Goal: Task Accomplishment & Management: Manage account settings

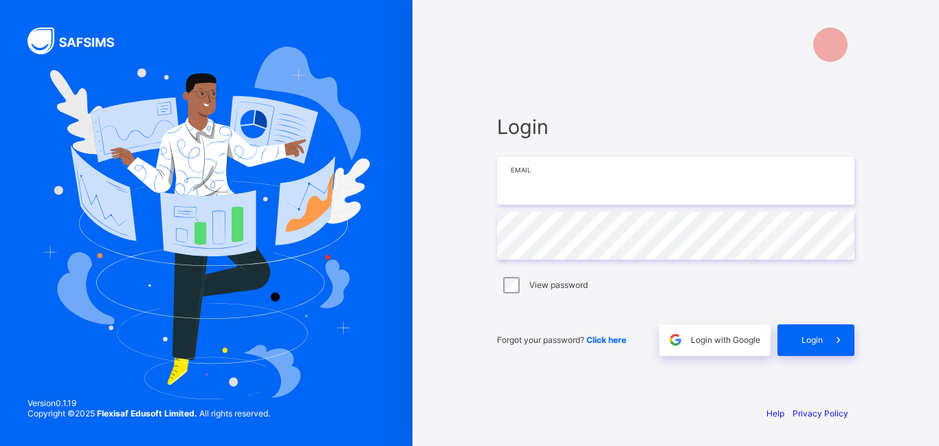
click at [503, 186] on input "email" at bounding box center [676, 181] width 358 height 48
type input "*"
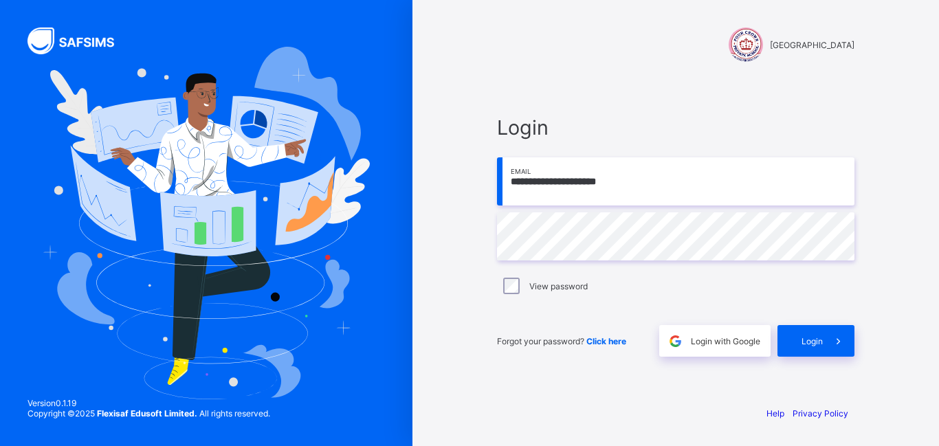
type input "**********"
click at [626, 99] on div "**********" at bounding box center [675, 236] width 385 height 317
click at [618, 76] on div "**********" at bounding box center [676, 223] width 413 height 446
click at [831, 331] on span at bounding box center [839, 341] width 32 height 32
click at [800, 345] on div "Login" at bounding box center [816, 341] width 77 height 32
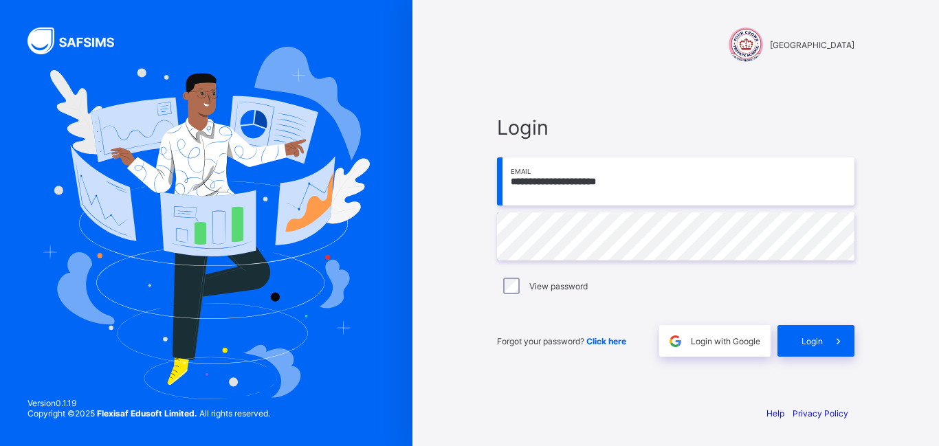
click at [621, 283] on div "View password" at bounding box center [676, 286] width 351 height 17
click at [821, 349] on div "Login" at bounding box center [816, 341] width 77 height 32
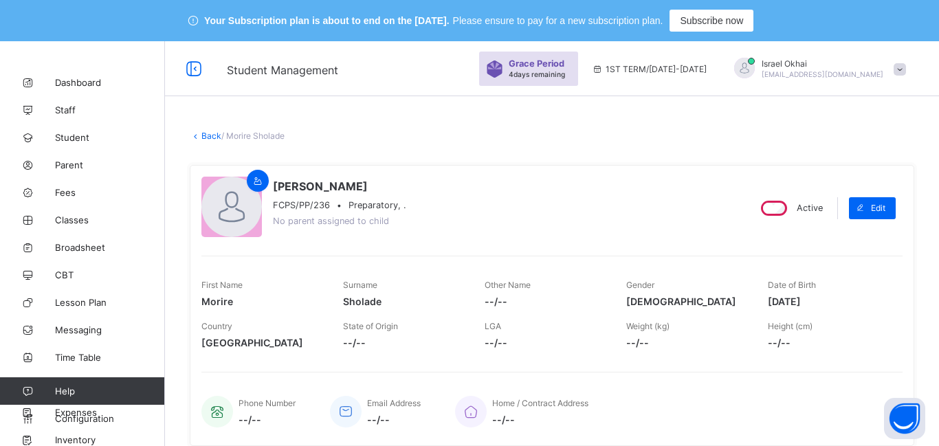
click at [209, 137] on link "Back" at bounding box center [211, 136] width 20 height 10
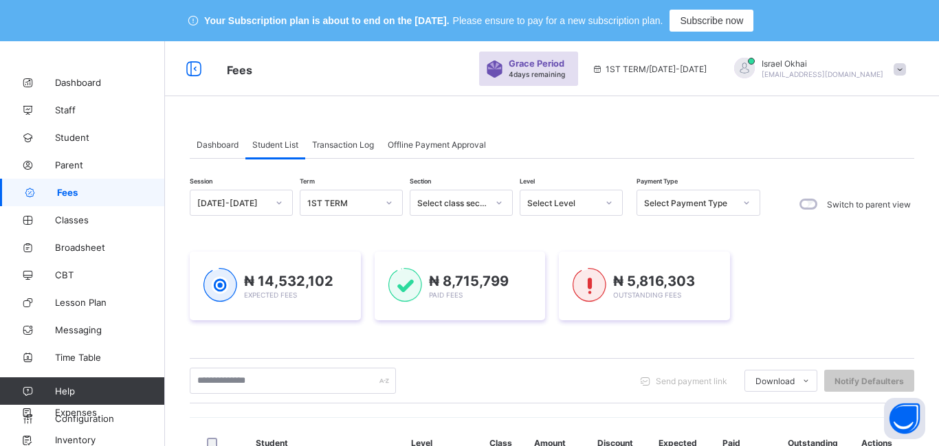
click at [576, 201] on div "Select Level" at bounding box center [562, 203] width 70 height 10
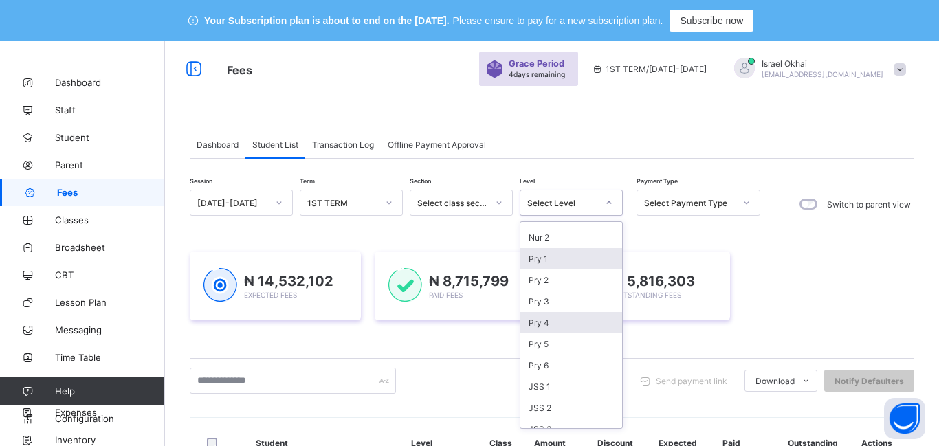
scroll to position [156, 0]
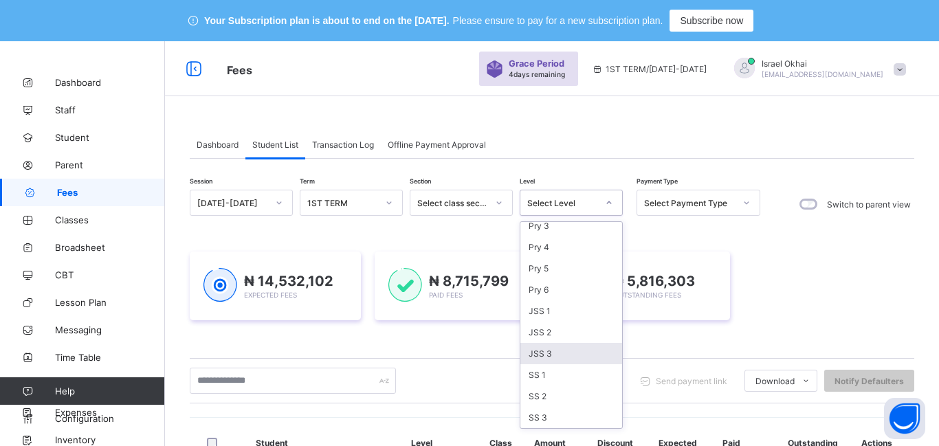
click at [589, 352] on div "JSS 3" at bounding box center [572, 353] width 102 height 21
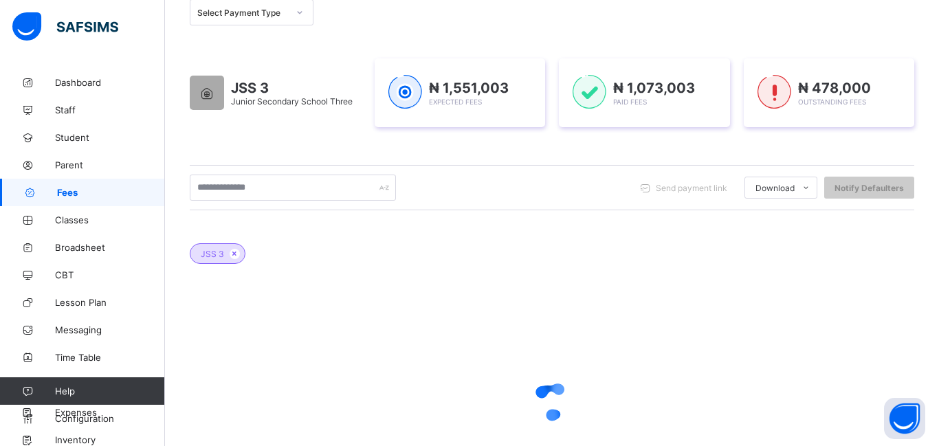
scroll to position [236, 0]
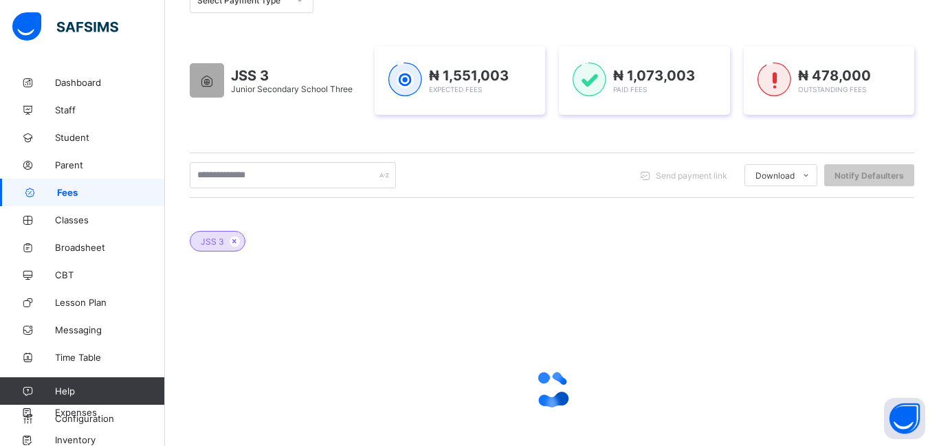
click at [589, 352] on div at bounding box center [552, 389] width 725 height 261
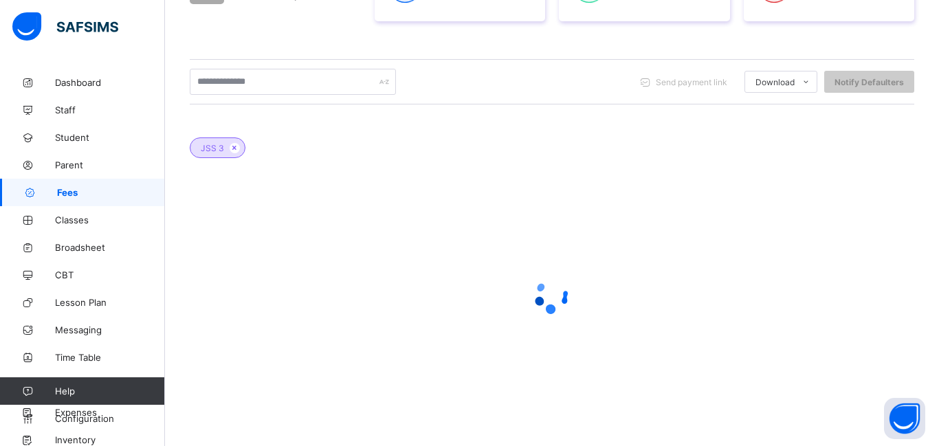
scroll to position [330, 0]
click at [580, 216] on div at bounding box center [552, 294] width 725 height 261
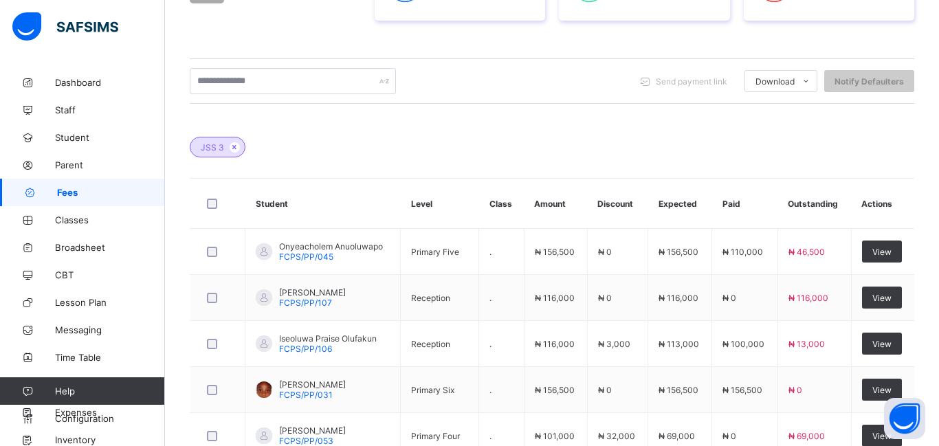
click at [637, 133] on div "JSS 3" at bounding box center [552, 140] width 725 height 48
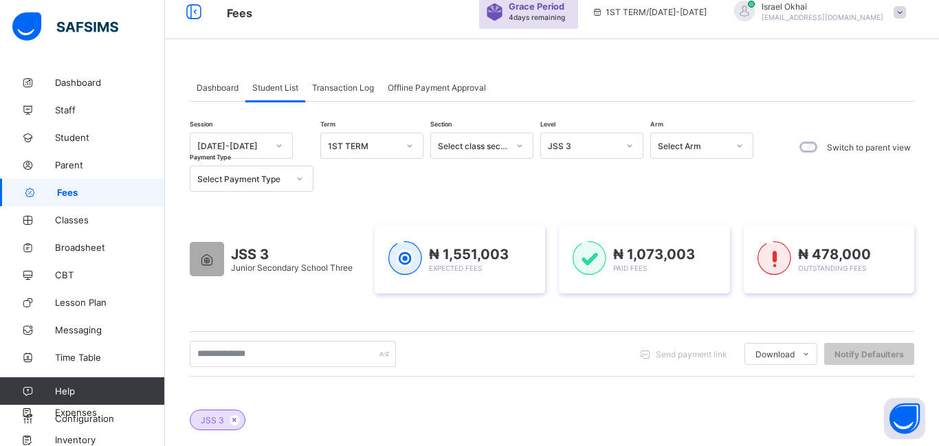
scroll to position [48, 0]
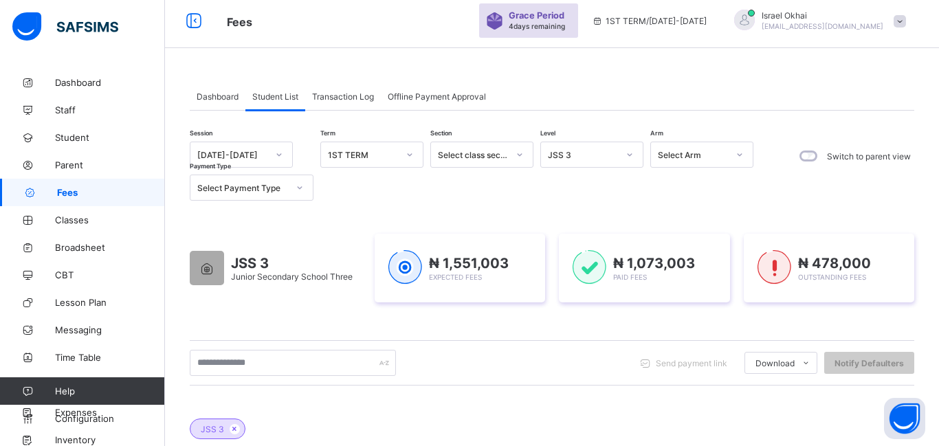
click at [630, 153] on icon at bounding box center [630, 155] width 8 height 14
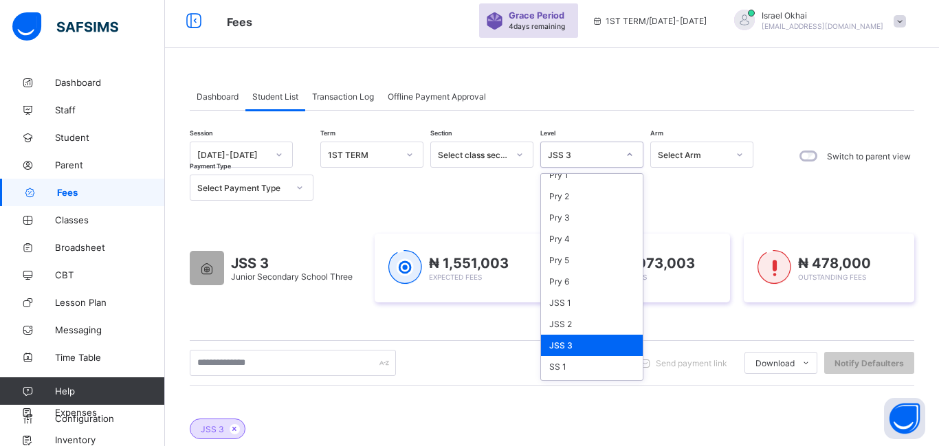
scroll to position [131, 0]
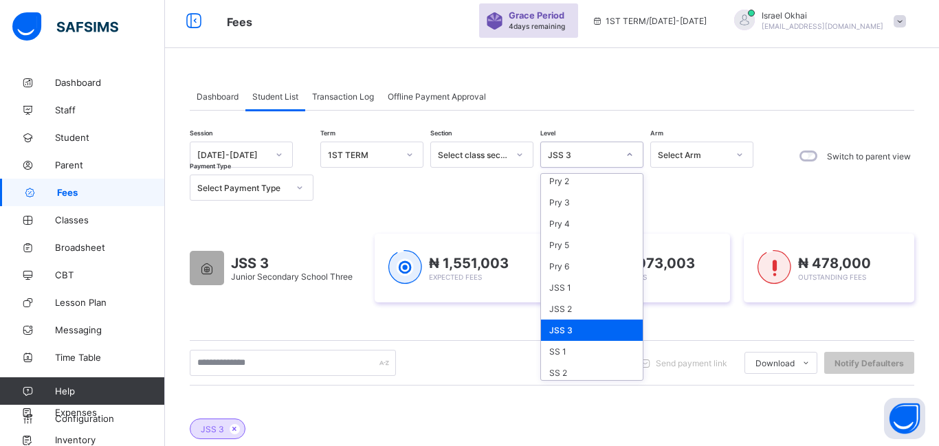
click at [573, 335] on div "JSS 3" at bounding box center [592, 330] width 102 height 21
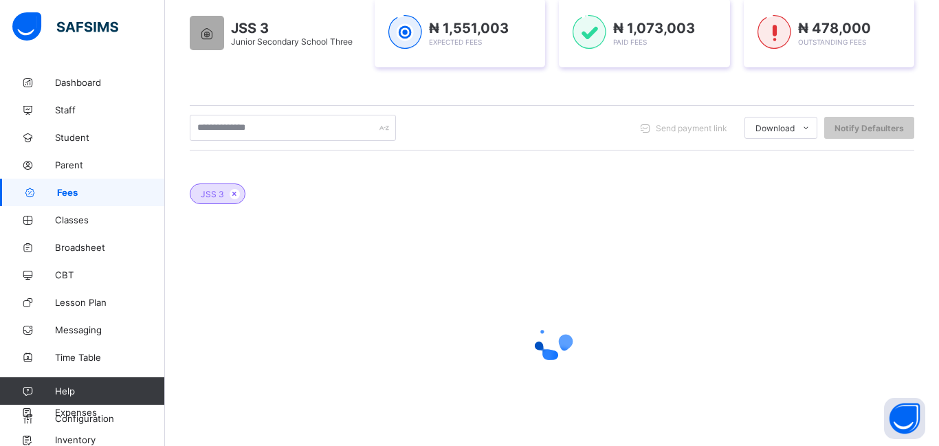
scroll to position [308, 0]
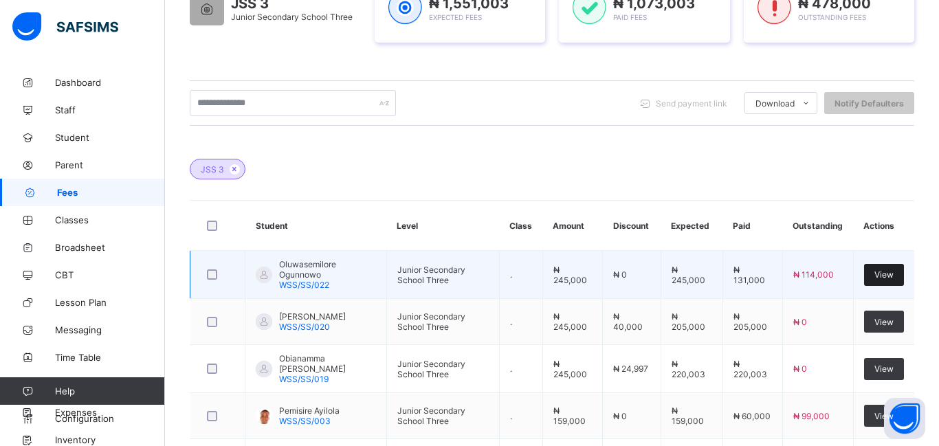
click at [883, 276] on span "View" at bounding box center [884, 275] width 19 height 10
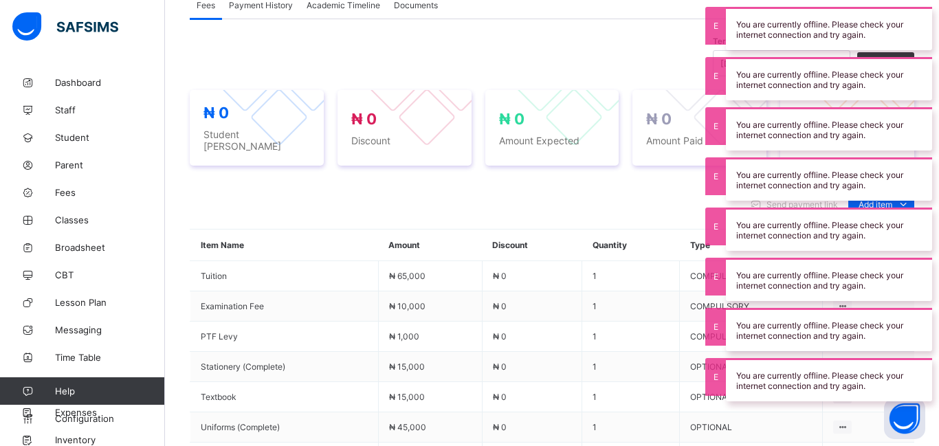
click at [625, 206] on div "Send payment link Add item Optional items Special bill" at bounding box center [552, 204] width 725 height 22
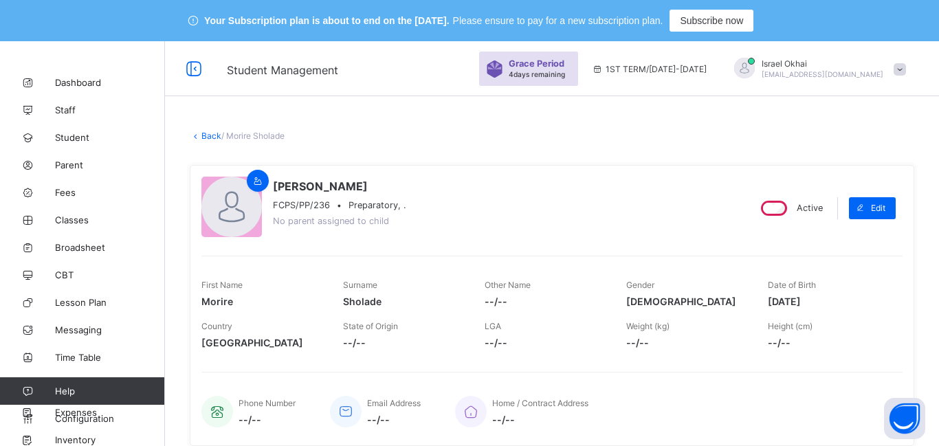
click at [206, 140] on link "Back" at bounding box center [211, 136] width 20 height 10
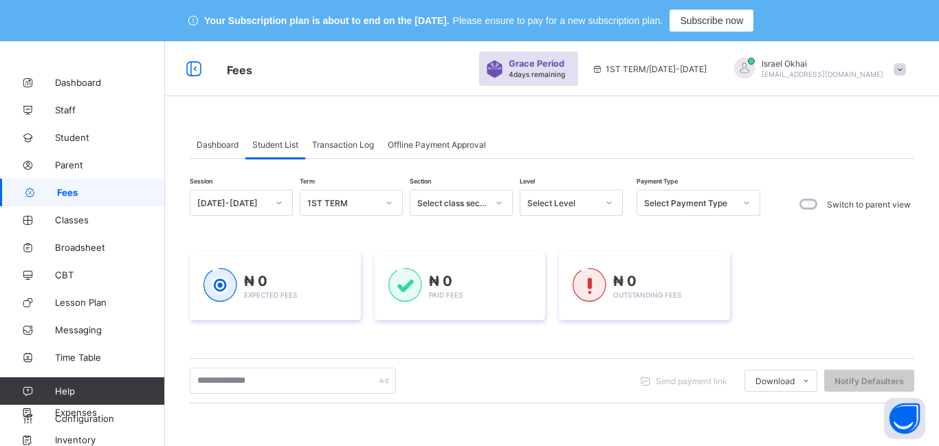
click at [559, 205] on div "Select Level" at bounding box center [562, 203] width 70 height 10
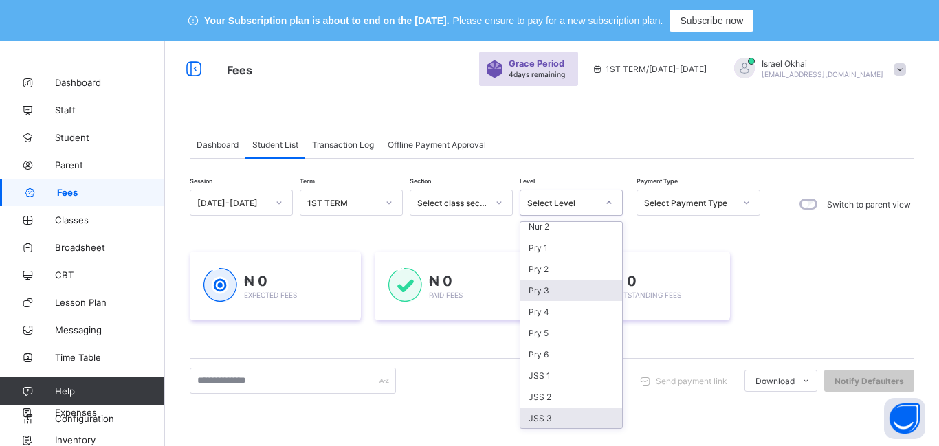
scroll to position [156, 0]
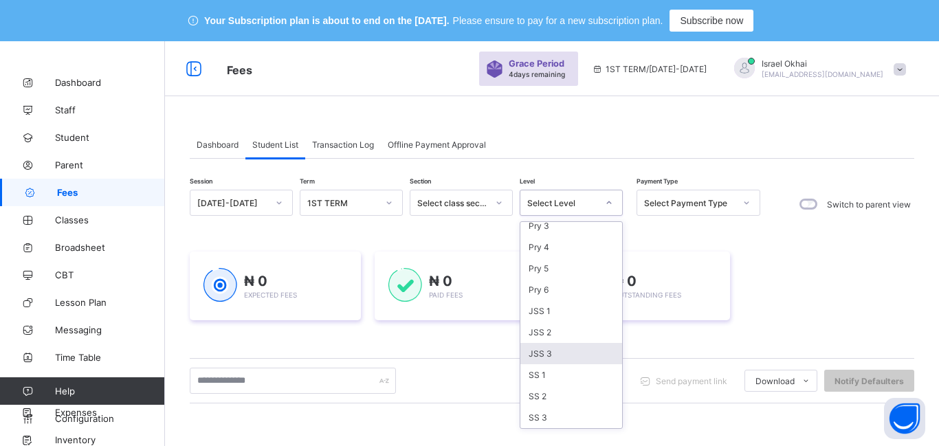
click at [563, 353] on div "JSS 3" at bounding box center [572, 353] width 102 height 21
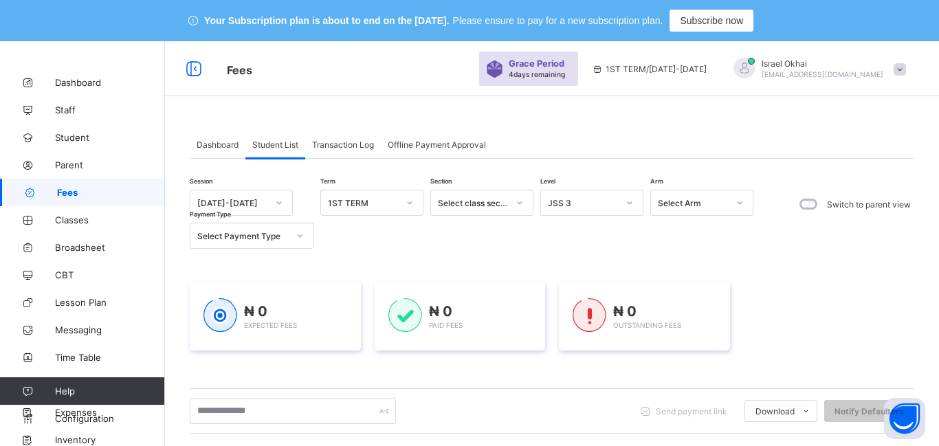
click at [447, 151] on div "Offline Payment Approval" at bounding box center [437, 145] width 112 height 28
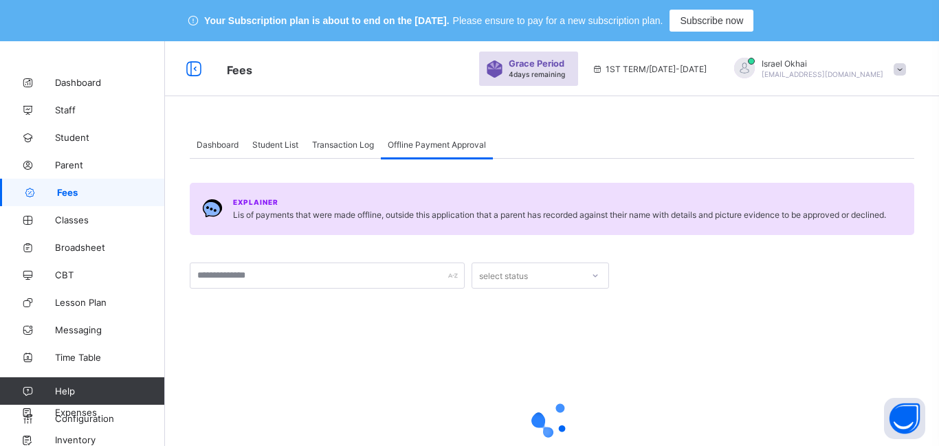
click at [447, 151] on div "Offline Payment Approval" at bounding box center [437, 145] width 112 height 28
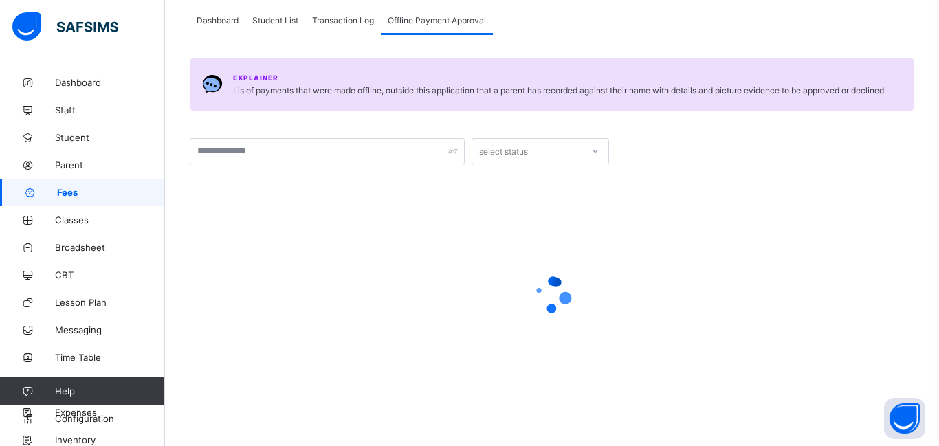
scroll to position [0, 0]
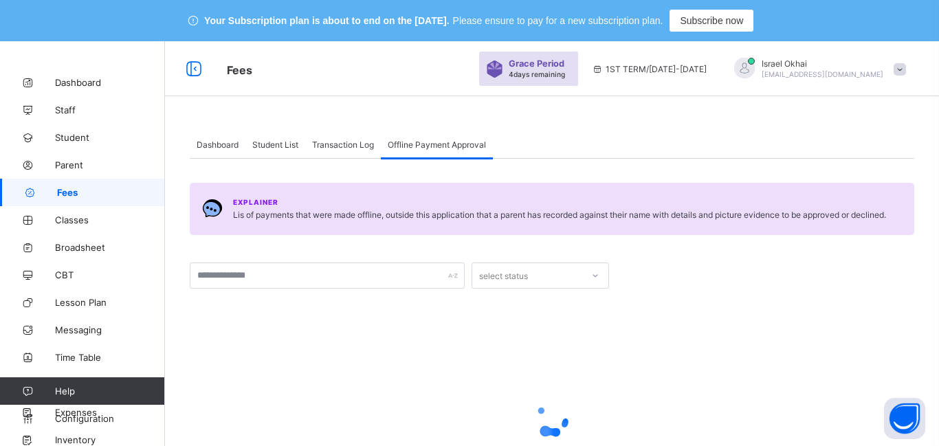
click at [268, 147] on span "Student List" at bounding box center [275, 145] width 46 height 10
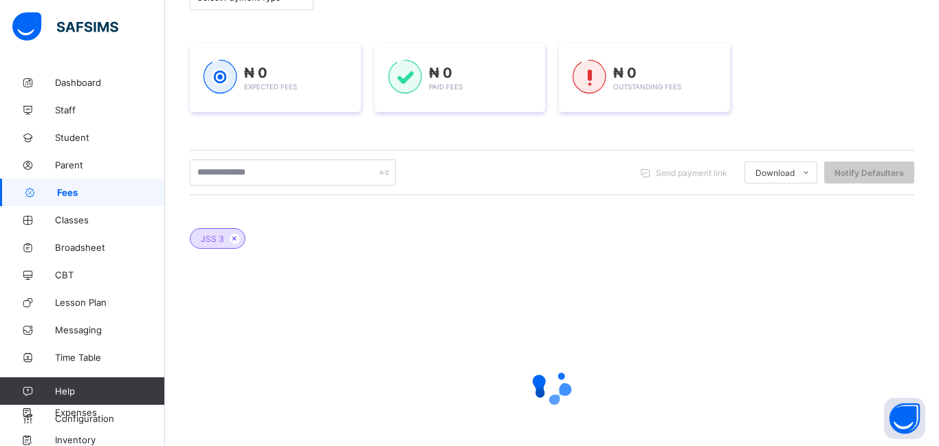
scroll to position [240, 0]
click at [459, 243] on div "JSS 3" at bounding box center [552, 230] width 725 height 48
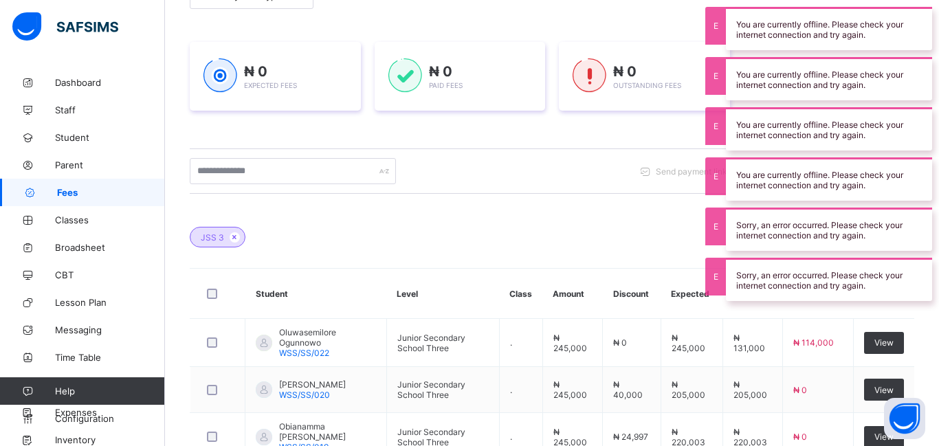
click at [582, 140] on div "Session 2025-2026 Term 1ST TERM Section Select class section Level JSS 3 Arm Se…" at bounding box center [552, 352] width 725 height 804
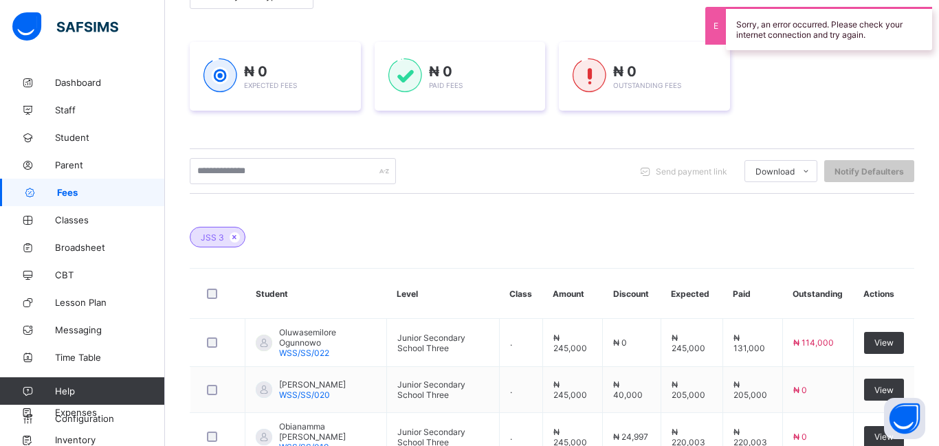
click at [666, 19] on div "Session 2025-2026 Term 1ST TERM Section Select class section Level JSS 3 Arm Se…" at bounding box center [552, 352] width 725 height 804
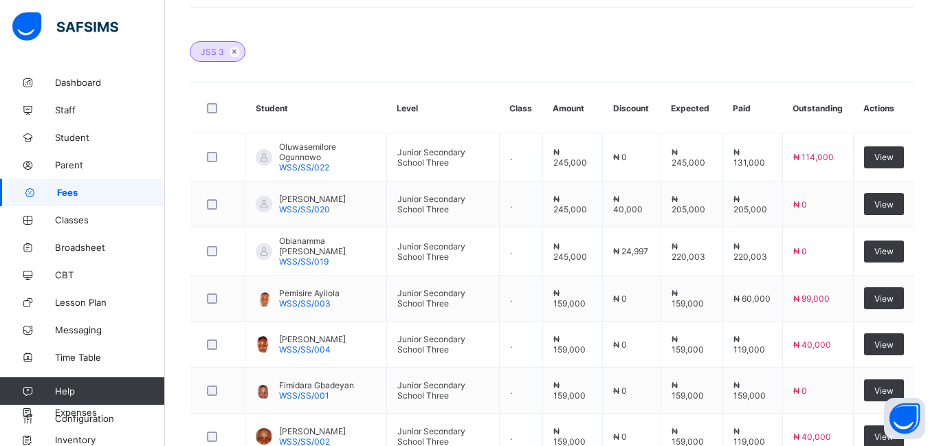
scroll to position [494, 0]
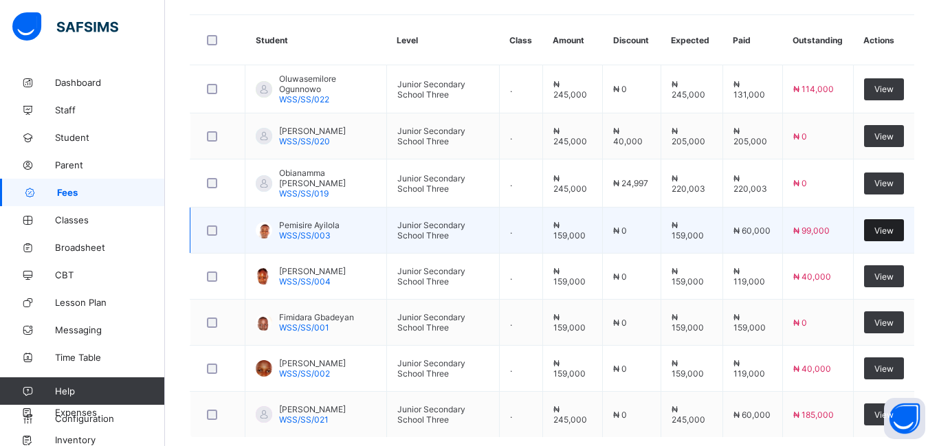
click at [877, 230] on span "View" at bounding box center [884, 231] width 19 height 10
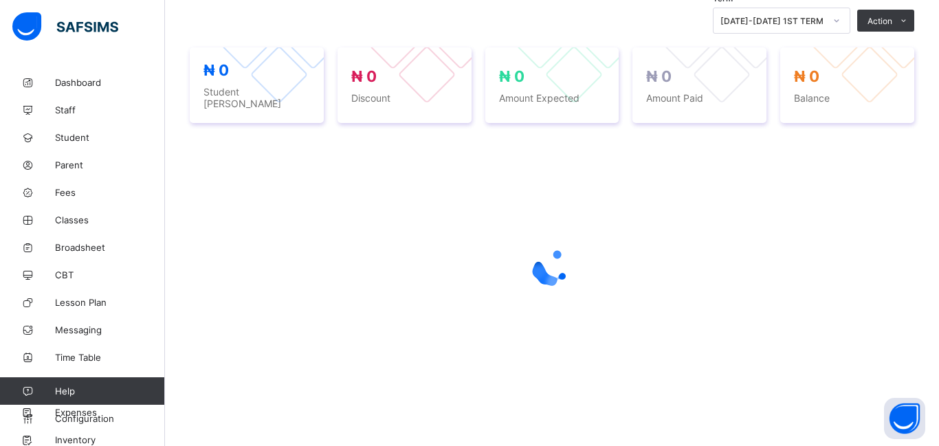
scroll to position [344, 0]
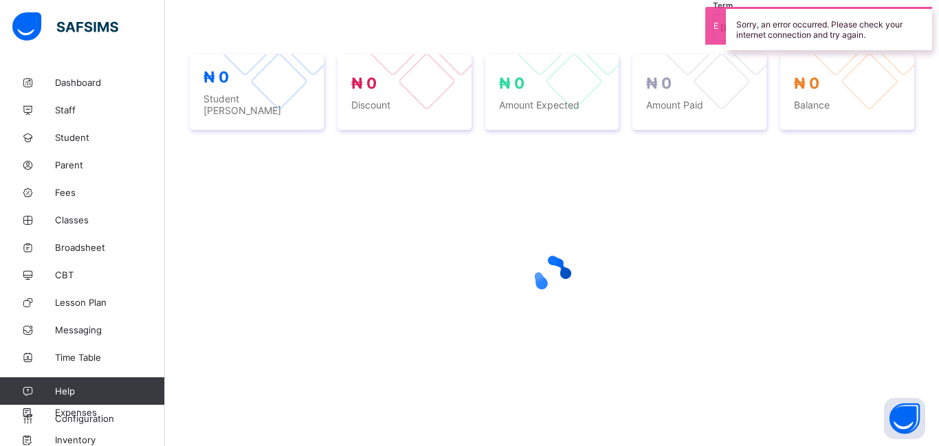
click at [877, 230] on div at bounding box center [552, 274] width 725 height 261
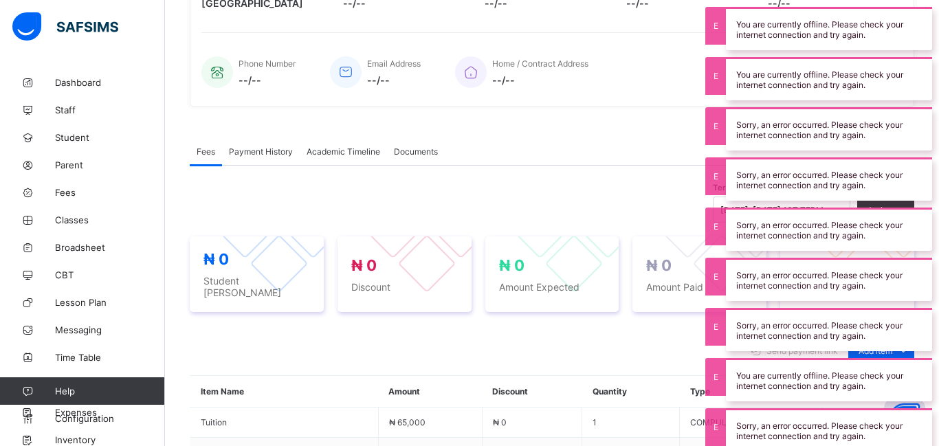
scroll to position [518, 0]
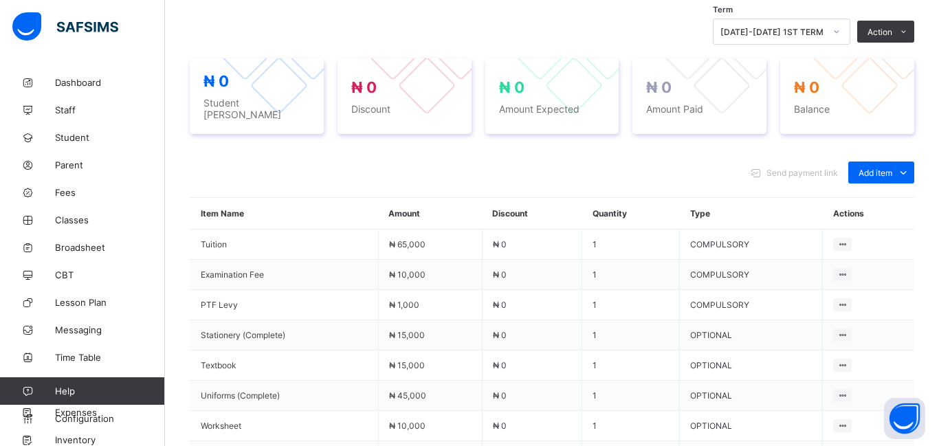
click at [656, 169] on div "Send payment link Add item Optional items Special bill" at bounding box center [552, 173] width 725 height 22
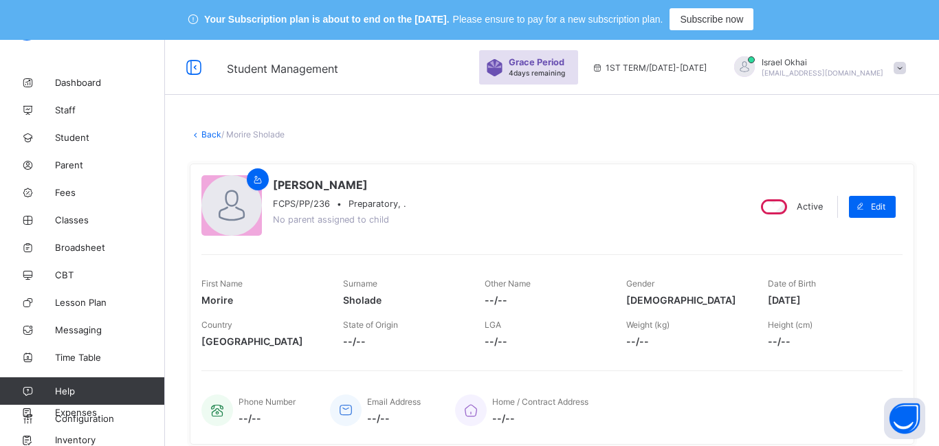
scroll to position [0, 0]
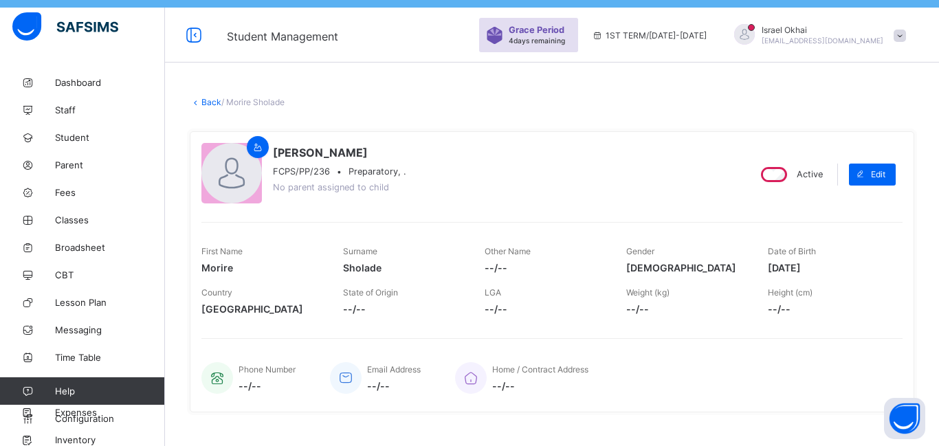
scroll to position [33, 0]
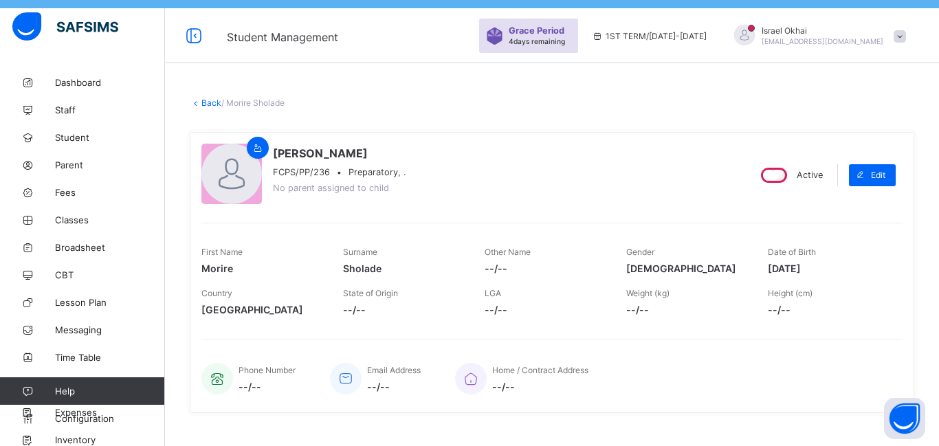
click at [209, 107] on link "Back" at bounding box center [211, 103] width 20 height 10
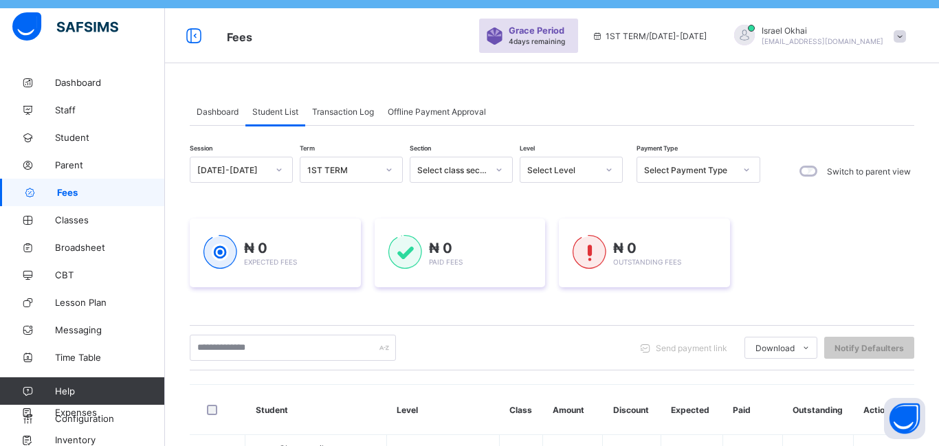
click at [641, 102] on div "Dashboard Student List Transaction Log Offline Payment Approval" at bounding box center [552, 112] width 725 height 28
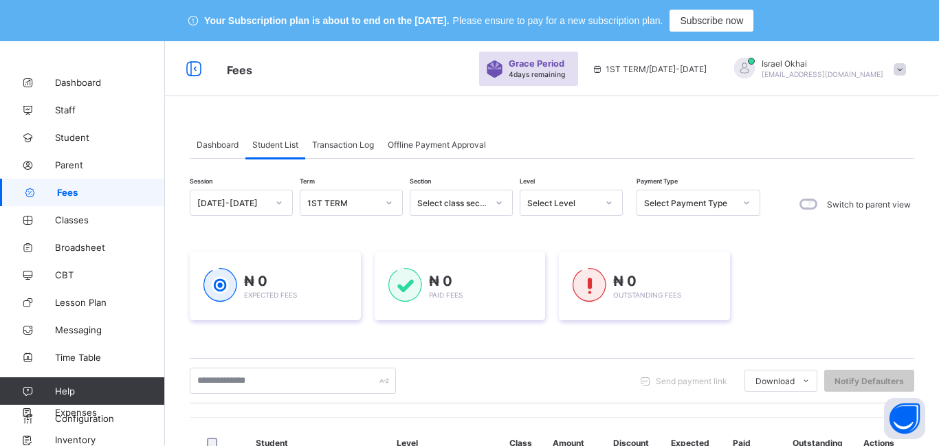
click at [283, 148] on span "Student List" at bounding box center [275, 145] width 46 height 10
click at [279, 149] on div "Student List" at bounding box center [276, 145] width 60 height 28
click at [277, 150] on div "Student List" at bounding box center [276, 145] width 60 height 28
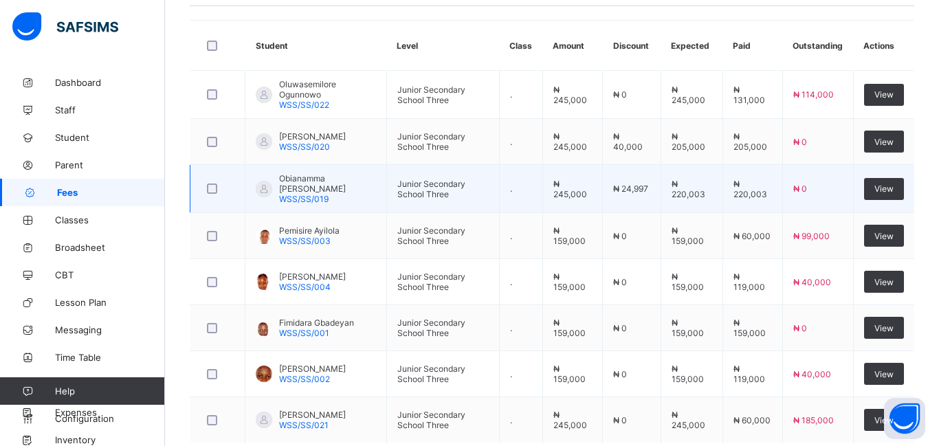
scroll to position [399, 0]
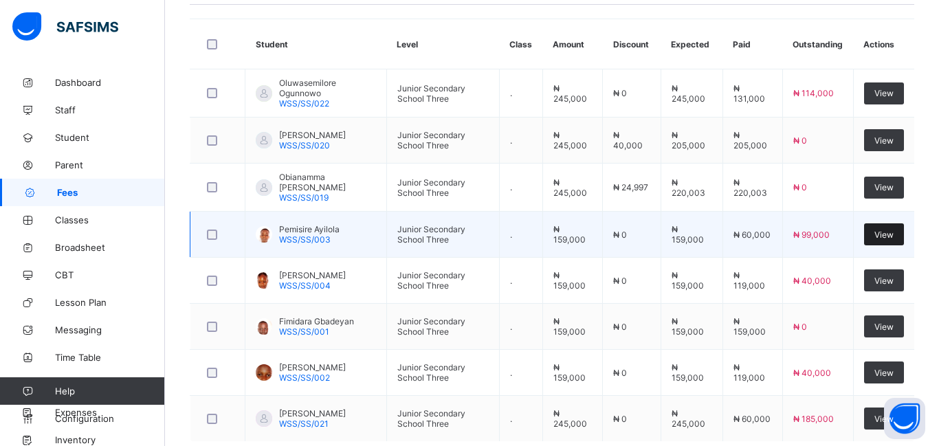
click at [892, 238] on span "View" at bounding box center [884, 235] width 19 height 10
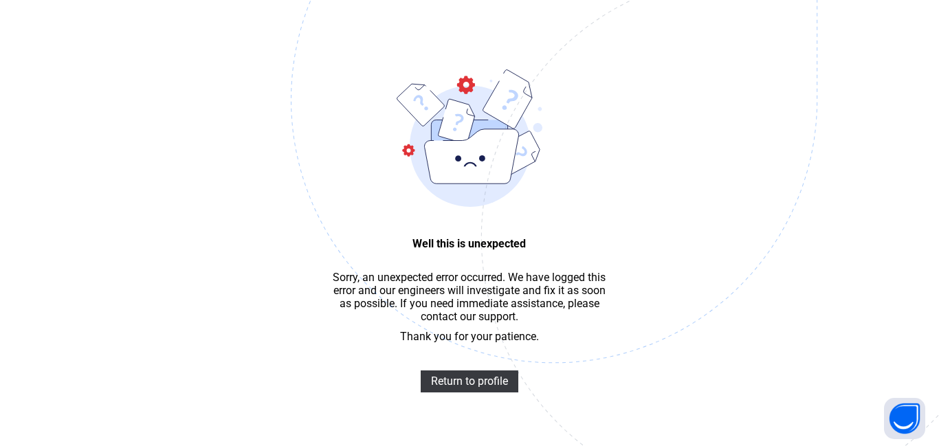
scroll to position [41, 0]
click at [440, 375] on span "Return to profile" at bounding box center [469, 381] width 77 height 13
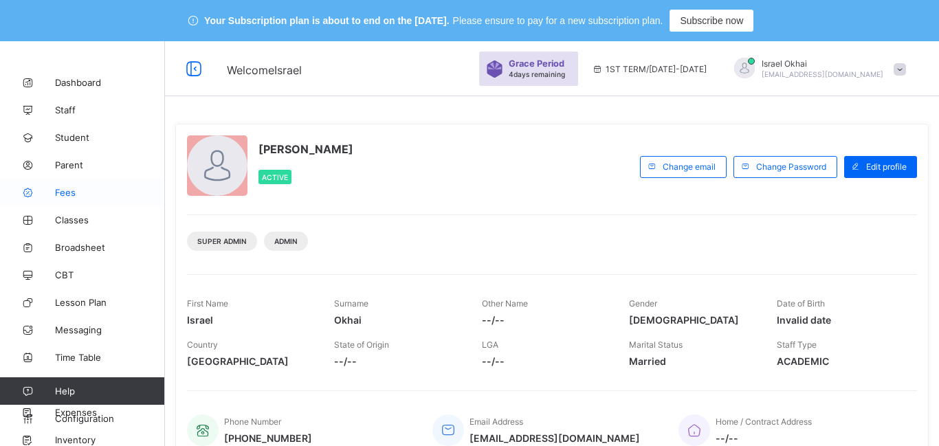
click at [65, 190] on span "Fees" at bounding box center [110, 192] width 110 height 11
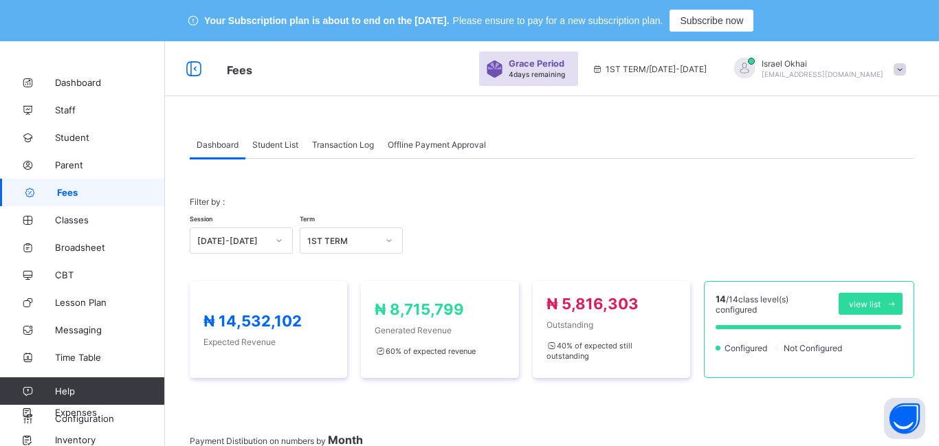
click at [279, 143] on span "Student List" at bounding box center [275, 145] width 46 height 10
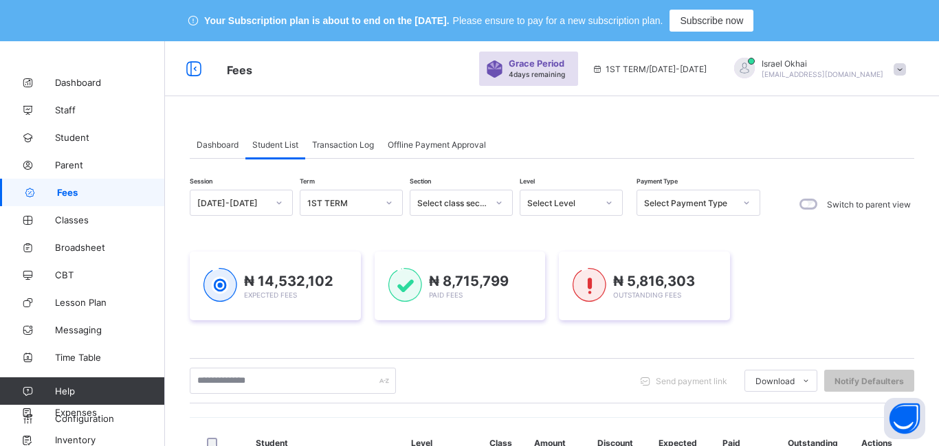
click at [563, 204] on div "Select Level" at bounding box center [562, 203] width 70 height 10
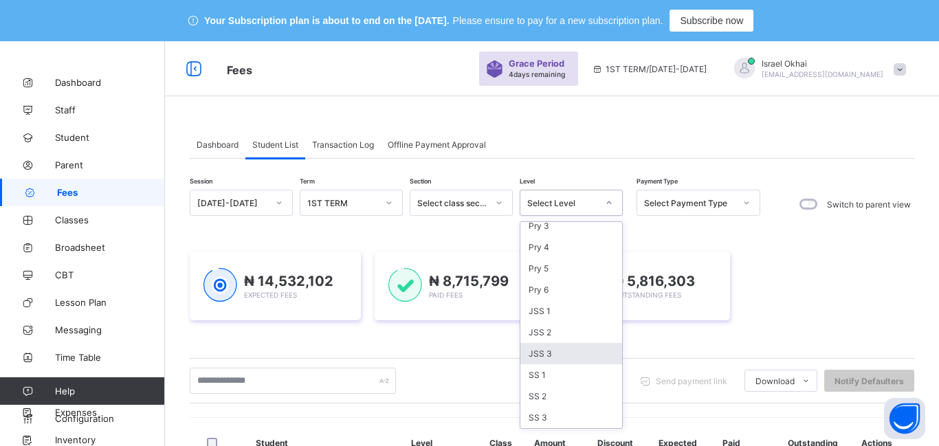
click at [565, 354] on div "JSS 3" at bounding box center [572, 353] width 102 height 21
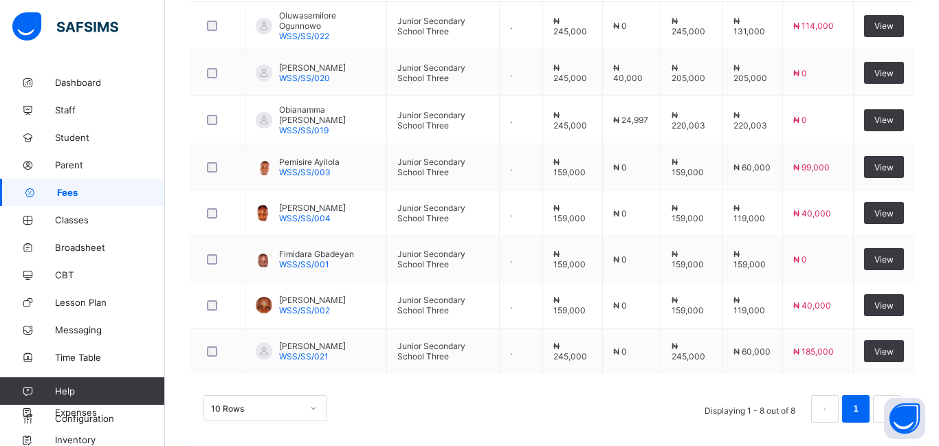
scroll to position [568, 0]
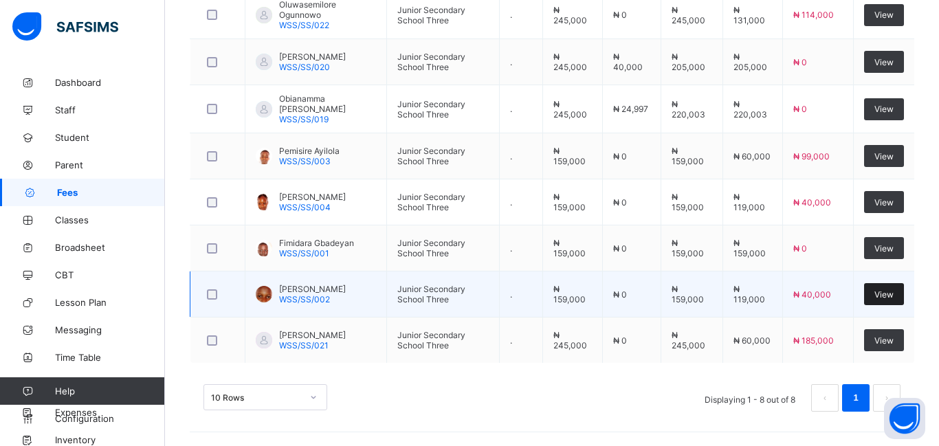
click at [881, 299] on span "View" at bounding box center [884, 295] width 19 height 10
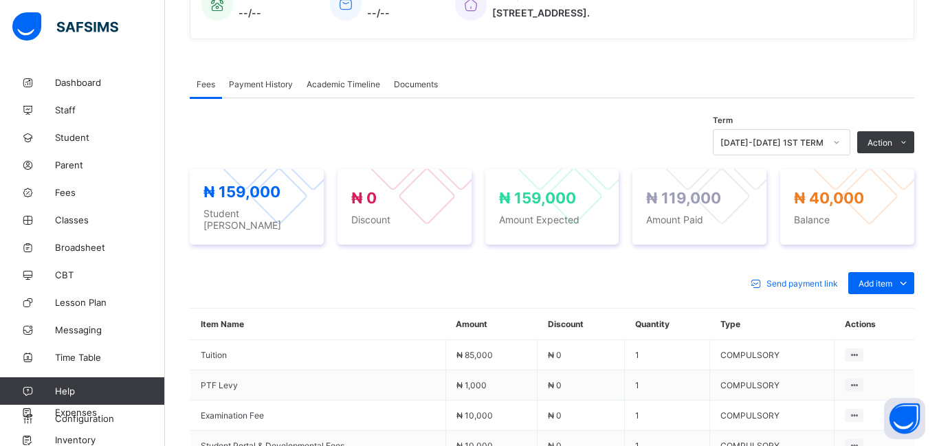
scroll to position [409, 0]
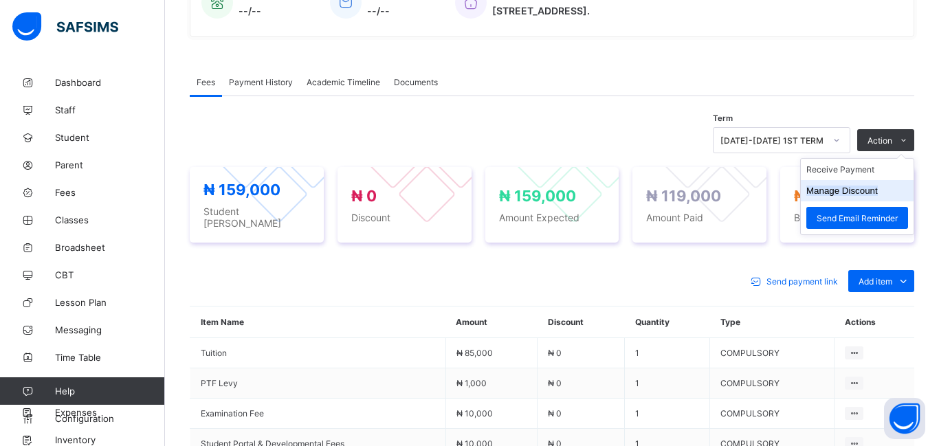
click at [849, 199] on li "Manage Discount" at bounding box center [857, 190] width 113 height 21
click at [846, 195] on button "Manage Discount" at bounding box center [843, 191] width 72 height 10
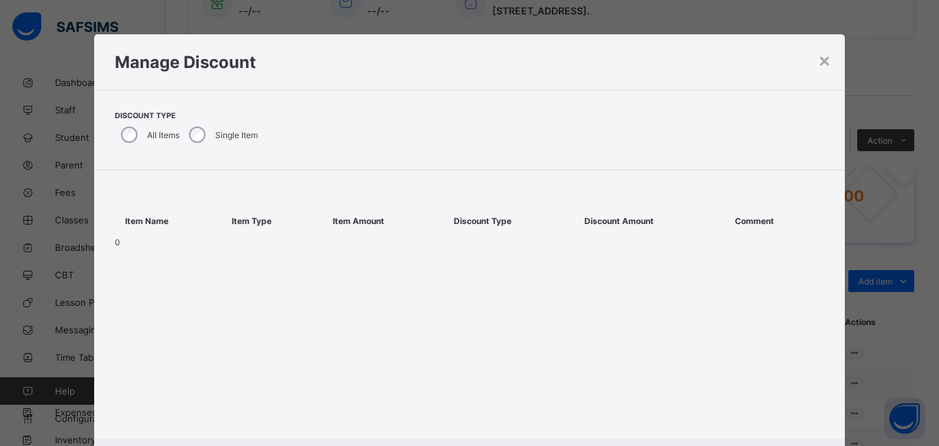
scroll to position [69, 0]
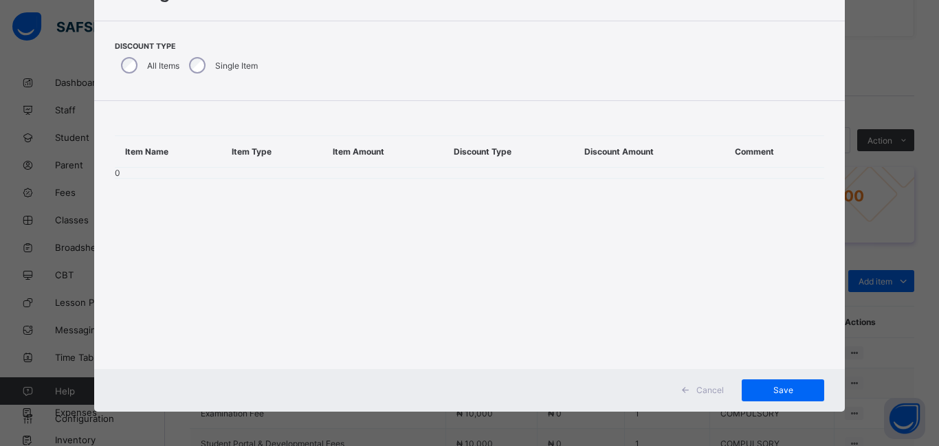
click at [227, 157] on th "Item Type" at bounding box center [271, 152] width 101 height 32
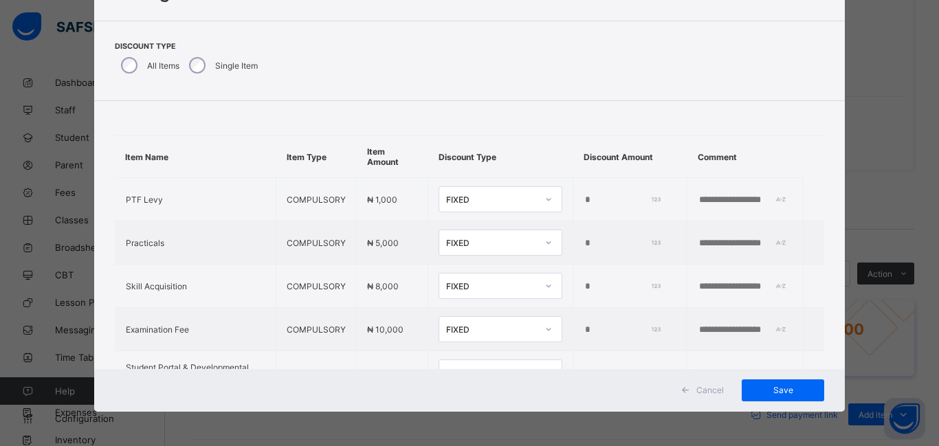
scroll to position [0, 0]
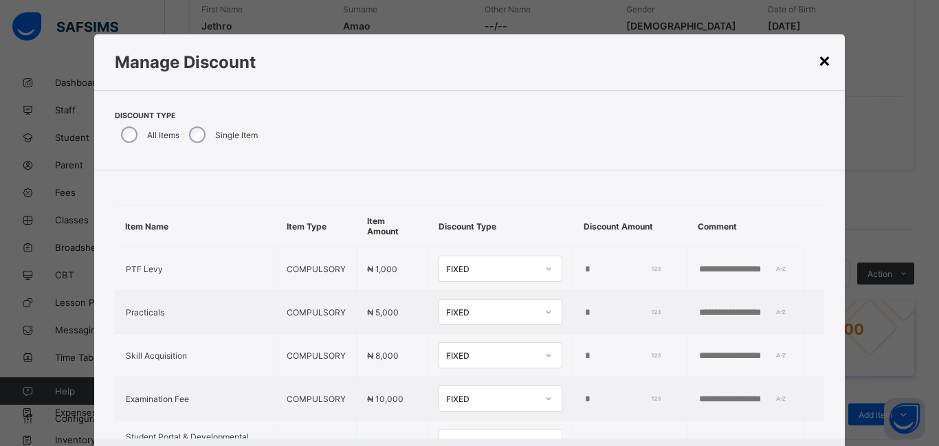
click at [821, 60] on div "×" at bounding box center [824, 59] width 13 height 23
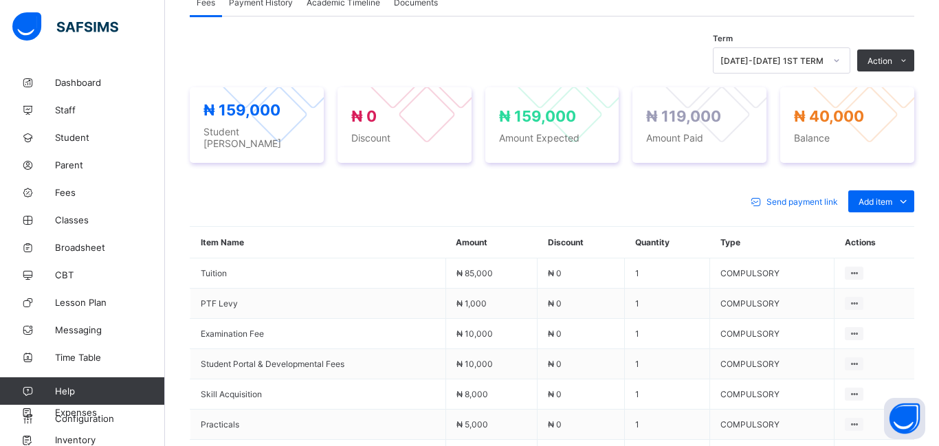
scroll to position [488, 0]
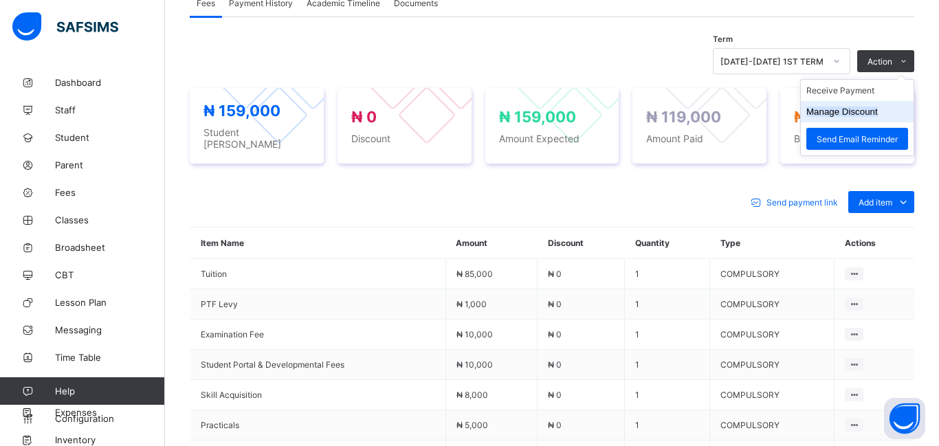
click at [833, 113] on button "Manage Discount" at bounding box center [843, 112] width 72 height 10
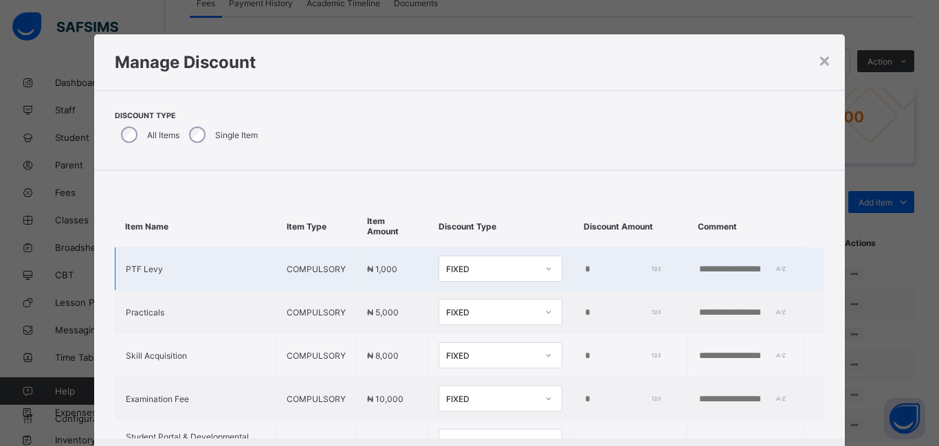
scroll to position [146, 0]
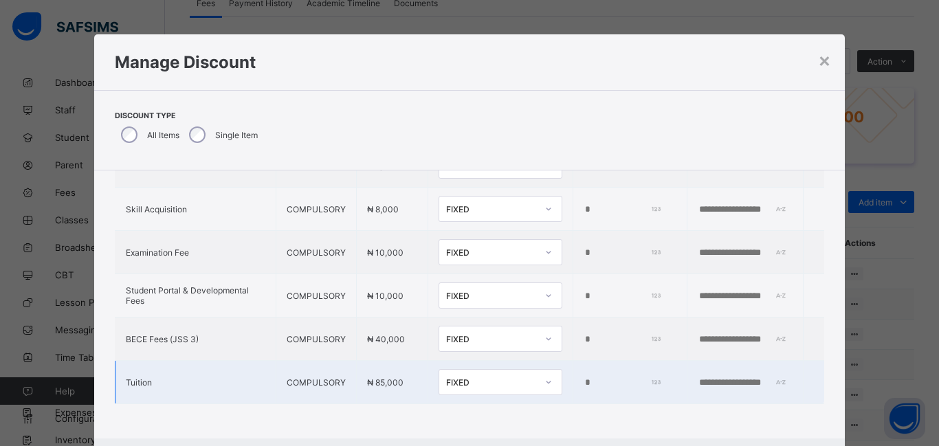
click at [584, 386] on input "*" at bounding box center [621, 383] width 75 height 11
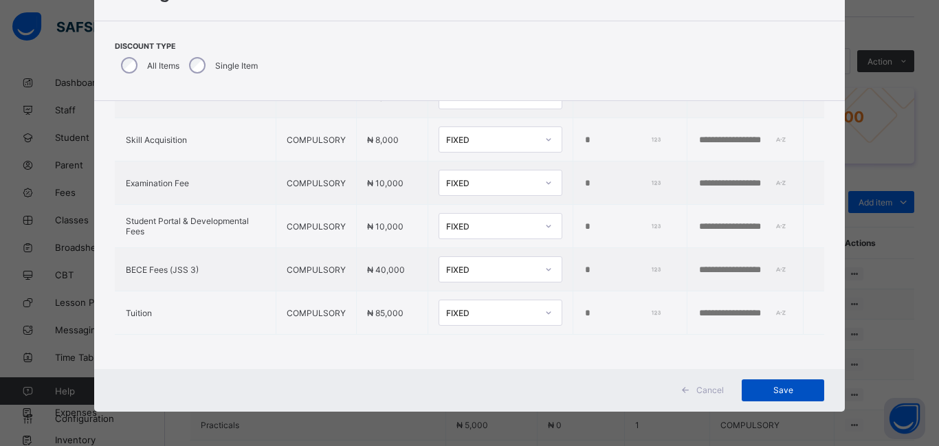
click at [765, 397] on div "Save" at bounding box center [783, 391] width 83 height 22
type input "*"
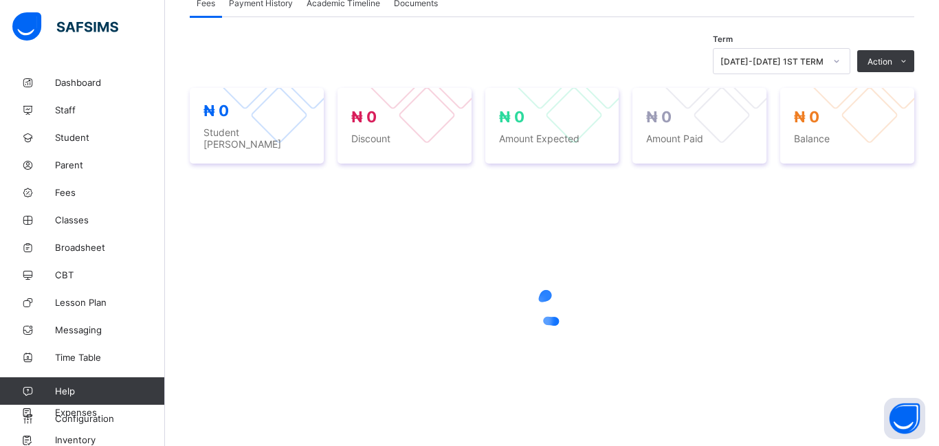
click at [765, 397] on div at bounding box center [552, 307] width 725 height 261
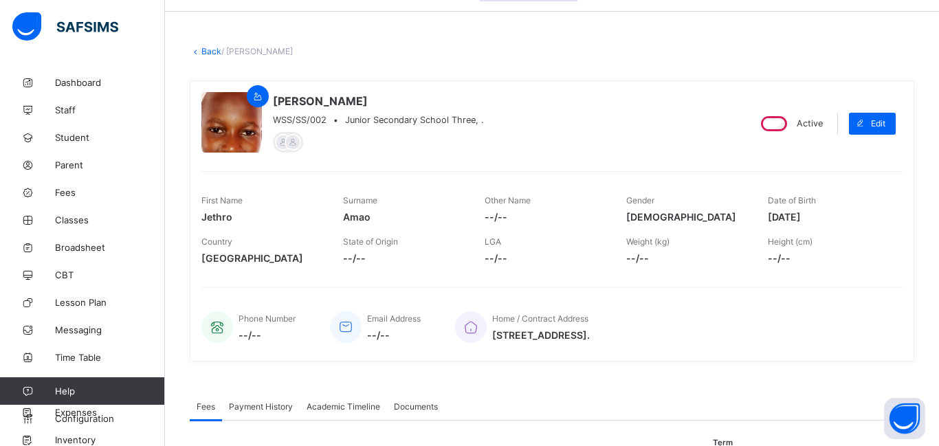
scroll to position [0, 0]
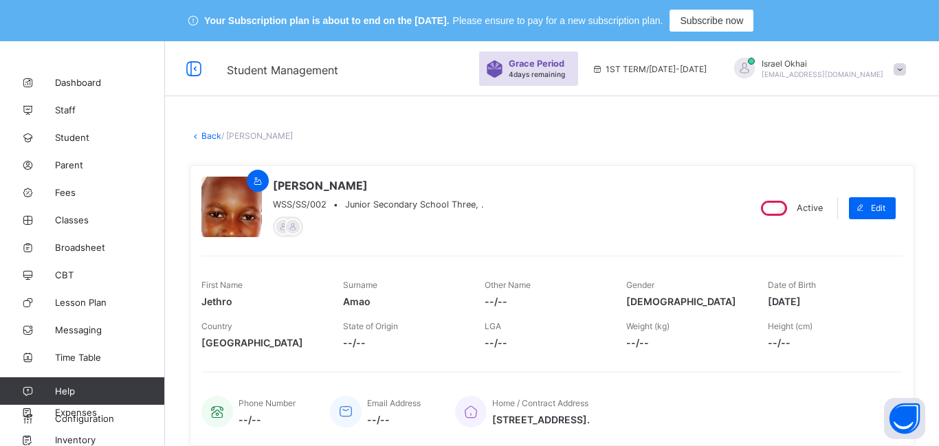
click at [208, 131] on link "Back" at bounding box center [211, 136] width 20 height 10
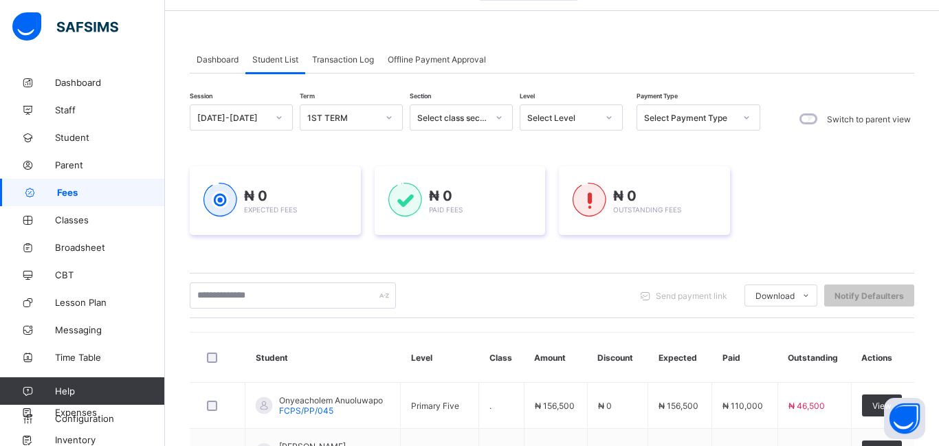
scroll to position [64, 0]
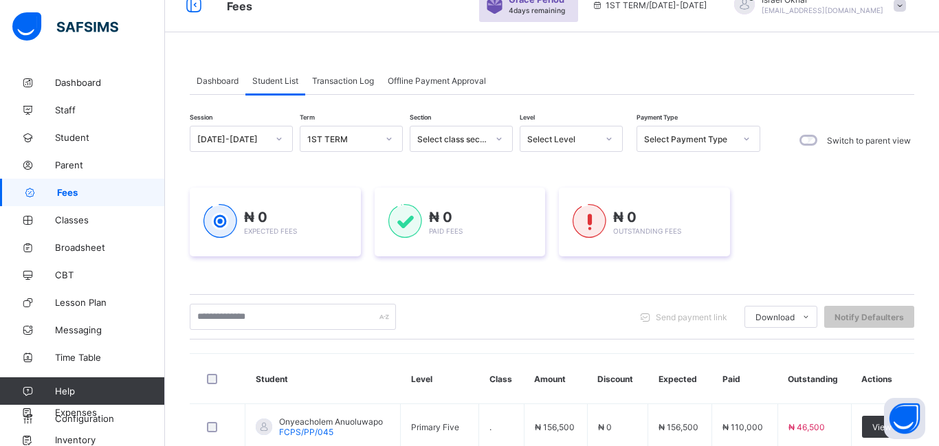
click at [571, 144] on div "Select Level" at bounding box center [562, 139] width 70 height 10
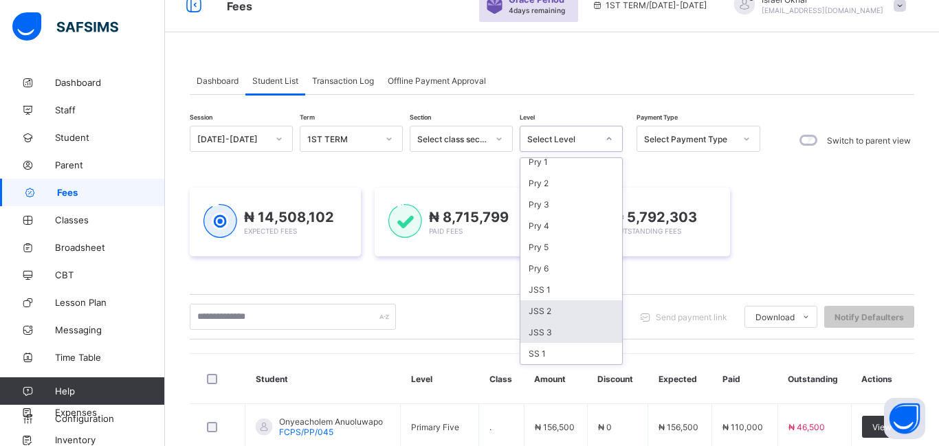
scroll to position [142, 0]
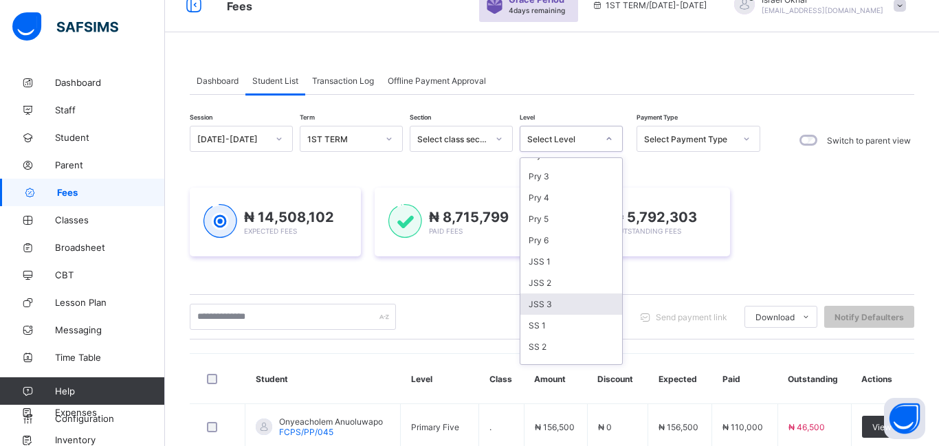
click at [580, 307] on div "JSS 3" at bounding box center [572, 304] width 102 height 21
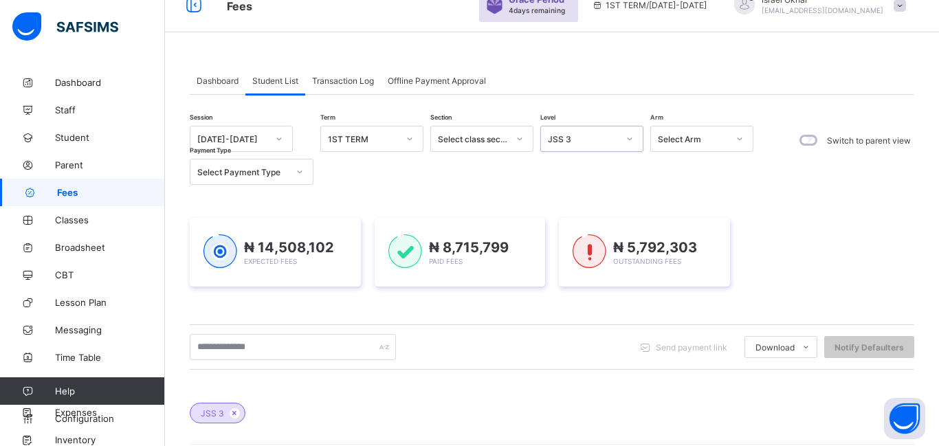
click at [580, 307] on div "₦ 14,508,102 Expected Fees ₦ 8,715,799 Paid Fees ₦ 5,792,303 Outstanding Fees" at bounding box center [552, 252] width 725 height 110
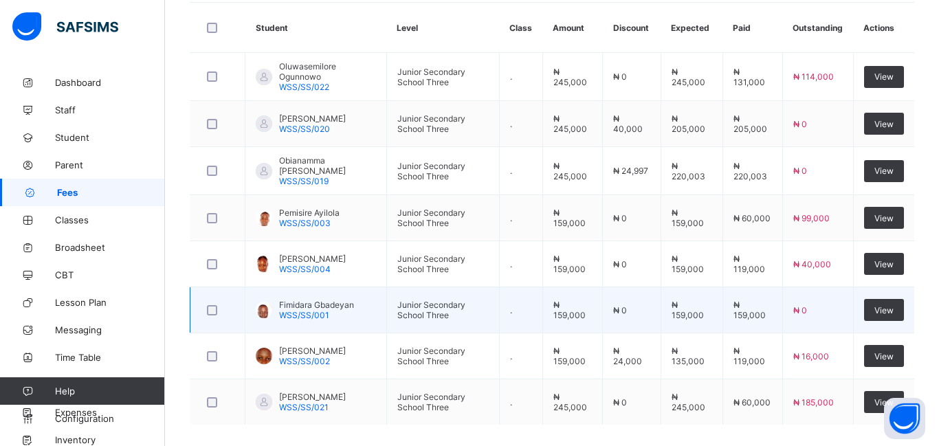
scroll to position [501, 0]
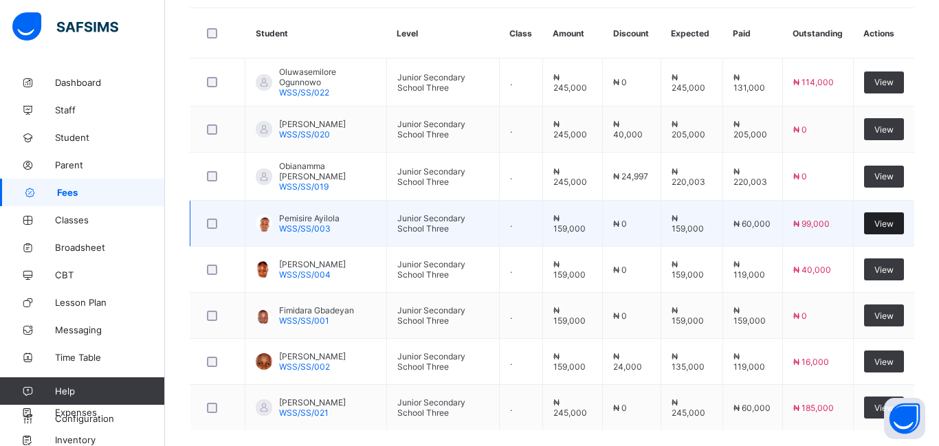
click at [882, 228] on span "View" at bounding box center [884, 224] width 19 height 10
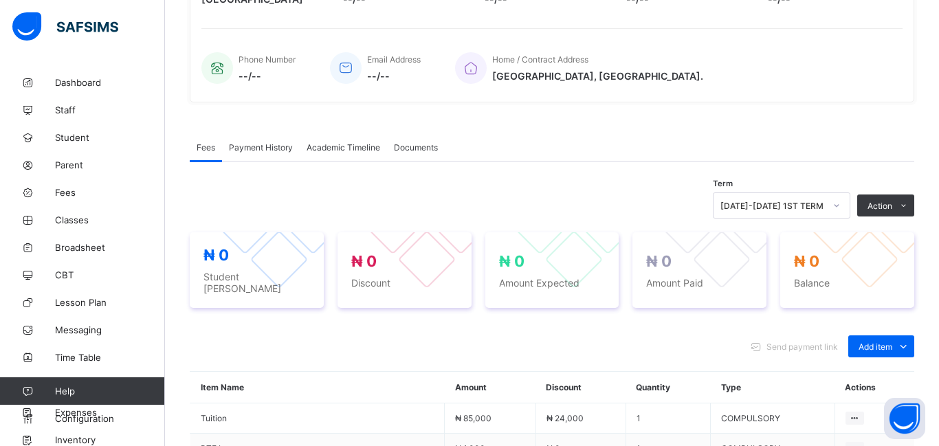
scroll to position [501, 0]
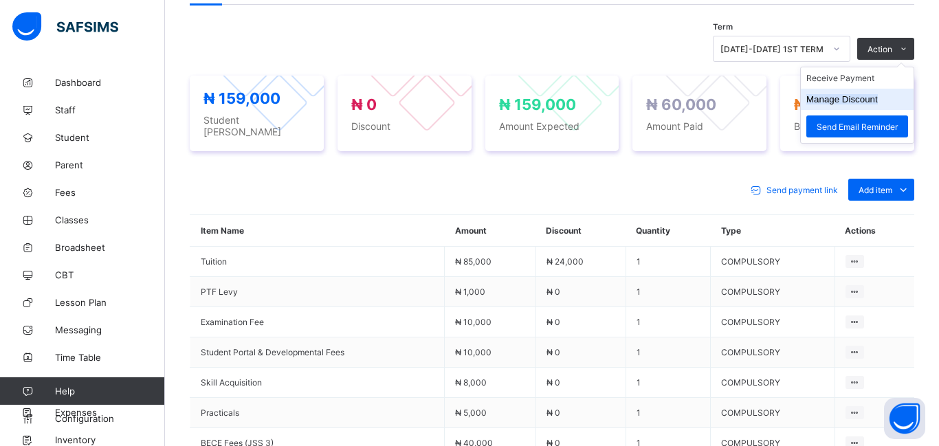
click at [839, 98] on button "Manage Discount" at bounding box center [843, 99] width 72 height 10
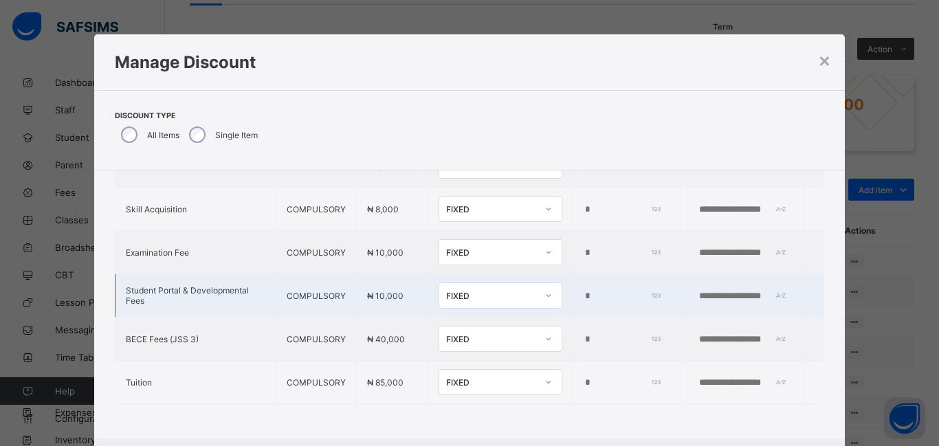
scroll to position [69, 0]
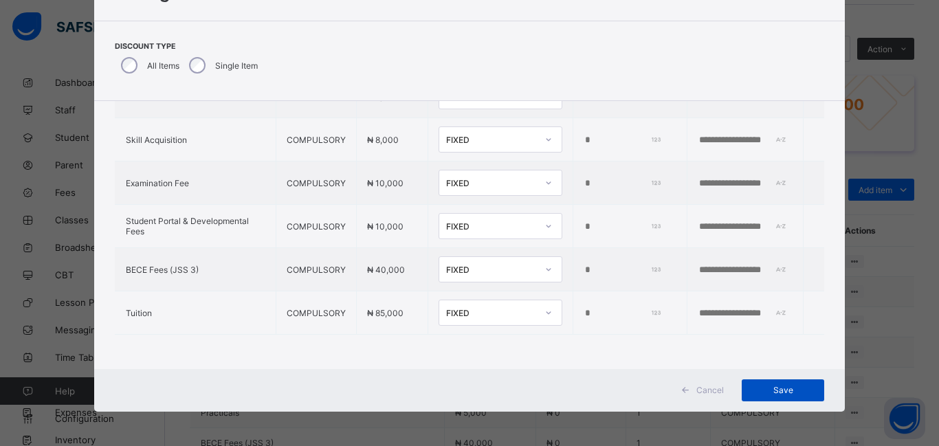
click at [782, 392] on span "Save" at bounding box center [783, 390] width 62 height 10
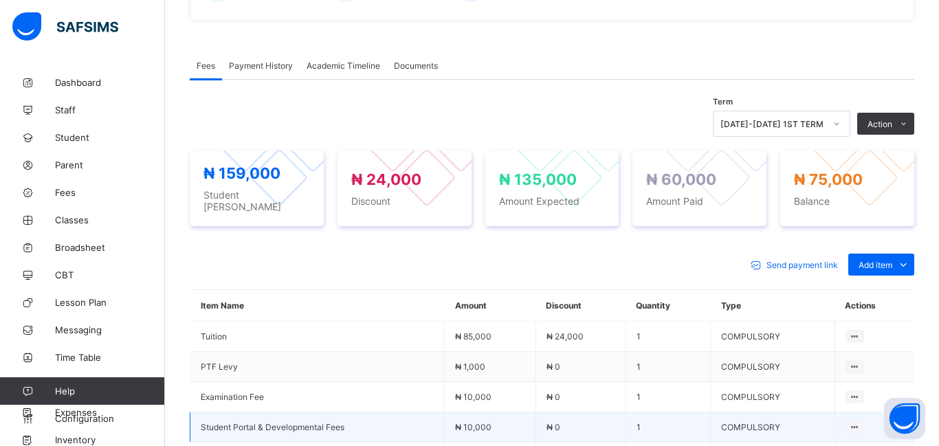
scroll to position [422, 0]
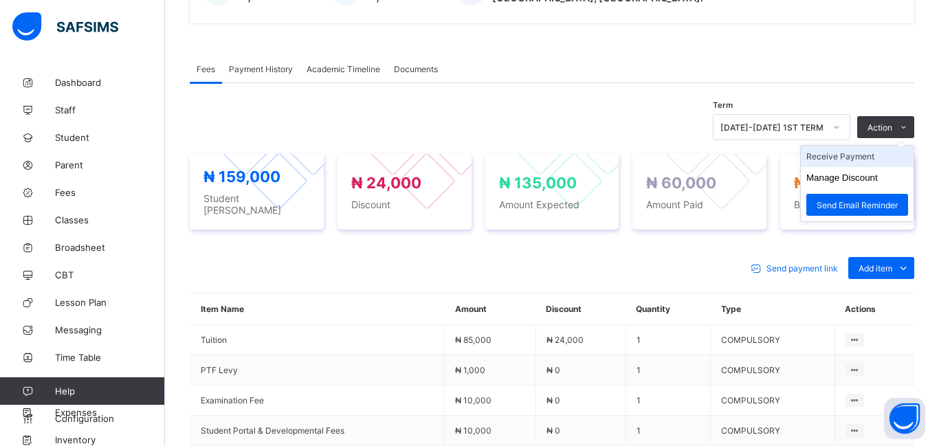
click at [852, 162] on li "Receive Payment" at bounding box center [857, 156] width 113 height 21
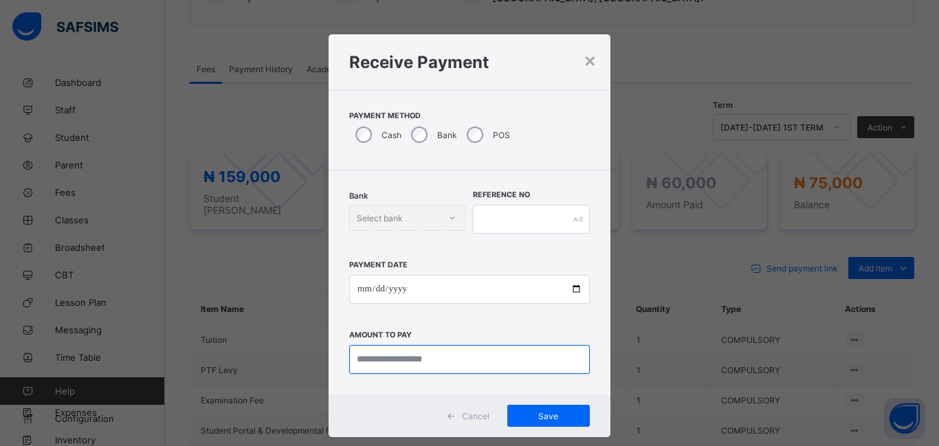
click at [367, 356] on input "currency" at bounding box center [469, 359] width 241 height 29
type input "********"
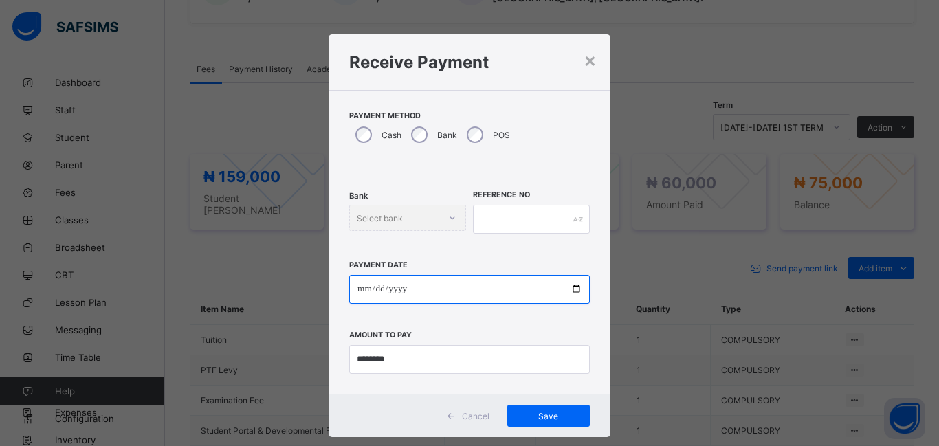
click at [356, 292] on input "date" at bounding box center [469, 289] width 241 height 29
click at [359, 290] on input "date" at bounding box center [469, 289] width 241 height 29
click at [362, 287] on input "date" at bounding box center [469, 289] width 241 height 29
click at [362, 290] on input "date" at bounding box center [469, 289] width 241 height 29
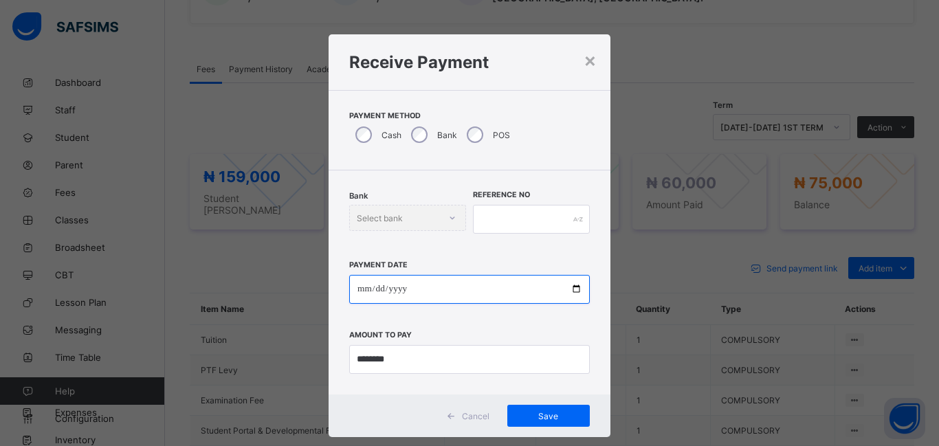
type input "**********"
click at [363, 290] on input "**********" at bounding box center [469, 289] width 241 height 29
type input "**********"
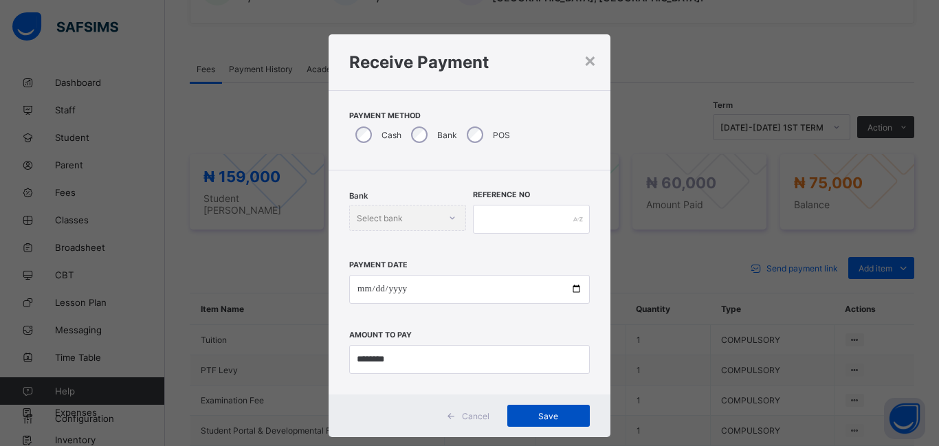
click at [542, 421] on div "Save" at bounding box center [549, 416] width 83 height 22
click at [536, 415] on span "Save" at bounding box center [549, 416] width 62 height 10
click at [545, 421] on span "Save" at bounding box center [549, 416] width 62 height 10
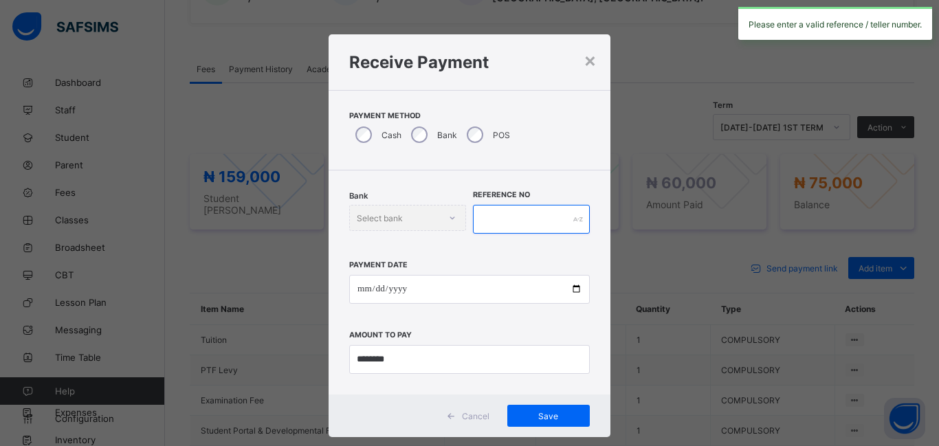
click at [490, 222] on input "text" at bounding box center [531, 219] width 117 height 29
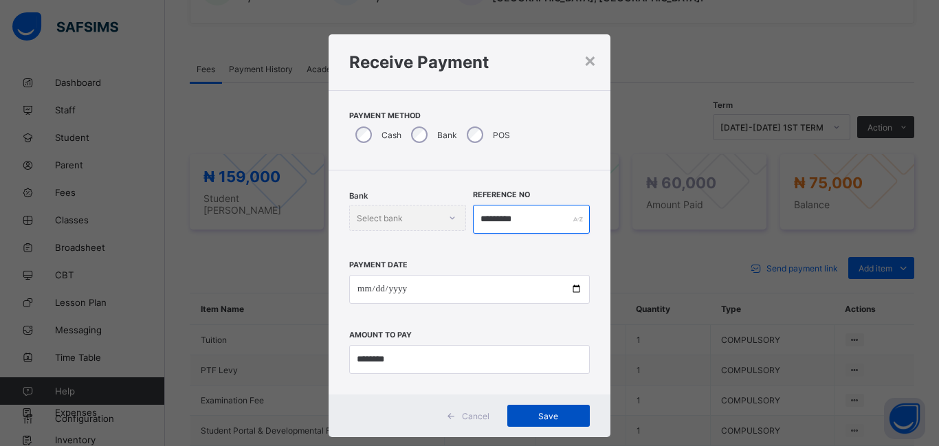
type input "*********"
click at [540, 422] on div "Save" at bounding box center [549, 416] width 83 height 22
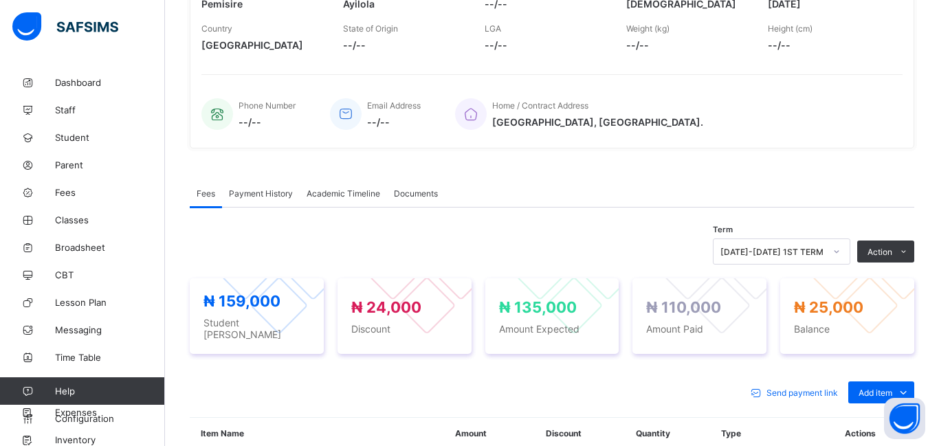
scroll to position [0, 0]
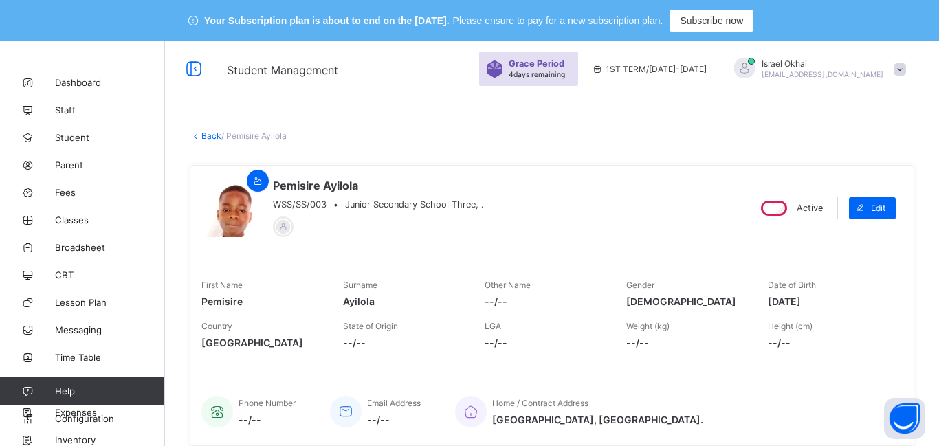
click at [208, 138] on link "Back" at bounding box center [211, 136] width 20 height 10
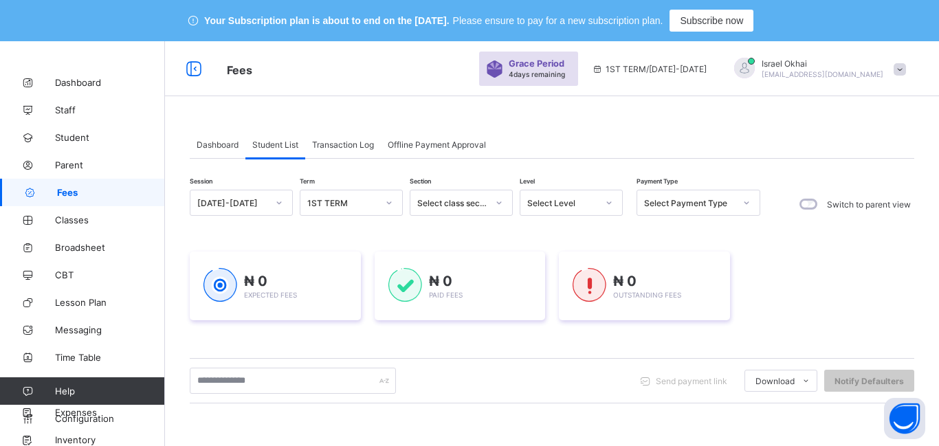
scroll to position [252, 0]
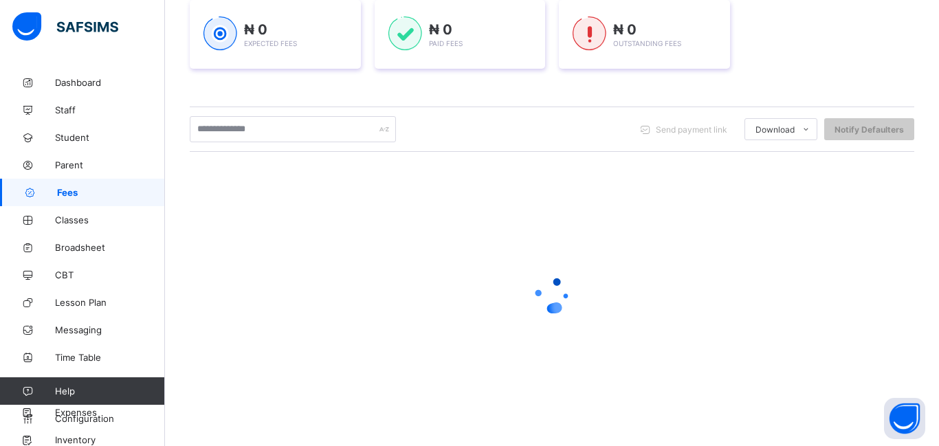
click at [410, 248] on div at bounding box center [552, 294] width 725 height 261
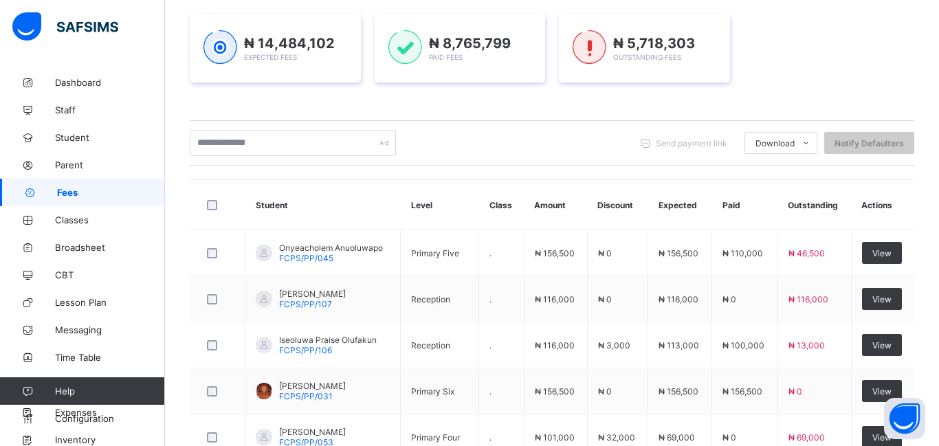
scroll to position [18, 0]
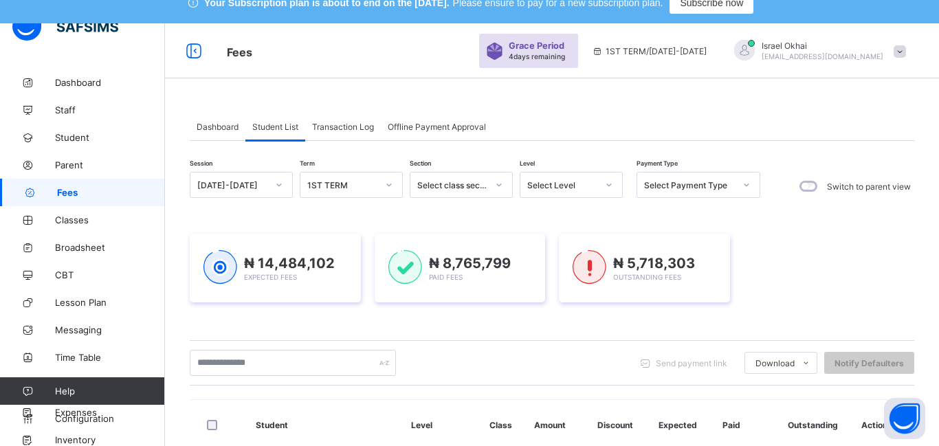
click at [556, 189] on div "Select Level" at bounding box center [562, 185] width 70 height 10
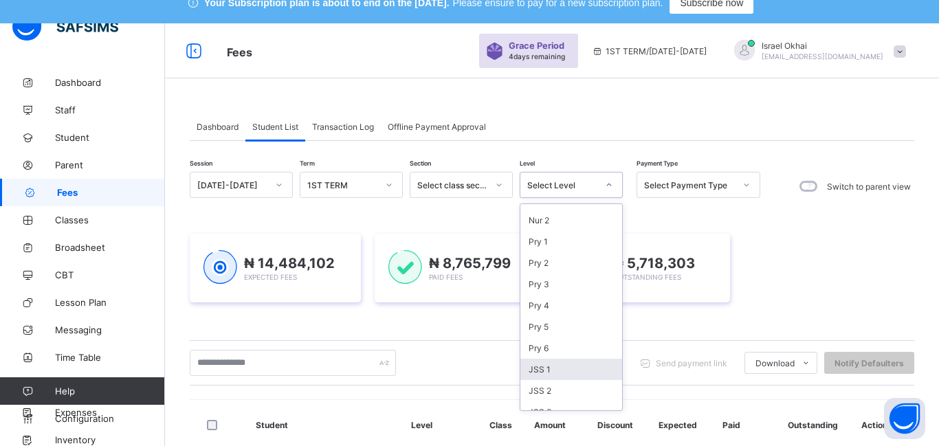
scroll to position [156, 0]
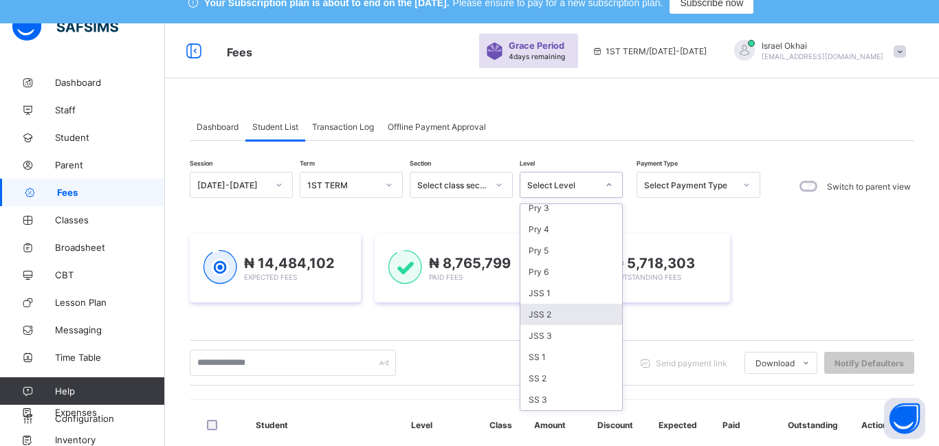
click at [552, 316] on div "JSS 2" at bounding box center [572, 314] width 102 height 21
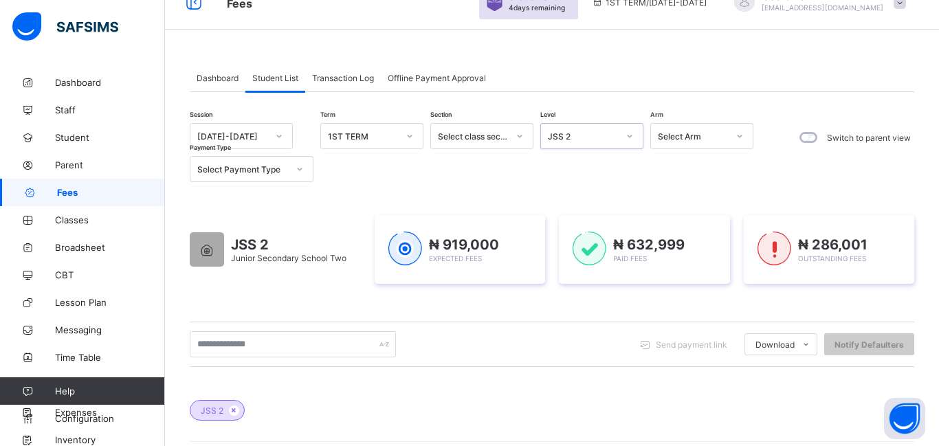
scroll to position [0, 0]
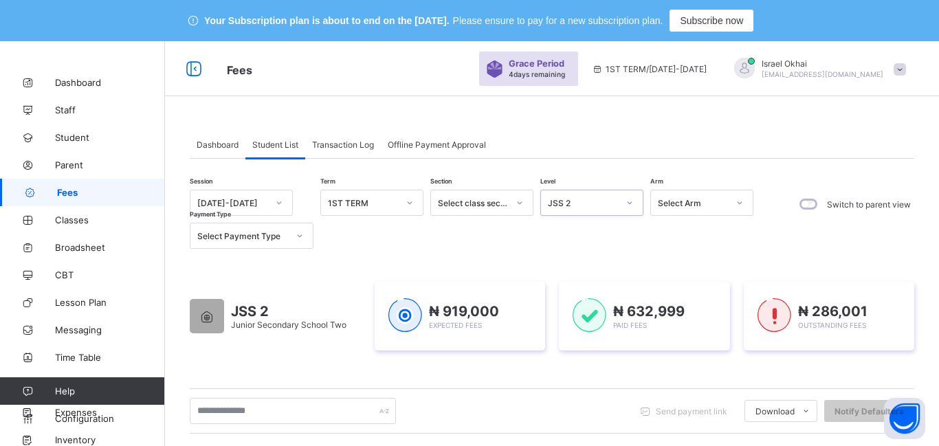
click at [597, 201] on div "JSS 2" at bounding box center [583, 203] width 70 height 10
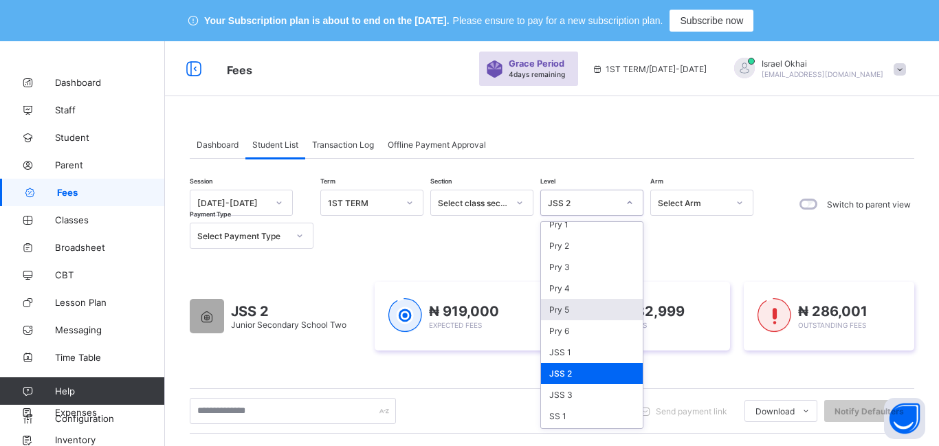
scroll to position [156, 0]
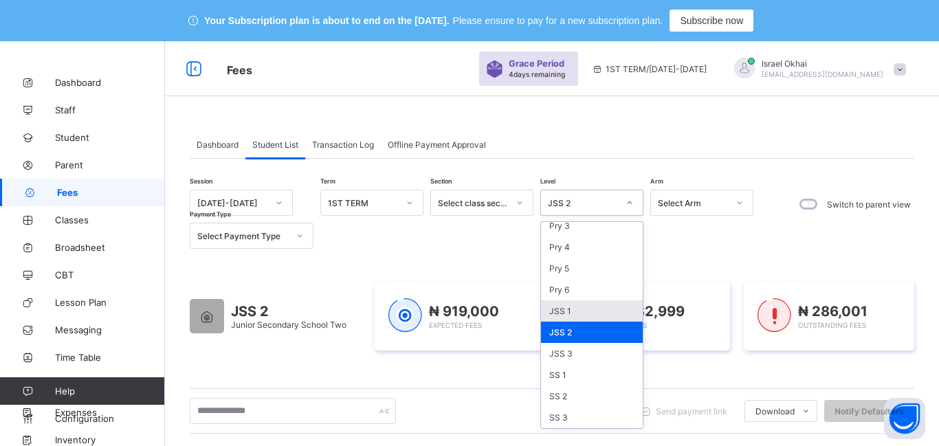
click at [589, 315] on div "JSS 1" at bounding box center [592, 311] width 102 height 21
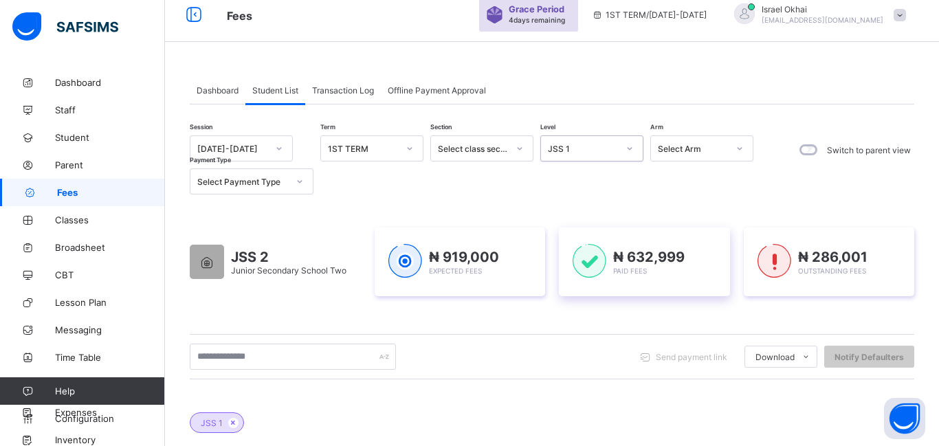
scroll to position [56, 0]
click at [585, 299] on div "JSS 2 Junior Secondary School Two ₦ 919,000 Expected Fees ₦ 632,999 Paid Fees ₦…" at bounding box center [552, 261] width 725 height 110
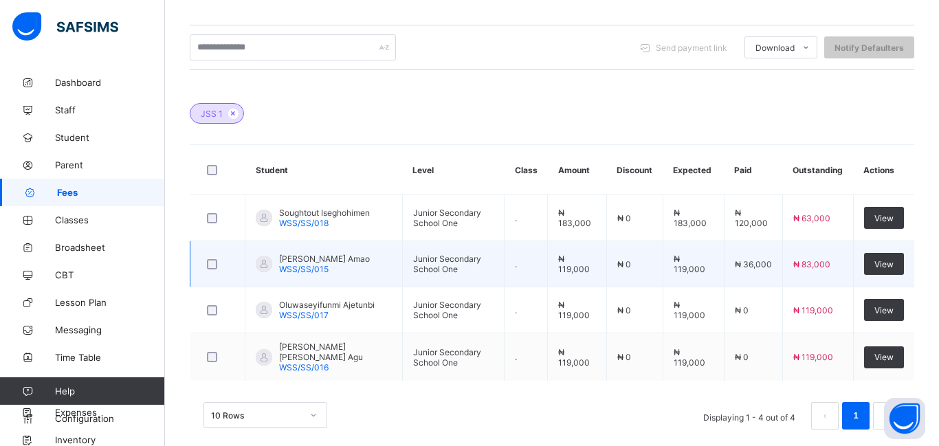
scroll to position [368, 0]
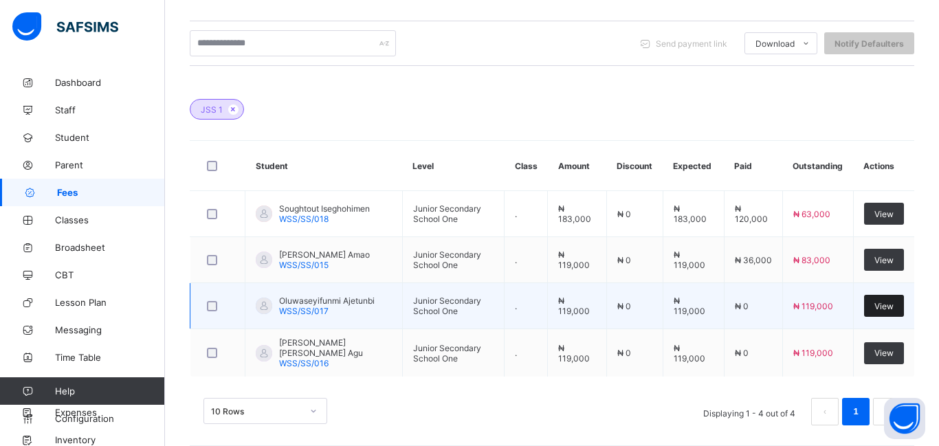
click at [881, 306] on span "View" at bounding box center [884, 306] width 19 height 10
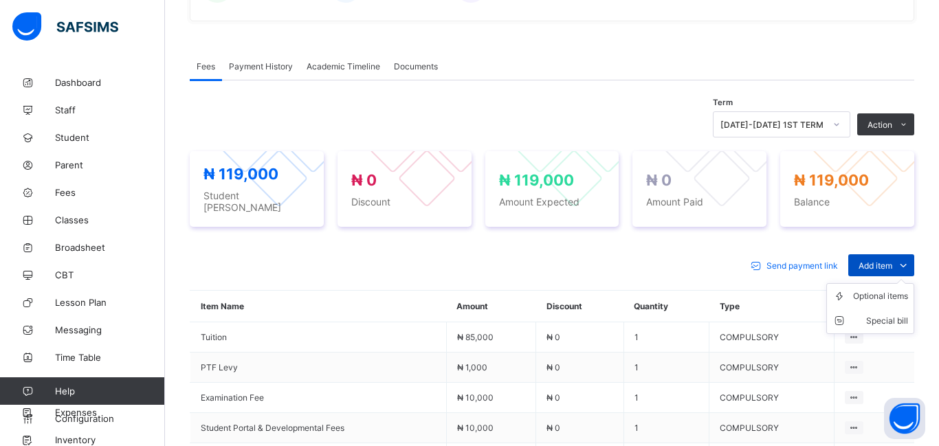
scroll to position [426, 0]
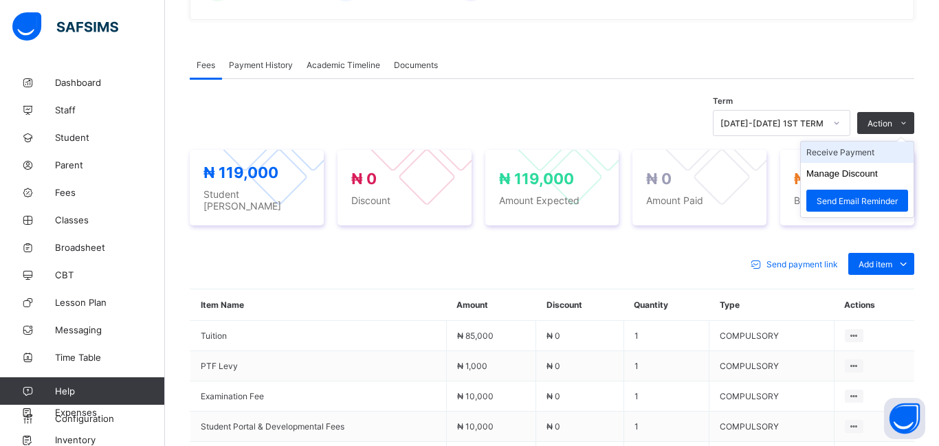
click at [844, 155] on li "Receive Payment" at bounding box center [857, 152] width 113 height 21
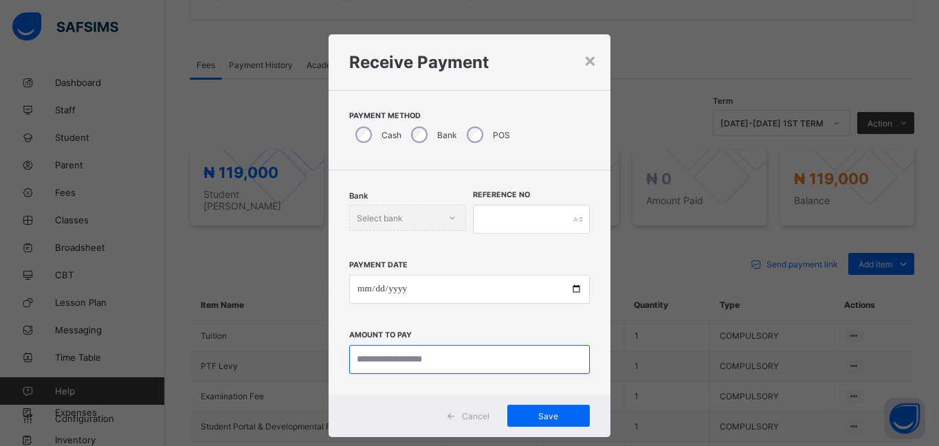
click at [360, 356] on input "currency" at bounding box center [469, 359] width 241 height 29
type input "*********"
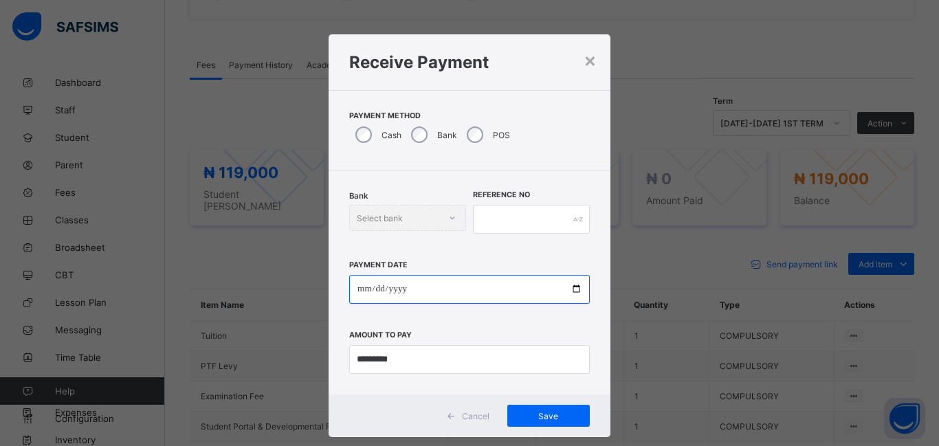
click at [358, 284] on input "date" at bounding box center [469, 289] width 241 height 29
type input "**********"
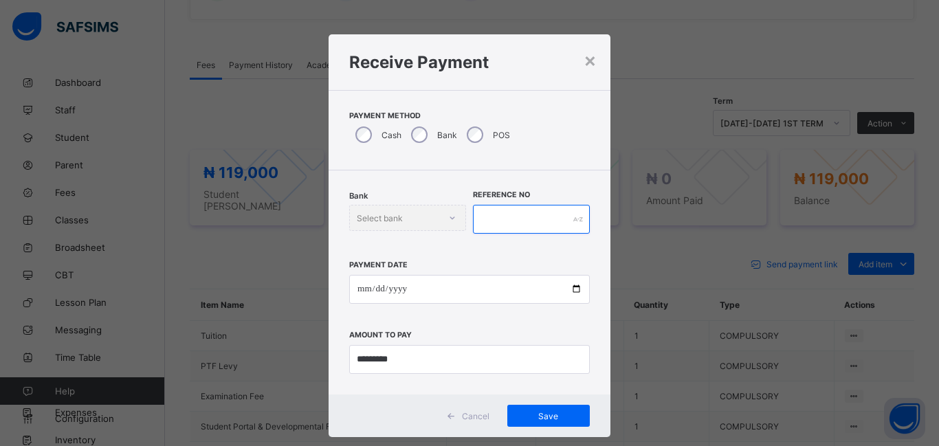
click at [486, 218] on input "text" at bounding box center [531, 219] width 117 height 29
type input "*********"
click at [546, 417] on span "Save" at bounding box center [549, 416] width 62 height 10
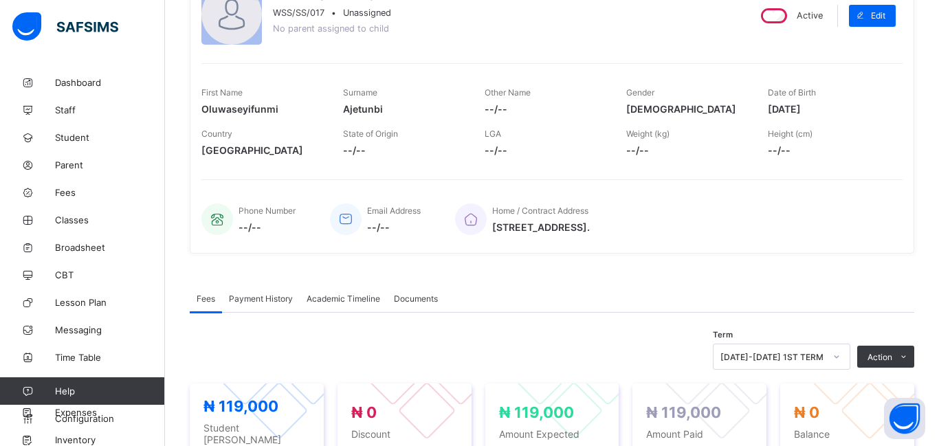
scroll to position [0, 0]
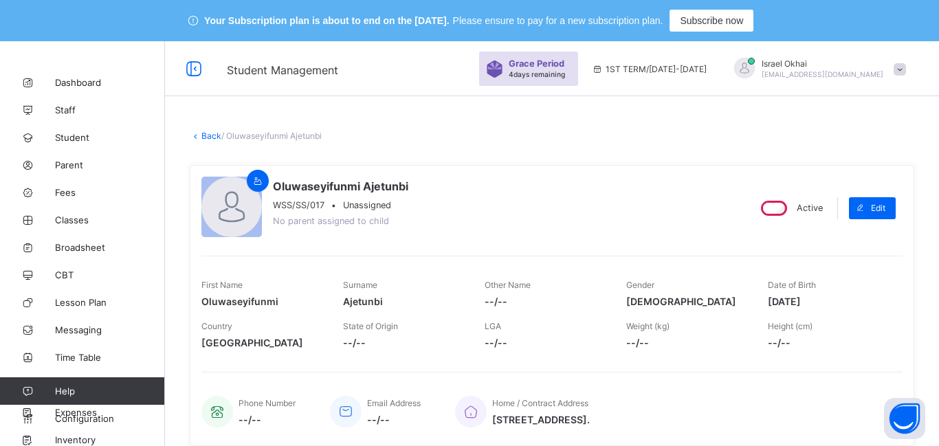
click at [212, 135] on link "Back" at bounding box center [211, 136] width 20 height 10
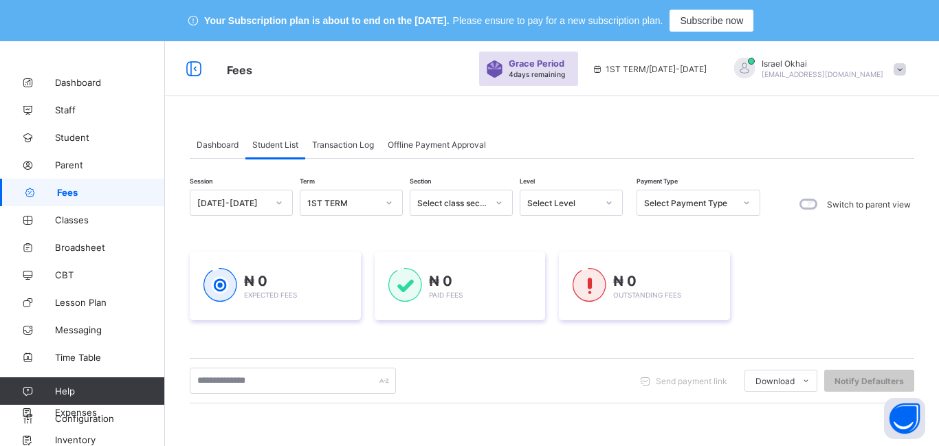
click at [574, 204] on div "Select Level" at bounding box center [562, 203] width 70 height 10
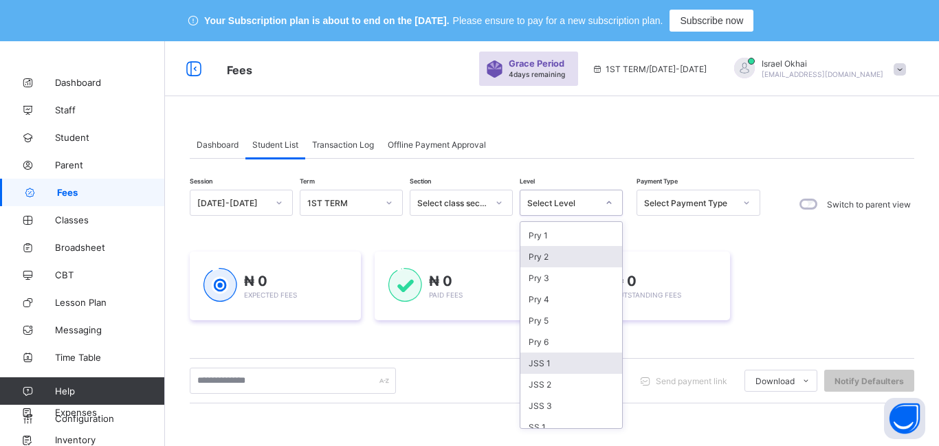
scroll to position [114, 0]
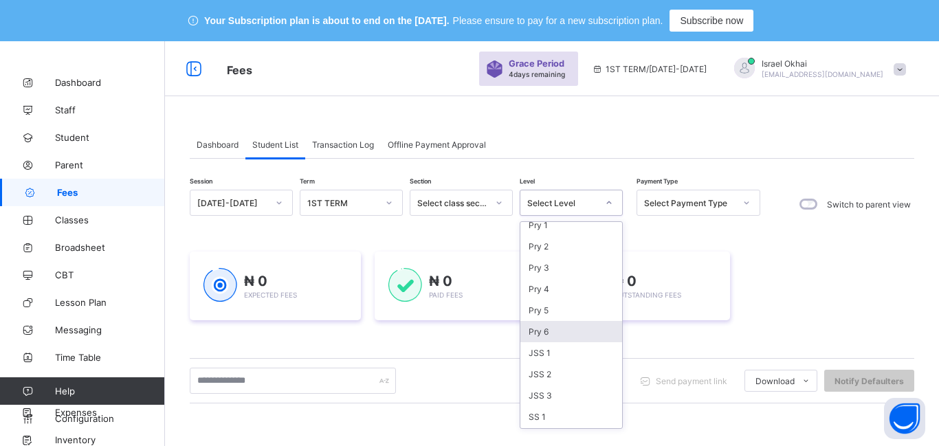
click at [554, 334] on div "Pry 6" at bounding box center [572, 331] width 102 height 21
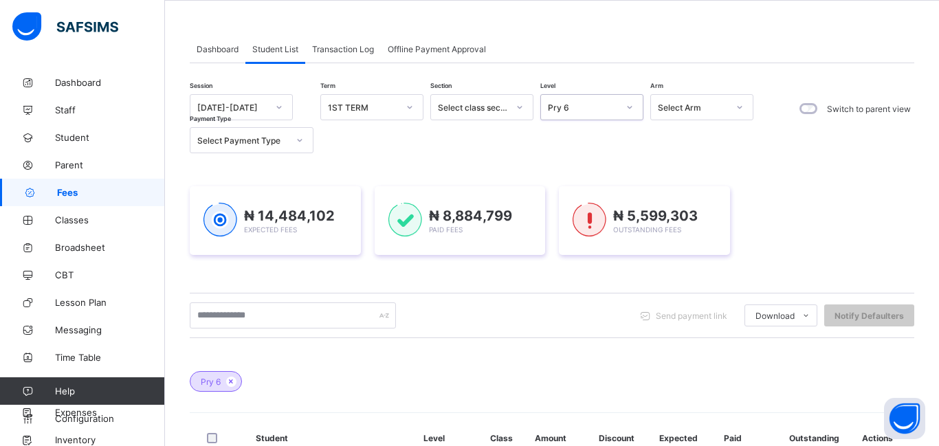
scroll to position [0, 0]
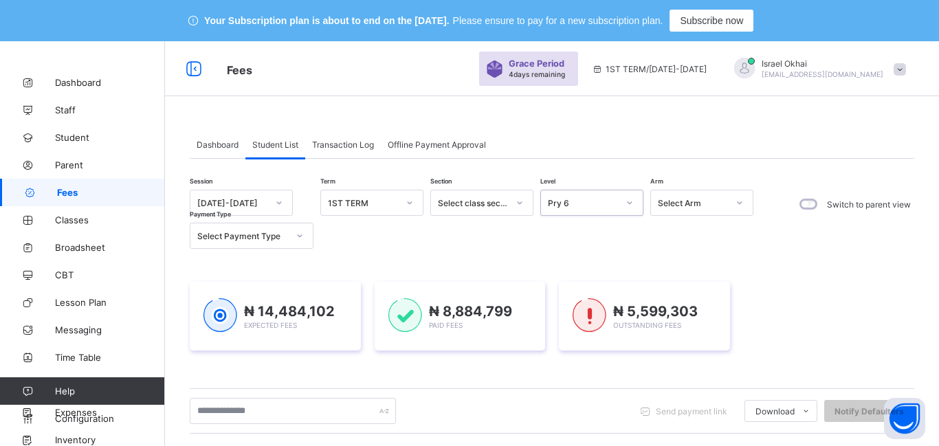
click at [586, 208] on div "Pry 6" at bounding box center [583, 203] width 70 height 10
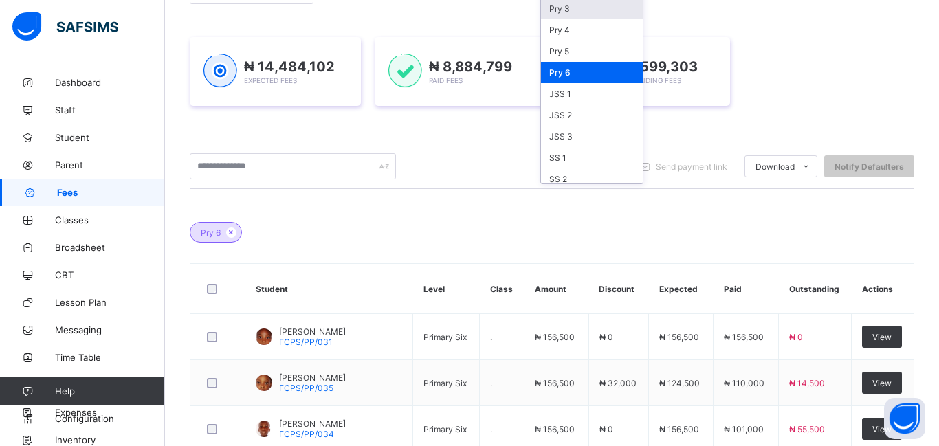
scroll to position [131, 0]
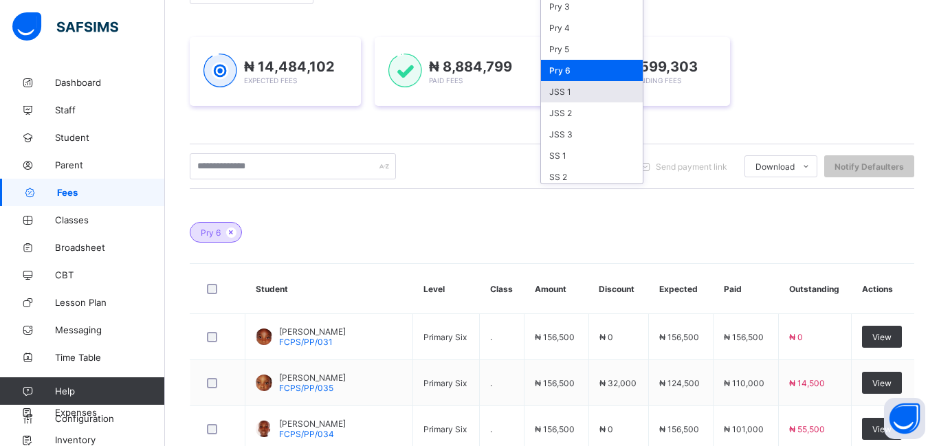
click at [578, 99] on div "JSS 1" at bounding box center [592, 91] width 102 height 21
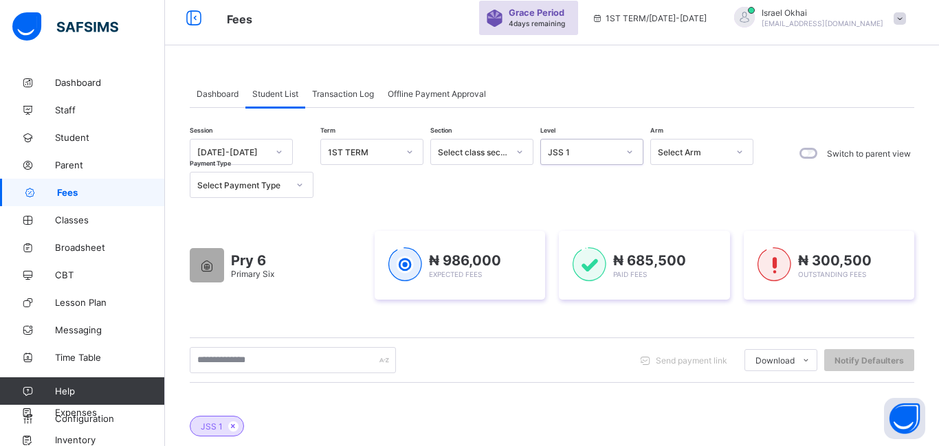
scroll to position [41, 0]
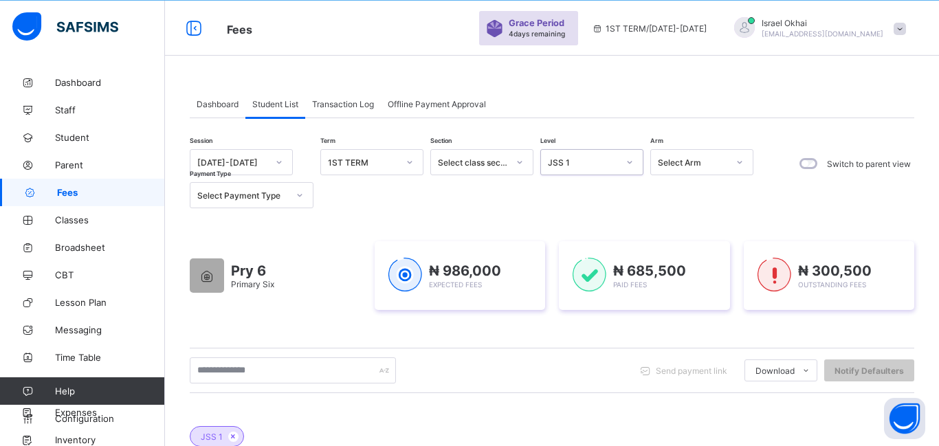
click at [571, 169] on div "JSS 1" at bounding box center [579, 162] width 76 height 19
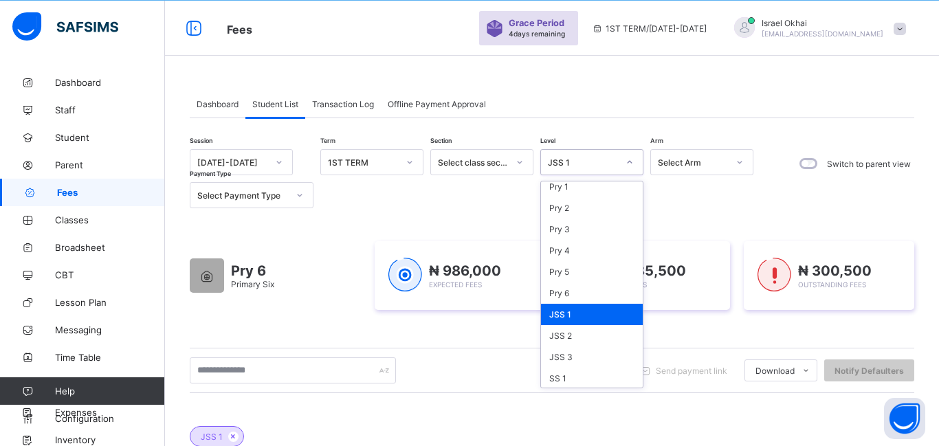
scroll to position [127, 0]
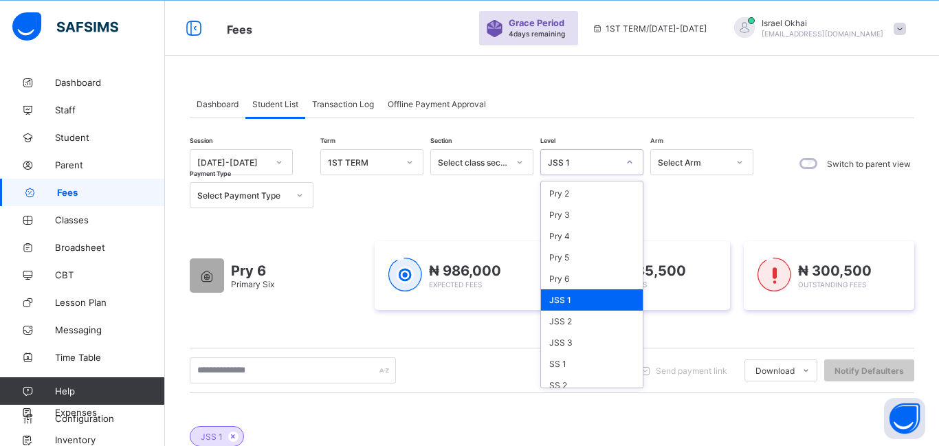
click at [602, 308] on div "JSS 1" at bounding box center [592, 300] width 102 height 21
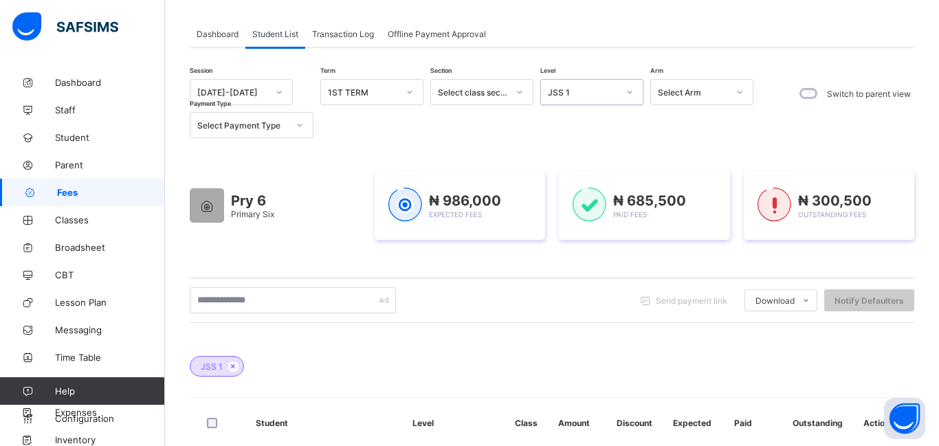
scroll to position [110, 0]
click at [591, 94] on div "JSS 1" at bounding box center [583, 93] width 70 height 10
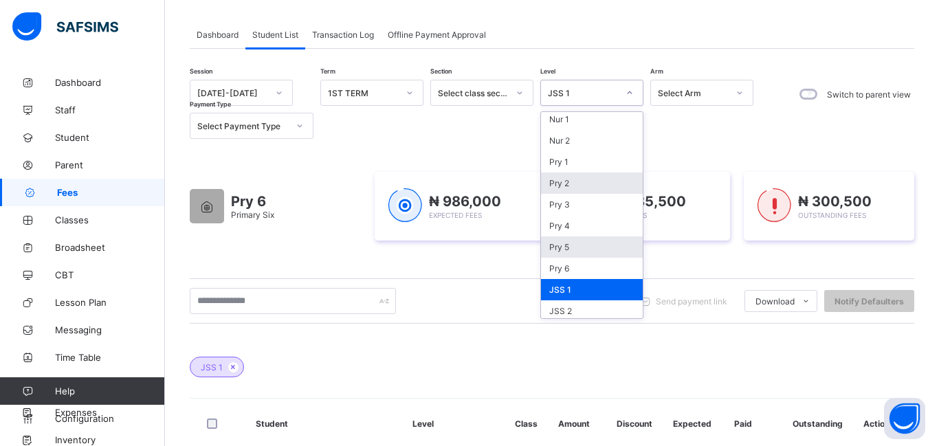
scroll to position [69, 0]
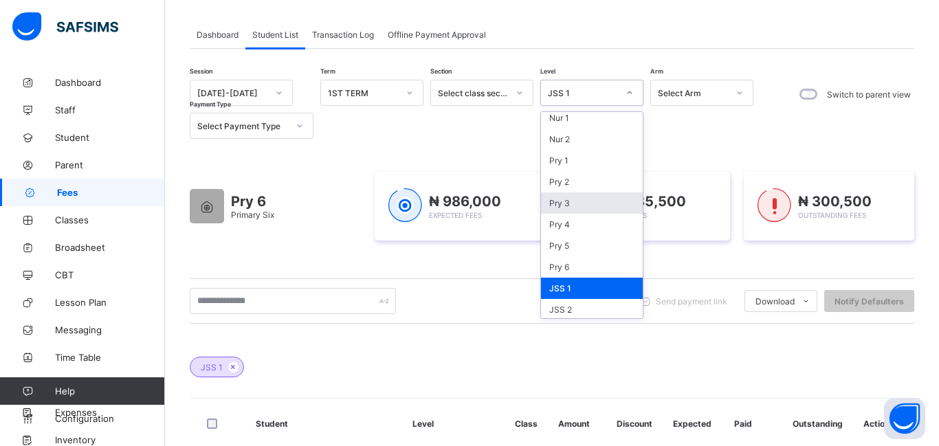
click at [571, 208] on div "Pry 3" at bounding box center [592, 203] width 102 height 21
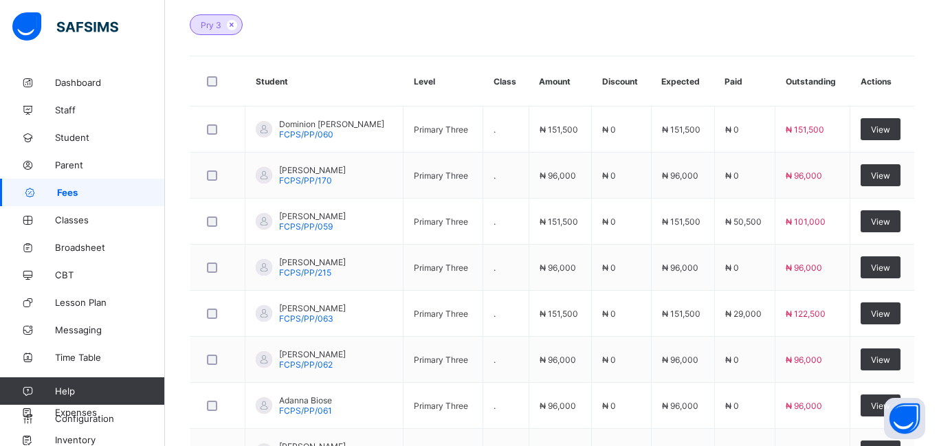
scroll to position [0, 0]
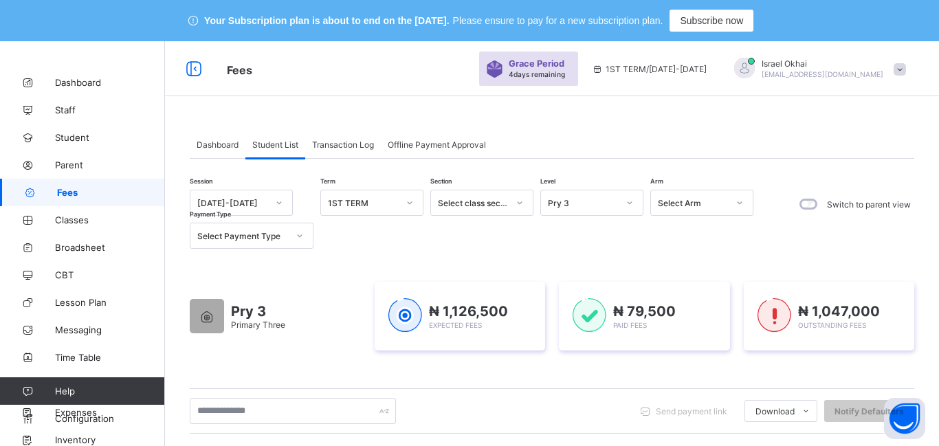
click at [611, 206] on div "Pry 3" at bounding box center [583, 203] width 70 height 10
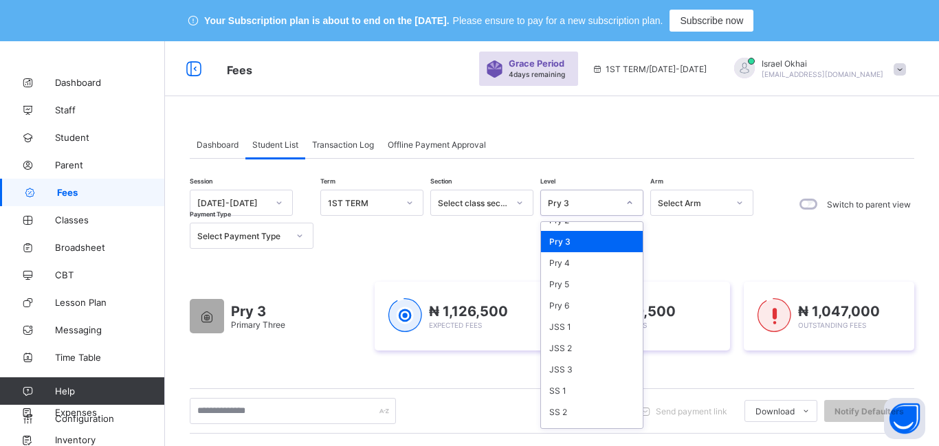
scroll to position [156, 0]
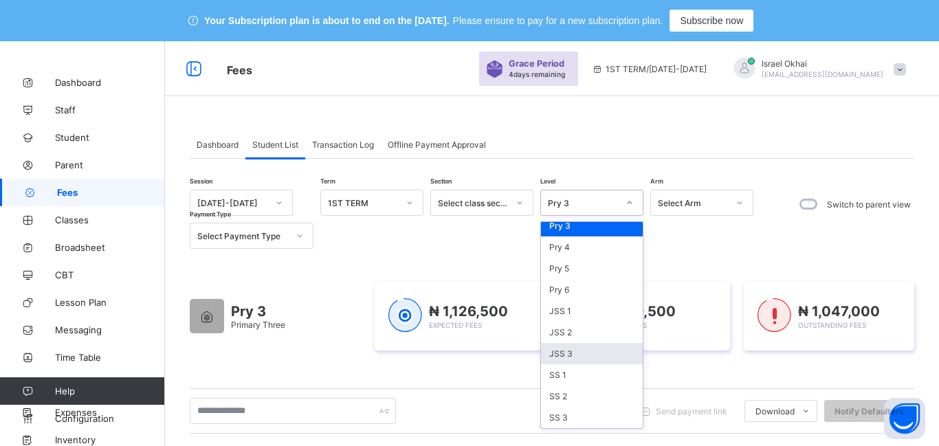
click at [580, 360] on div "JSS 3" at bounding box center [592, 353] width 102 height 21
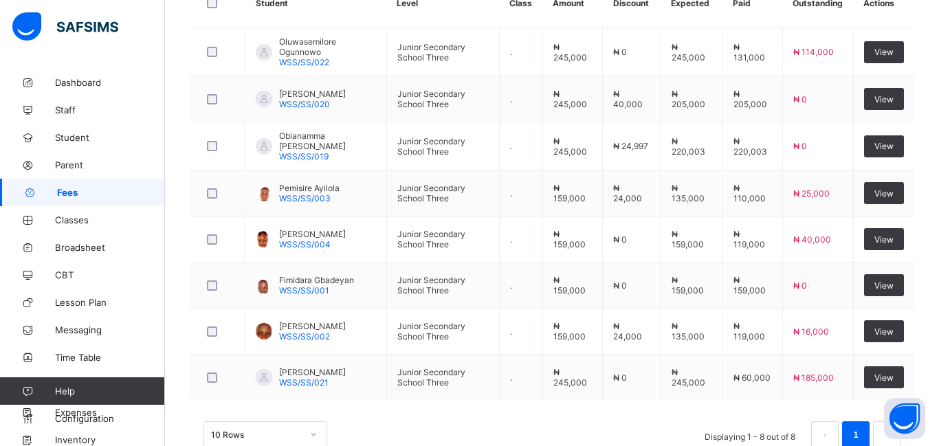
scroll to position [568, 0]
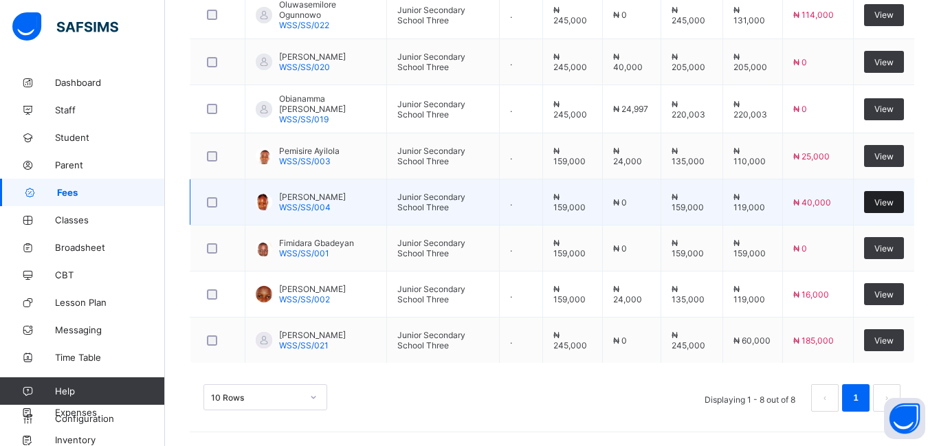
click at [884, 206] on span "View" at bounding box center [884, 202] width 19 height 10
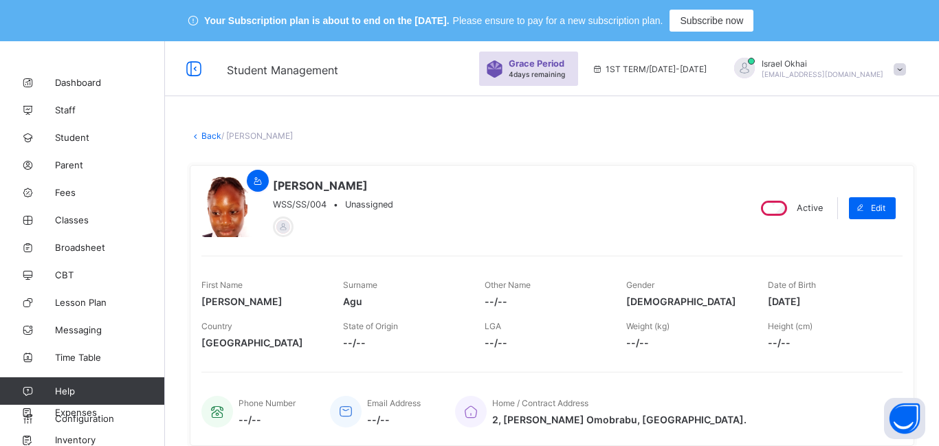
click at [210, 137] on link "Back" at bounding box center [211, 136] width 20 height 10
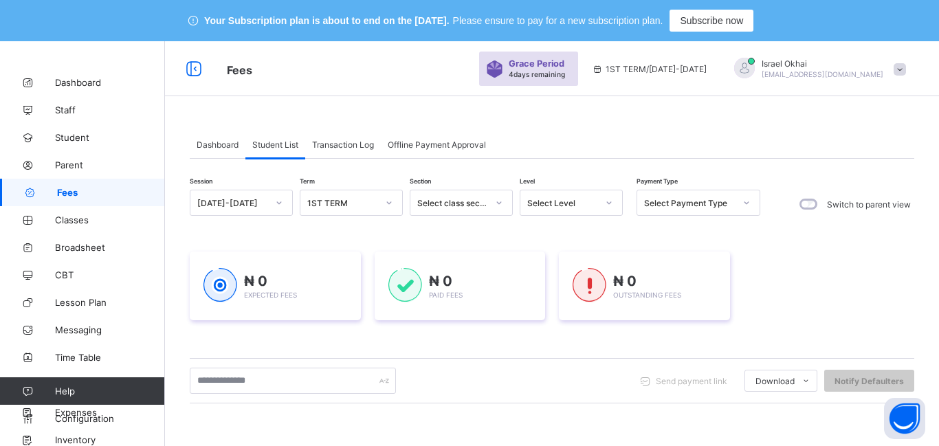
click at [573, 197] on div "Select Level" at bounding box center [559, 202] width 76 height 19
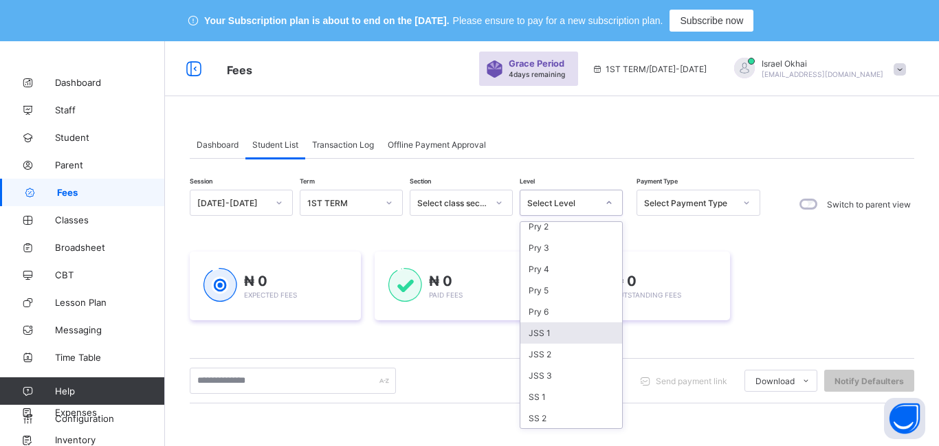
click at [578, 332] on div "JSS 1" at bounding box center [572, 333] width 102 height 21
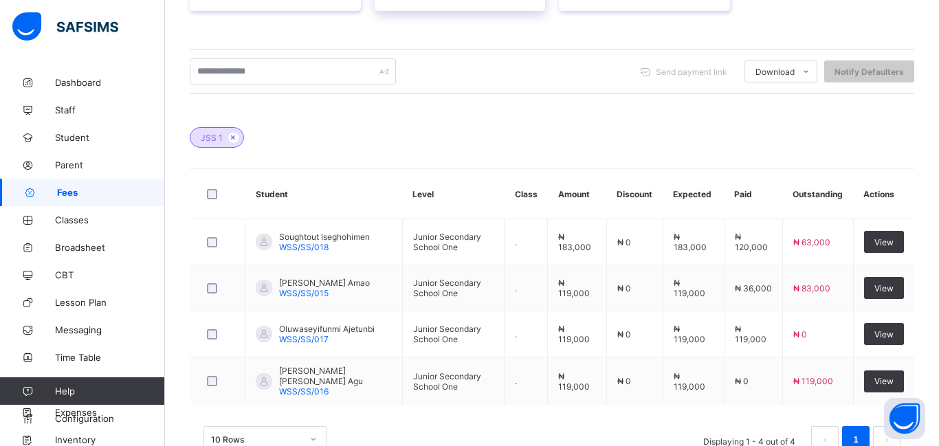
scroll to position [382, 0]
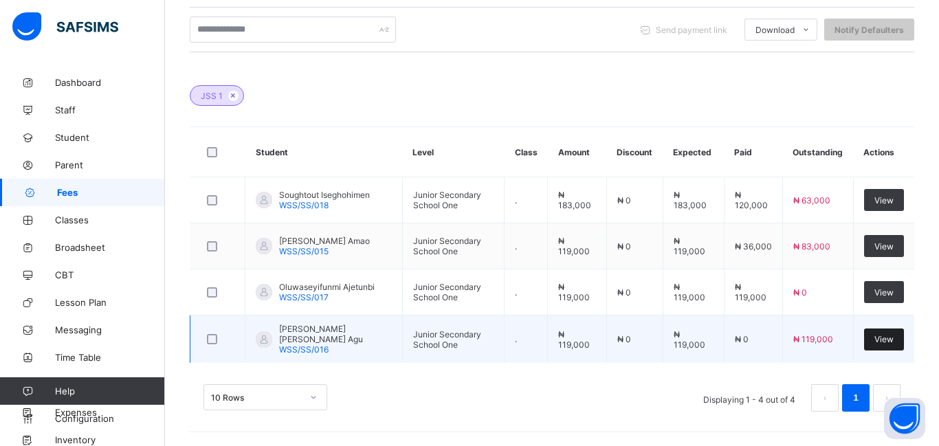
click at [882, 340] on span "View" at bounding box center [884, 339] width 19 height 10
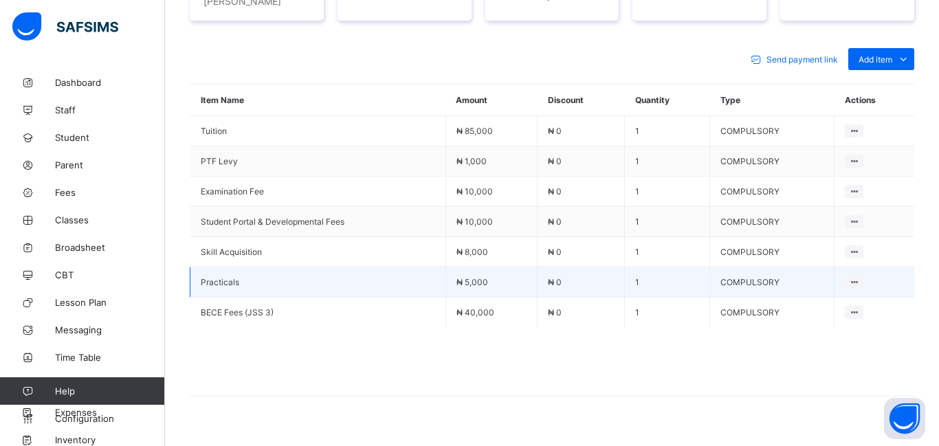
scroll to position [651, 0]
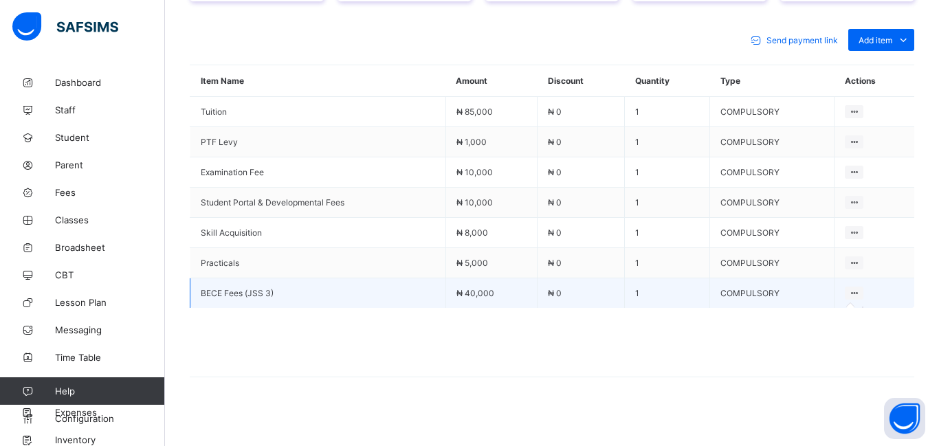
click at [854, 288] on icon at bounding box center [855, 293] width 12 height 10
click at [858, 291] on icon at bounding box center [855, 293] width 12 height 10
click at [853, 288] on icon at bounding box center [855, 293] width 12 height 10
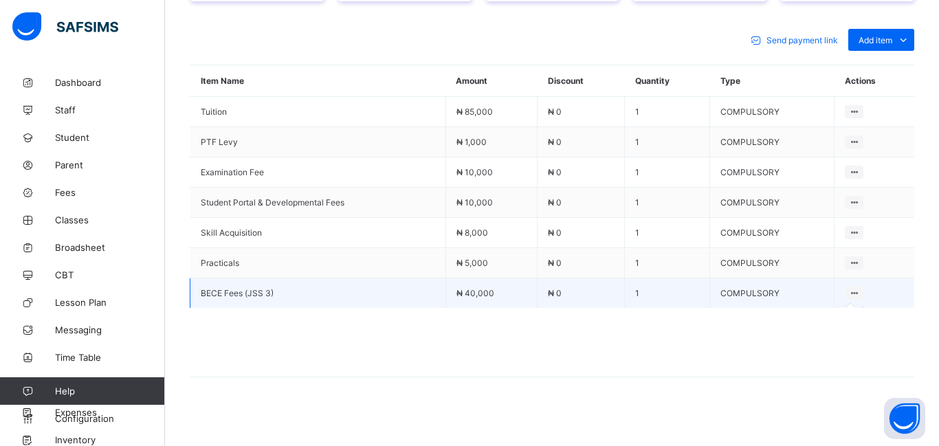
click at [858, 290] on icon at bounding box center [855, 293] width 12 height 10
click at [858, 288] on icon at bounding box center [855, 293] width 12 height 10
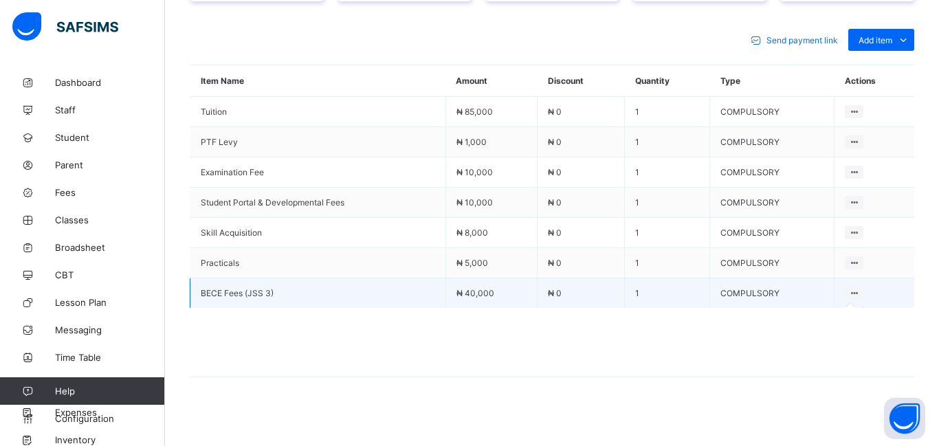
click at [858, 288] on icon at bounding box center [855, 293] width 12 height 10
click at [860, 288] on icon at bounding box center [855, 293] width 12 height 10
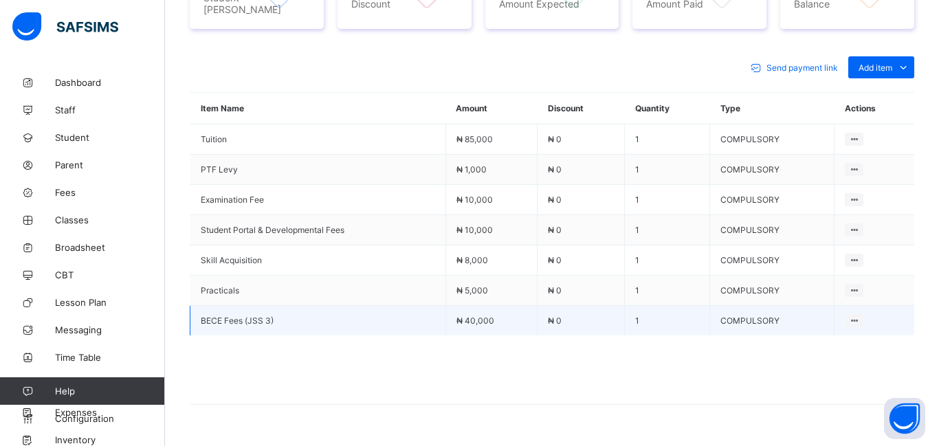
scroll to position [624, 0]
click at [858, 315] on icon at bounding box center [855, 320] width 12 height 10
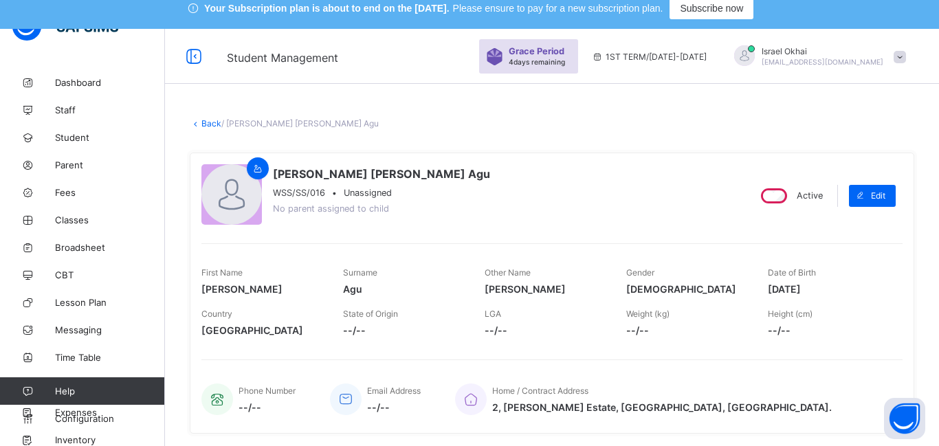
scroll to position [0, 0]
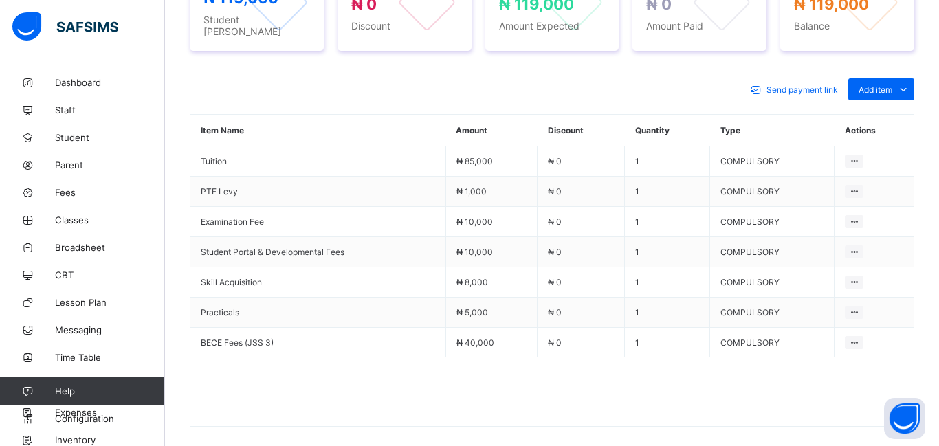
scroll to position [651, 0]
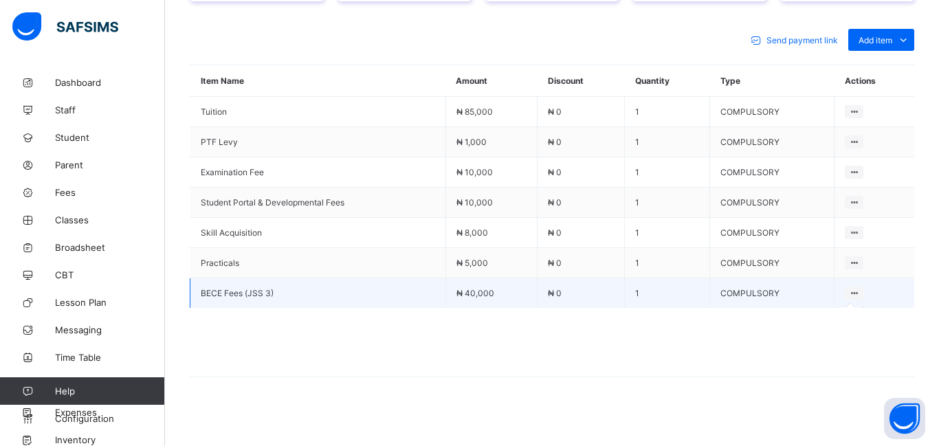
click at [855, 288] on icon at bounding box center [855, 293] width 12 height 10
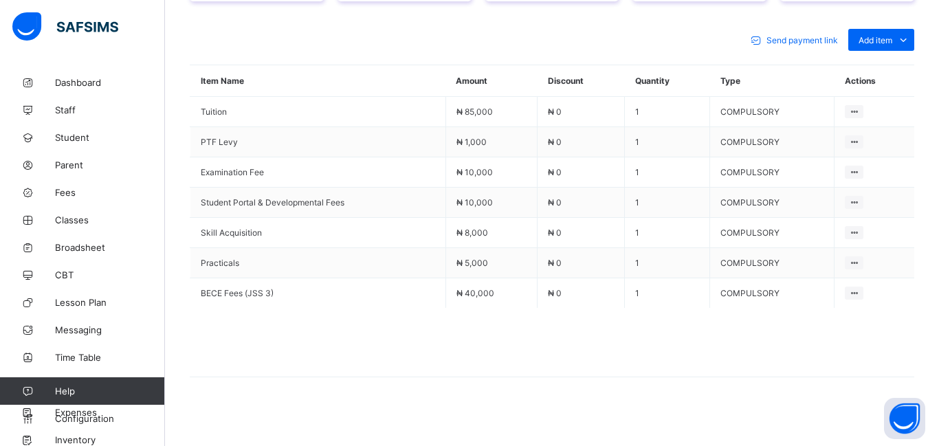
click at [633, 334] on span at bounding box center [552, 342] width 725 height 69
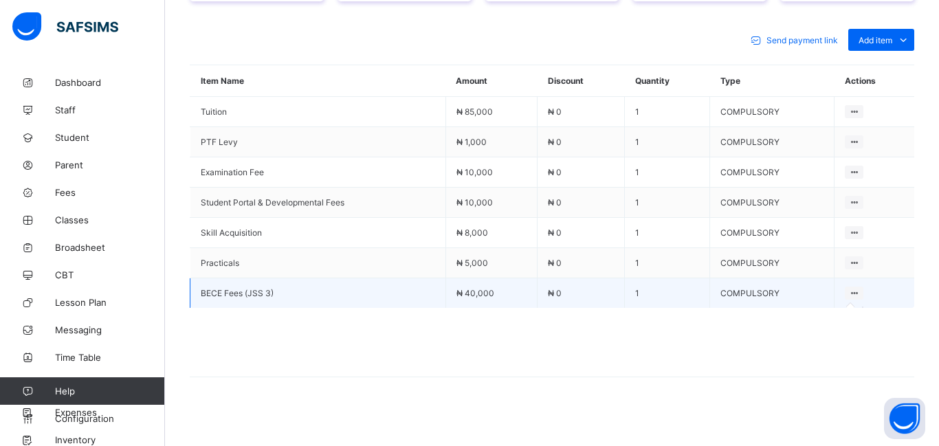
click at [856, 288] on icon at bounding box center [855, 293] width 12 height 10
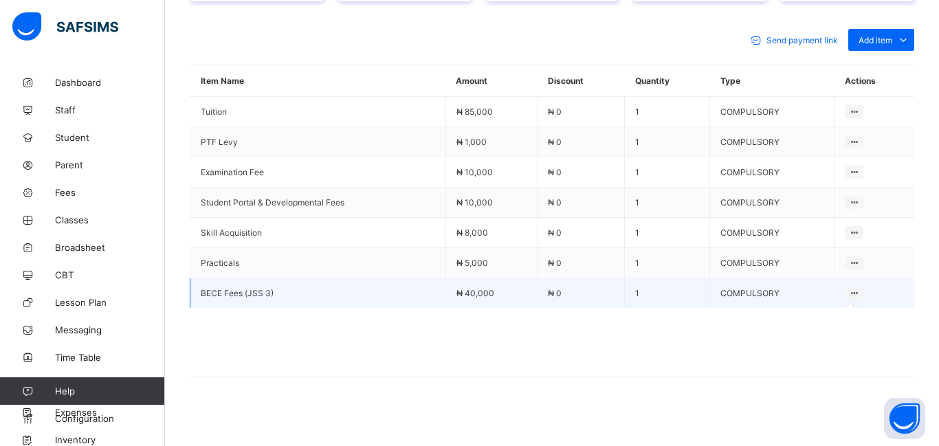
click at [856, 289] on icon at bounding box center [855, 293] width 12 height 10
click at [853, 288] on icon at bounding box center [855, 293] width 12 height 10
click at [860, 288] on icon at bounding box center [855, 293] width 12 height 10
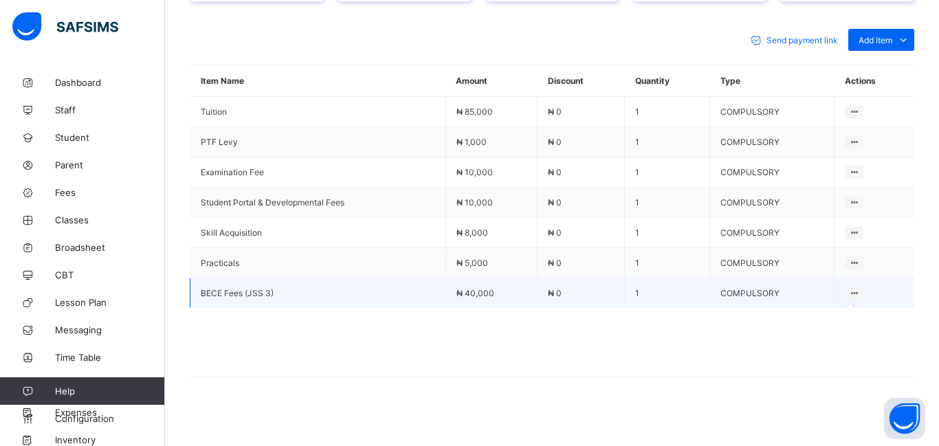
click at [855, 288] on icon at bounding box center [855, 293] width 12 height 10
click at [856, 288] on icon at bounding box center [855, 293] width 12 height 10
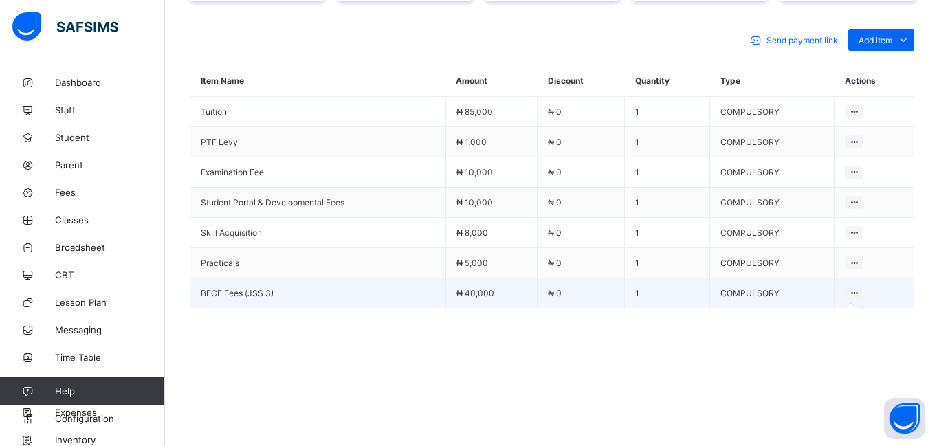
click at [856, 288] on icon at bounding box center [855, 293] width 12 height 10
click at [855, 288] on icon at bounding box center [855, 293] width 12 height 10
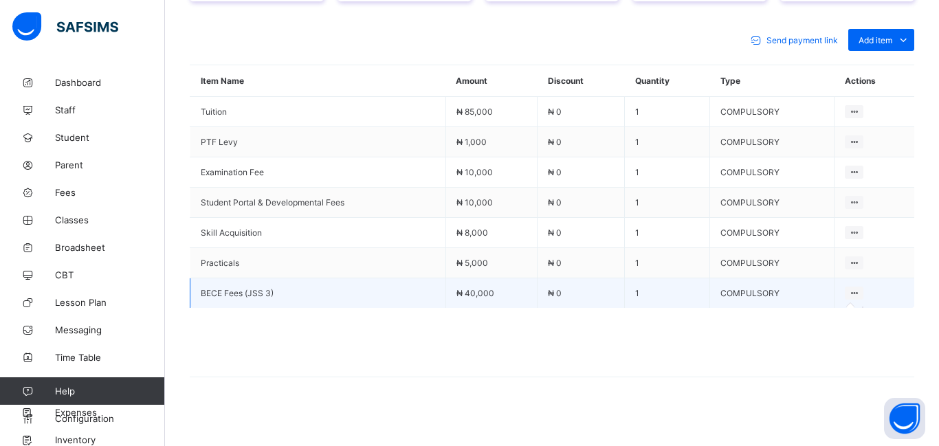
click at [855, 288] on icon at bounding box center [855, 293] width 12 height 10
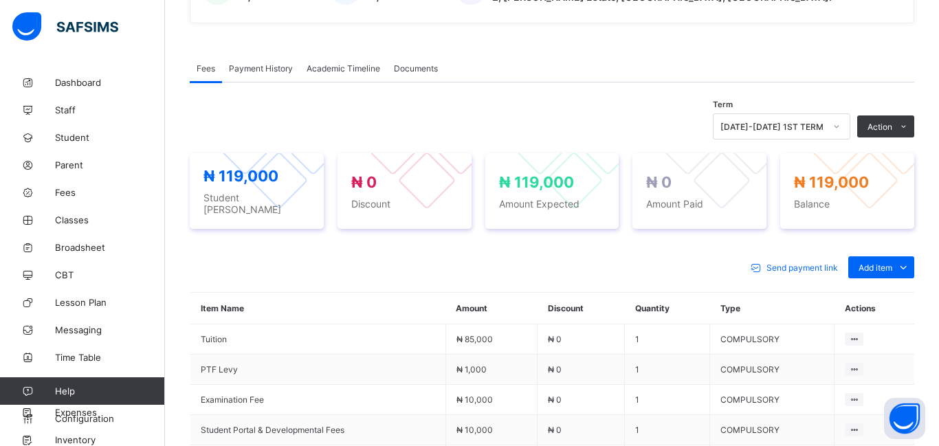
scroll to position [477, 0]
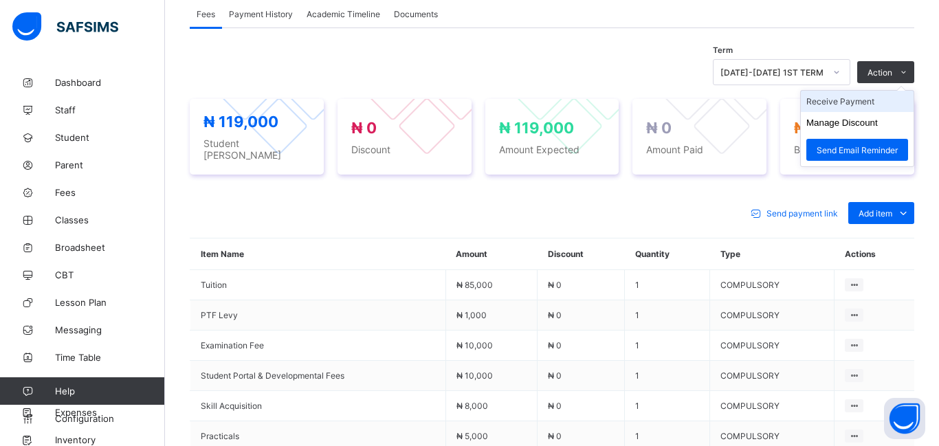
click at [842, 107] on li "Receive Payment" at bounding box center [857, 101] width 113 height 21
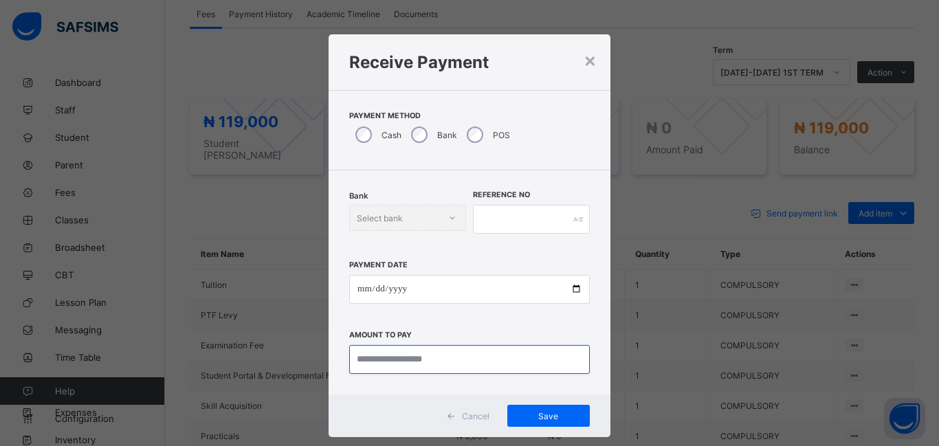
click at [362, 360] on input "currency" at bounding box center [469, 359] width 241 height 29
type input "*********"
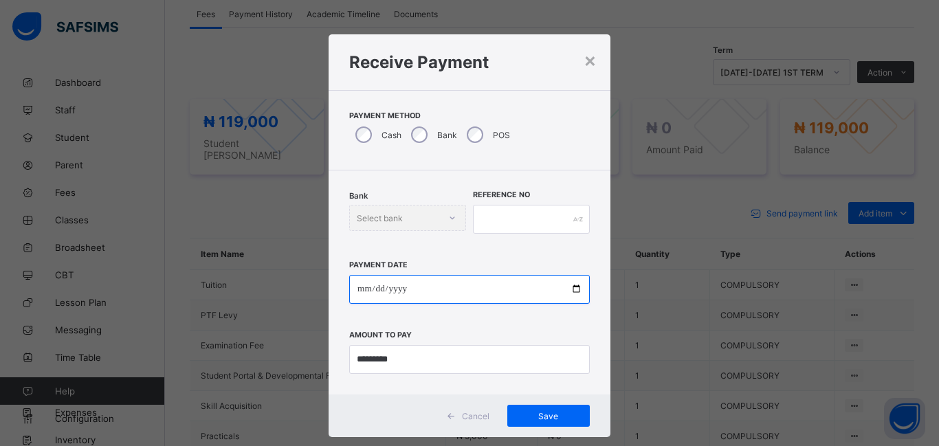
click at [362, 291] on input "date" at bounding box center [469, 289] width 241 height 29
type input "**********"
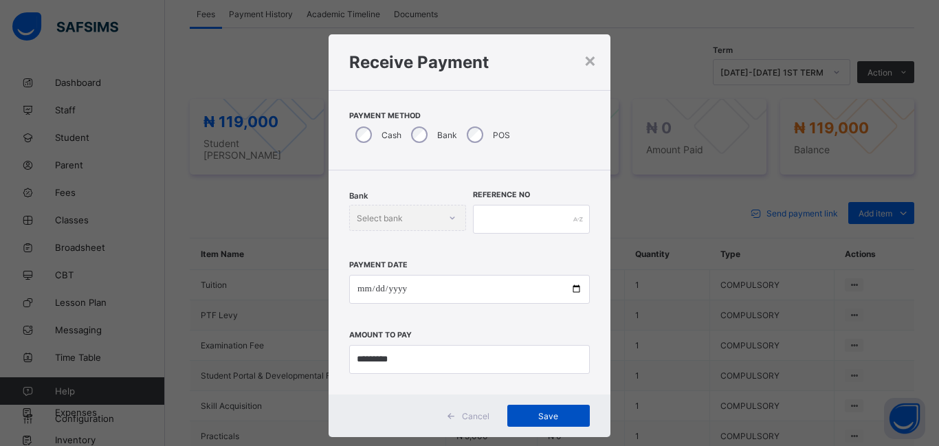
click at [565, 422] on div "Save" at bounding box center [549, 416] width 83 height 22
click at [495, 227] on input "text" at bounding box center [531, 219] width 117 height 29
type input "*******"
click at [539, 418] on span "Save" at bounding box center [549, 416] width 62 height 10
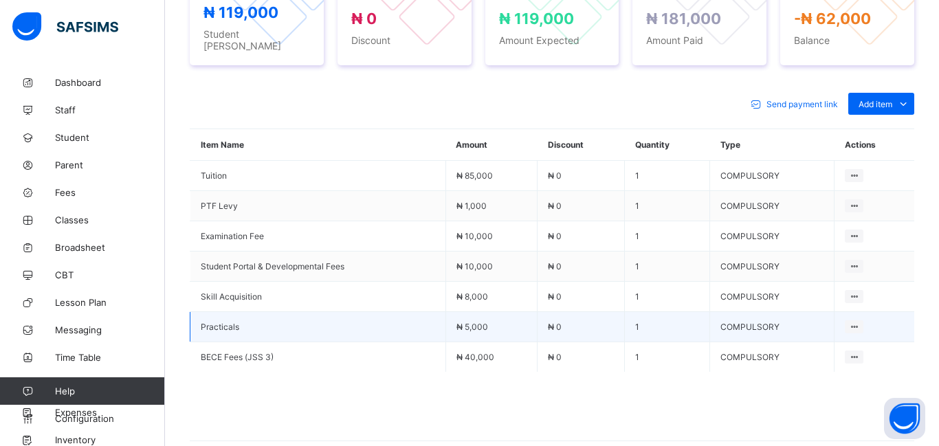
scroll to position [586, 0]
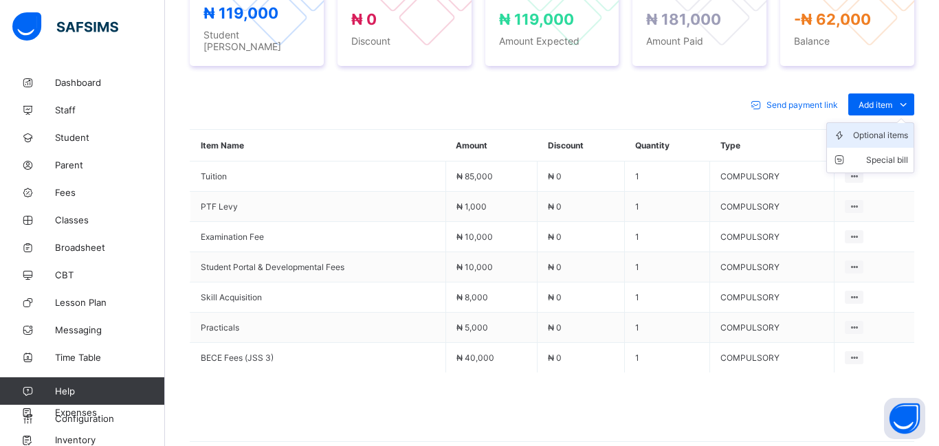
click at [879, 129] on div "Optional items" at bounding box center [880, 136] width 55 height 14
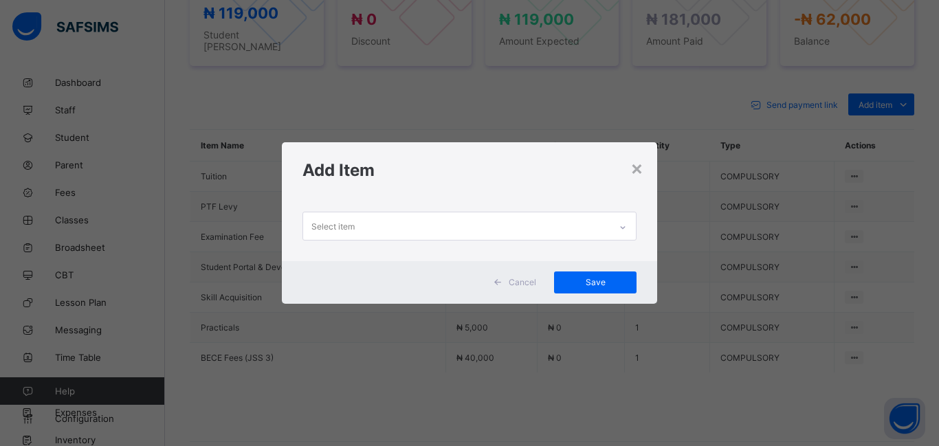
scroll to position [651, 0]
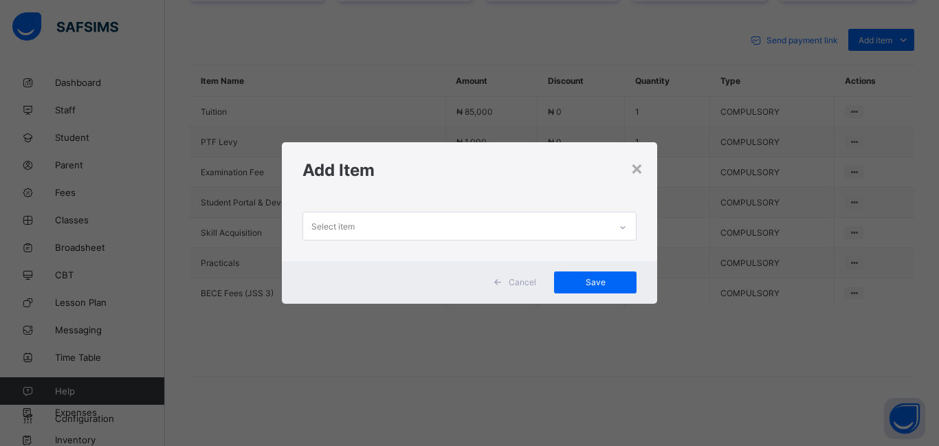
click at [325, 228] on div "Select item" at bounding box center [333, 226] width 43 height 26
click at [639, 170] on div "×" at bounding box center [637, 167] width 13 height 23
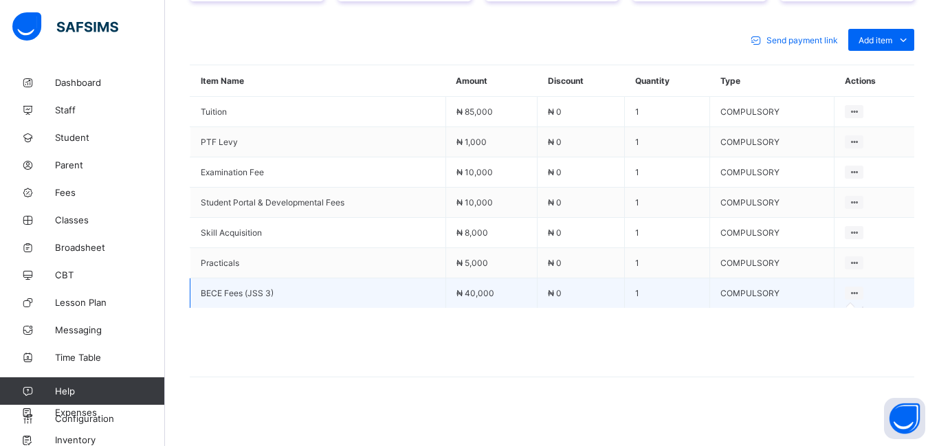
click at [856, 288] on icon at bounding box center [855, 293] width 12 height 10
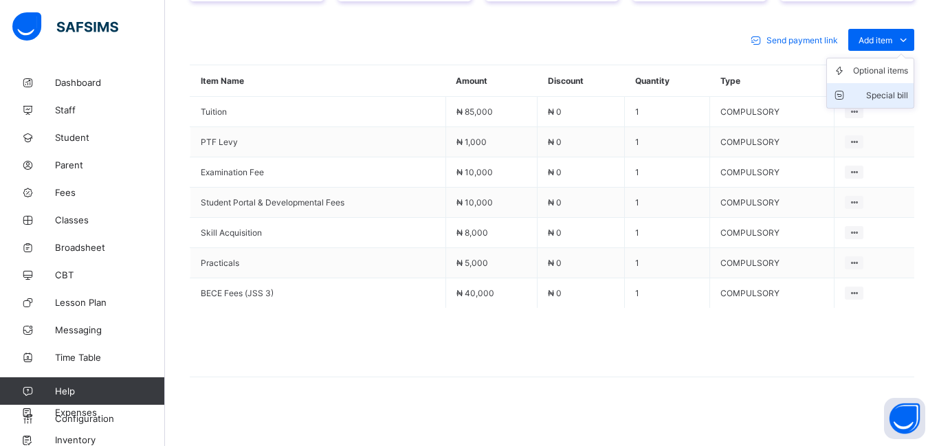
click at [877, 89] on div "Special bill" at bounding box center [880, 96] width 55 height 14
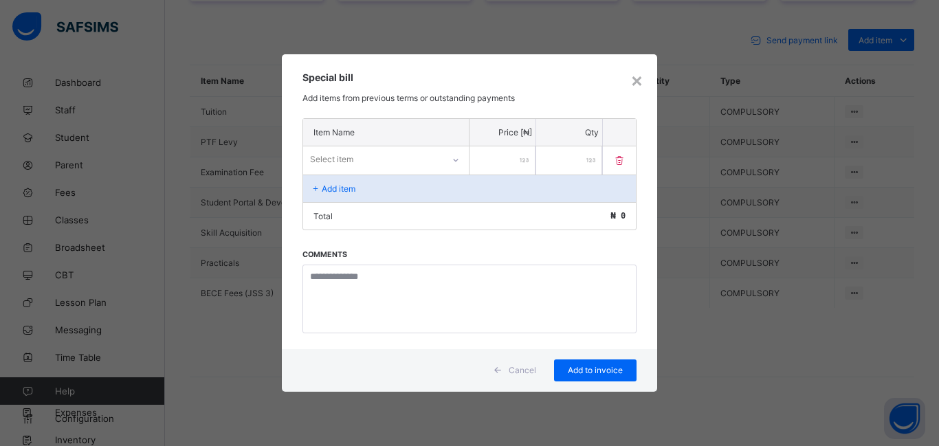
click at [348, 162] on div "Select item" at bounding box center [331, 159] width 43 height 26
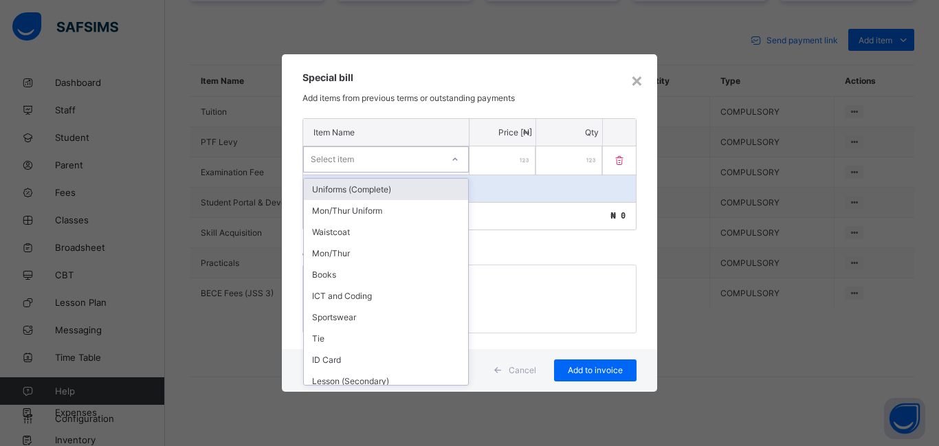
click at [348, 162] on div "Select item" at bounding box center [332, 159] width 43 height 26
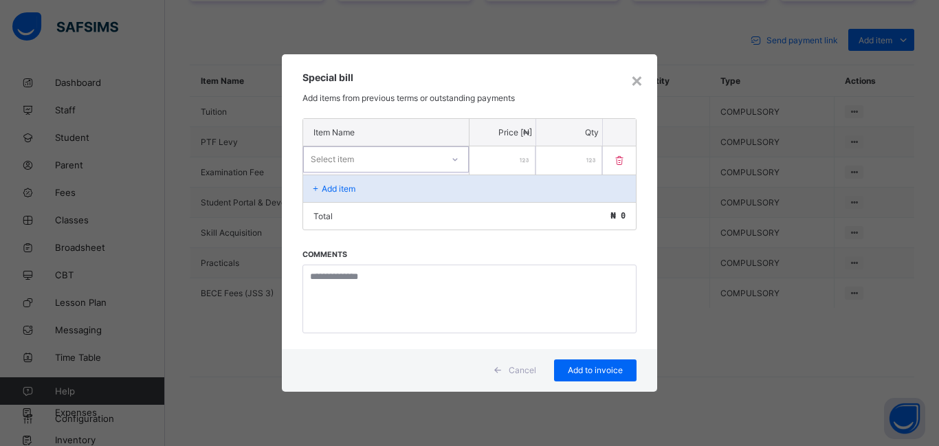
click at [348, 162] on div "Select item" at bounding box center [332, 159] width 43 height 26
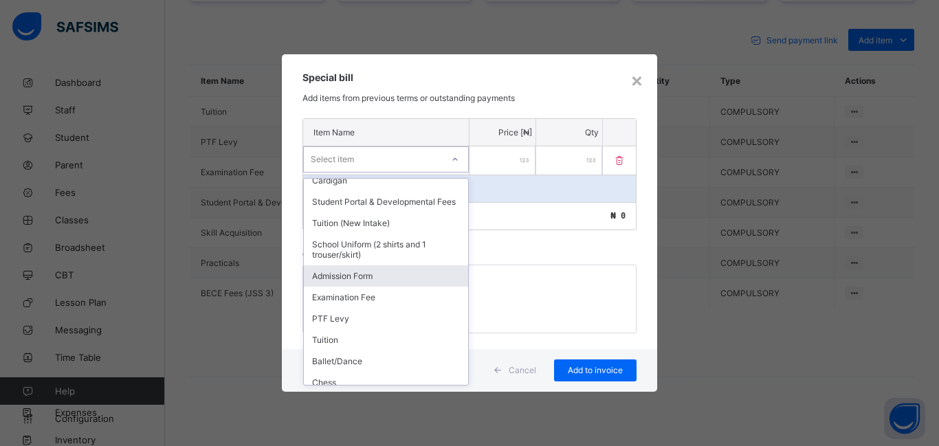
scroll to position [246, 0]
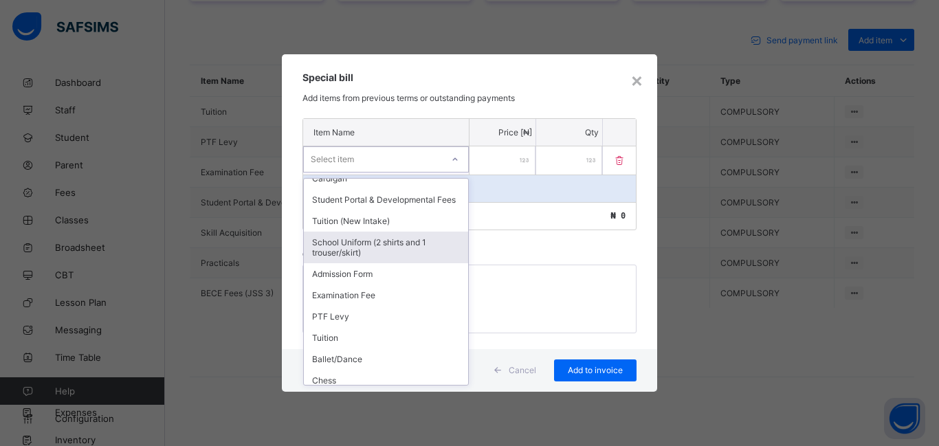
click at [358, 248] on div "School Uniform (2 shirts and 1 trouser/skirt)" at bounding box center [386, 248] width 164 height 32
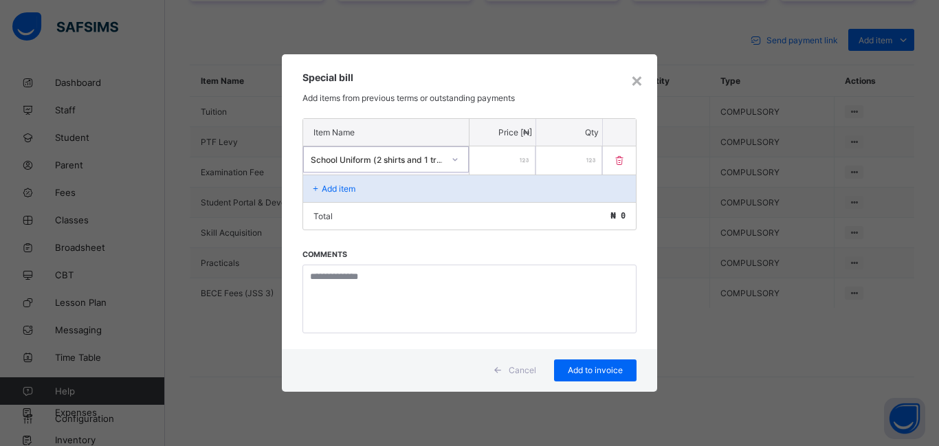
click at [502, 161] on input "number" at bounding box center [503, 160] width 66 height 28
type input "******"
click at [635, 83] on div "×" at bounding box center [637, 79] width 13 height 23
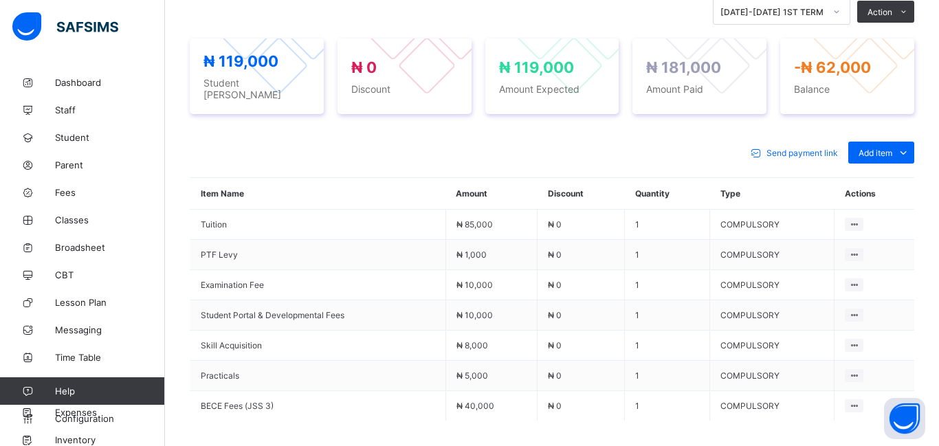
scroll to position [651, 0]
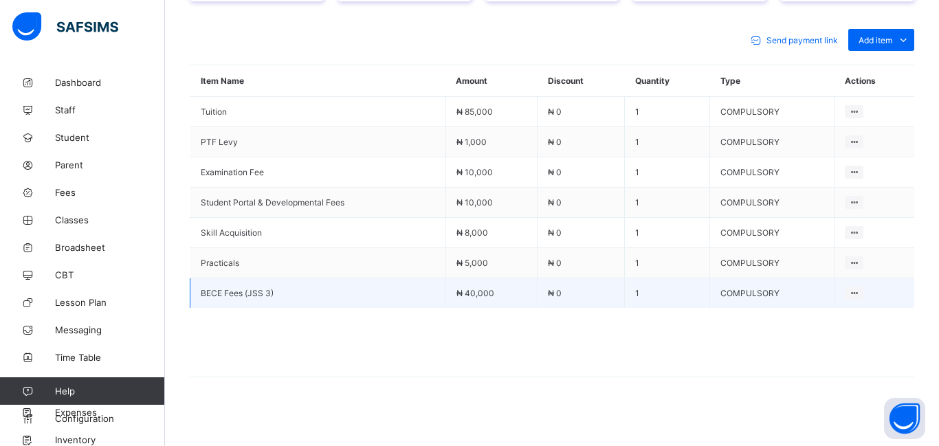
click at [422, 279] on td "BECE Fees (JSS 3)" at bounding box center [318, 294] width 256 height 30
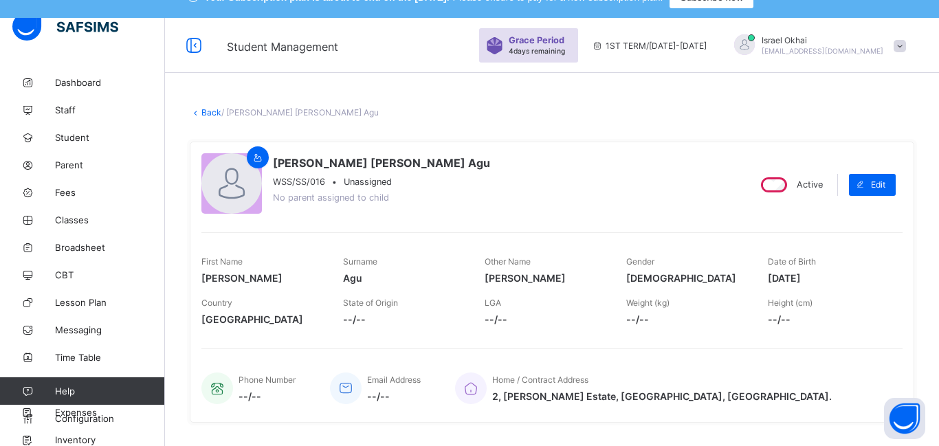
scroll to position [0, 0]
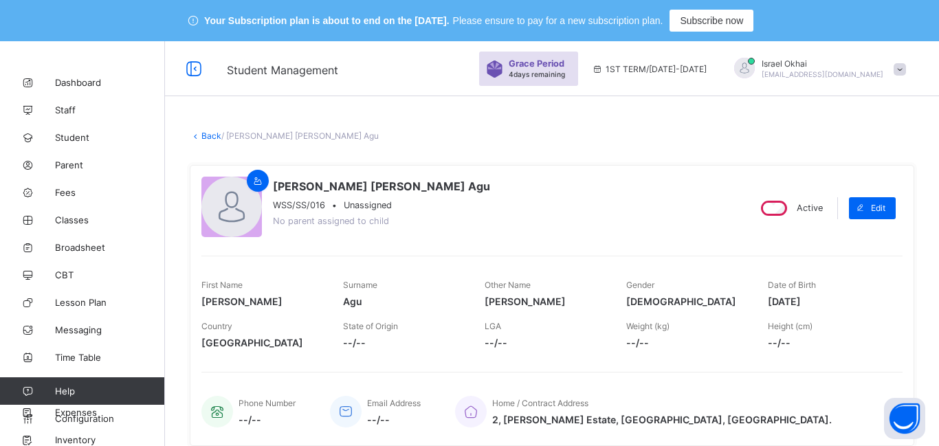
click at [221, 157] on div "Mary Cynthia Agu WSS/SS/016 • Unassigned No parent assigned to child Active Edi…" at bounding box center [552, 306] width 725 height 302
click at [210, 140] on link "Back" at bounding box center [211, 136] width 20 height 10
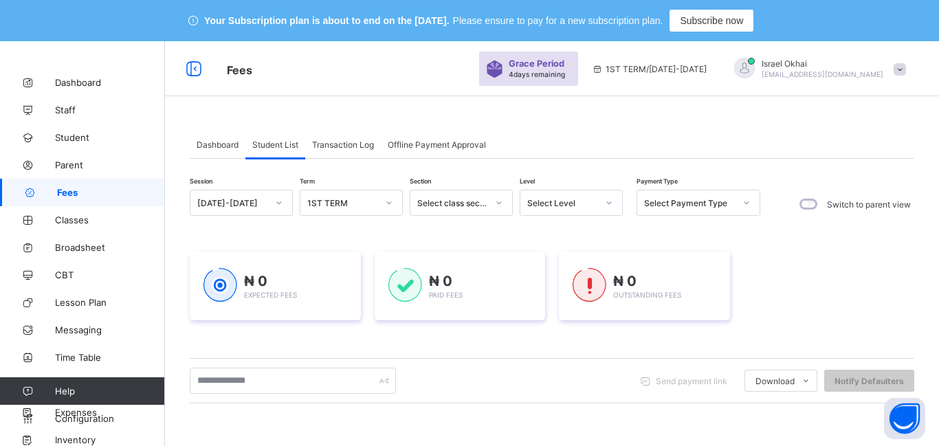
click at [560, 203] on div "Select Level" at bounding box center [562, 203] width 70 height 10
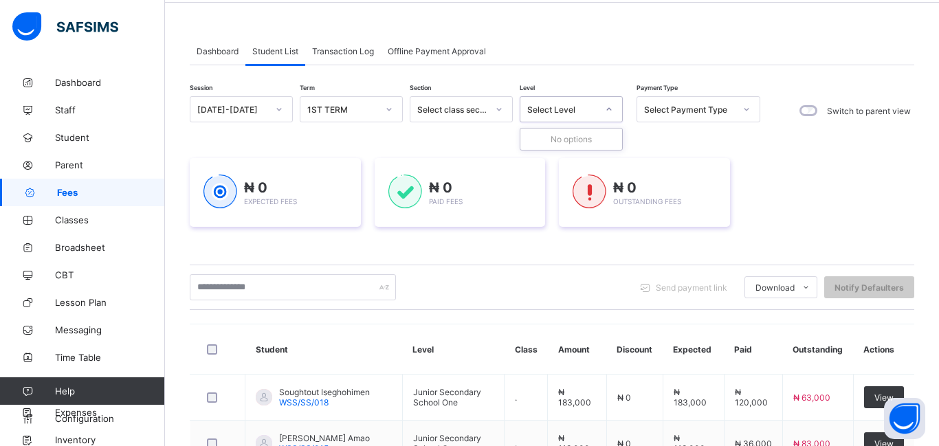
click at [578, 108] on div "Select Level" at bounding box center [562, 110] width 70 height 10
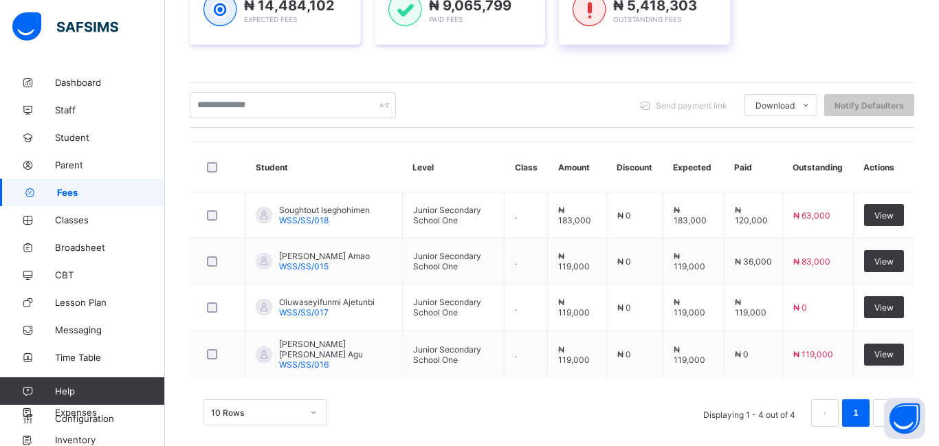
scroll to position [291, 0]
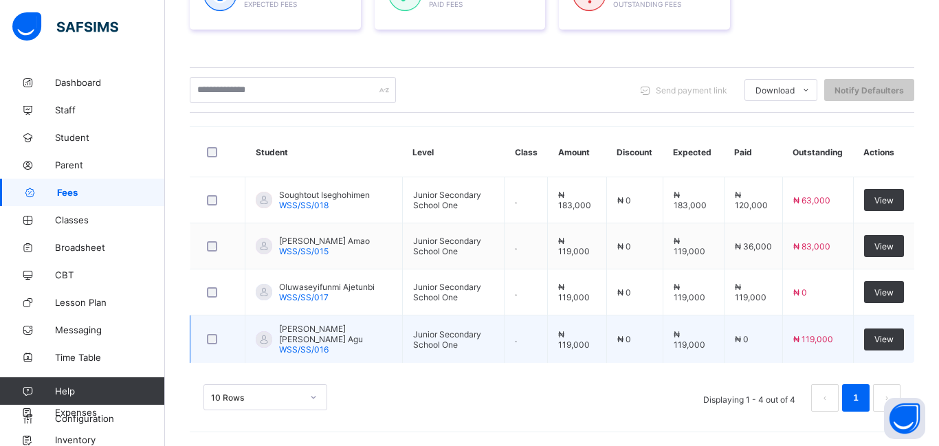
click at [591, 329] on td "₦ 119,000" at bounding box center [577, 340] width 58 height 48
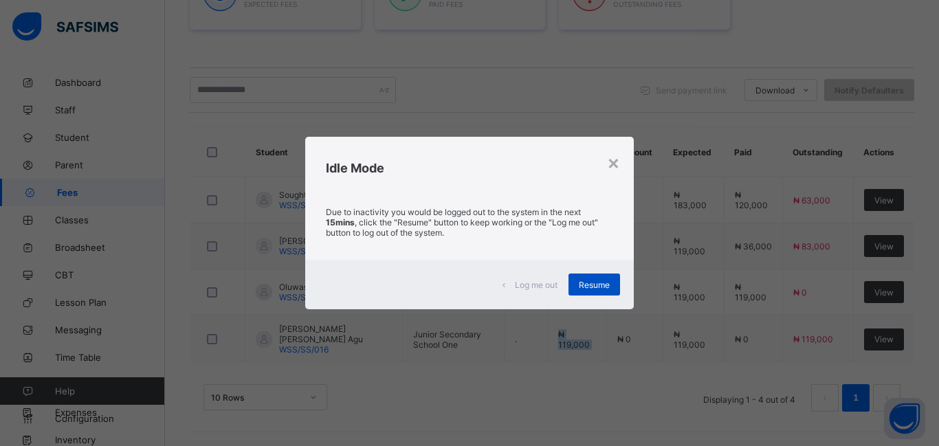
click at [589, 285] on span "Resume" at bounding box center [594, 285] width 31 height 10
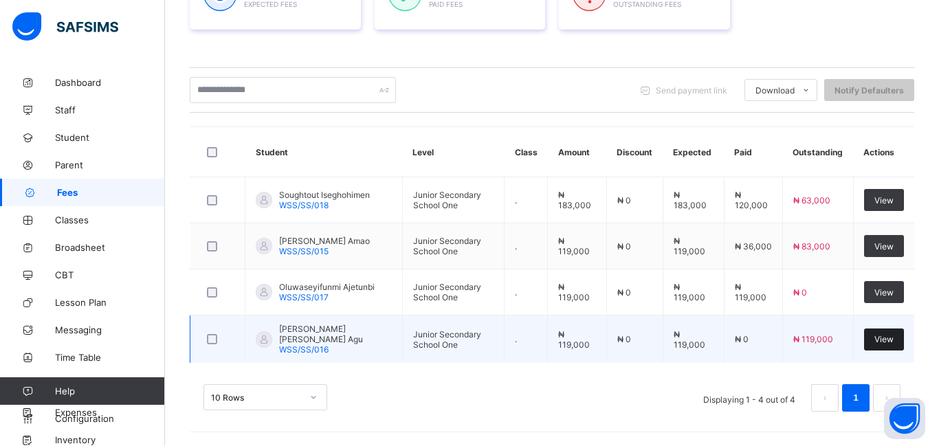
click at [880, 338] on span "View" at bounding box center [884, 339] width 19 height 10
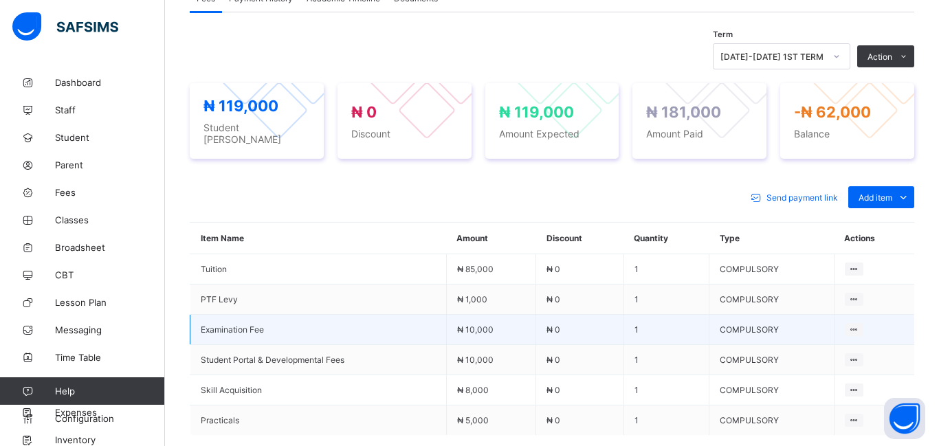
scroll to position [463, 0]
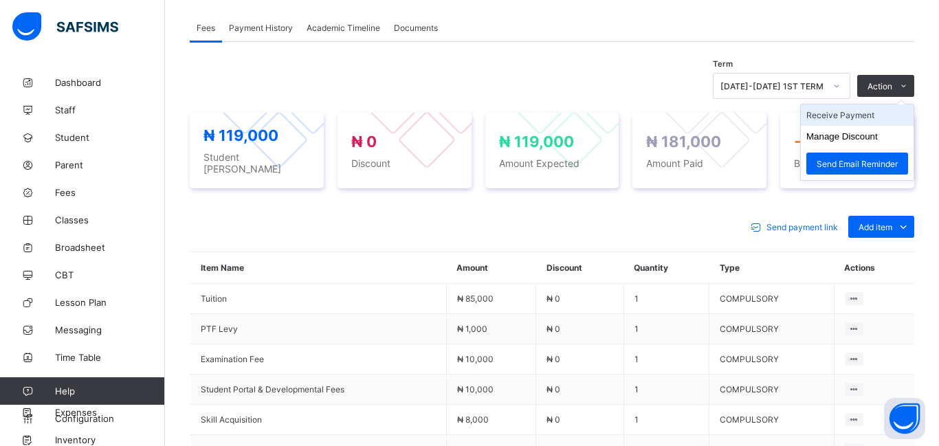
click at [856, 119] on li "Receive Payment" at bounding box center [857, 115] width 113 height 21
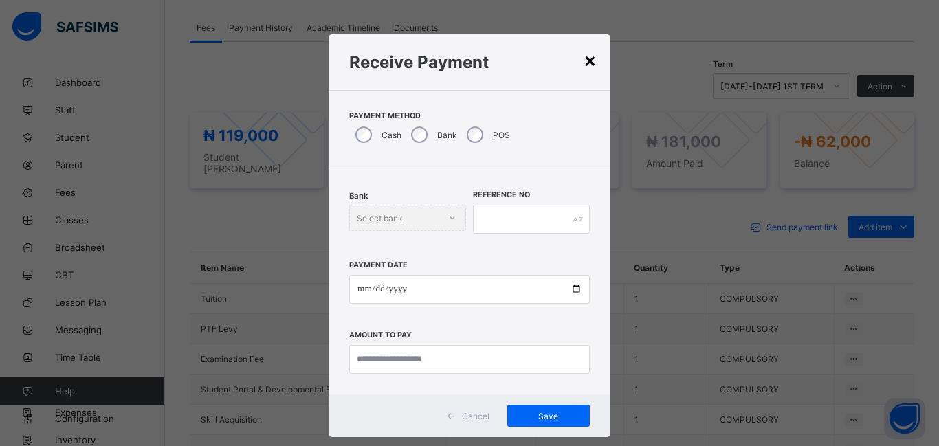
click at [587, 67] on div "×" at bounding box center [590, 59] width 13 height 23
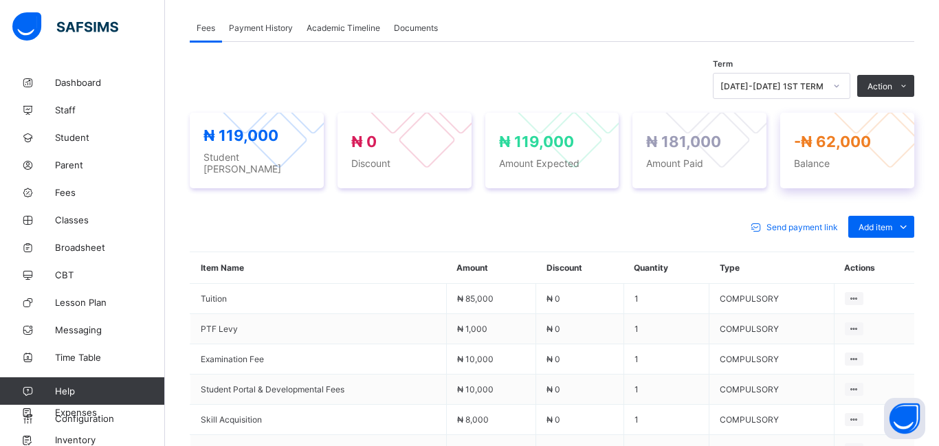
scroll to position [0, 0]
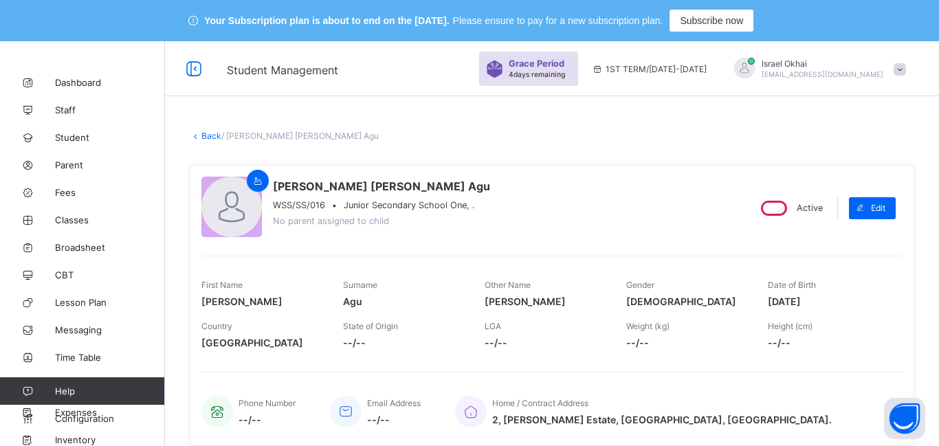
click at [210, 138] on link "Back" at bounding box center [211, 136] width 20 height 10
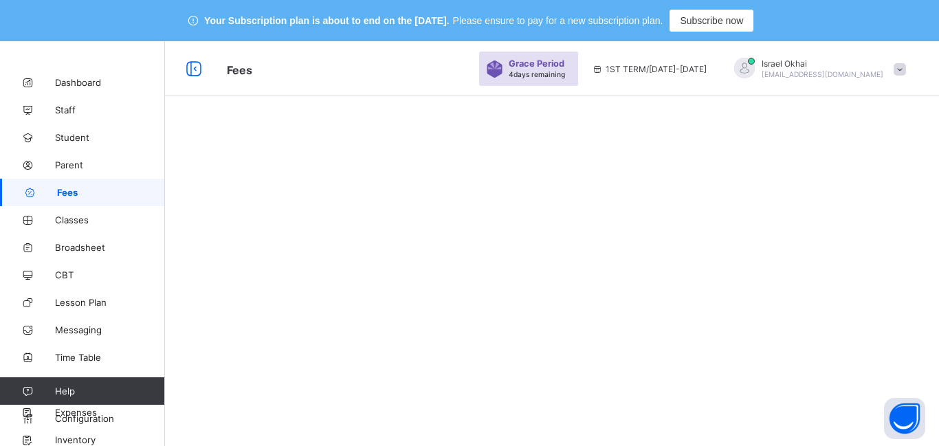
click at [210, 138] on div at bounding box center [552, 130] width 774 height 41
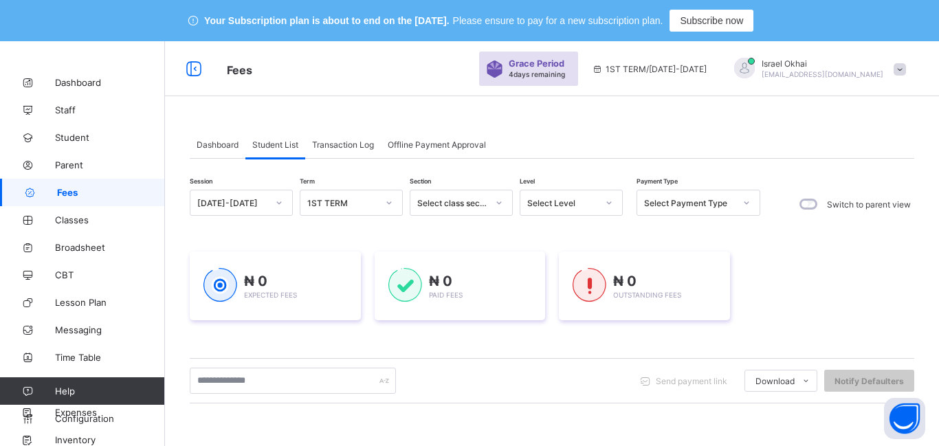
click at [578, 207] on div "Select Level" at bounding box center [562, 203] width 70 height 10
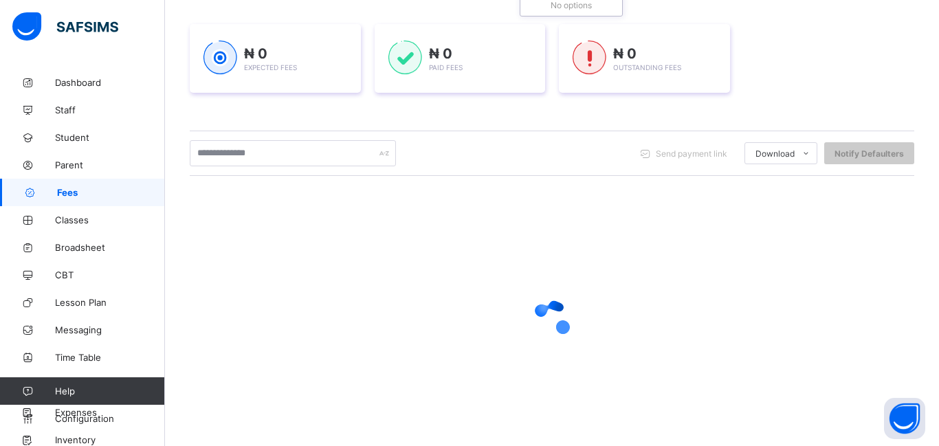
scroll to position [229, 0]
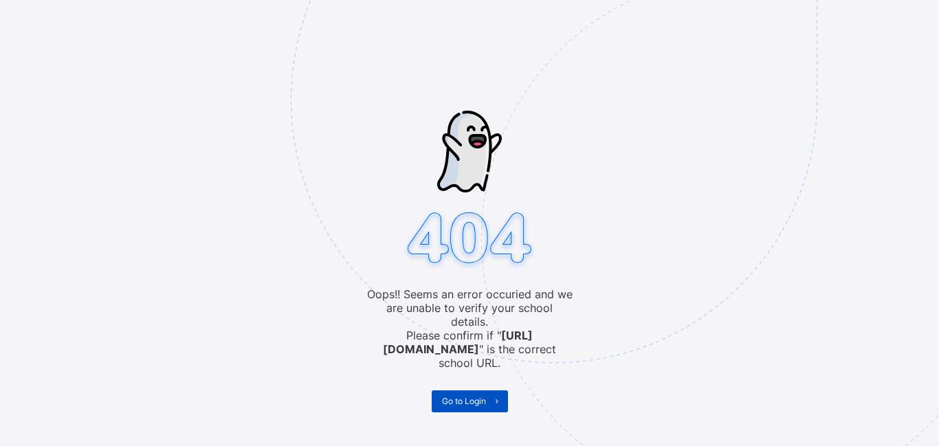
click at [468, 396] on span "Go to Login" at bounding box center [464, 401] width 44 height 10
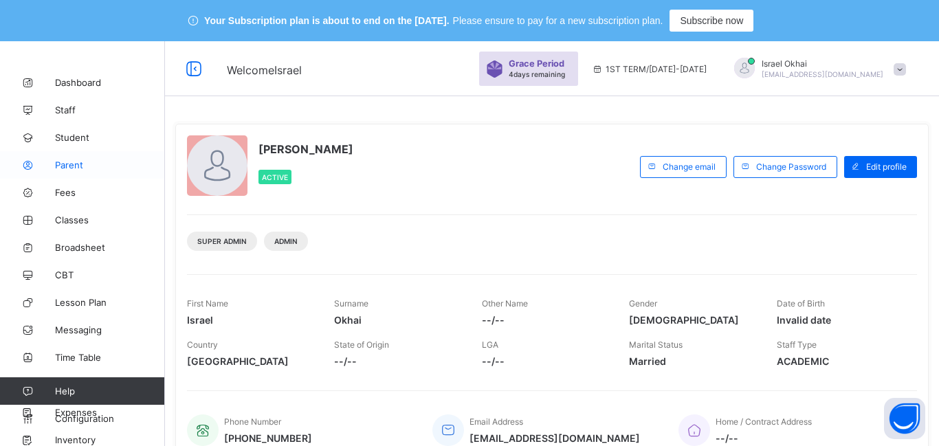
scroll to position [8, 0]
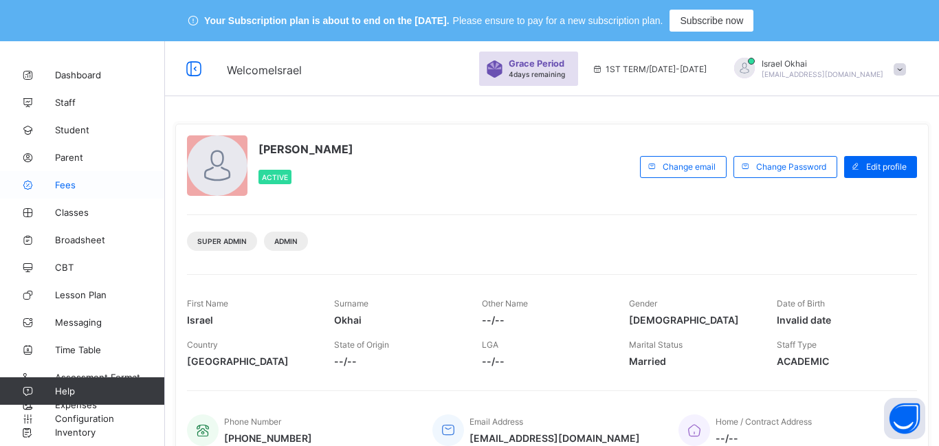
click at [65, 188] on span "Fees" at bounding box center [110, 184] width 110 height 11
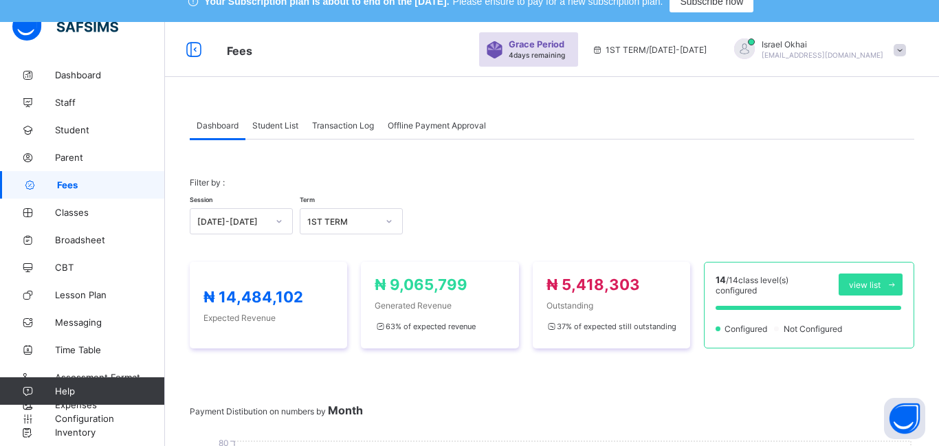
scroll to position [20, 0]
click at [284, 128] on span "Student List" at bounding box center [275, 125] width 46 height 10
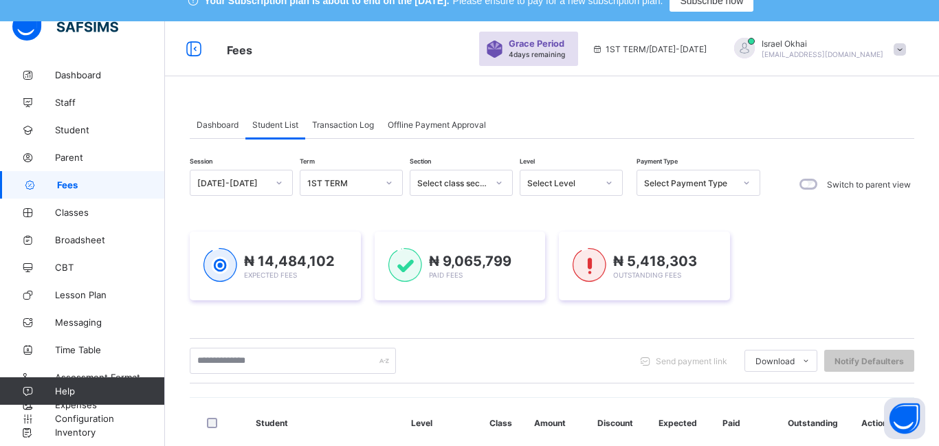
click at [556, 190] on div "Select Level" at bounding box center [559, 182] width 76 height 19
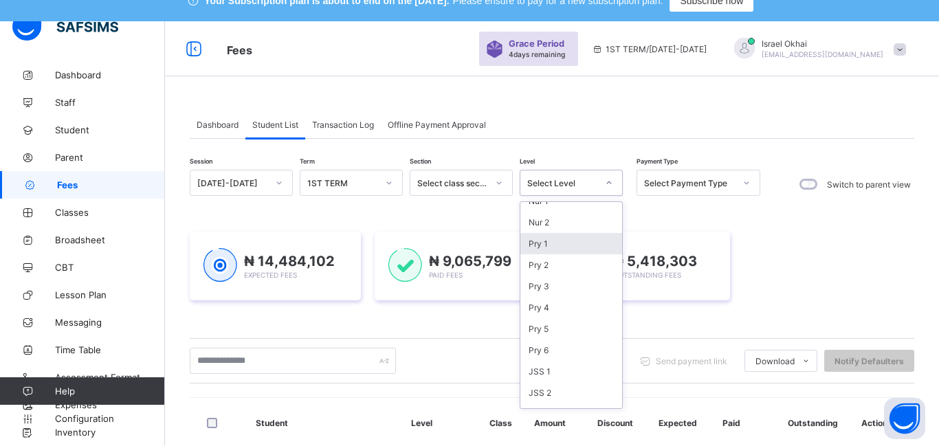
scroll to position [156, 0]
click at [577, 292] on div "JSS 1" at bounding box center [572, 291] width 102 height 21
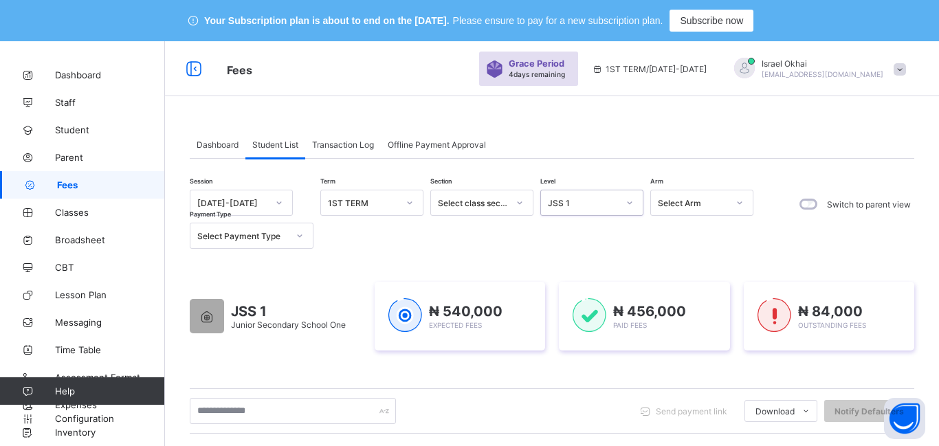
scroll to position [1, 0]
click at [581, 208] on div "JSS 1" at bounding box center [579, 202] width 76 height 19
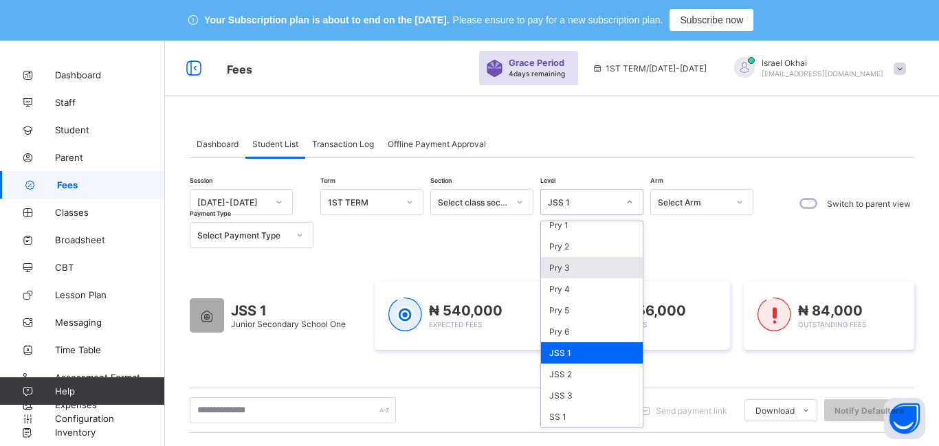
scroll to position [121, 0]
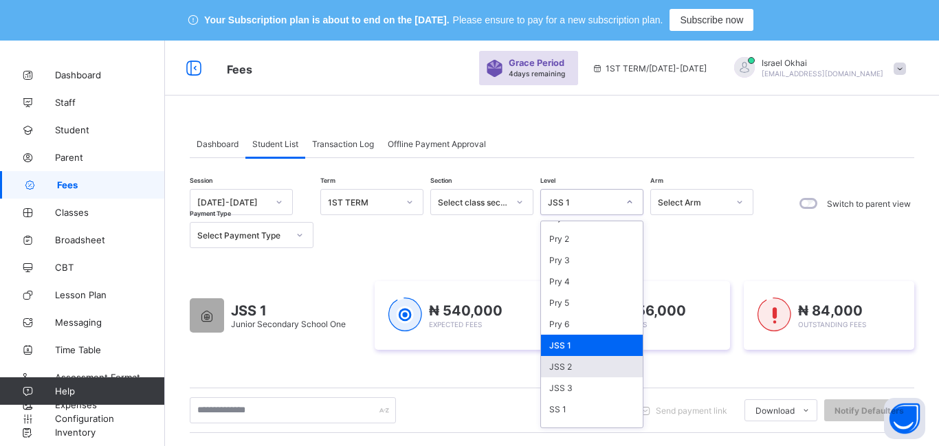
click at [588, 364] on div "JSS 2" at bounding box center [592, 366] width 102 height 21
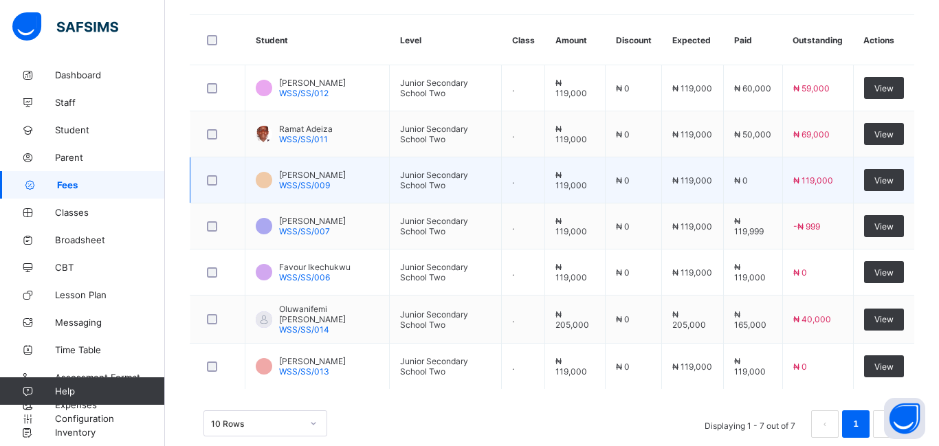
scroll to position [522, 0]
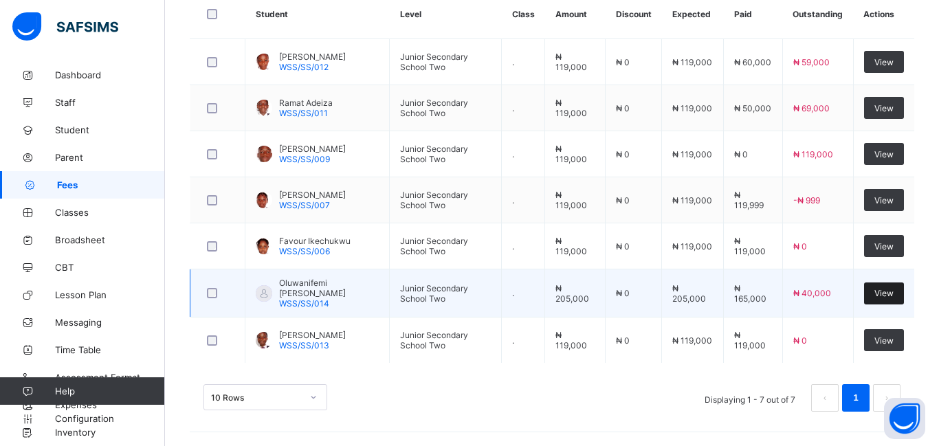
click at [891, 296] on span "View" at bounding box center [884, 293] width 19 height 10
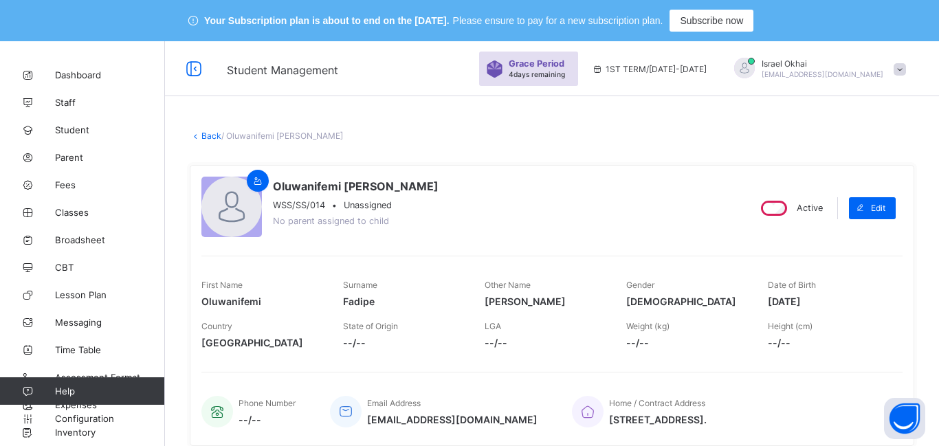
click at [210, 136] on link "Back" at bounding box center [211, 136] width 20 height 10
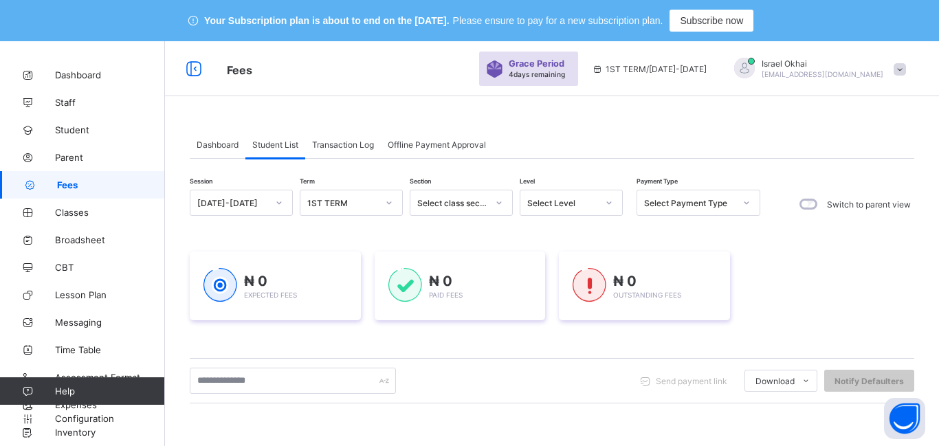
click at [567, 205] on div "Select Level" at bounding box center [562, 203] width 70 height 10
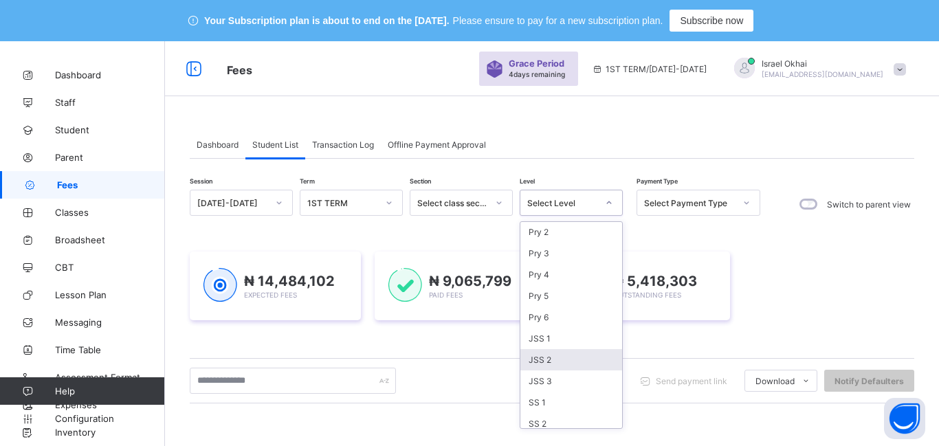
scroll to position [156, 0]
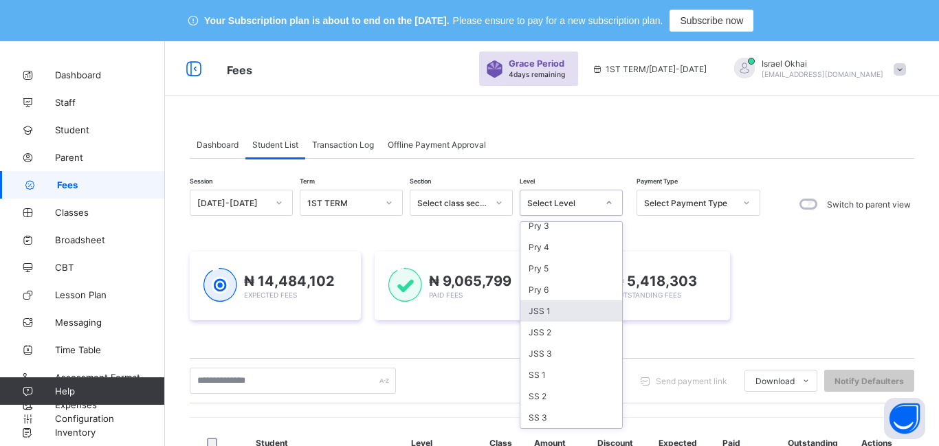
click at [581, 313] on div "JSS 1" at bounding box center [572, 311] width 102 height 21
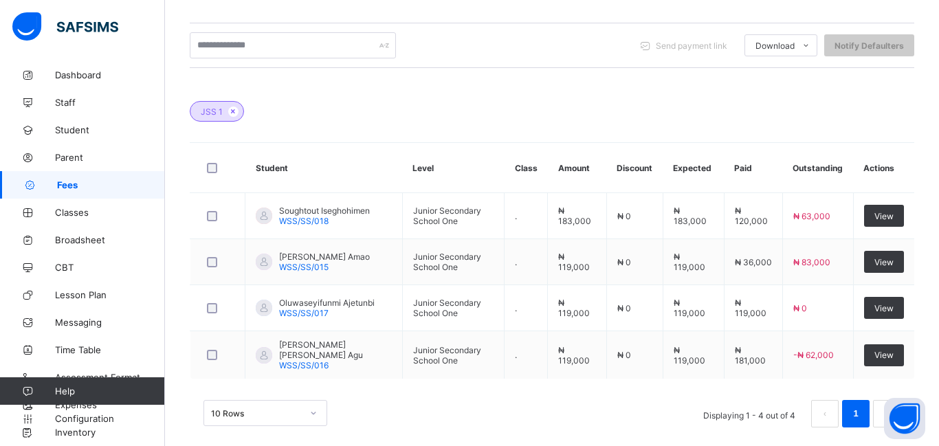
scroll to position [382, 0]
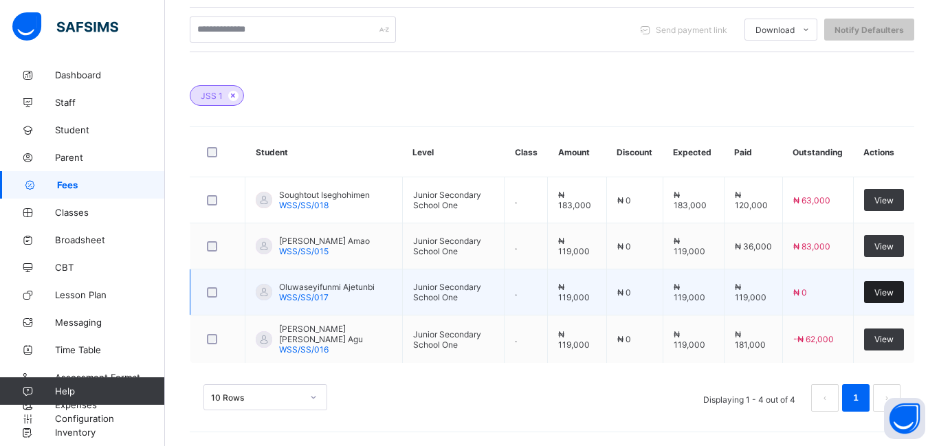
click at [876, 290] on span "View" at bounding box center [884, 292] width 19 height 10
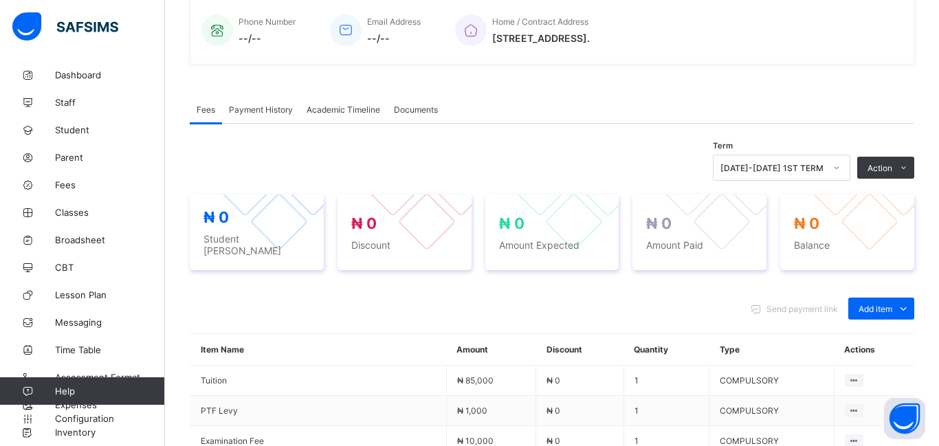
scroll to position [620, 0]
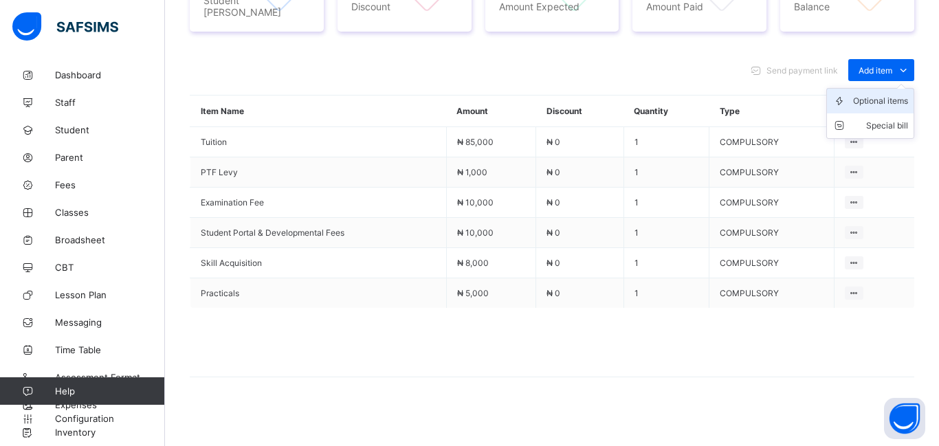
click at [873, 94] on div "Optional items" at bounding box center [880, 101] width 55 height 14
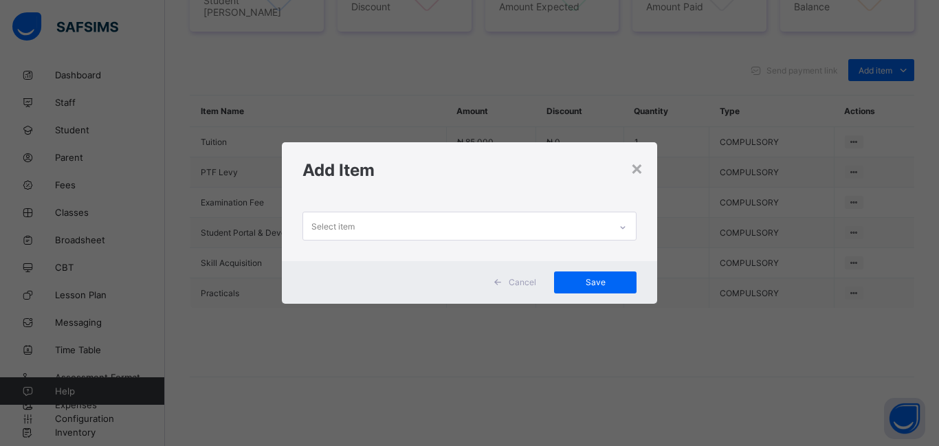
click at [347, 225] on div "Select item" at bounding box center [333, 226] width 43 height 26
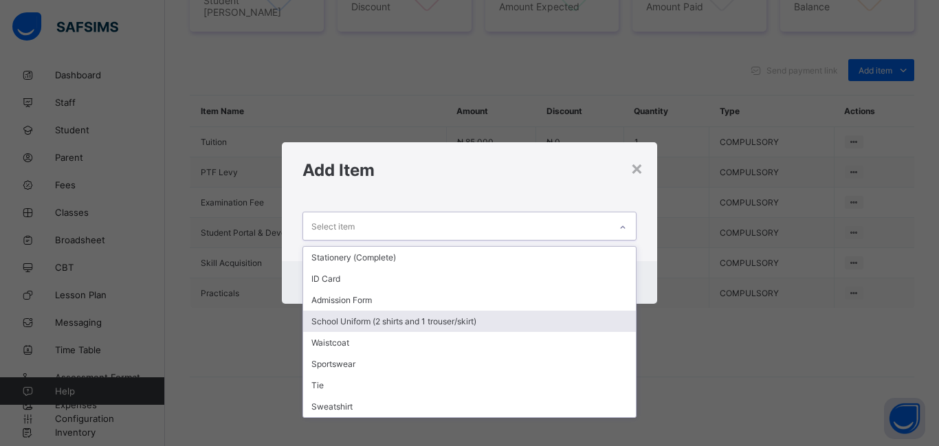
click at [378, 323] on div "School Uniform (2 shirts and 1 trouser/skirt)" at bounding box center [469, 321] width 333 height 21
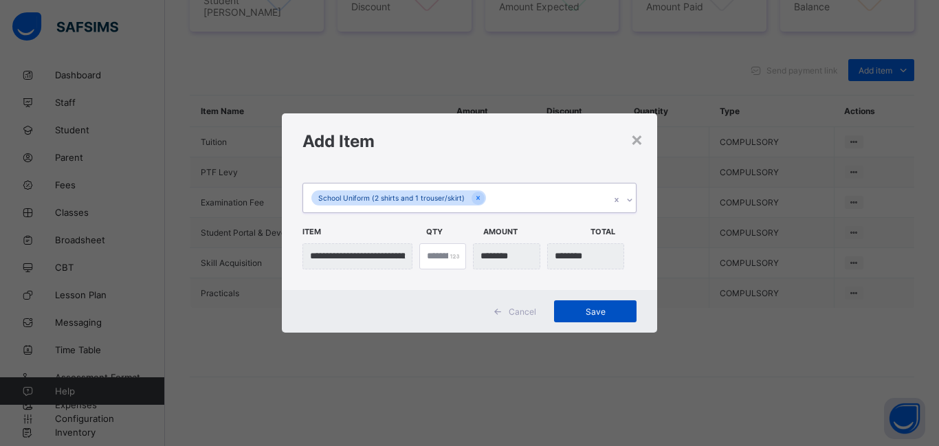
click at [584, 310] on span "Save" at bounding box center [596, 312] width 62 height 10
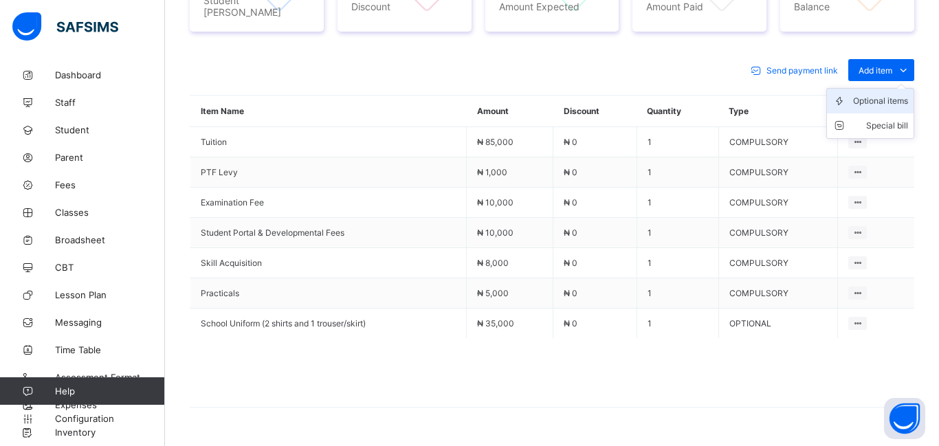
click at [866, 100] on div "Optional items" at bounding box center [880, 101] width 55 height 14
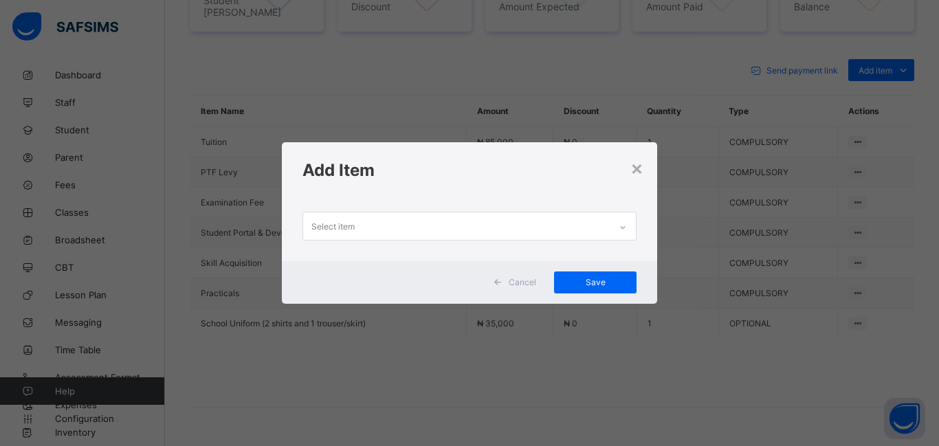
click at [342, 231] on div "Select item" at bounding box center [333, 226] width 43 height 26
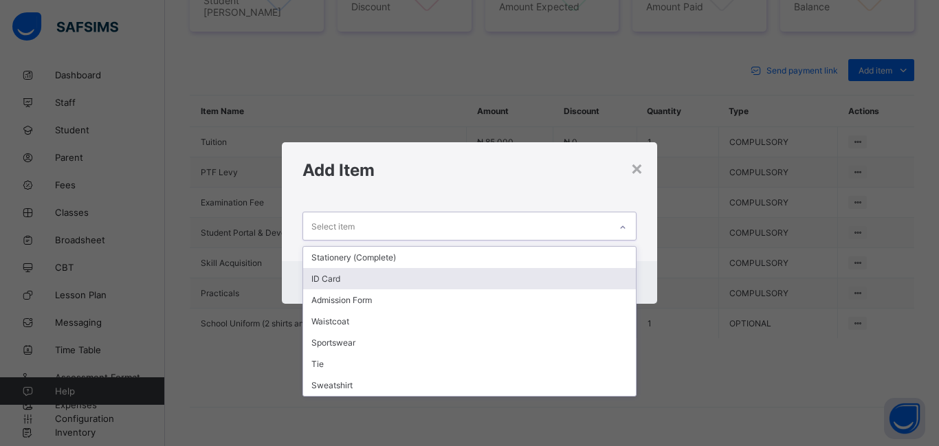
click at [360, 281] on div "ID Card" at bounding box center [469, 278] width 333 height 21
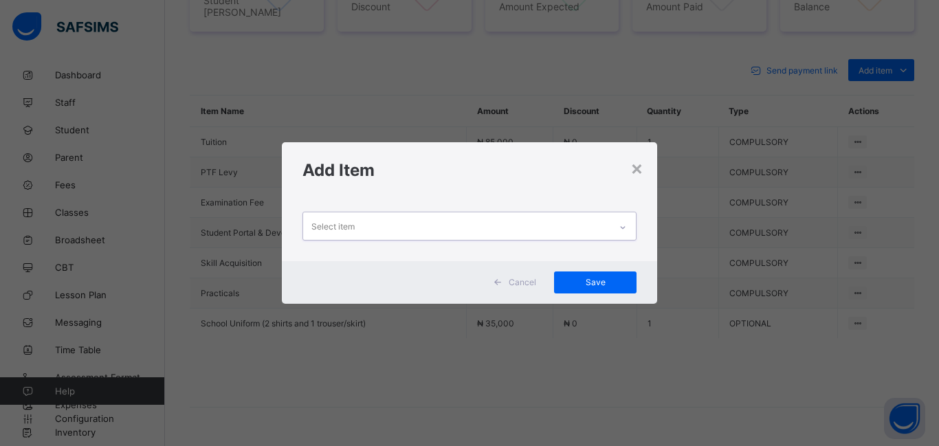
click at [355, 223] on div "Select item" at bounding box center [456, 225] width 307 height 27
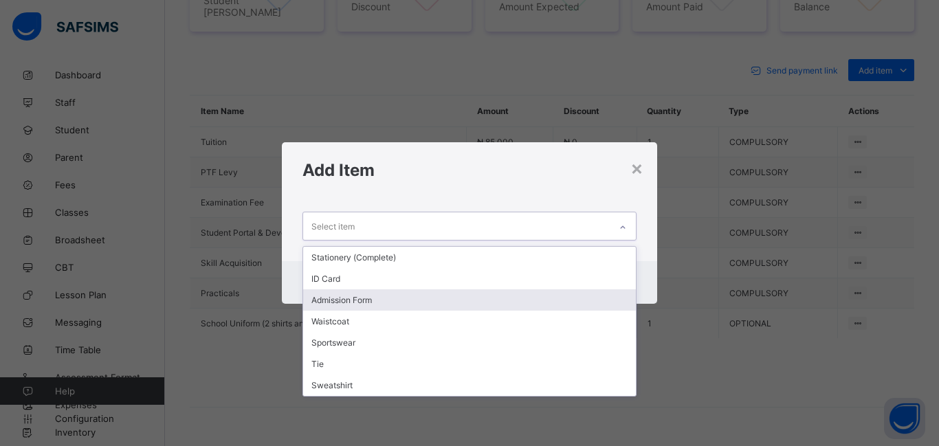
click at [364, 298] on div "Admission Form" at bounding box center [469, 300] width 333 height 21
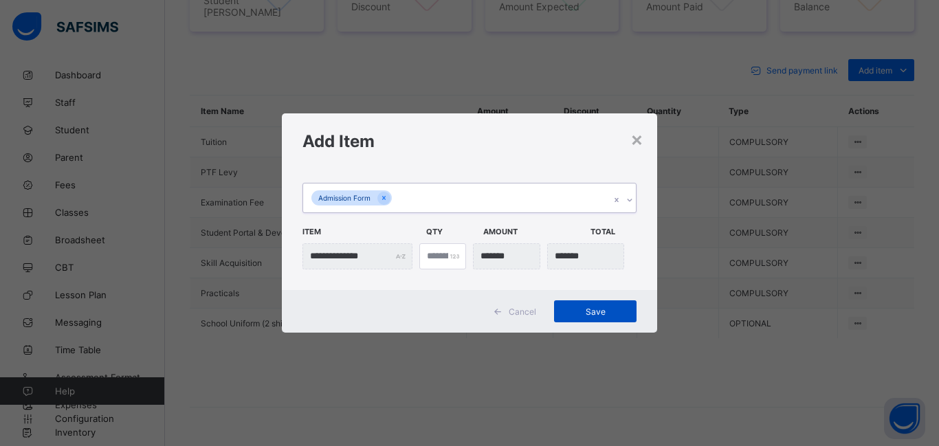
click at [591, 308] on span "Save" at bounding box center [596, 312] width 62 height 10
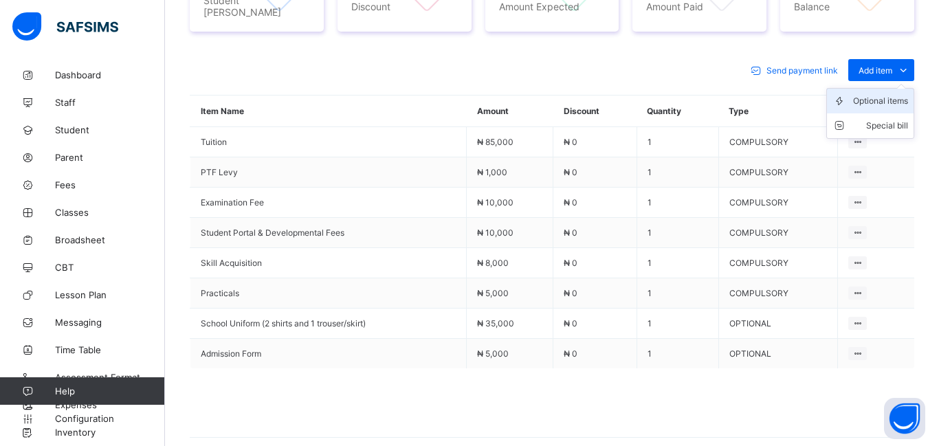
click at [862, 98] on div "Optional items" at bounding box center [880, 101] width 55 height 14
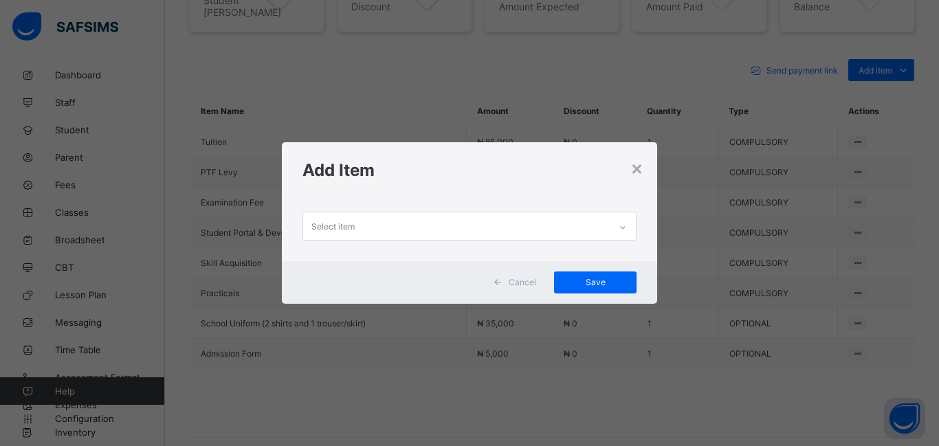
click at [362, 225] on div "Select item" at bounding box center [456, 225] width 307 height 27
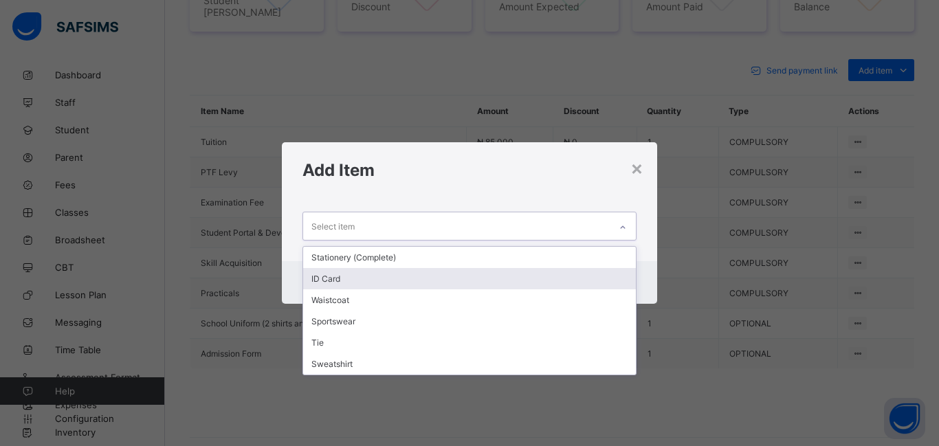
click at [350, 278] on div "ID Card" at bounding box center [469, 278] width 333 height 21
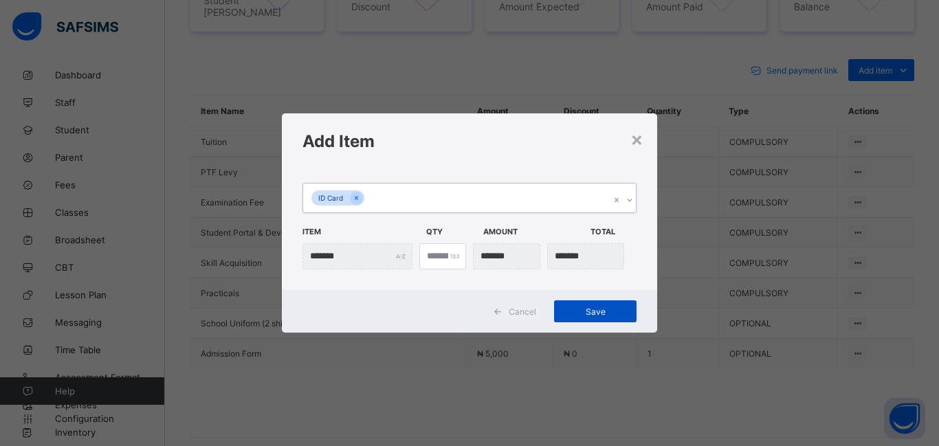
click at [575, 317] on div "Save" at bounding box center [595, 312] width 83 height 22
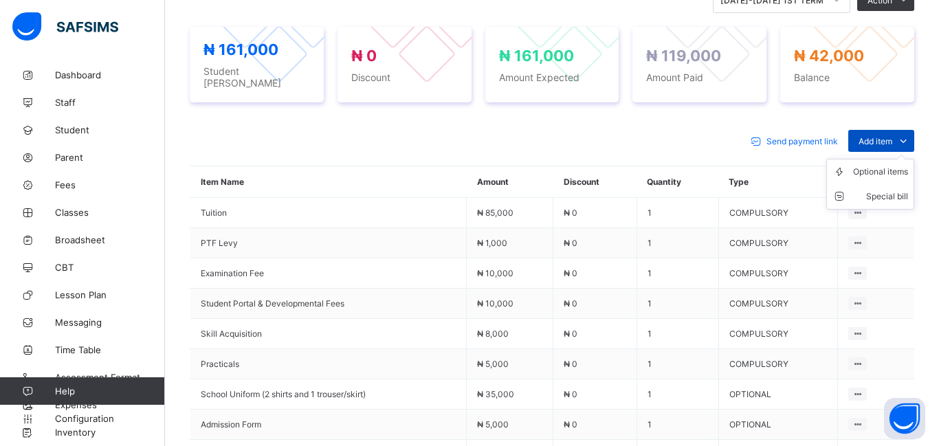
scroll to position [548, 0]
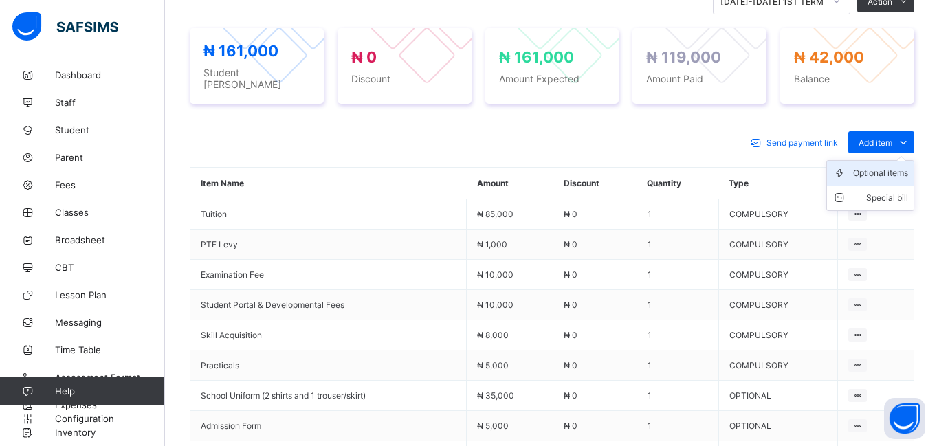
click at [880, 171] on div "Optional items" at bounding box center [880, 173] width 55 height 14
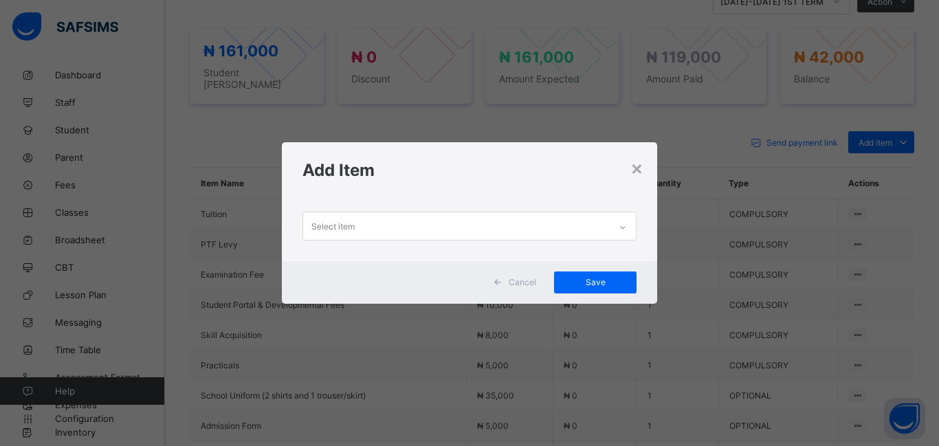
click at [355, 223] on div "Select item" at bounding box center [456, 225] width 307 height 27
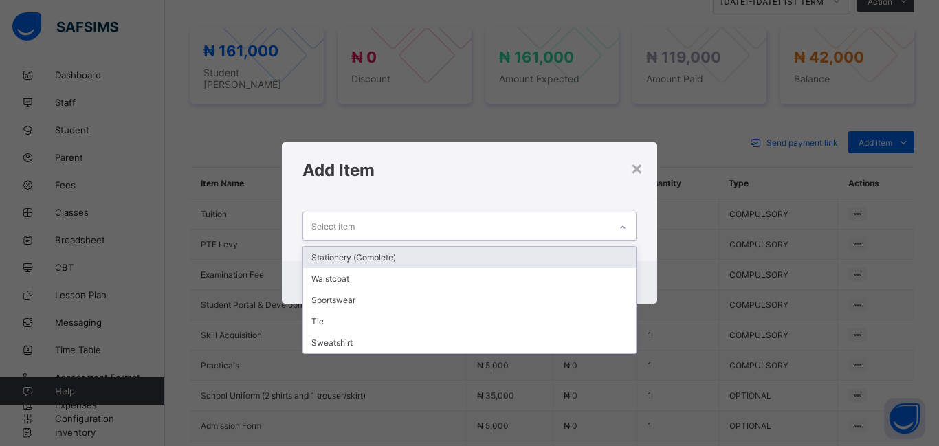
click at [361, 261] on div "Stationery (Complete)" at bounding box center [469, 257] width 333 height 21
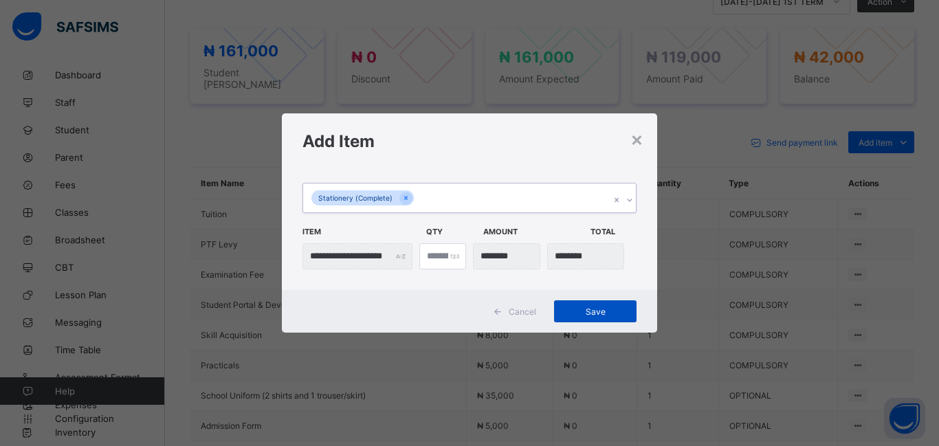
click at [594, 311] on span "Save" at bounding box center [596, 312] width 62 height 10
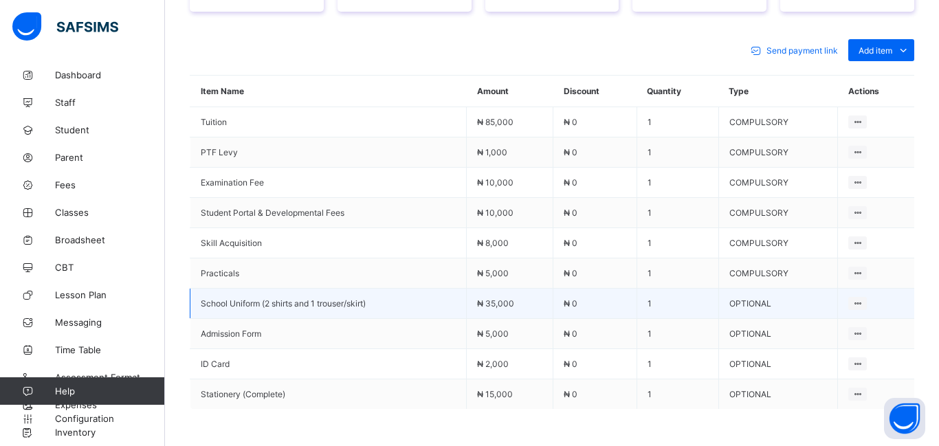
scroll to position [642, 0]
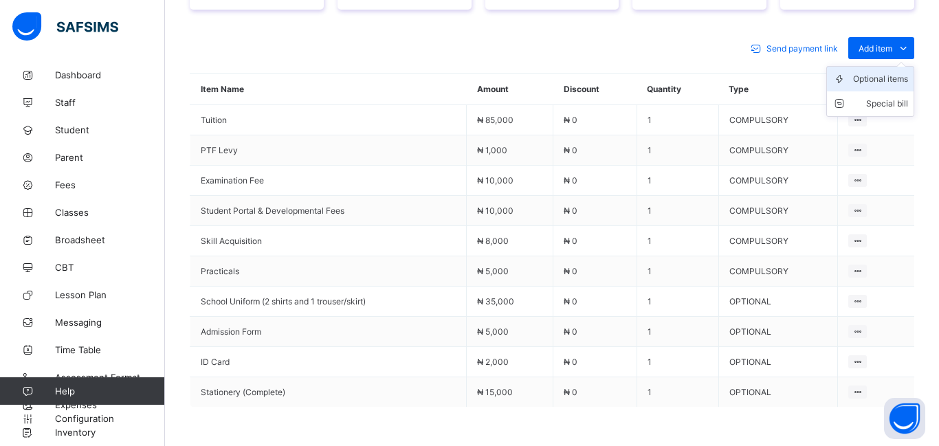
click at [878, 72] on div "Optional items" at bounding box center [880, 79] width 55 height 14
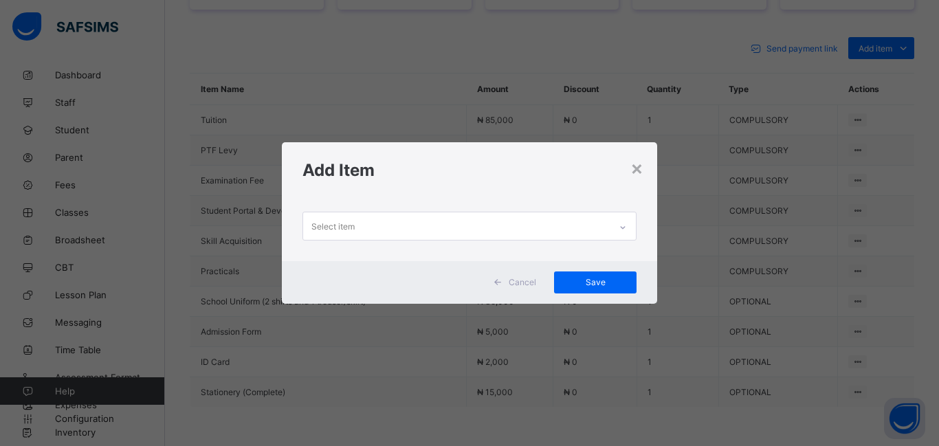
click at [410, 234] on div "Select item" at bounding box center [456, 225] width 307 height 27
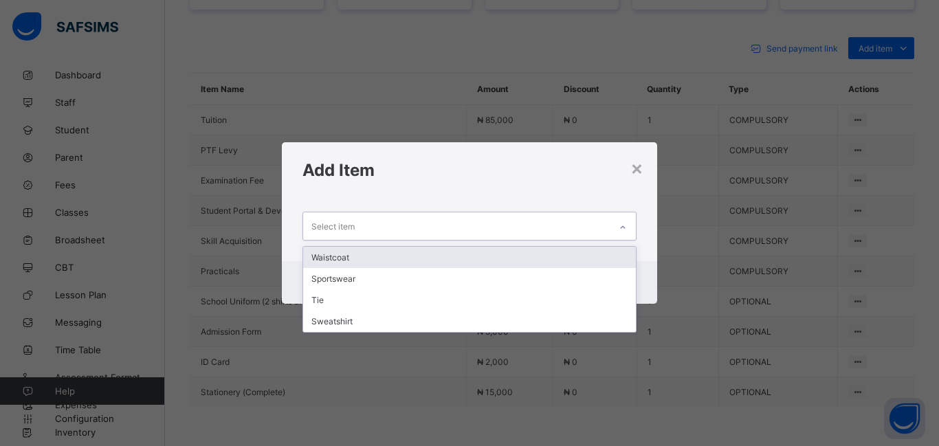
click at [395, 265] on div "Waistcoat" at bounding box center [469, 257] width 333 height 21
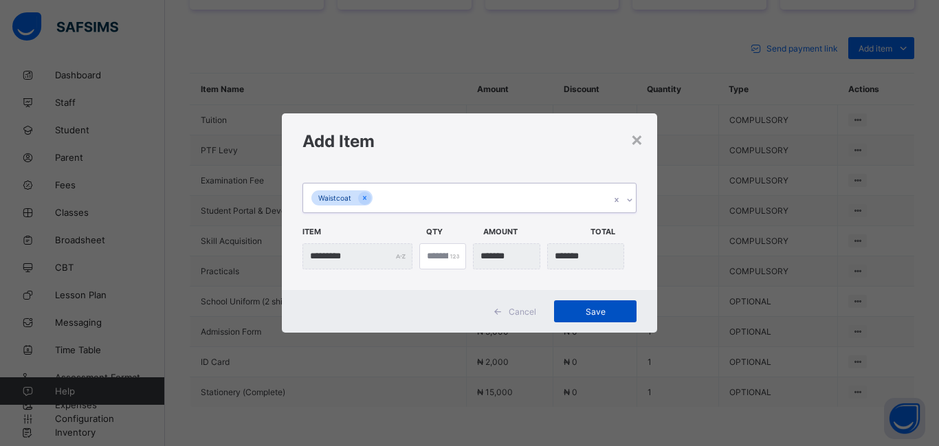
click at [580, 314] on span "Save" at bounding box center [596, 312] width 62 height 10
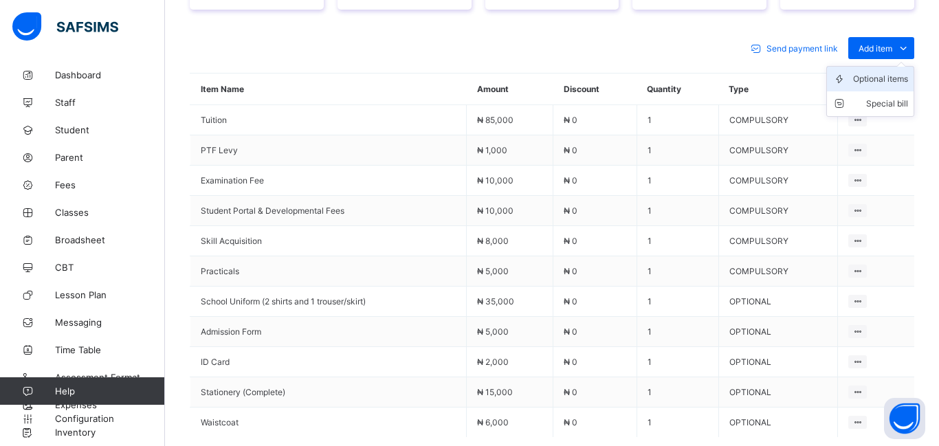
click at [871, 76] on div "Optional items" at bounding box center [880, 79] width 55 height 14
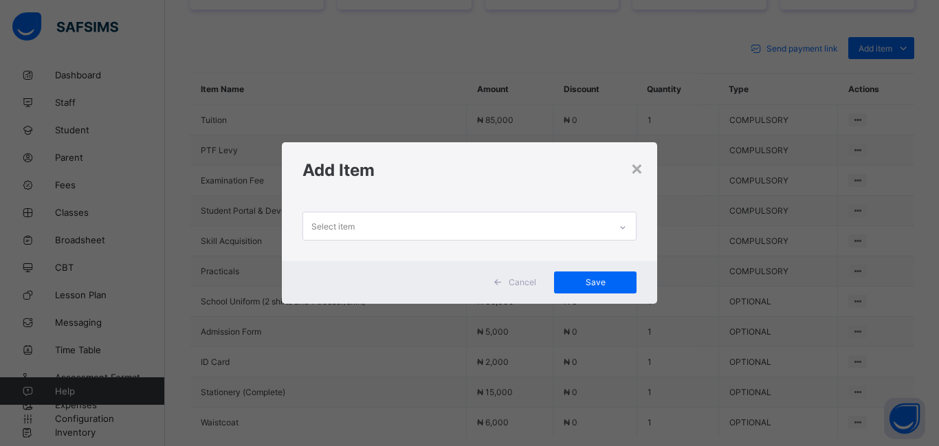
click at [327, 219] on div "Select item" at bounding box center [333, 226] width 43 height 26
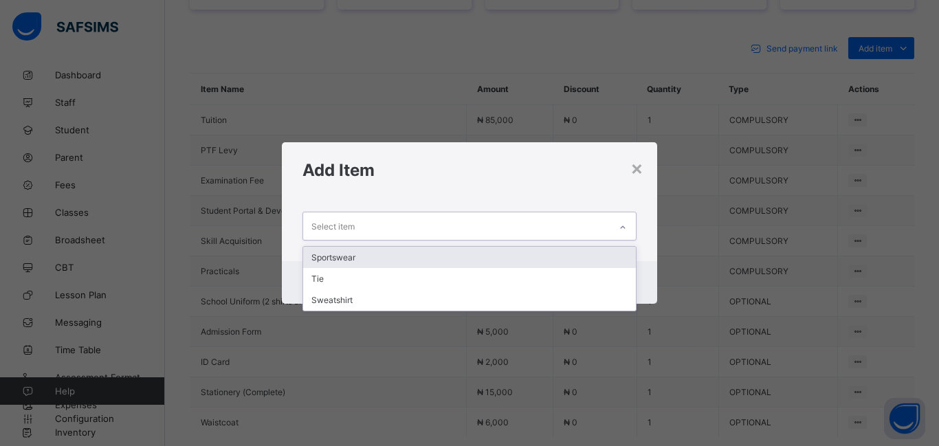
click at [331, 259] on div "Sportswear" at bounding box center [469, 257] width 333 height 21
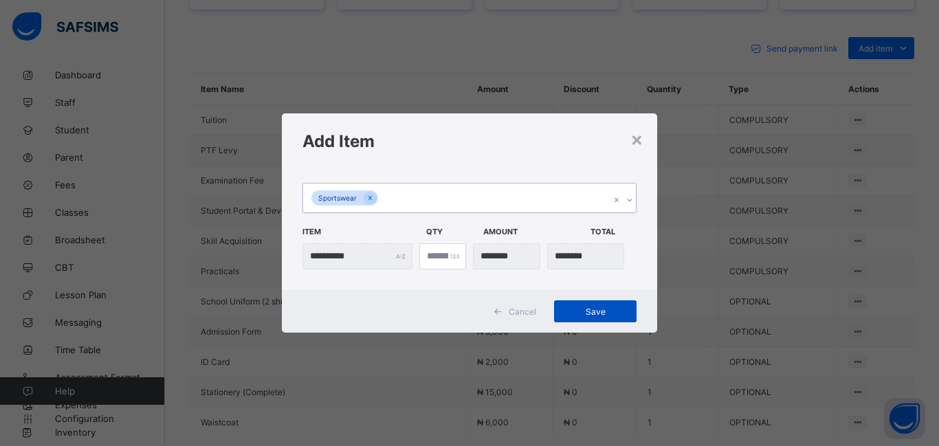
click at [605, 309] on span "Save" at bounding box center [596, 312] width 62 height 10
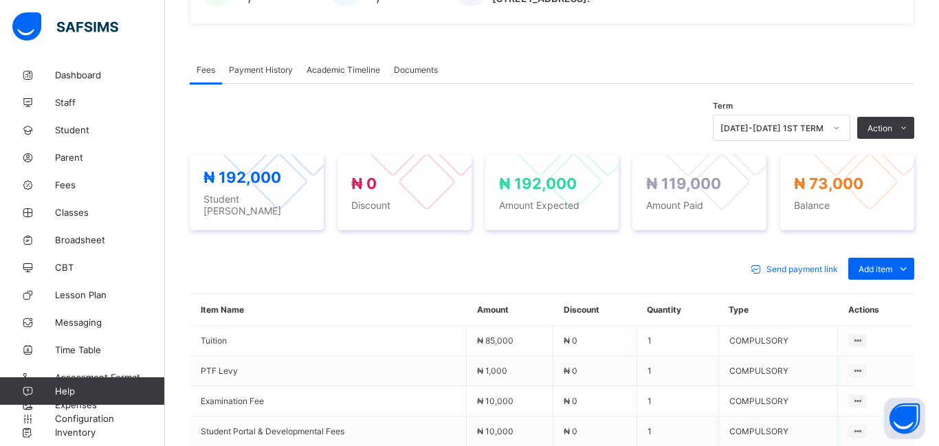
scroll to position [405, 0]
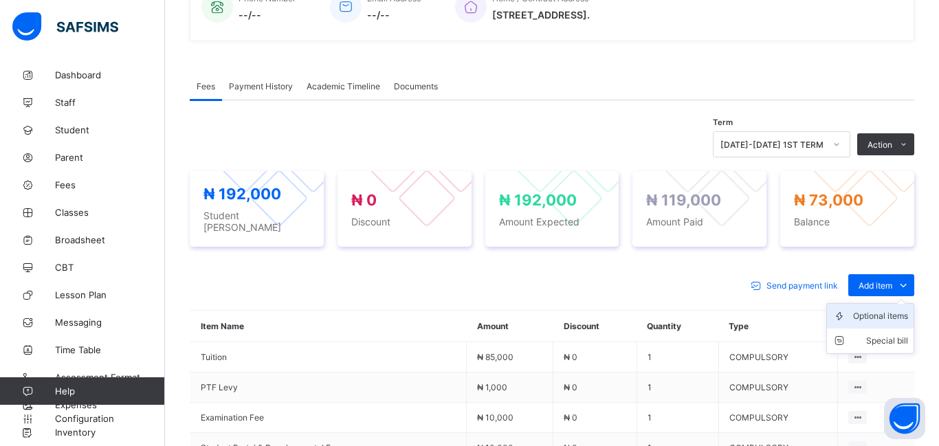
click at [871, 309] on div "Optional items" at bounding box center [880, 316] width 55 height 14
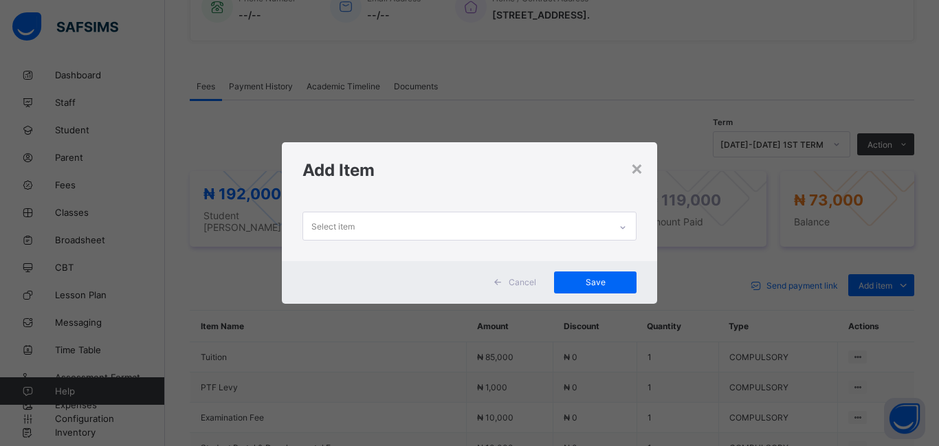
click at [390, 220] on div "Select item" at bounding box center [456, 225] width 307 height 27
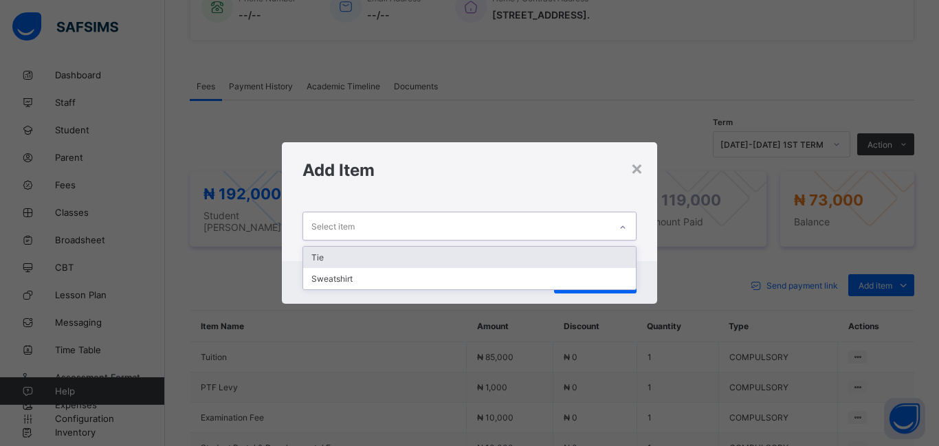
click at [386, 248] on div "Tie" at bounding box center [469, 257] width 333 height 21
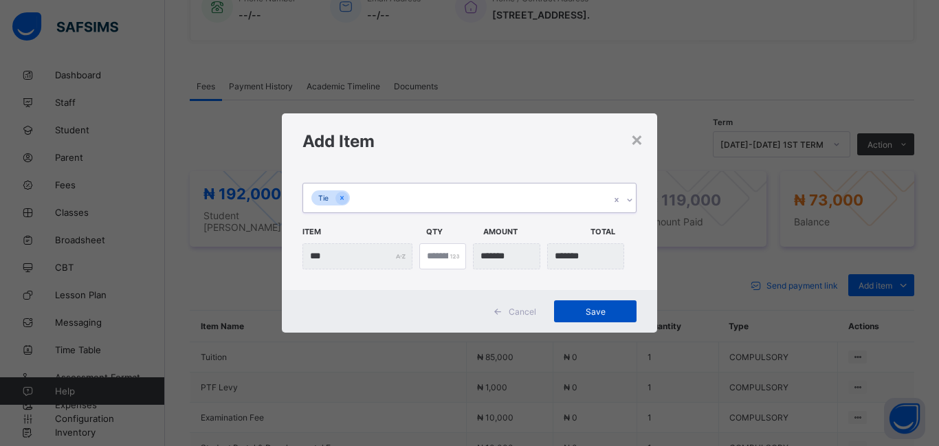
click at [609, 315] on span "Save" at bounding box center [596, 312] width 62 height 10
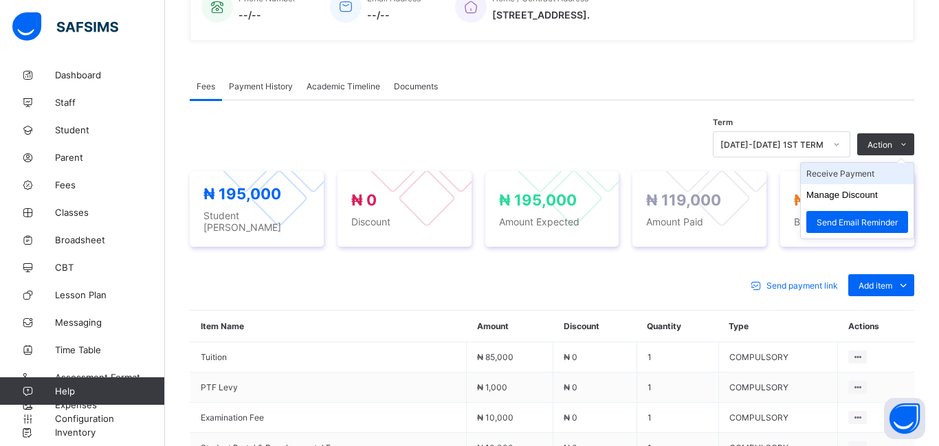
click at [849, 171] on li "Receive Payment" at bounding box center [857, 173] width 113 height 21
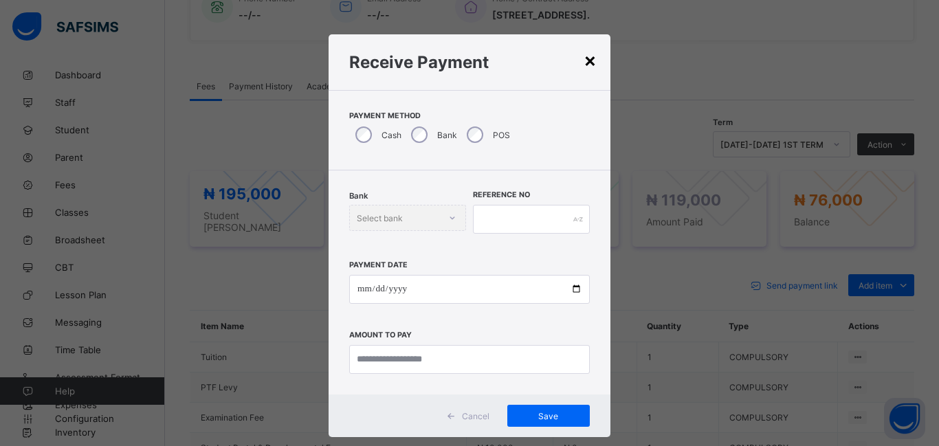
click at [586, 60] on div "×" at bounding box center [590, 59] width 13 height 23
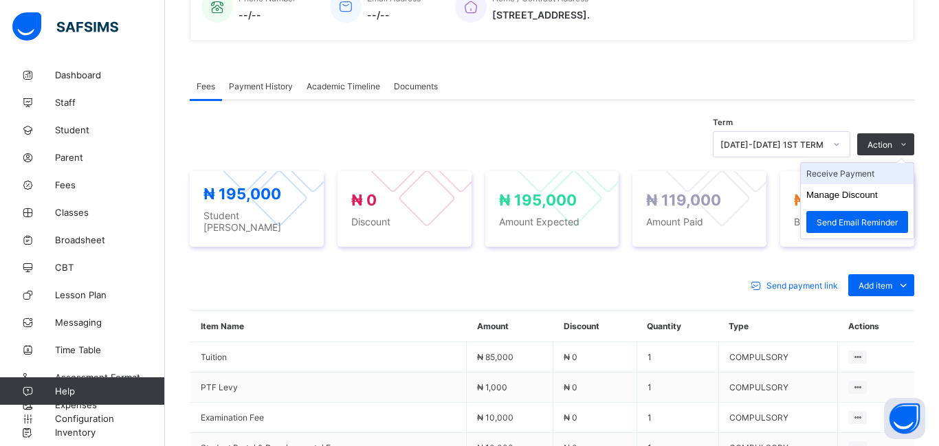
click at [851, 177] on li "Receive Payment" at bounding box center [857, 173] width 113 height 21
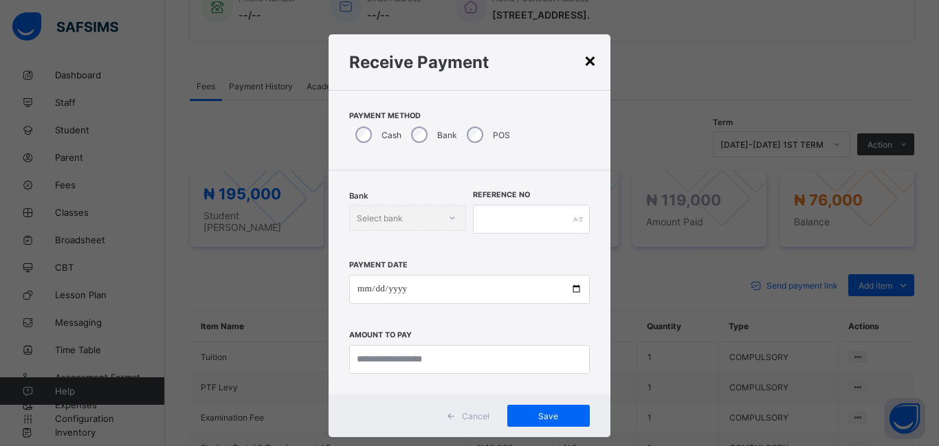
click at [586, 62] on div "×" at bounding box center [590, 59] width 13 height 23
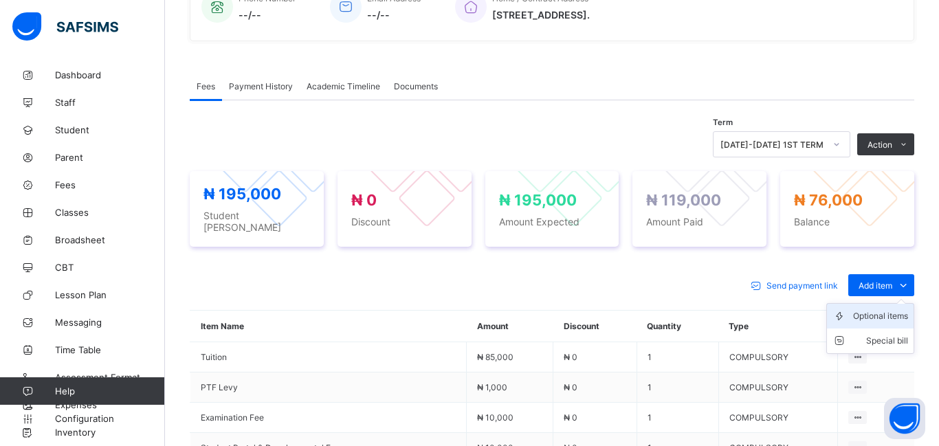
click at [874, 312] on div "Optional items" at bounding box center [880, 316] width 55 height 14
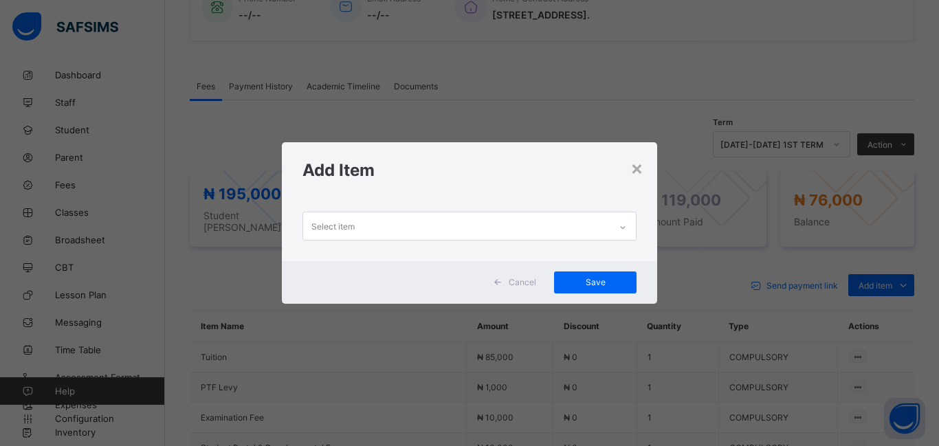
click at [349, 221] on div "Select item" at bounding box center [333, 226] width 43 height 26
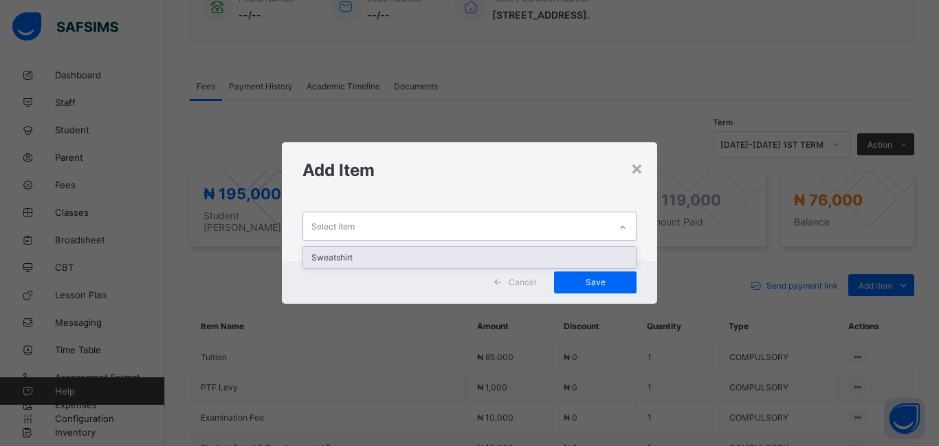
click at [353, 257] on div "Sweatshirt" at bounding box center [469, 257] width 333 height 21
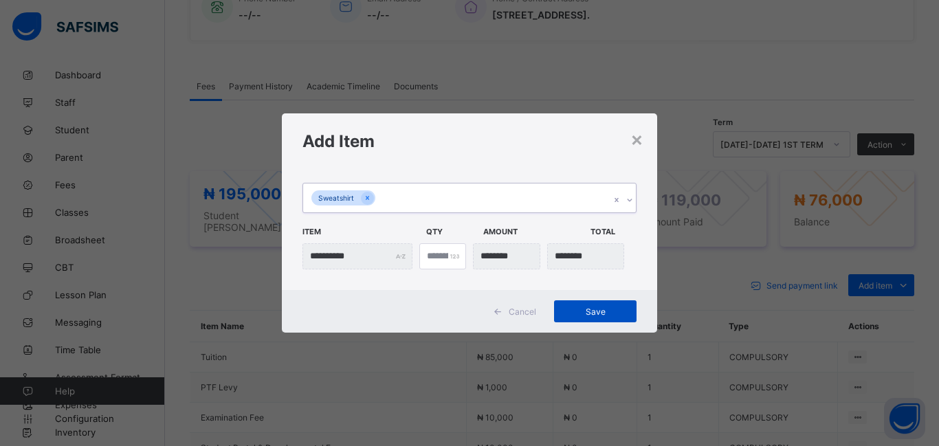
click at [607, 307] on span "Save" at bounding box center [596, 312] width 62 height 10
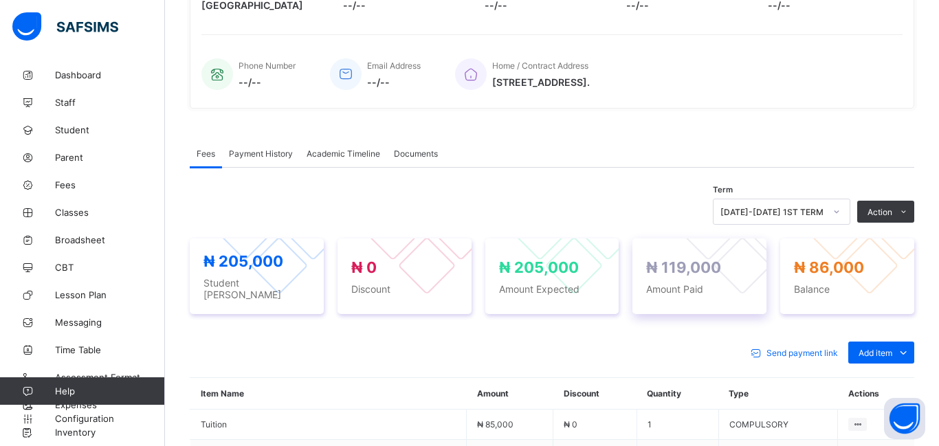
scroll to position [358, 0]
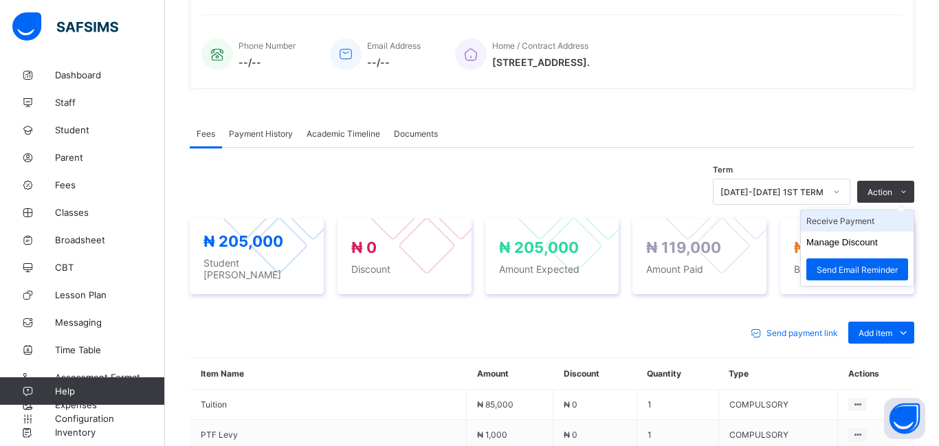
click at [848, 222] on li "Receive Payment" at bounding box center [857, 220] width 113 height 21
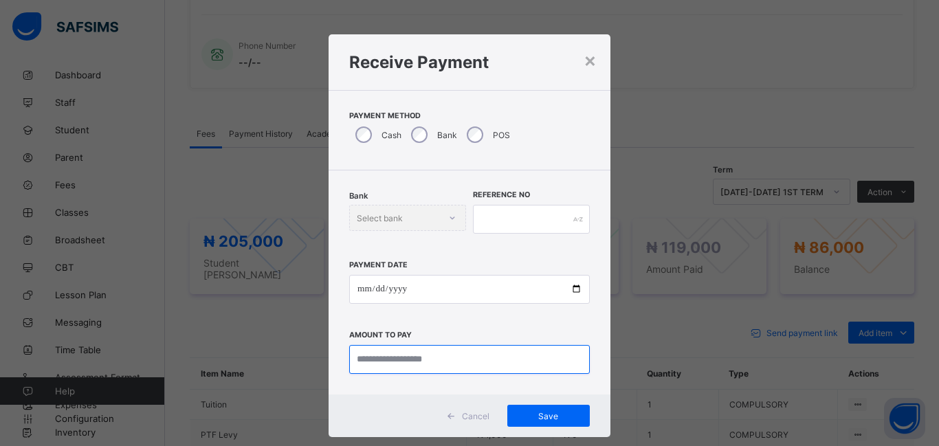
click at [432, 369] on input "currency" at bounding box center [469, 359] width 241 height 29
type input "********"
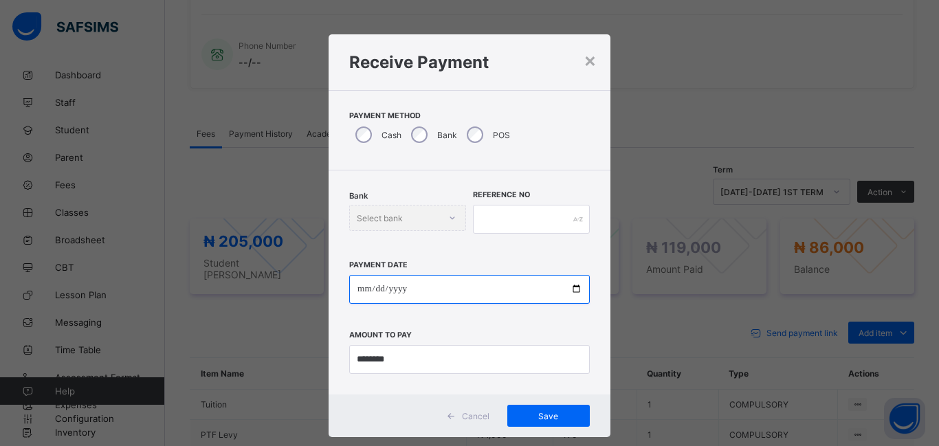
click at [358, 293] on input "date" at bounding box center [469, 289] width 241 height 29
click at [359, 292] on input "date" at bounding box center [469, 289] width 241 height 29
type input "**********"
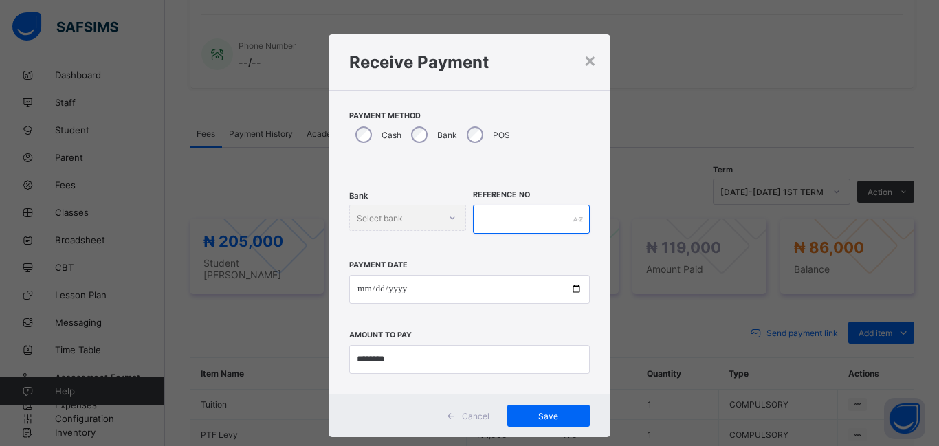
click at [479, 221] on input "text" at bounding box center [531, 219] width 117 height 29
type input "********"
click at [556, 413] on span "Save" at bounding box center [549, 416] width 62 height 10
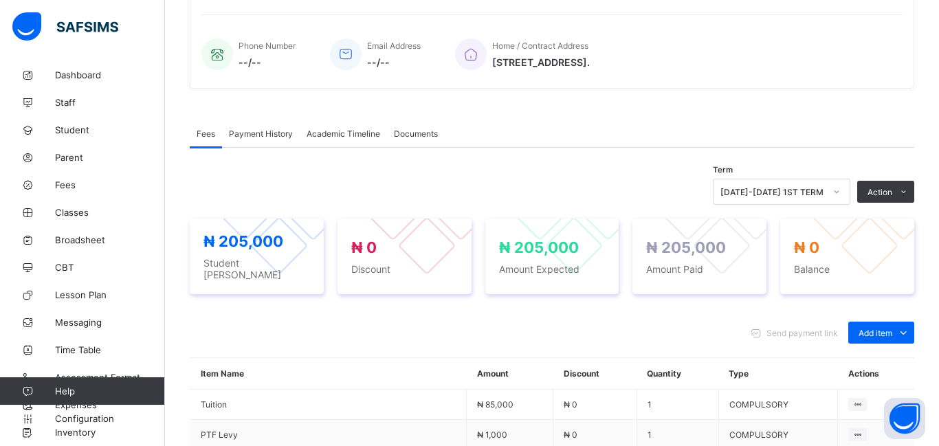
click at [554, 420] on td "₦ 1,000" at bounding box center [510, 435] width 87 height 30
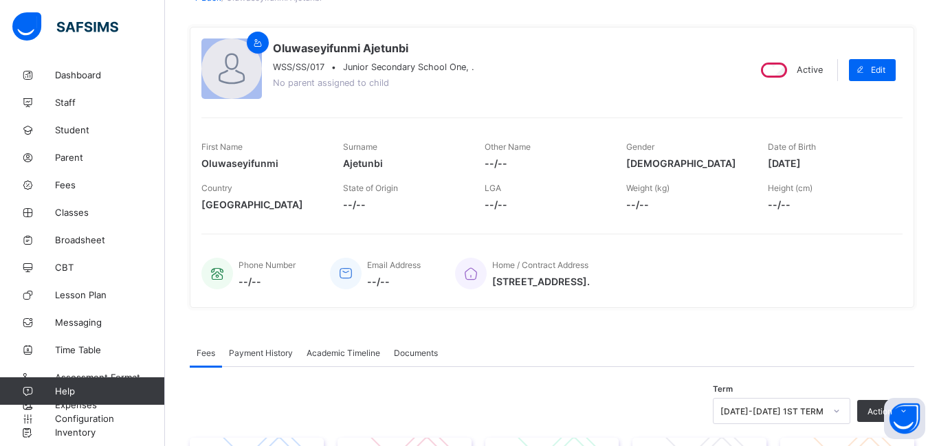
click at [556, 411] on div "Term [DATE]-[DATE] 1ST TERM Action Receive Payment Manage Discount Send Email R…" at bounding box center [552, 411] width 725 height 26
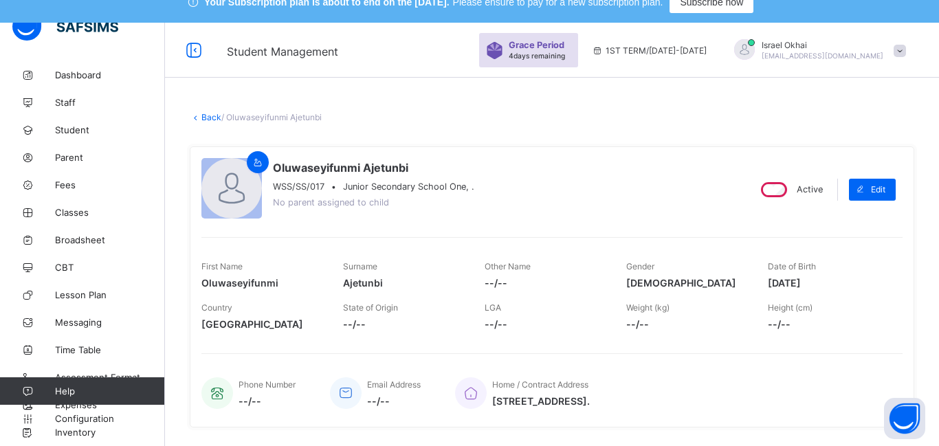
scroll to position [0, 0]
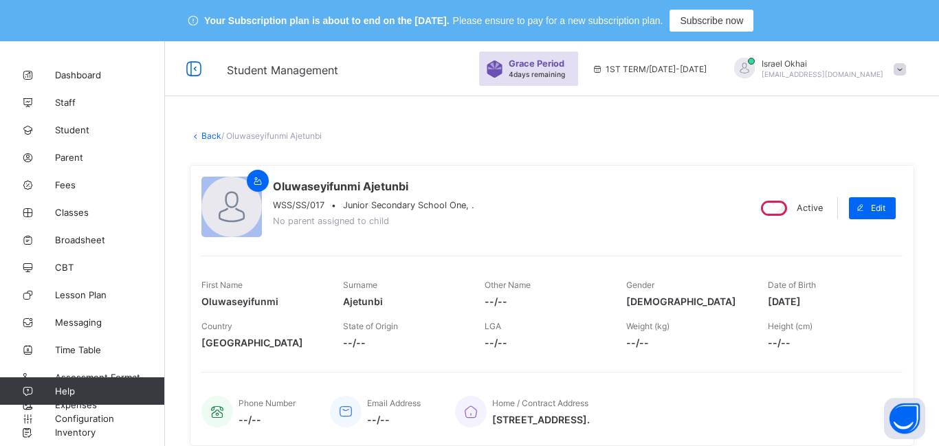
click at [210, 136] on link "Back" at bounding box center [211, 136] width 20 height 10
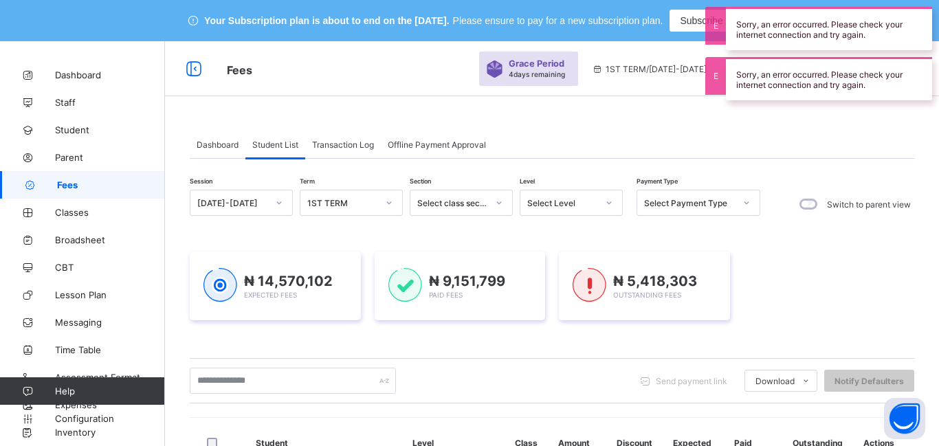
click at [574, 208] on div "Select Level" at bounding box center [559, 202] width 76 height 19
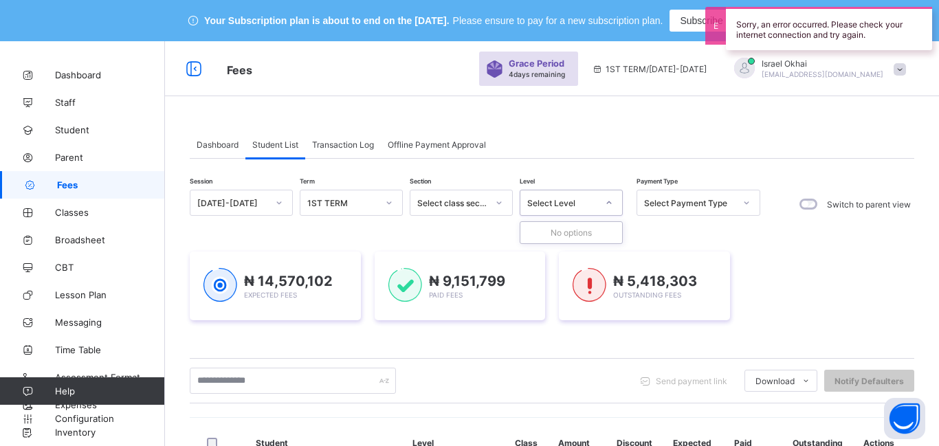
click at [547, 208] on div "Select Level" at bounding box center [559, 202] width 76 height 19
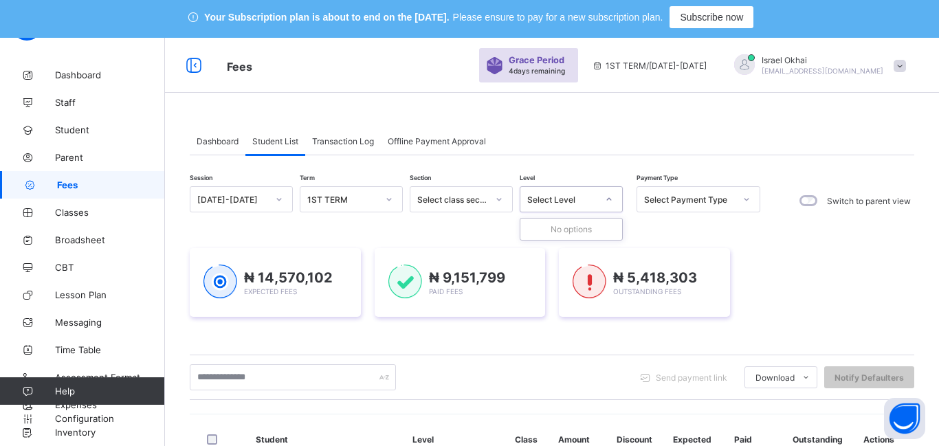
scroll to position [2, 0]
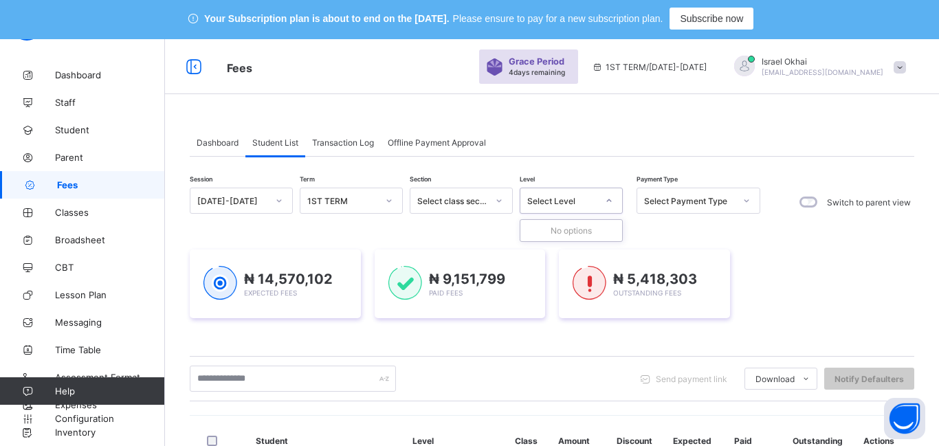
click at [648, 239] on div "₦ 14,570,102 Expected Fees ₦ 9,151,799 Paid Fees ₦ 5,418,303 Outstanding Fees" at bounding box center [552, 284] width 725 height 110
click at [554, 199] on div "Select Level" at bounding box center [562, 201] width 70 height 10
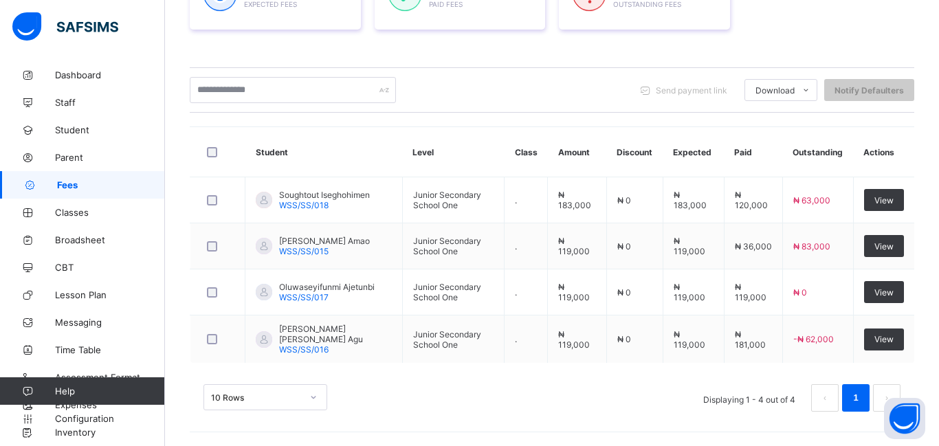
click at [548, 203] on td "." at bounding box center [526, 200] width 43 height 46
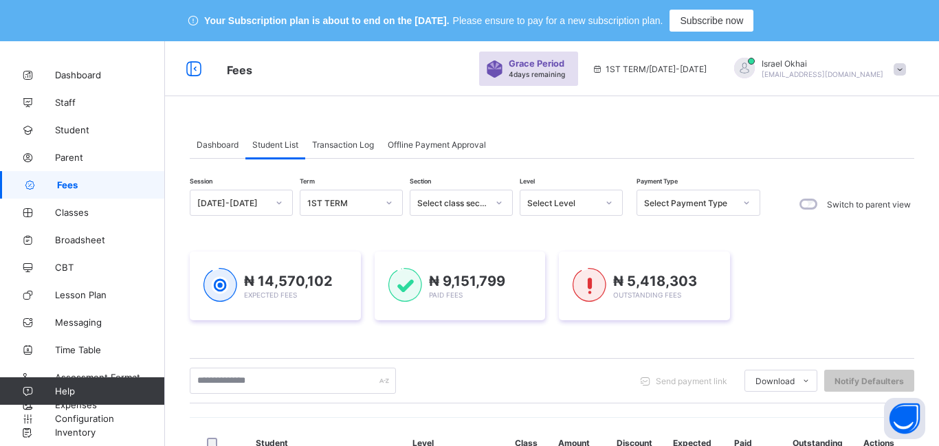
click at [596, 199] on div at bounding box center [609, 202] width 26 height 25
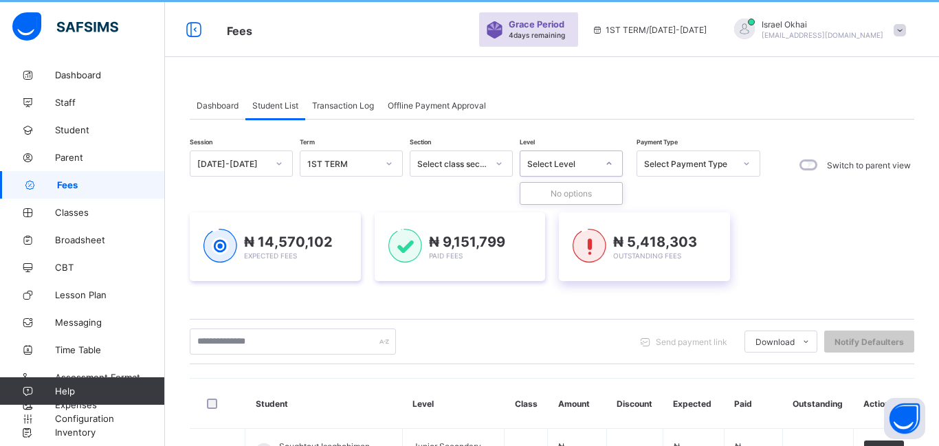
scroll to position [39, 0]
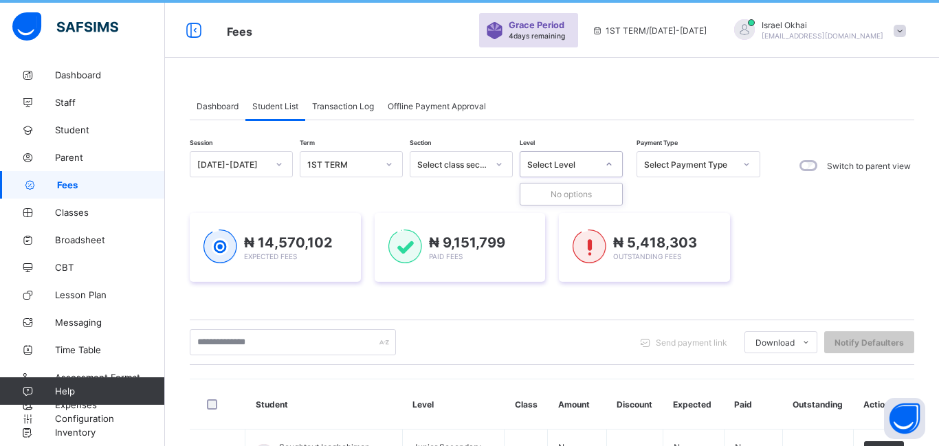
click at [759, 215] on div "₦ 14,570,102 Expected Fees ₦ 9,151,799 Paid Fees ₦ 5,418,303 Outstanding Fees" at bounding box center [552, 247] width 725 height 69
click at [559, 164] on div "Select Level" at bounding box center [562, 165] width 70 height 10
click at [789, 230] on div "₦ 14,570,102 Expected Fees ₦ 9,151,799 Paid Fees ₦ 5,418,303 Outstanding Fees" at bounding box center [552, 247] width 725 height 69
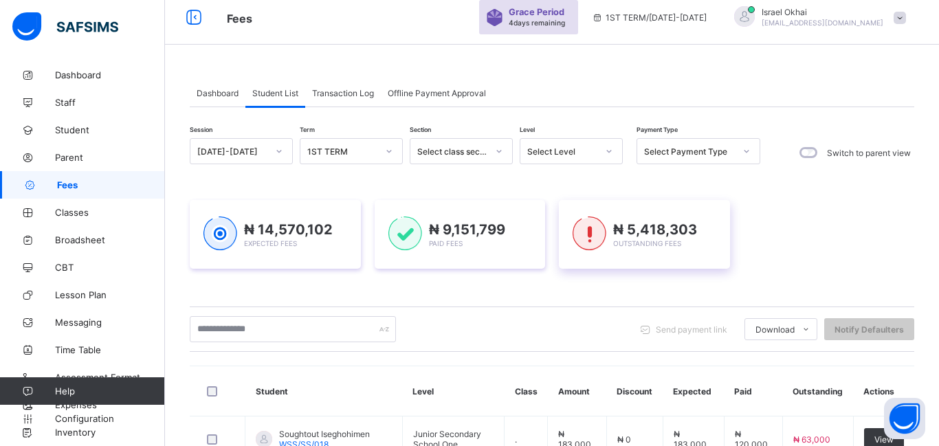
scroll to position [50, 0]
click at [556, 155] on div "Select Level" at bounding box center [562, 153] width 70 height 10
click at [699, 179] on div "Session [DATE]-[DATE] Term 1ST TERM Section Select class section Level 0 result…" at bounding box center [552, 403] width 725 height 527
click at [607, 157] on icon at bounding box center [609, 153] width 8 height 14
click at [655, 178] on div "Session [DATE]-[DATE] Term 1ST TERM Section Select class section Level 0 result…" at bounding box center [552, 403] width 725 height 527
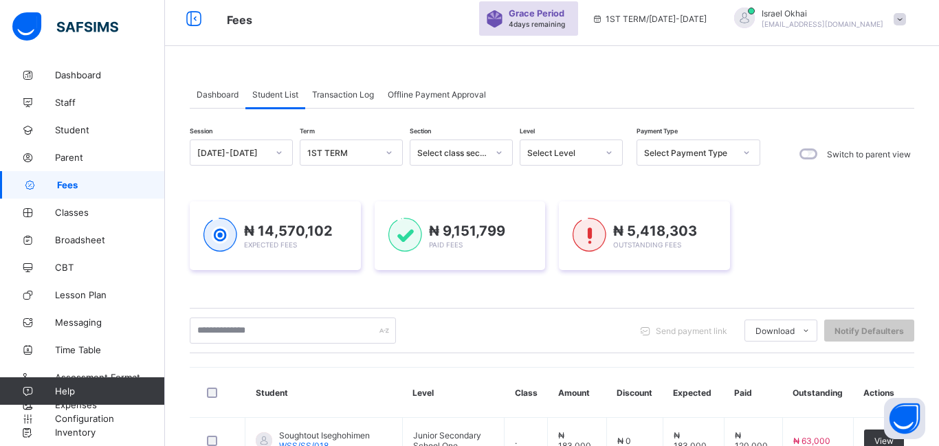
scroll to position [291, 0]
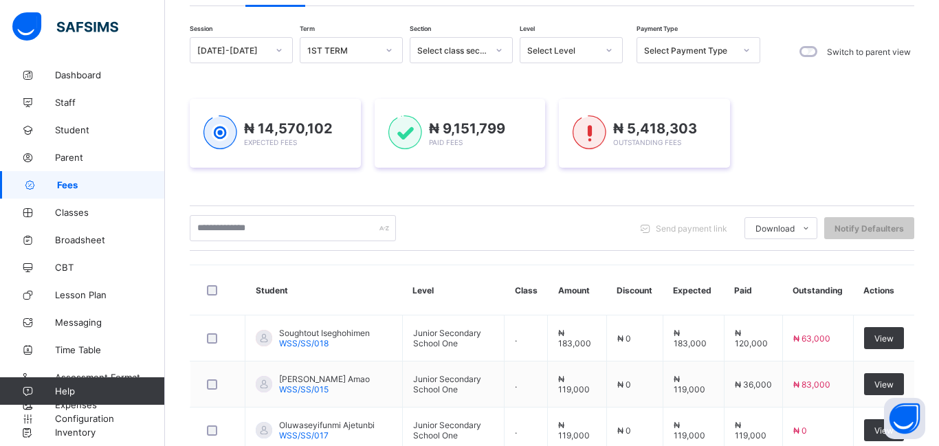
click at [565, 158] on div "₦ 5,418,303 Outstanding Fees" at bounding box center [644, 133] width 171 height 69
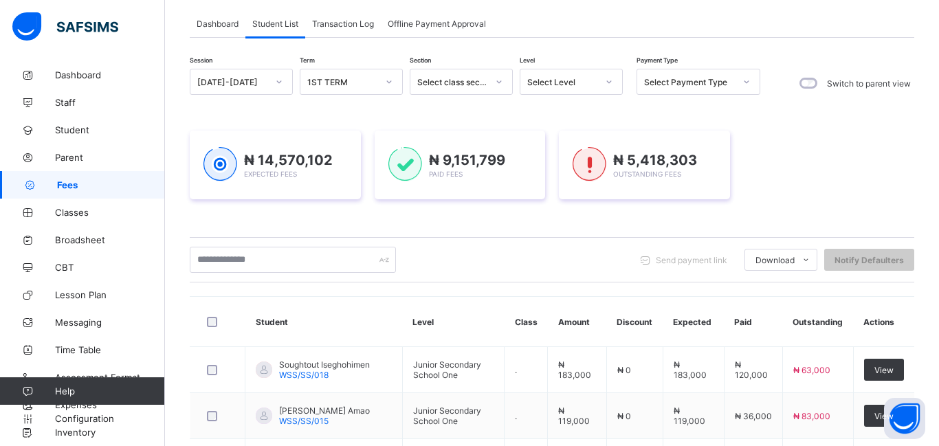
scroll to position [120, 0]
click at [554, 88] on div "Select Level" at bounding box center [559, 82] width 76 height 19
click at [582, 94] on div "Select Level" at bounding box center [571, 82] width 103 height 26
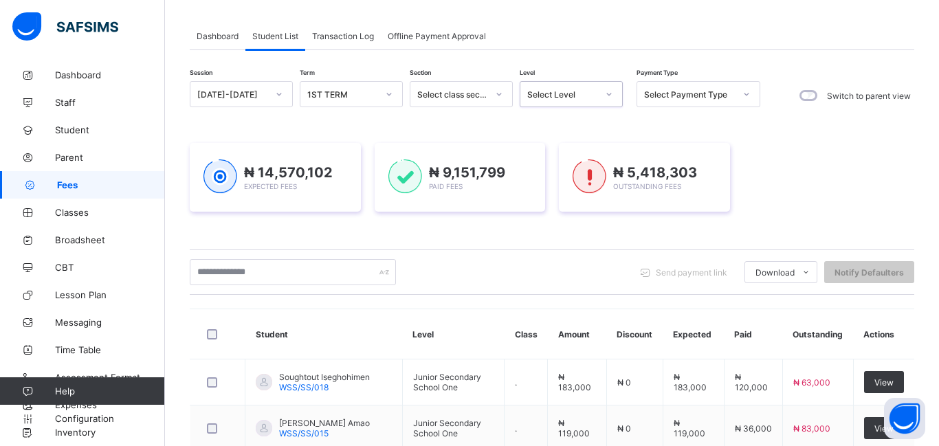
scroll to position [0, 0]
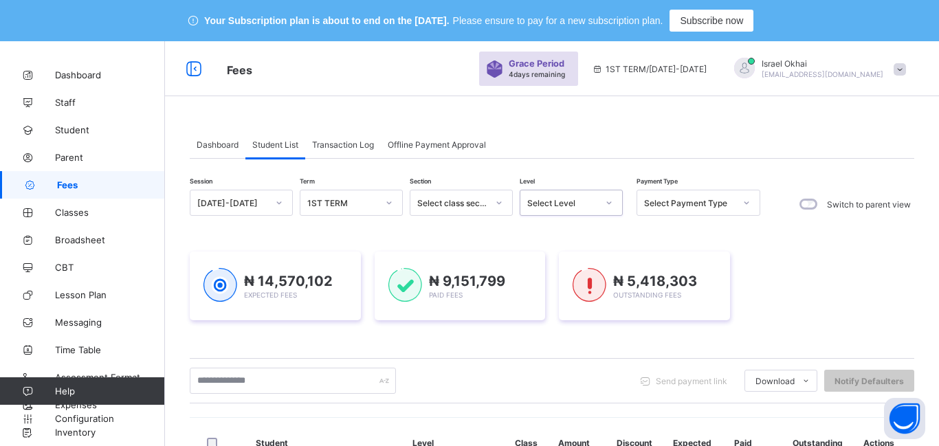
click at [552, 209] on div "Select Level" at bounding box center [559, 202] width 76 height 19
click at [710, 237] on div "₦ 14,570,102 Expected Fees ₦ 9,151,799 Paid Fees ₦ 5,418,303 Outstanding Fees" at bounding box center [552, 286] width 725 height 110
click at [610, 206] on icon at bounding box center [609, 203] width 8 height 14
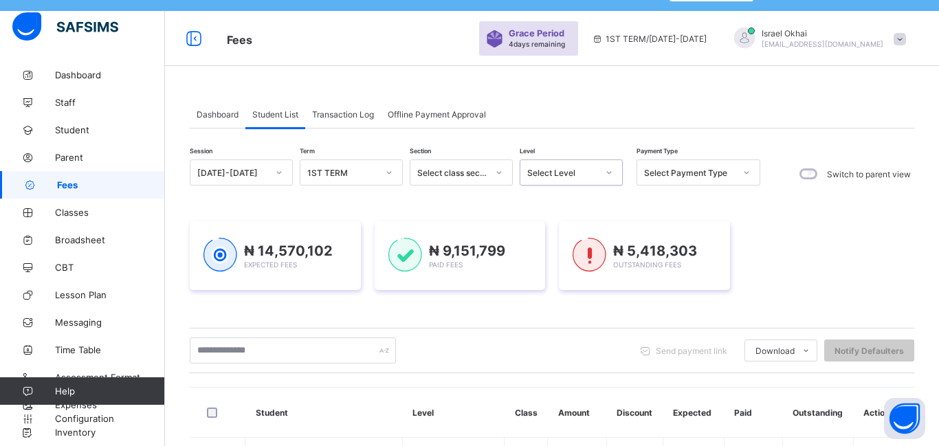
scroll to position [12, 0]
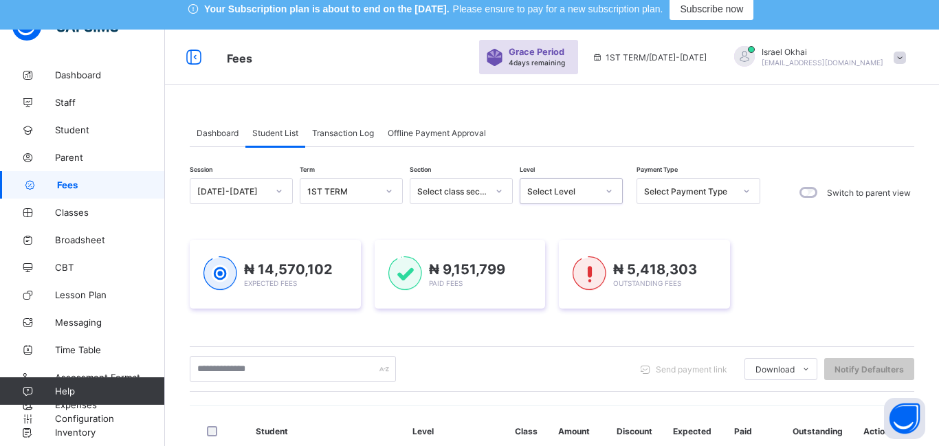
click at [592, 194] on div "Select Level" at bounding box center [562, 191] width 70 height 10
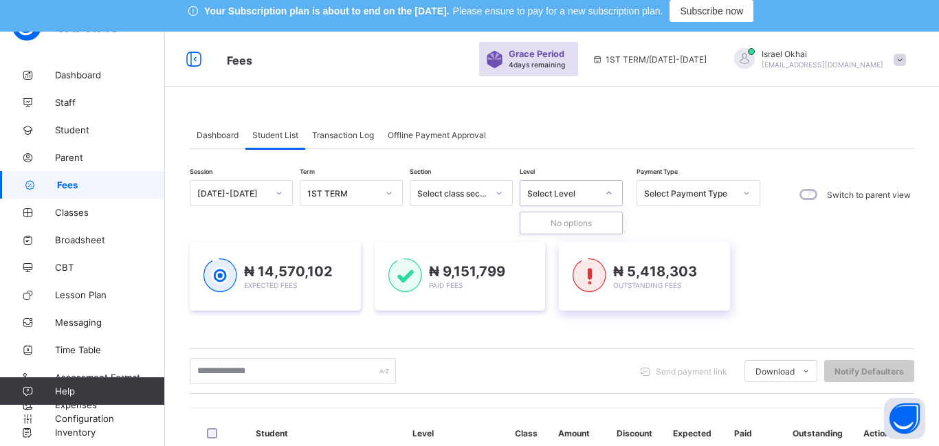
scroll to position [0, 0]
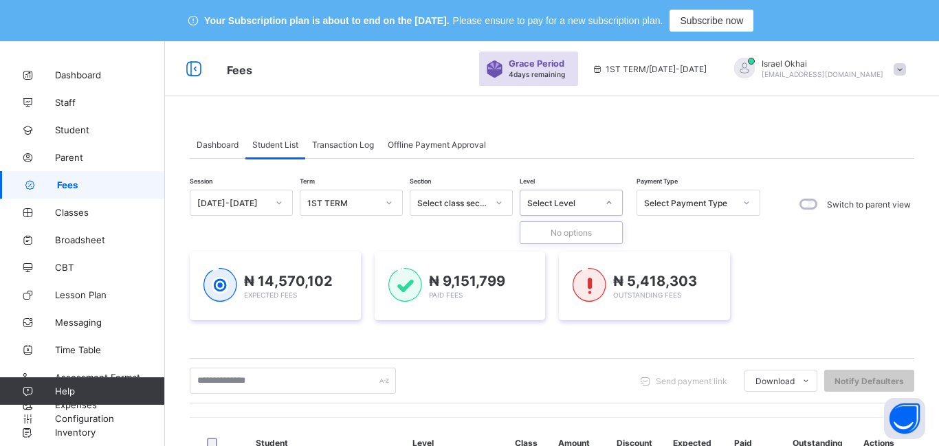
click at [587, 204] on div "Select Level" at bounding box center [562, 203] width 70 height 10
click at [606, 202] on icon at bounding box center [609, 203] width 8 height 14
click at [488, 207] on div at bounding box center [499, 203] width 23 height 22
click at [632, 155] on div "Dashboard Student List Transaction Log Offline Payment Approval" at bounding box center [552, 145] width 725 height 28
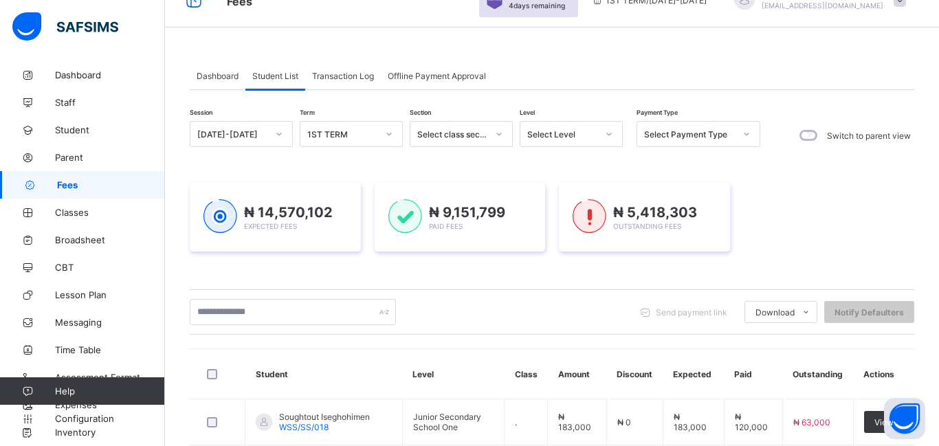
scroll to position [68, 0]
click at [582, 140] on div "Select Level" at bounding box center [562, 135] width 70 height 10
click at [606, 137] on icon at bounding box center [609, 135] width 8 height 14
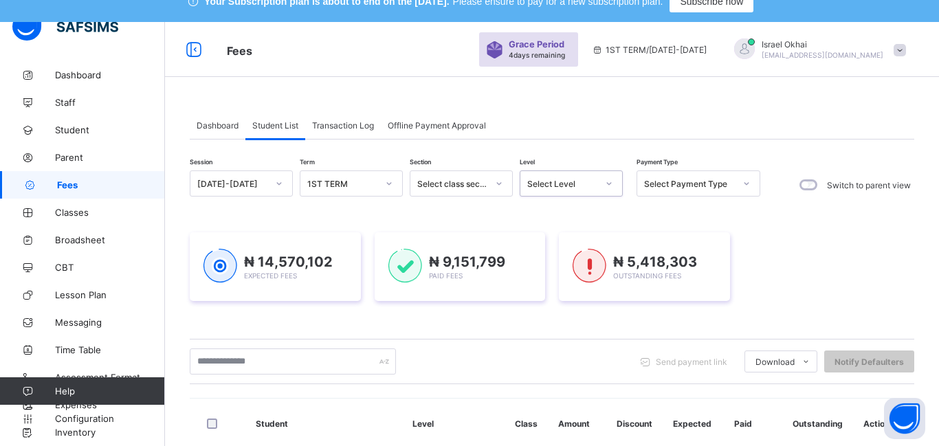
scroll to position [0, 0]
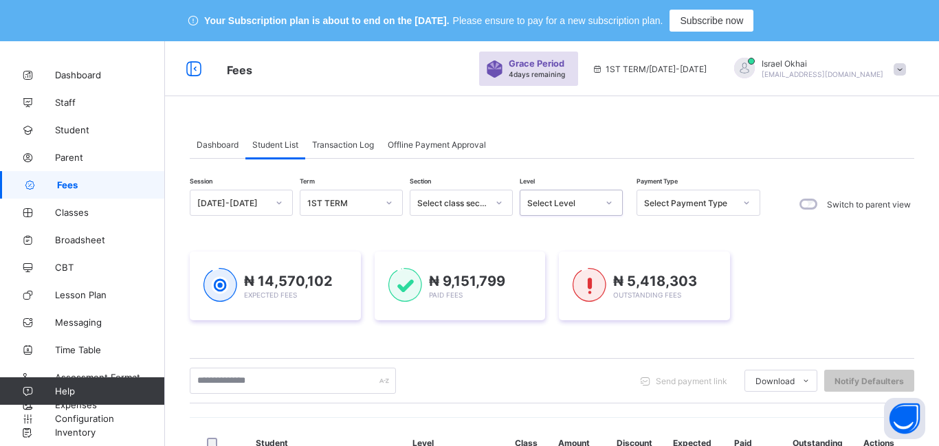
click at [582, 201] on div "Select Level" at bounding box center [562, 203] width 70 height 10
click at [673, 233] on div "₦ 14,570,102 Expected Fees ₦ 9,151,799 Paid Fees ₦ 5,418,303 Outstanding Fees" at bounding box center [552, 286] width 725 height 110
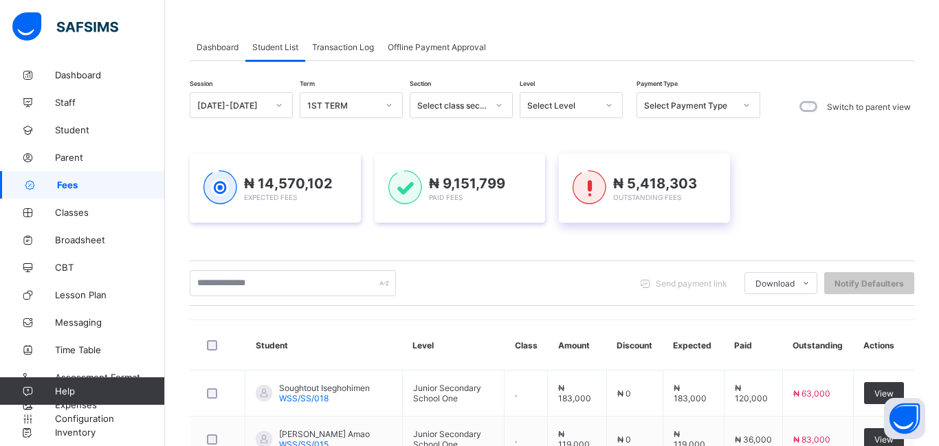
scroll to position [91, 0]
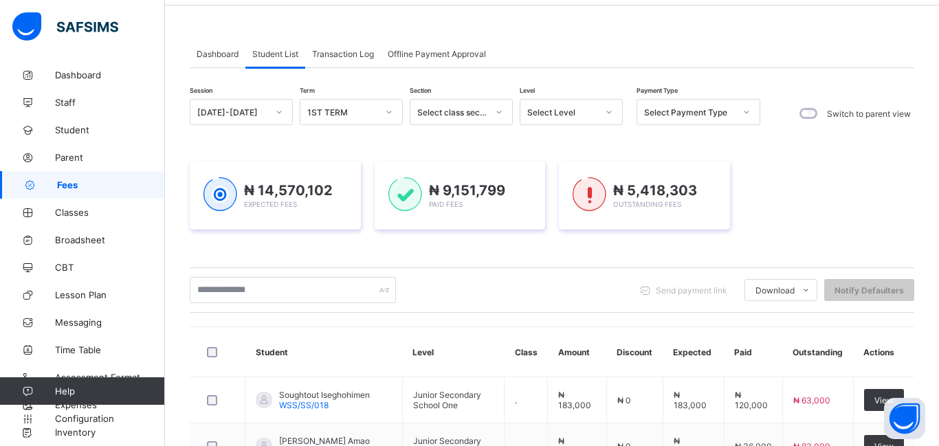
click at [568, 117] on div "Select Level" at bounding box center [559, 111] width 76 height 19
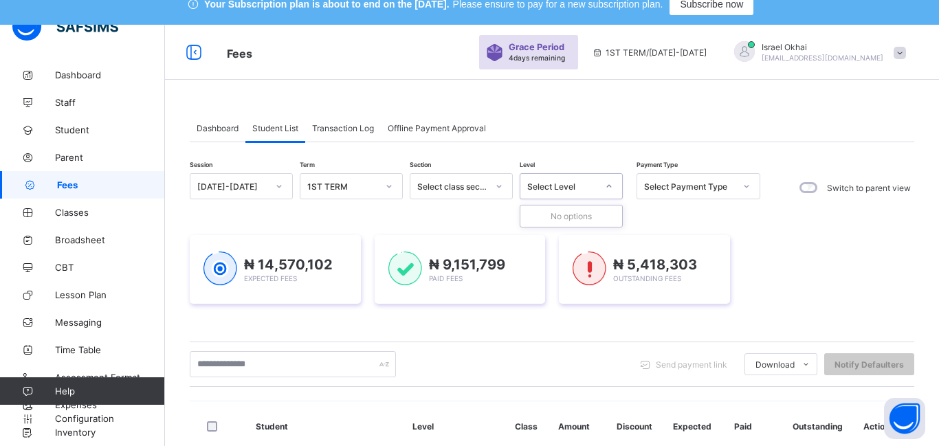
scroll to position [0, 0]
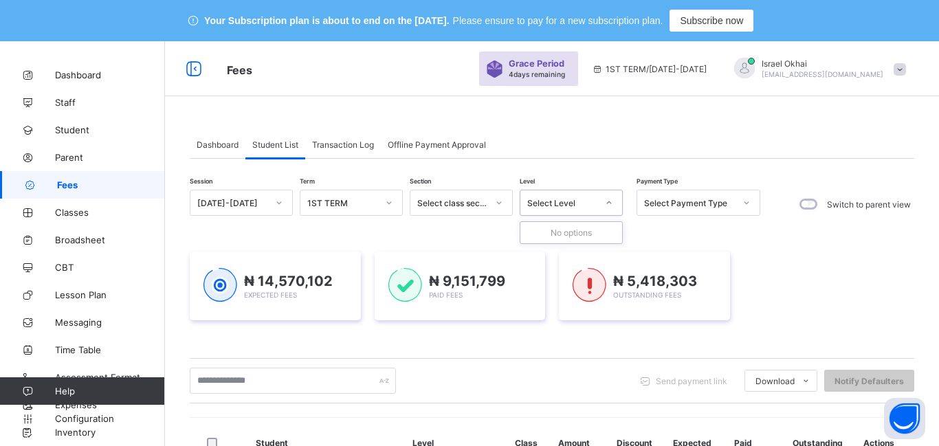
click at [593, 207] on div "Select Level" at bounding box center [562, 203] width 70 height 10
click at [666, 228] on div "Session [DATE]-[DATE] Term 1ST TERM Section Select class section Level 0 result…" at bounding box center [552, 453] width 725 height 527
click at [546, 207] on div "Select Level" at bounding box center [562, 203] width 70 height 10
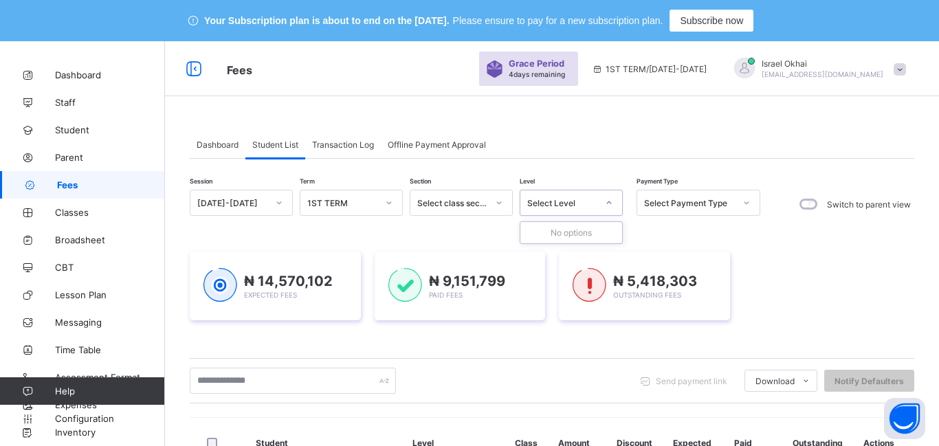
click at [612, 207] on icon at bounding box center [609, 203] width 8 height 14
click at [607, 206] on icon at bounding box center [609, 203] width 8 height 14
click at [608, 206] on icon at bounding box center [609, 203] width 8 height 14
click at [664, 239] on div "₦ 14,570,102 Expected Fees ₦ 9,151,799 Paid Fees ₦ 5,418,303 Outstanding Fees" at bounding box center [552, 286] width 725 height 110
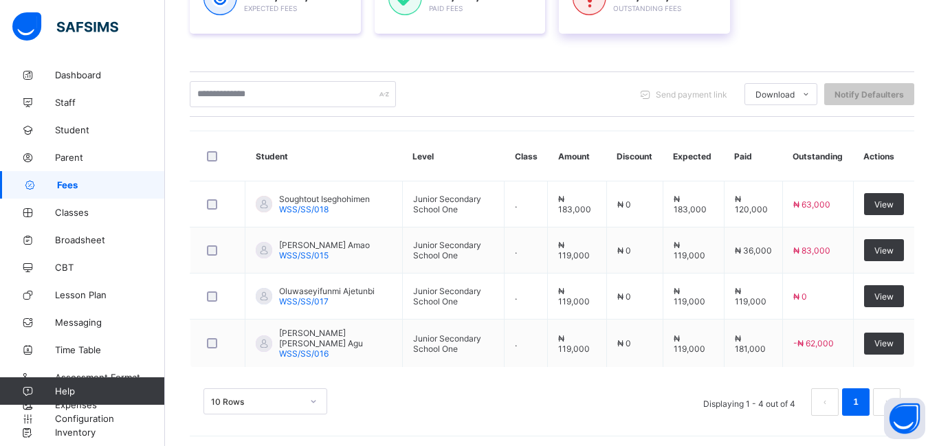
scroll to position [284, 0]
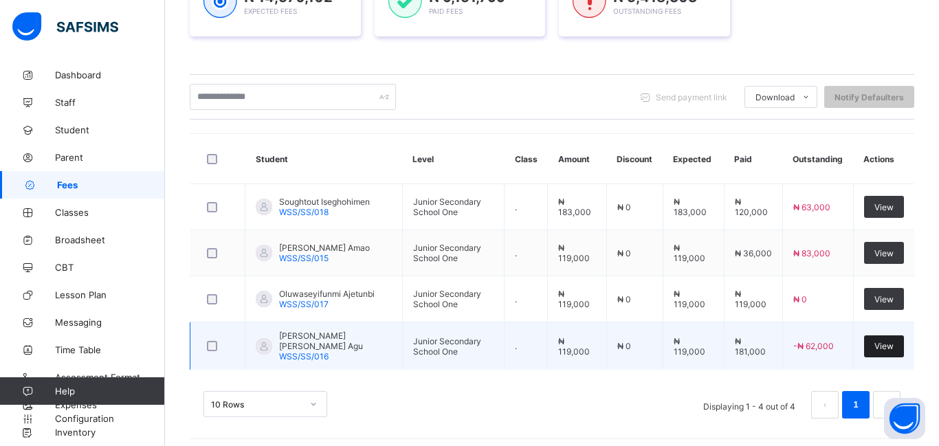
click at [884, 347] on span "View" at bounding box center [884, 346] width 19 height 10
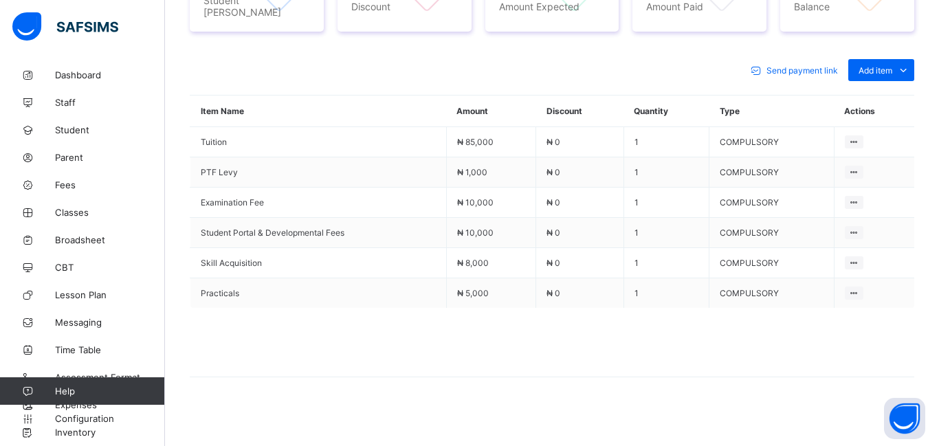
scroll to position [430, 0]
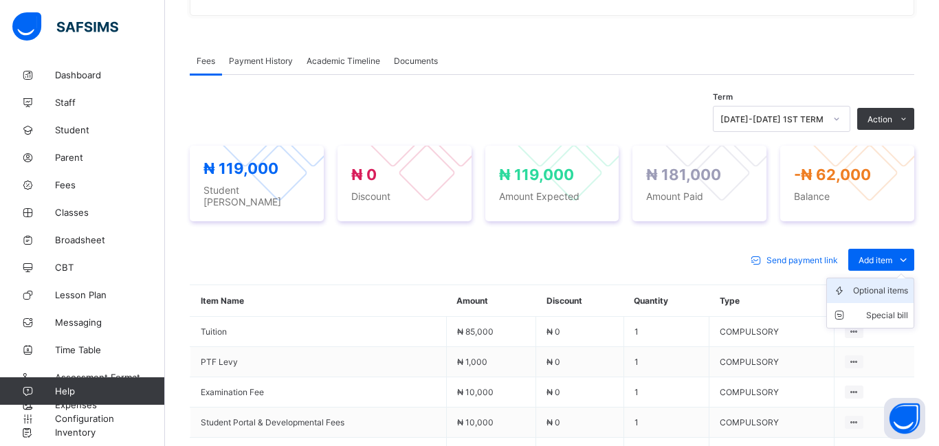
click at [864, 287] on div "Optional items" at bounding box center [880, 291] width 55 height 14
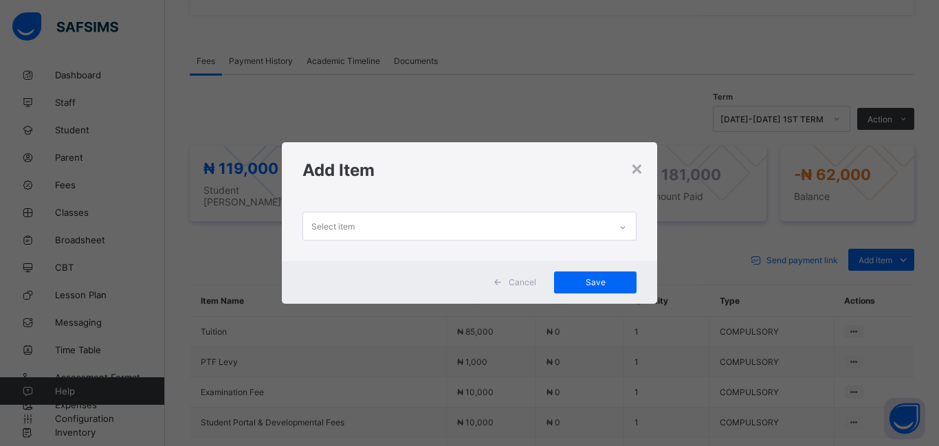
click at [329, 229] on div "Select item" at bounding box center [333, 226] width 43 height 26
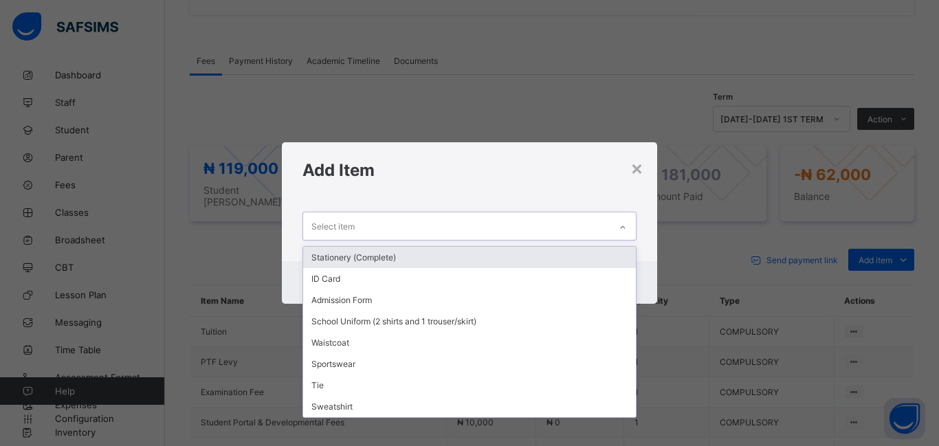
click at [367, 265] on div "Stationery (Complete)" at bounding box center [469, 257] width 333 height 21
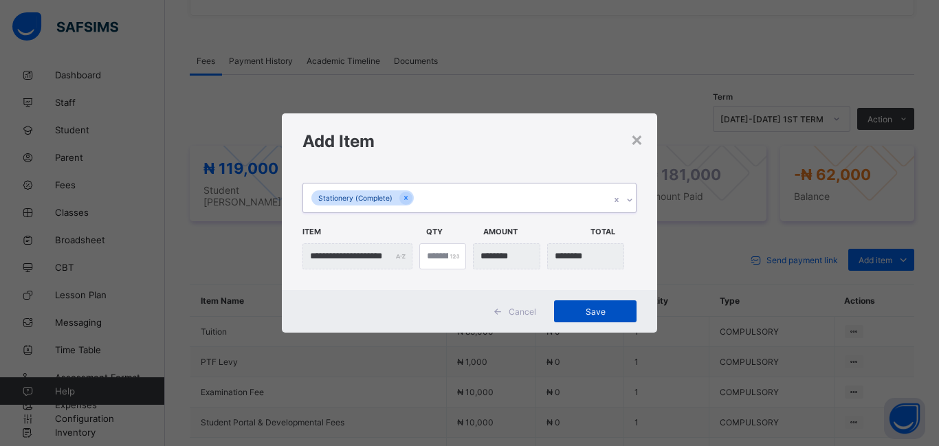
click at [595, 315] on span "Save" at bounding box center [596, 312] width 62 height 10
click at [595, 315] on div "Save" at bounding box center [595, 312] width 83 height 22
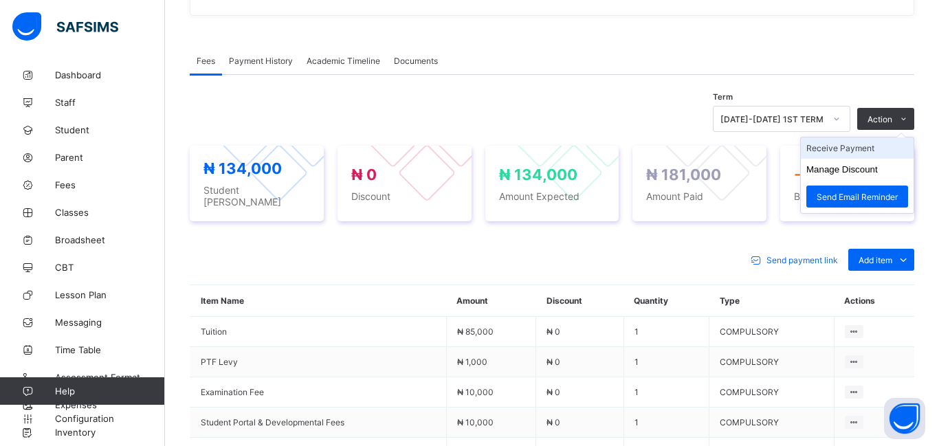
click at [851, 153] on li "Receive Payment" at bounding box center [857, 148] width 113 height 21
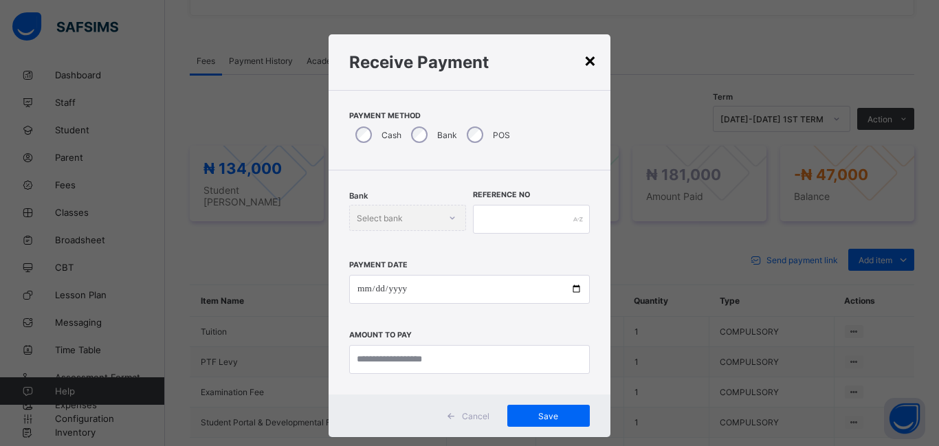
click at [584, 61] on div "×" at bounding box center [590, 59] width 13 height 23
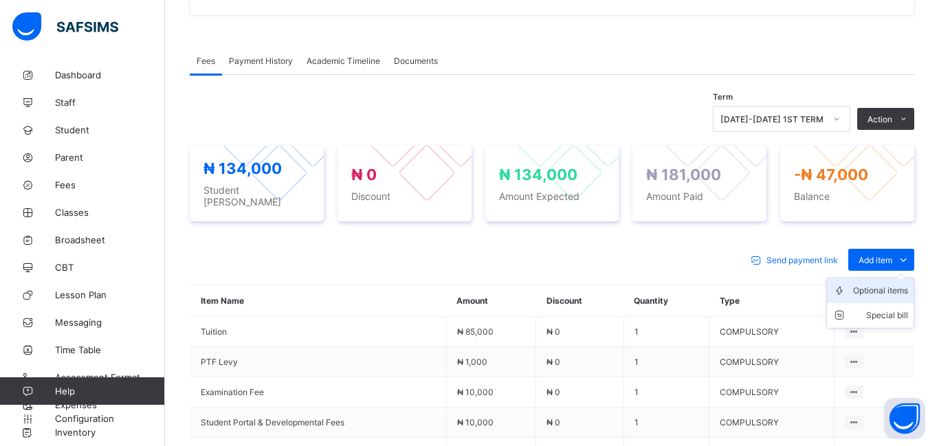
click at [876, 285] on div "Optional items" at bounding box center [880, 291] width 55 height 14
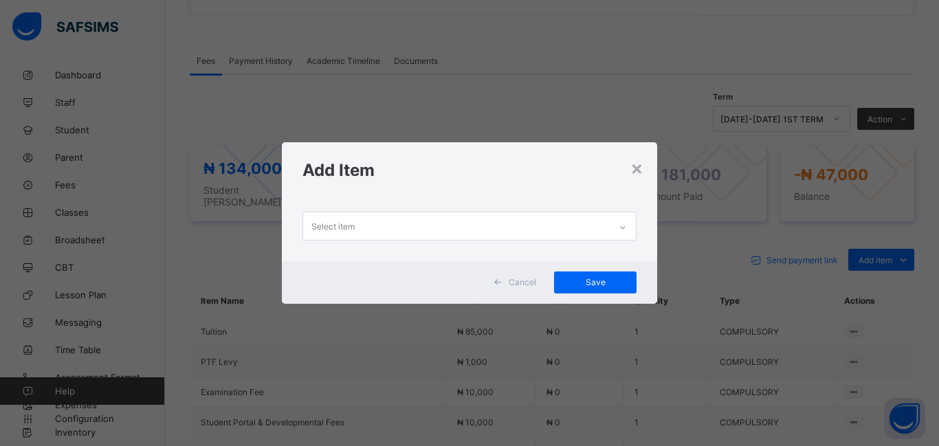
click at [316, 223] on div "Select item" at bounding box center [333, 226] width 43 height 26
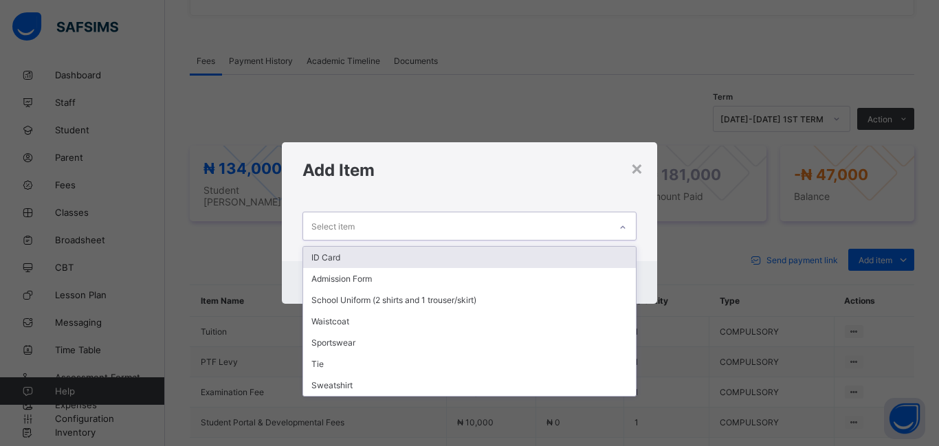
click at [334, 260] on div "ID Card" at bounding box center [469, 257] width 333 height 21
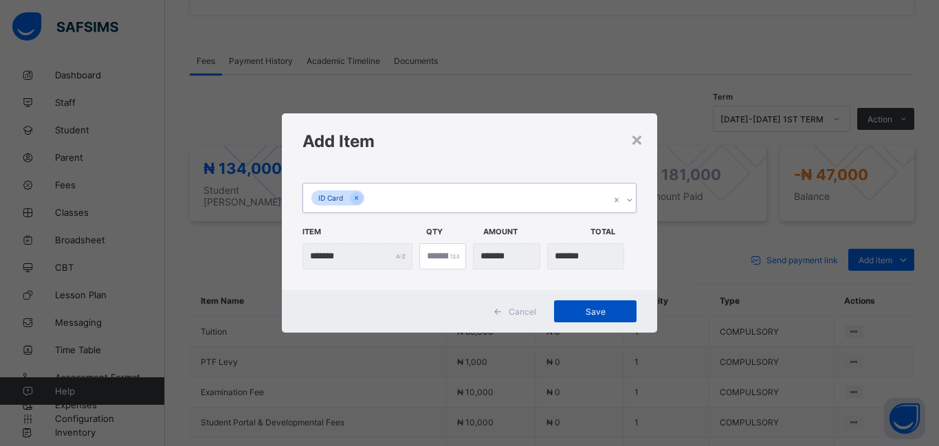
click at [607, 312] on span "Save" at bounding box center [596, 312] width 62 height 10
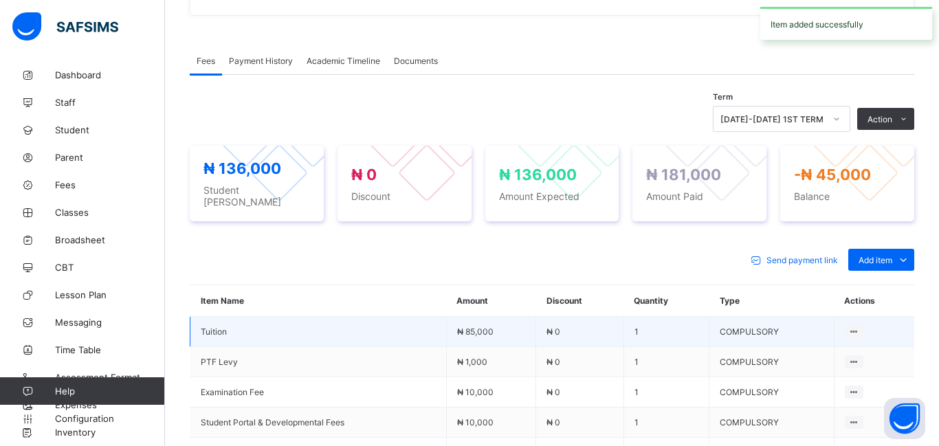
click at [820, 339] on td "COMPULSORY" at bounding box center [772, 332] width 125 height 30
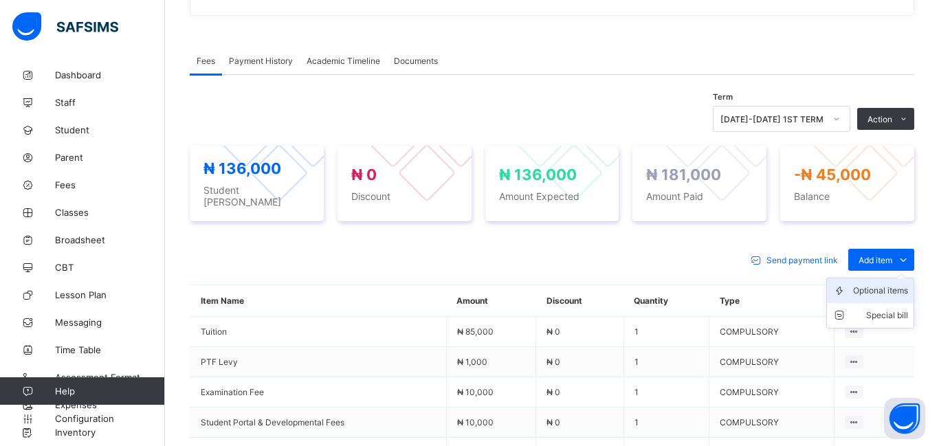
click at [873, 290] on div "Optional items" at bounding box center [880, 291] width 55 height 14
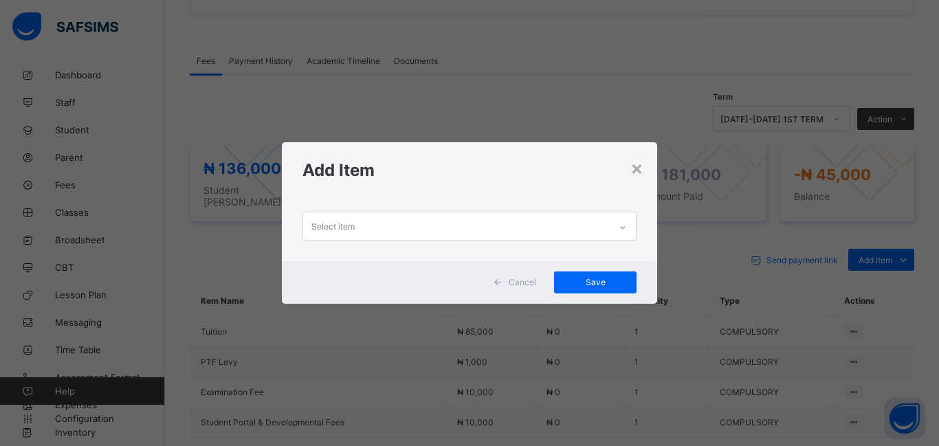
click at [406, 232] on div "Select item" at bounding box center [456, 225] width 307 height 27
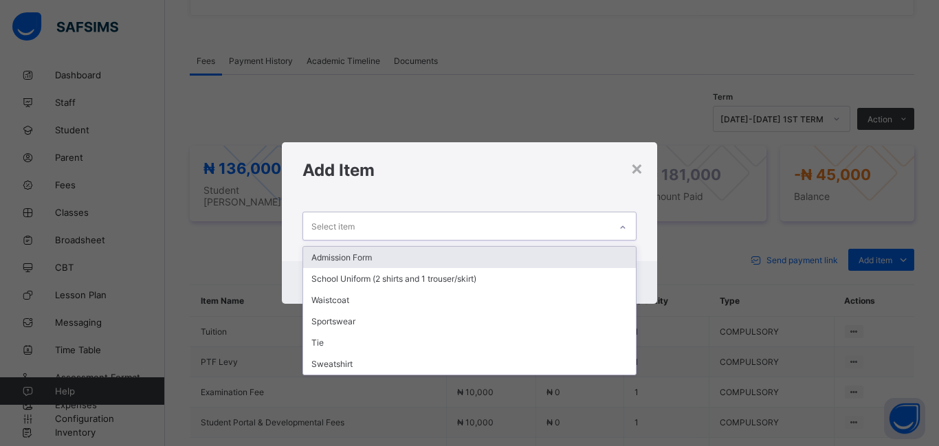
click at [406, 259] on div "Admission Form" at bounding box center [469, 257] width 333 height 21
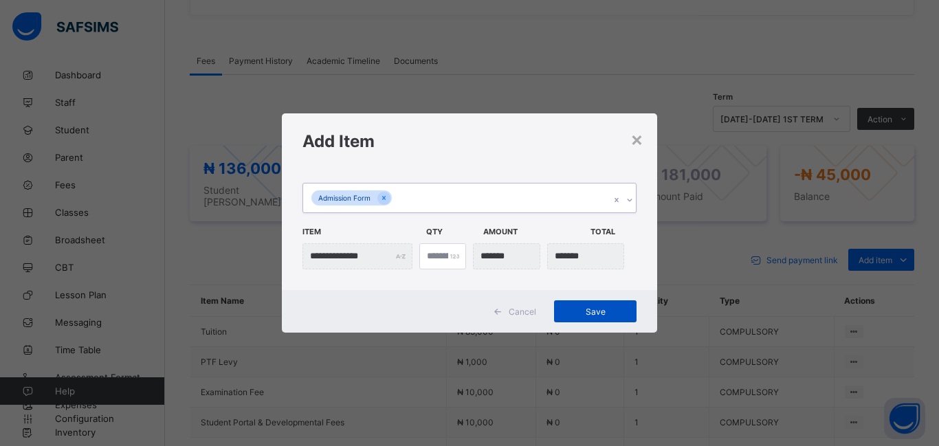
click at [590, 317] on div "Save" at bounding box center [595, 312] width 83 height 22
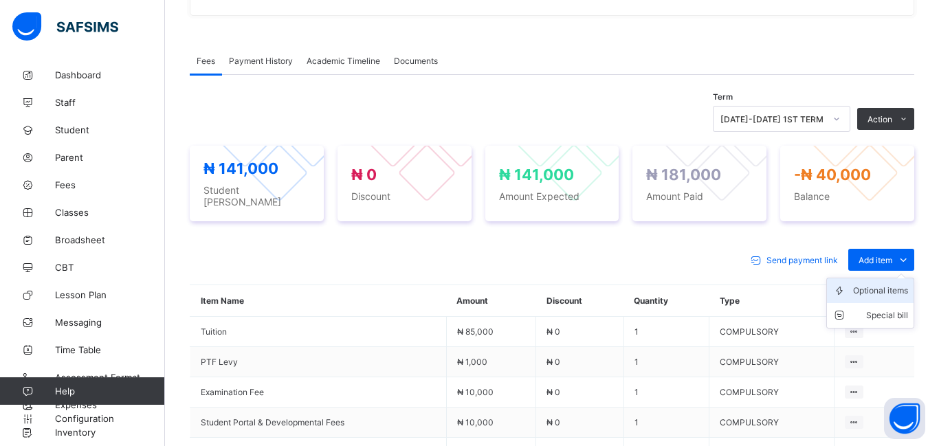
click at [873, 284] on div "Optional items" at bounding box center [880, 291] width 55 height 14
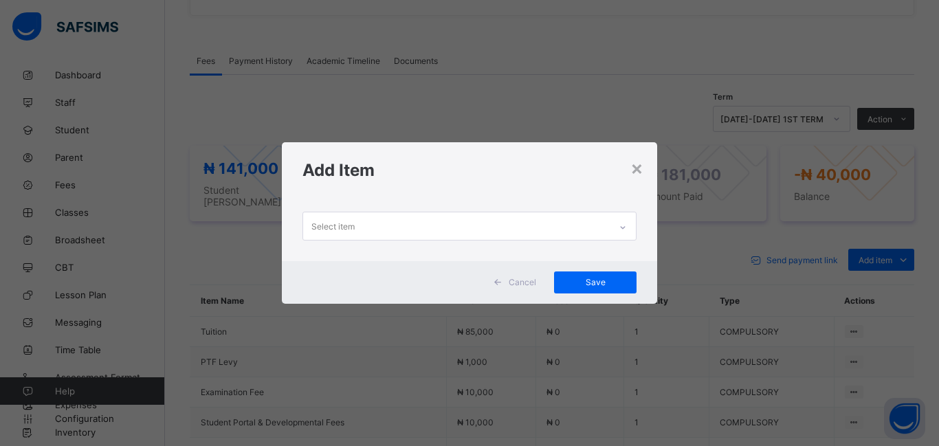
click at [312, 217] on div "Select item" at bounding box center [333, 226] width 43 height 26
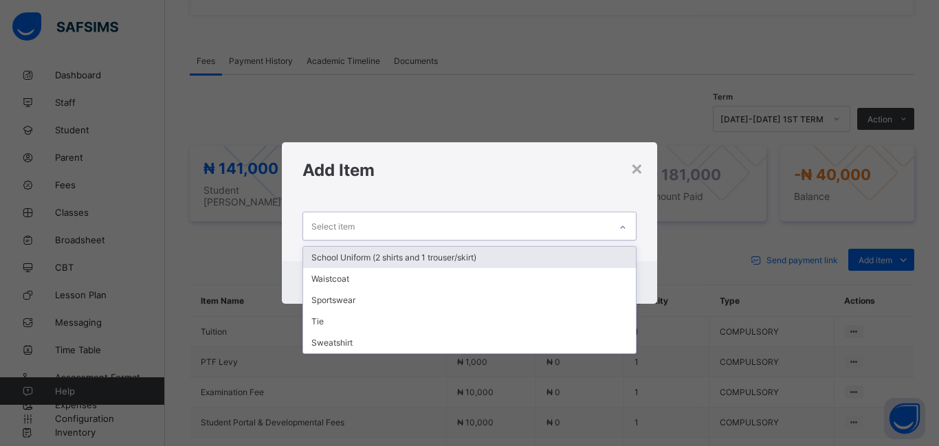
click at [322, 263] on div "School Uniform (2 shirts and 1 trouser/skirt)" at bounding box center [469, 257] width 333 height 21
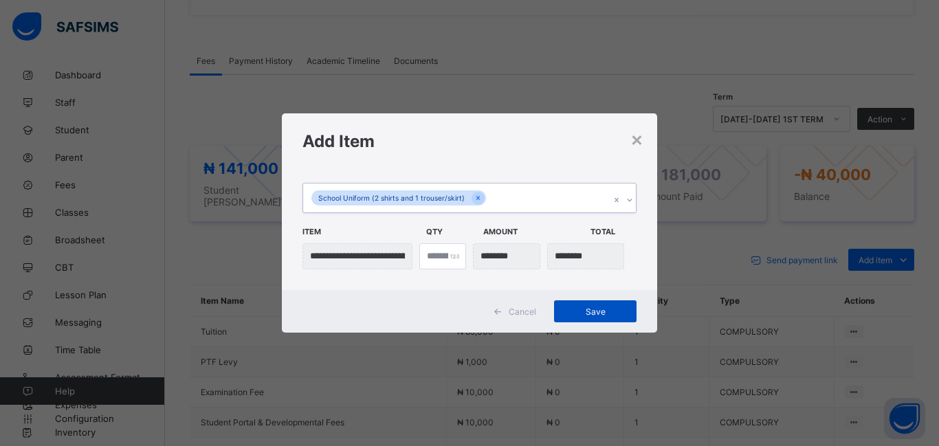
click at [576, 305] on div "Save" at bounding box center [595, 312] width 83 height 22
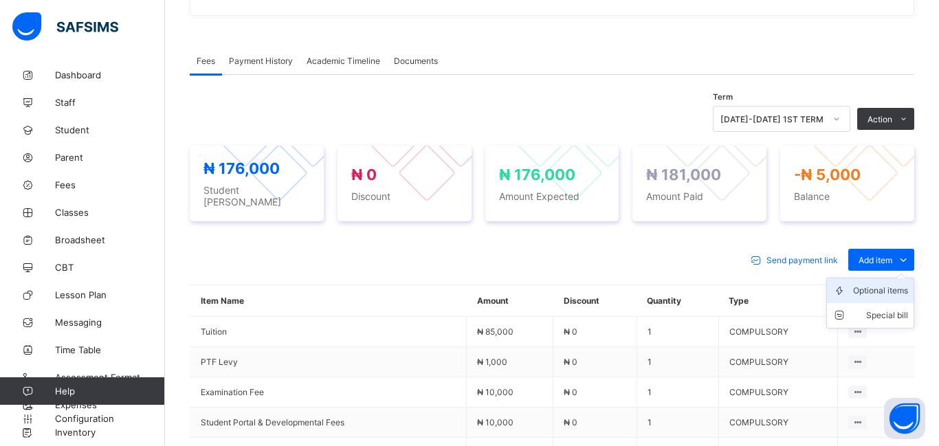
click at [866, 289] on div "Optional items" at bounding box center [880, 291] width 55 height 14
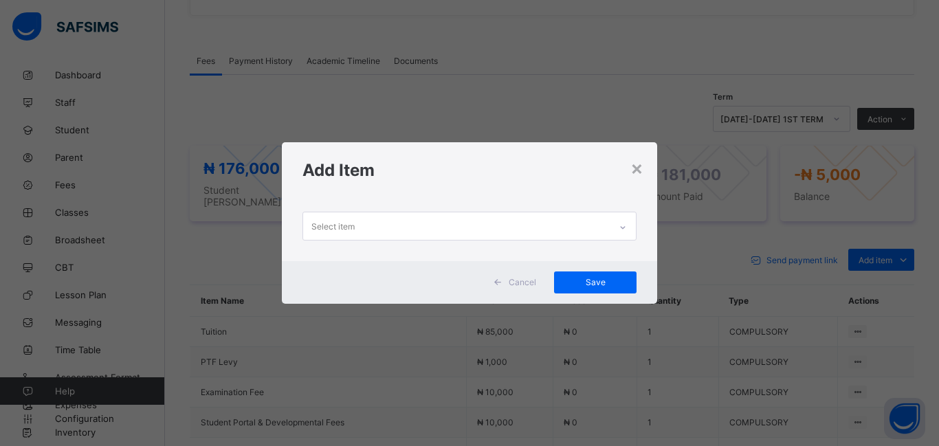
click at [326, 225] on div "Select item" at bounding box center [333, 226] width 43 height 26
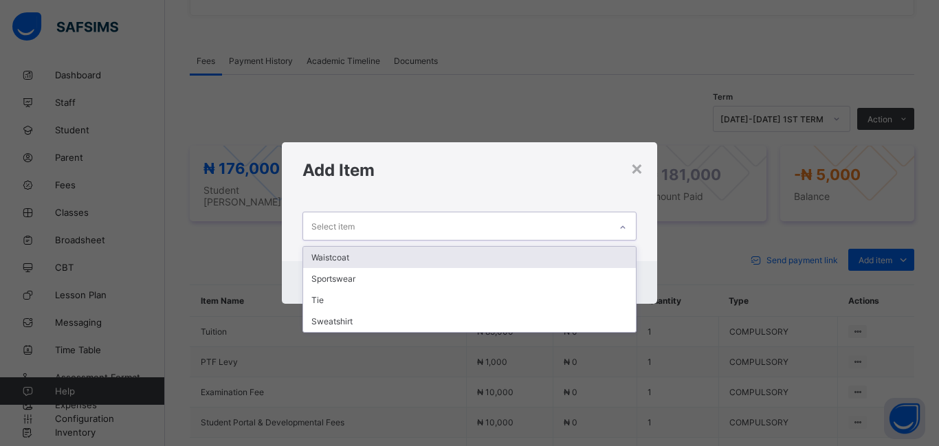
click at [329, 261] on div "Waistcoat" at bounding box center [469, 257] width 333 height 21
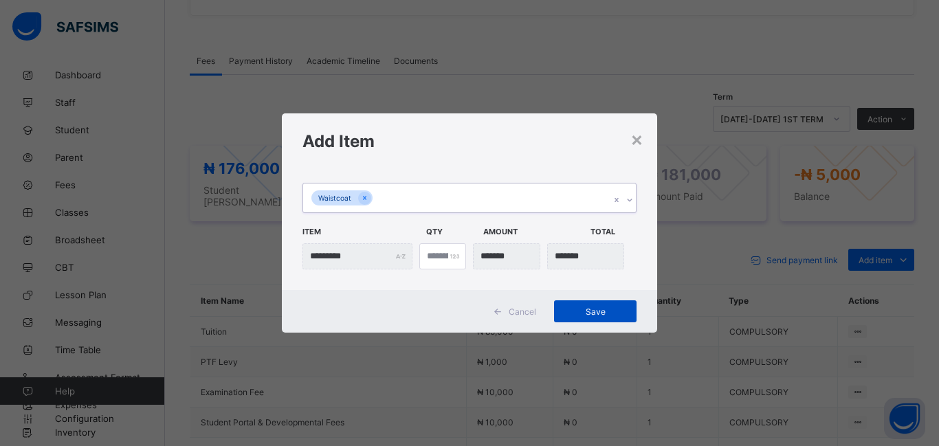
click at [602, 314] on span "Save" at bounding box center [596, 312] width 62 height 10
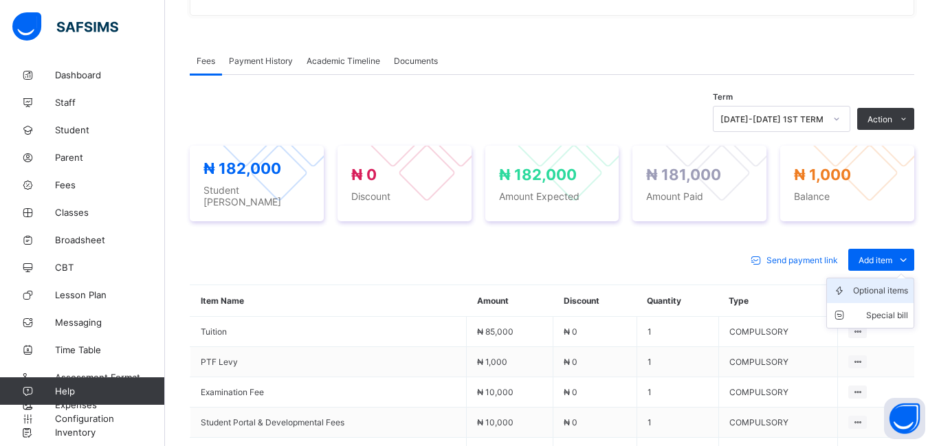
click at [871, 284] on div "Optional items" at bounding box center [880, 291] width 55 height 14
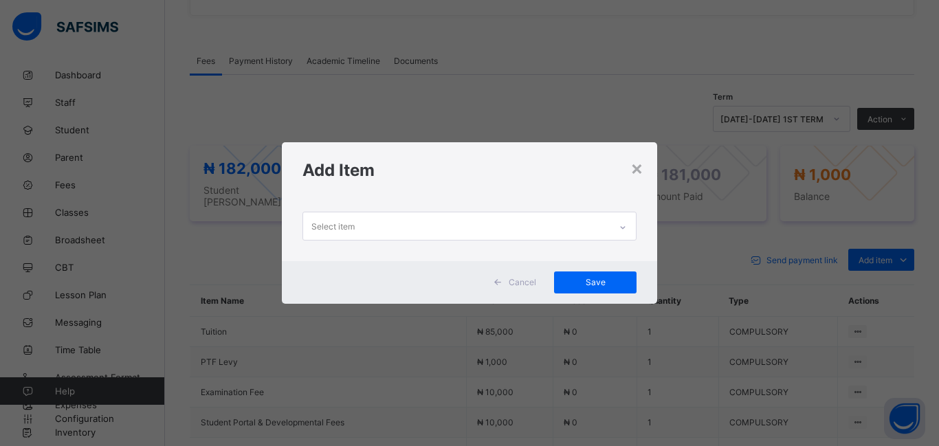
click at [344, 230] on div "Select item" at bounding box center [333, 226] width 43 height 26
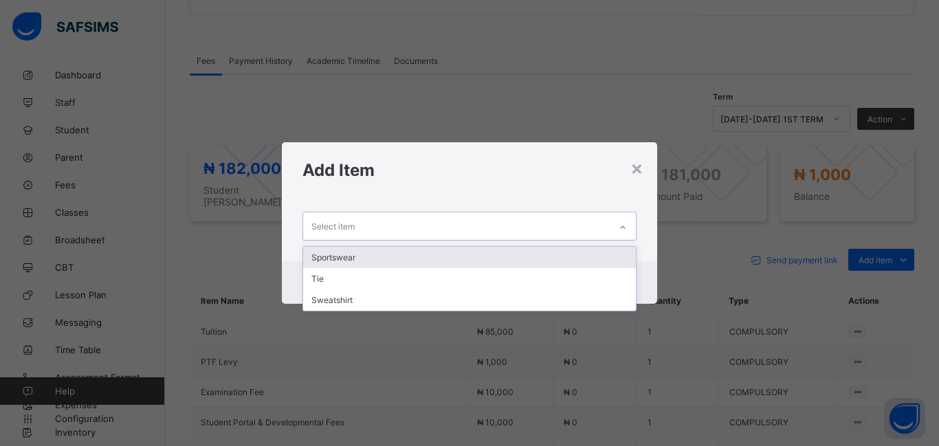
click at [339, 253] on div "Sportswear" at bounding box center [469, 257] width 333 height 21
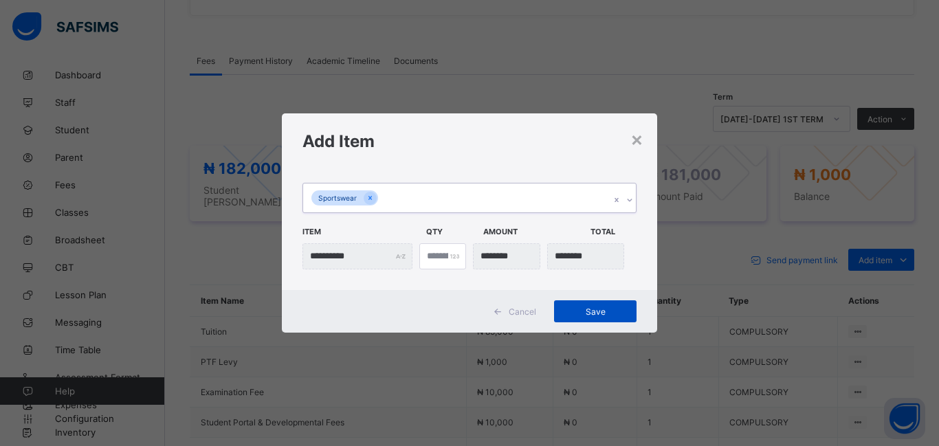
click at [587, 312] on span "Save" at bounding box center [596, 312] width 62 height 10
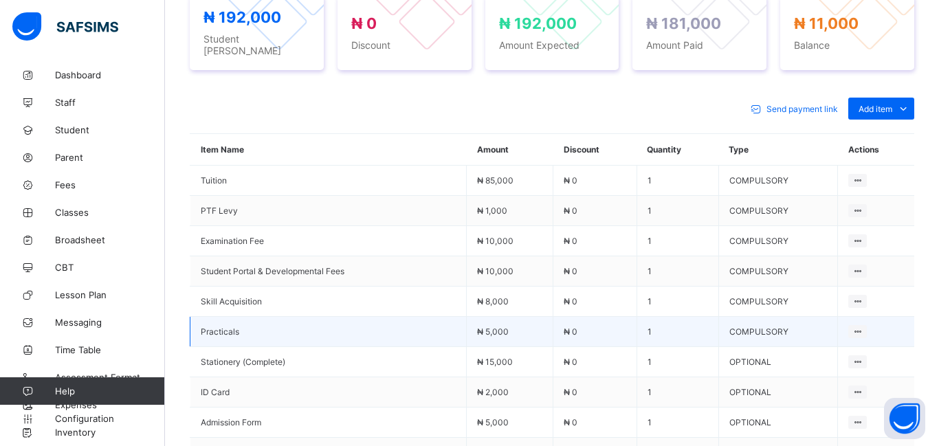
scroll to position [585, 0]
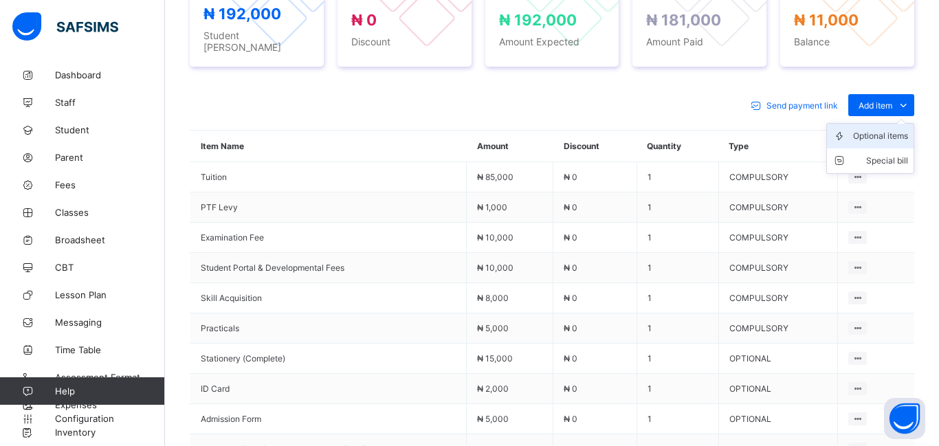
click at [871, 131] on div "Optional items" at bounding box center [880, 136] width 55 height 14
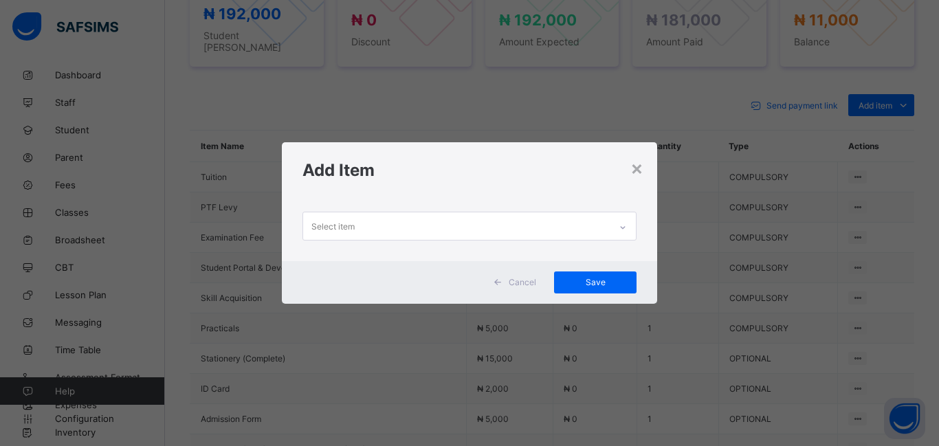
click at [334, 230] on div "Select item" at bounding box center [333, 226] width 43 height 26
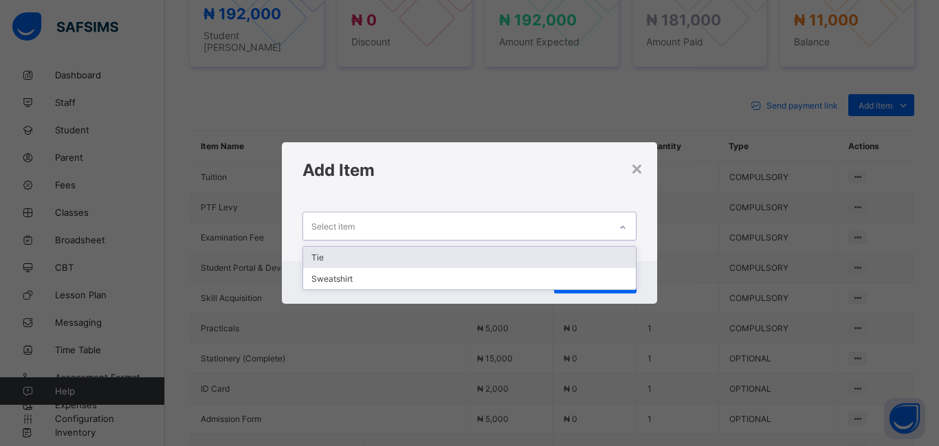
click at [332, 256] on div "Tie" at bounding box center [469, 257] width 333 height 21
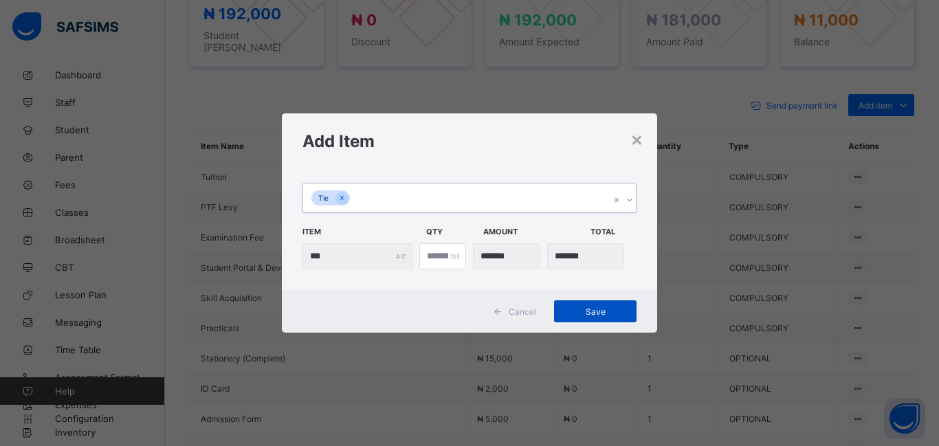
click at [587, 315] on span "Save" at bounding box center [596, 312] width 62 height 10
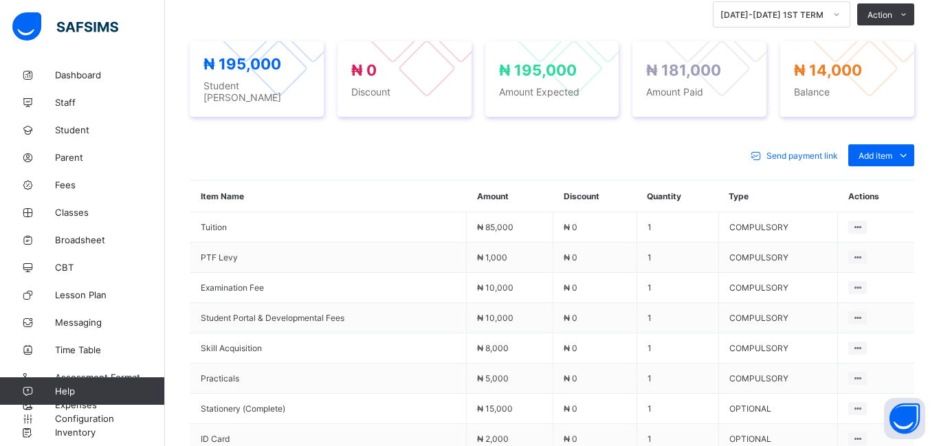
scroll to position [538, 0]
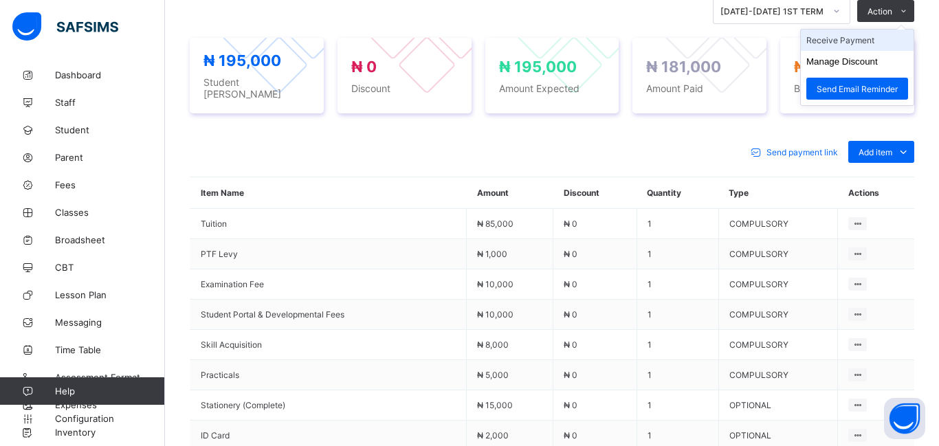
click at [853, 47] on li "Receive Payment" at bounding box center [857, 40] width 113 height 21
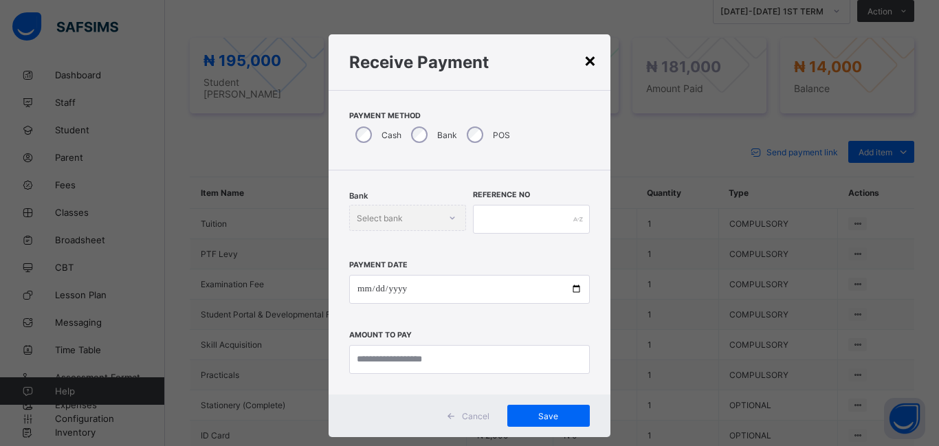
click at [591, 65] on div "×" at bounding box center [590, 59] width 13 height 23
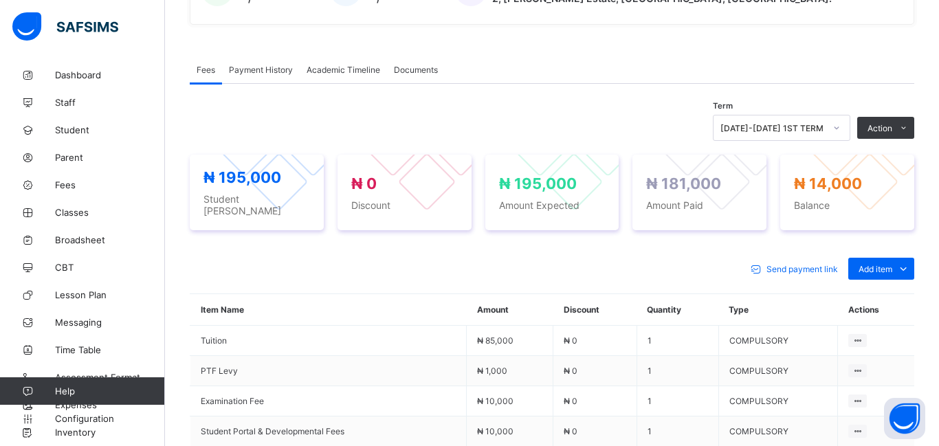
scroll to position [423, 0]
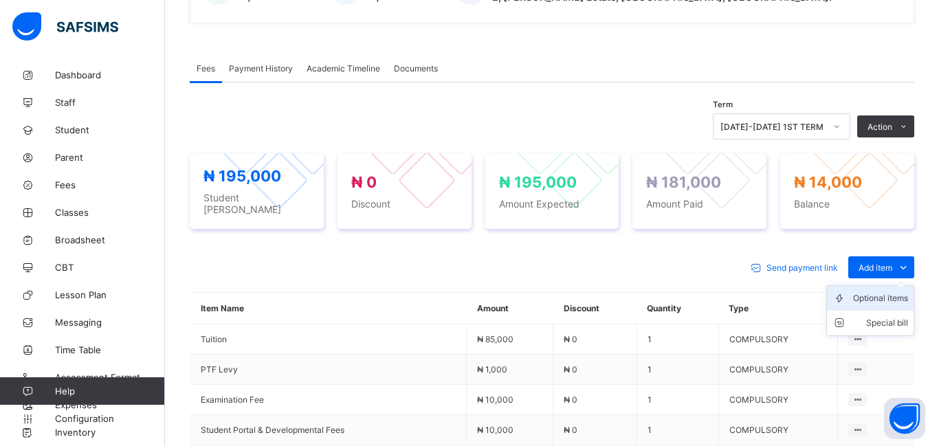
click at [873, 292] on div "Optional items" at bounding box center [880, 299] width 55 height 14
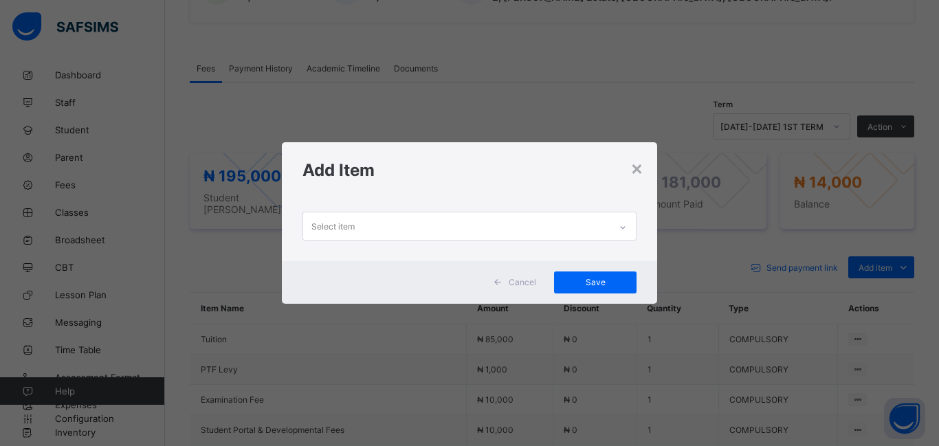
click at [324, 223] on div "Select item" at bounding box center [333, 226] width 43 height 26
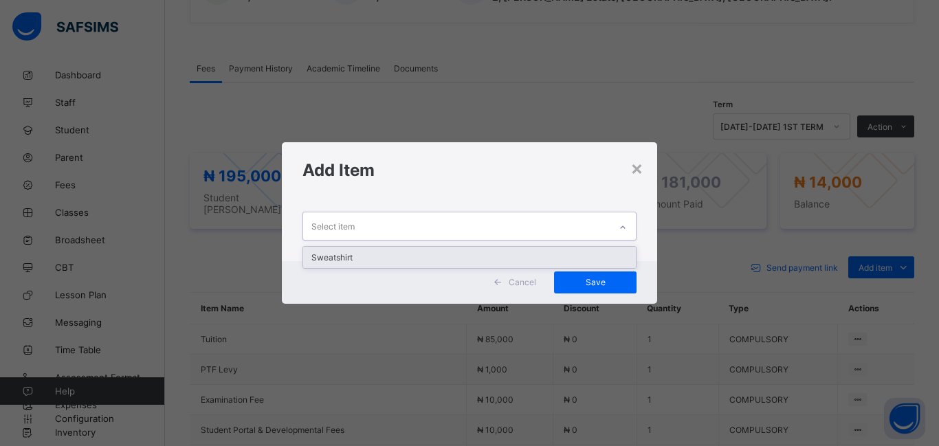
click at [320, 254] on div "Sweatshirt" at bounding box center [469, 257] width 333 height 21
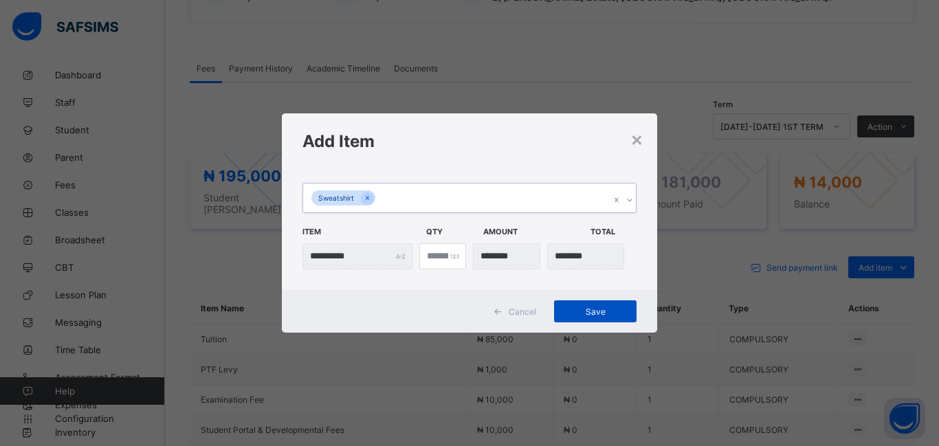
click at [577, 309] on span "Save" at bounding box center [596, 312] width 62 height 10
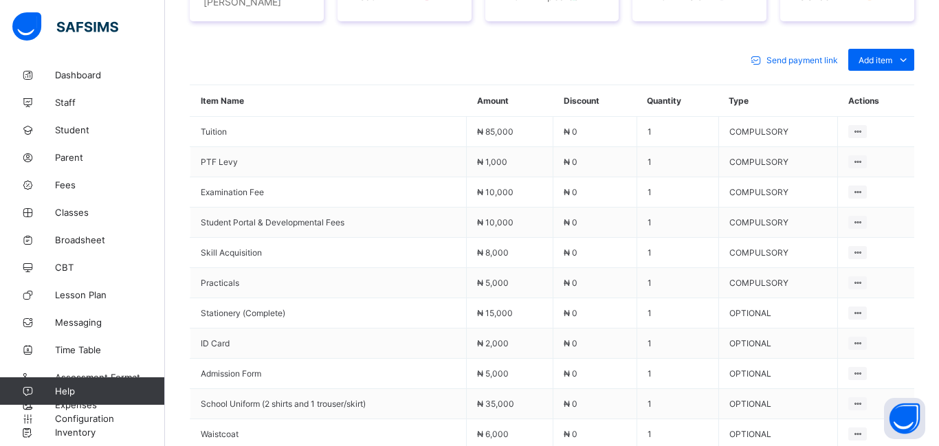
scroll to position [862, 0]
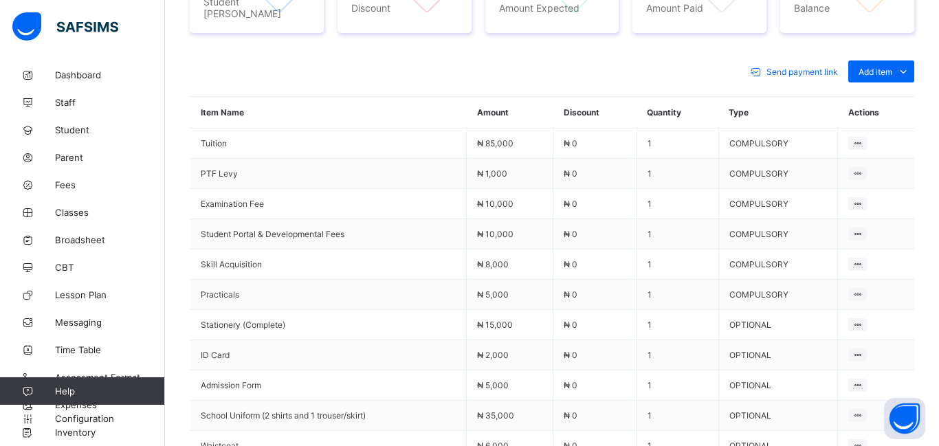
click at [577, 310] on td "₦ 0" at bounding box center [596, 325] width 84 height 30
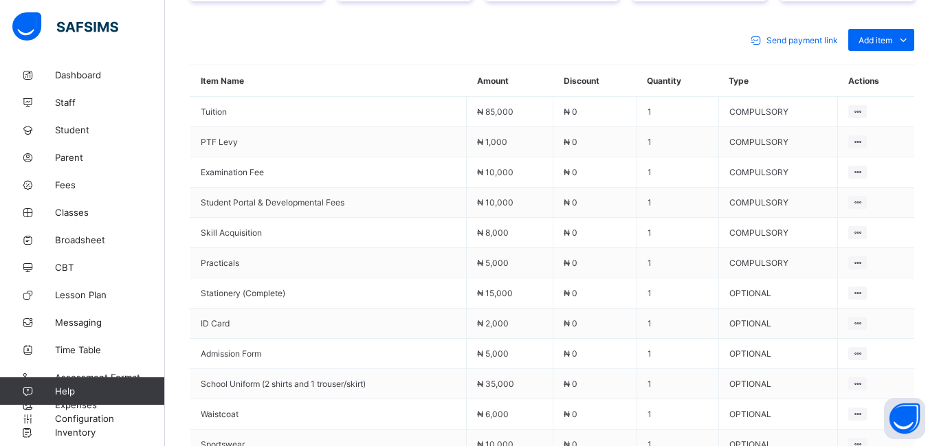
scroll to position [651, 0]
click at [439, 157] on td "Examination Fee" at bounding box center [328, 172] width 276 height 30
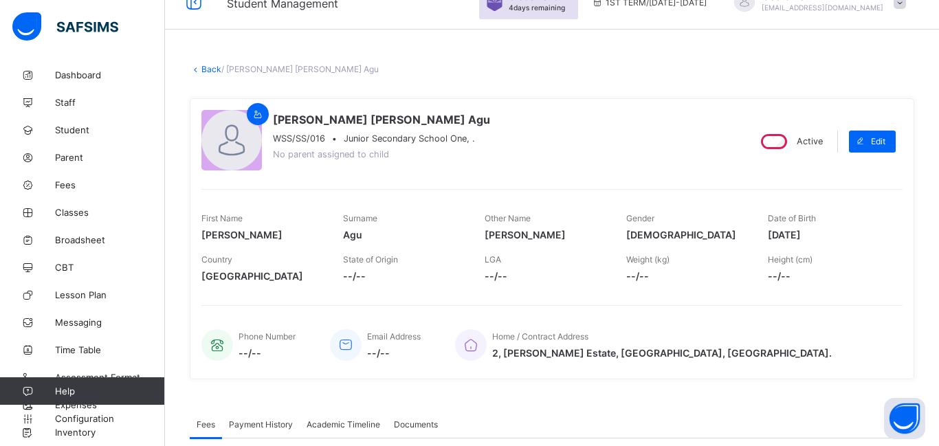
scroll to position [54, 0]
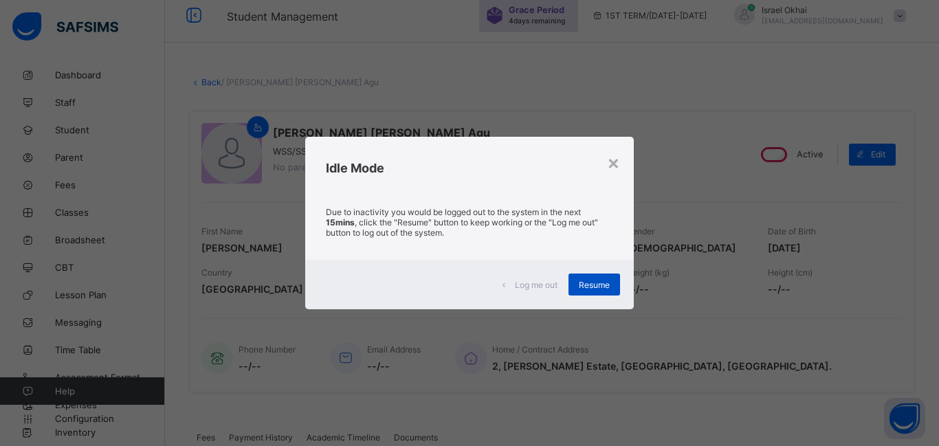
click at [587, 283] on span "Resume" at bounding box center [594, 285] width 31 height 10
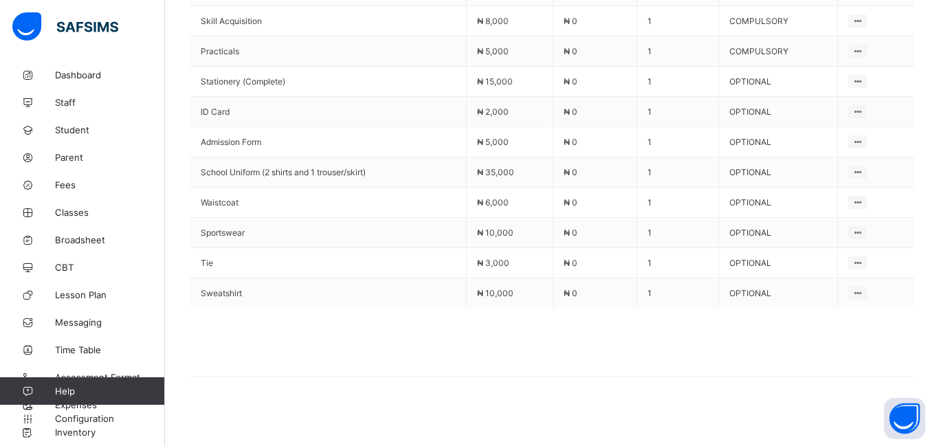
scroll to position [0, 0]
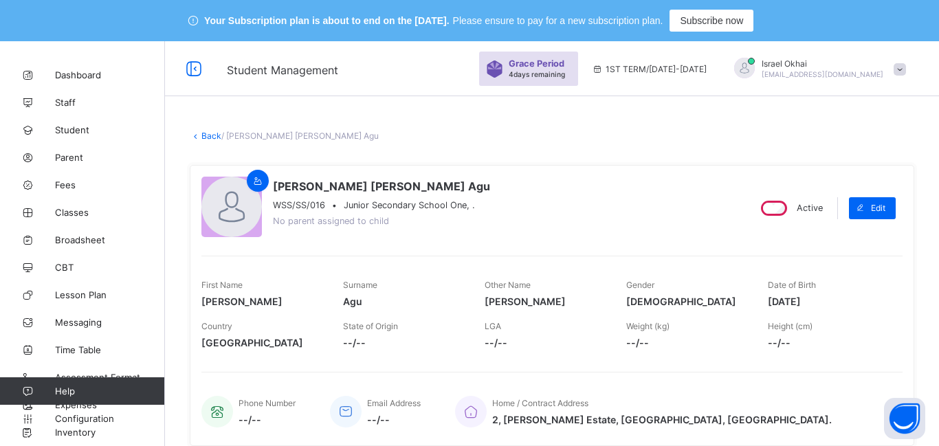
click at [211, 135] on link "Back" at bounding box center [211, 136] width 20 height 10
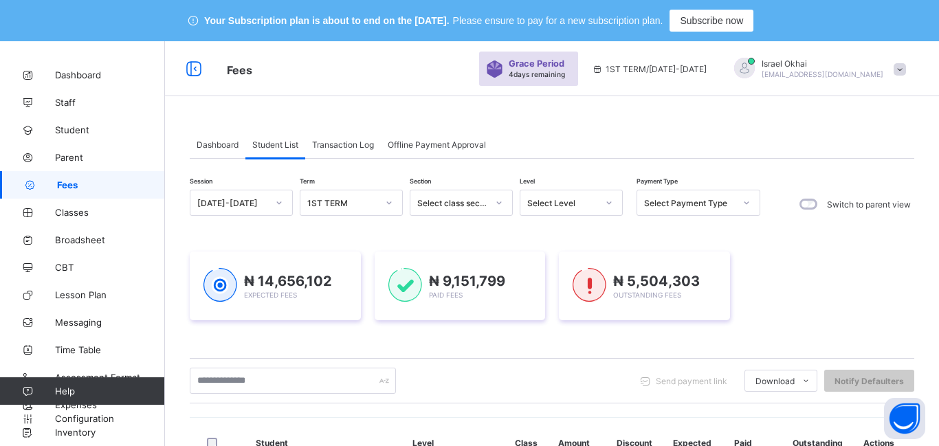
click at [558, 208] on div "Select Level" at bounding box center [559, 202] width 76 height 19
type input "********"
click at [624, 332] on div "₦ 14,656,102 Expected Fees ₦ 9,151,799 Paid Fees ₦ 5,504,303 Outstanding Fees" at bounding box center [552, 286] width 725 height 110
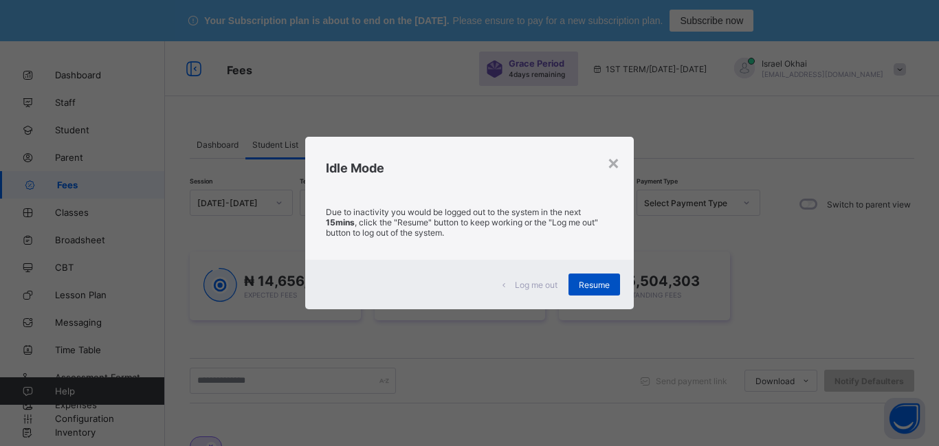
click at [593, 290] on div "Resume" at bounding box center [595, 285] width 52 height 22
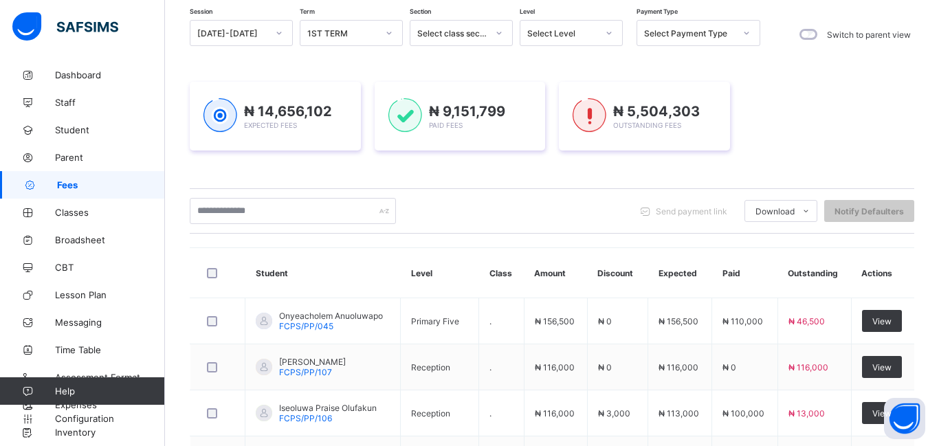
scroll to position [111, 0]
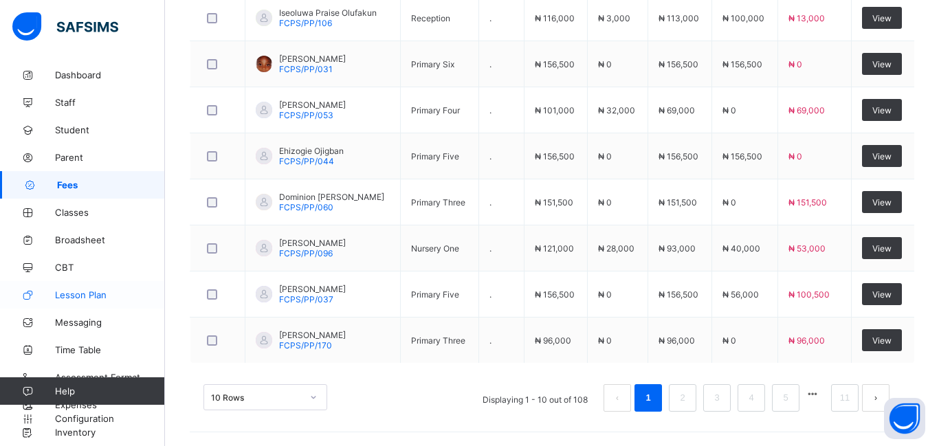
scroll to position [0, 0]
